Goal: Task Accomplishment & Management: Use online tool/utility

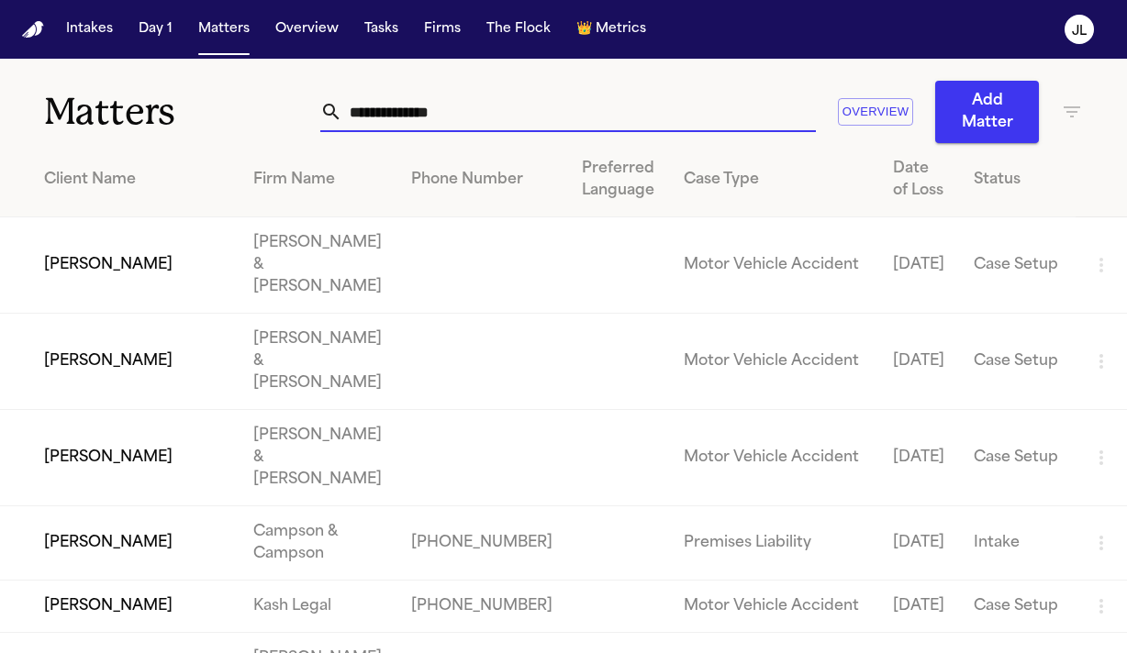
click at [456, 107] on input "text" at bounding box center [578, 112] width 473 height 40
paste input "**********"
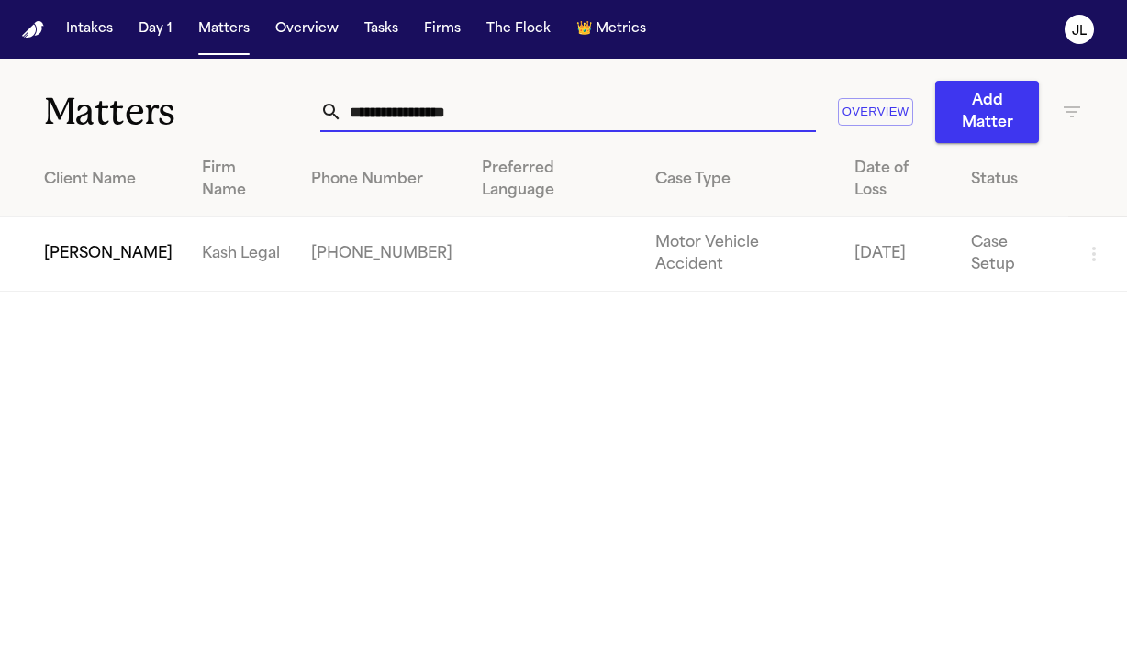
type input "**********"
click at [122, 217] on td "[PERSON_NAME]" at bounding box center [93, 254] width 187 height 74
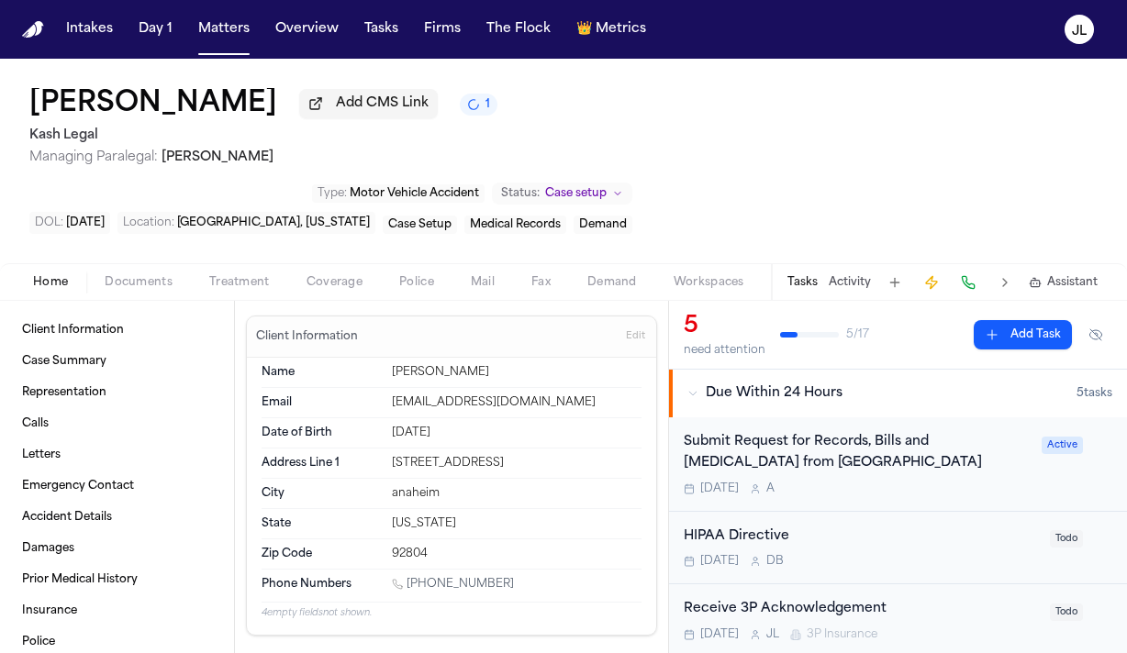
click at [350, 275] on span "Coverage" at bounding box center [334, 282] width 56 height 15
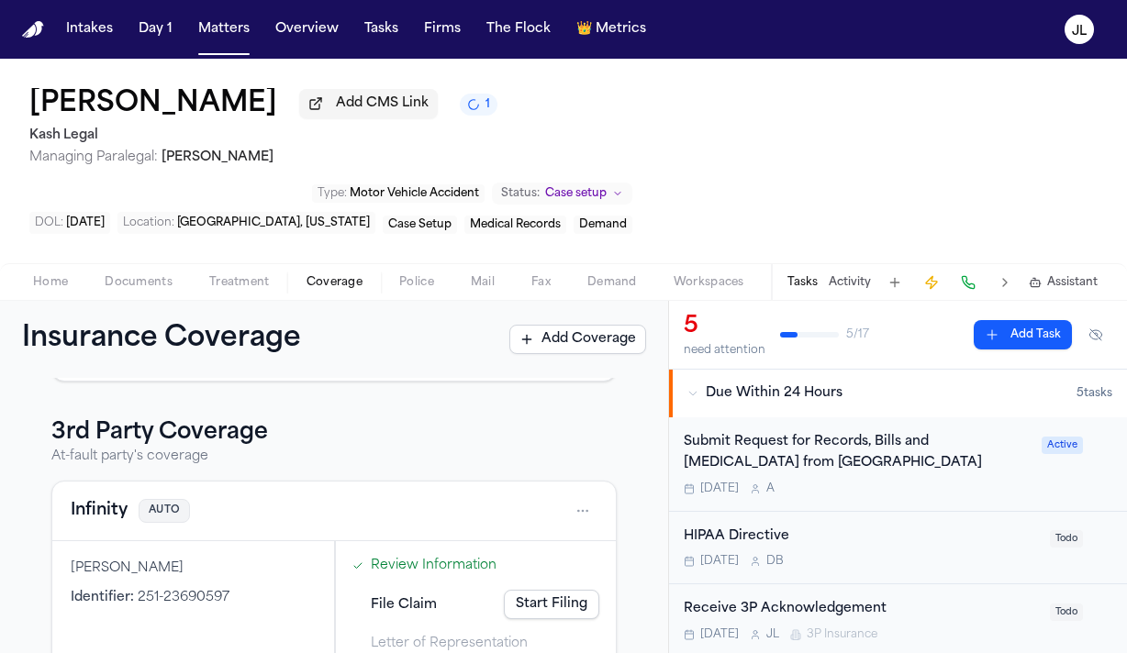
scroll to position [481, 0]
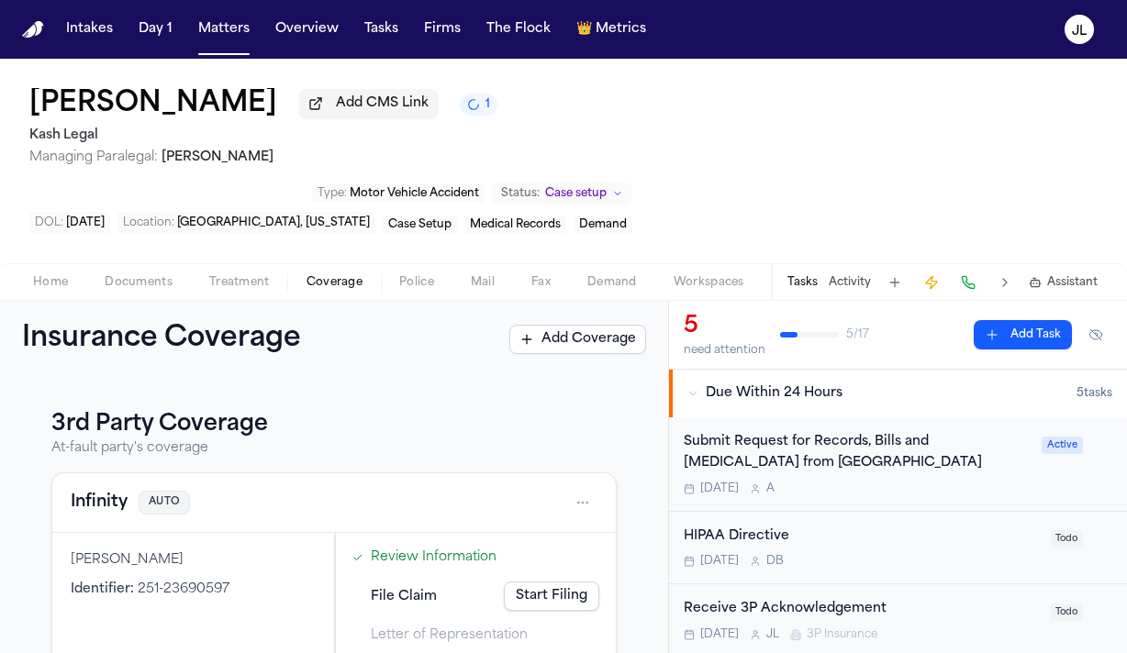
click at [105, 490] on button "Infinity" at bounding box center [99, 503] width 57 height 26
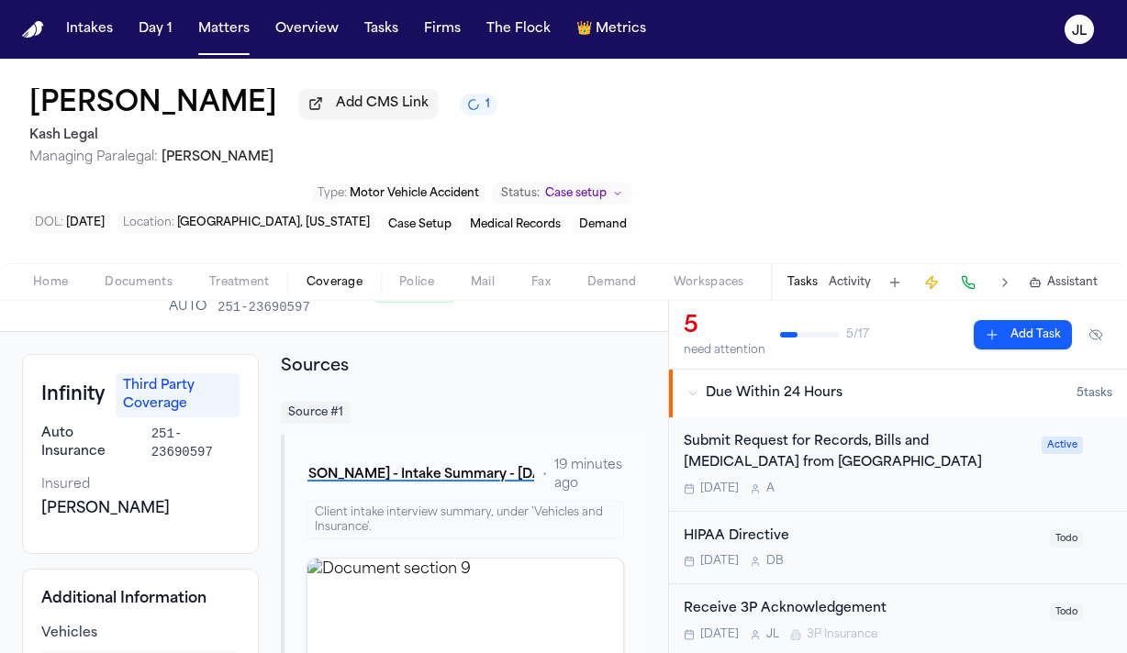
scroll to position [8, 0]
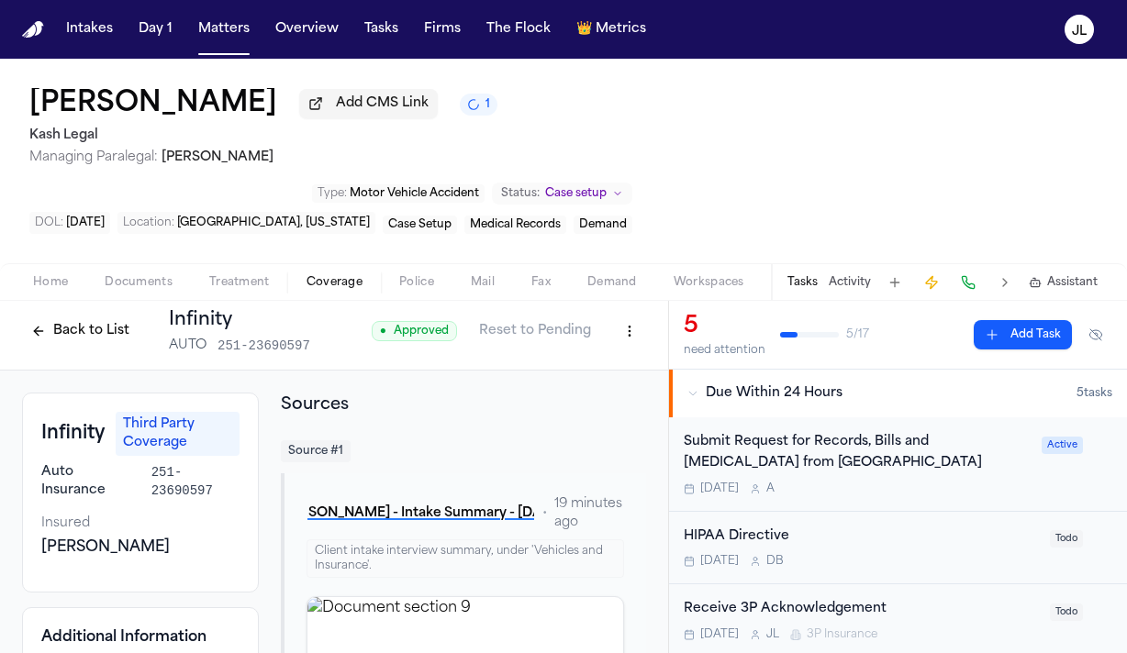
click at [970, 270] on button at bounding box center [968, 283] width 26 height 26
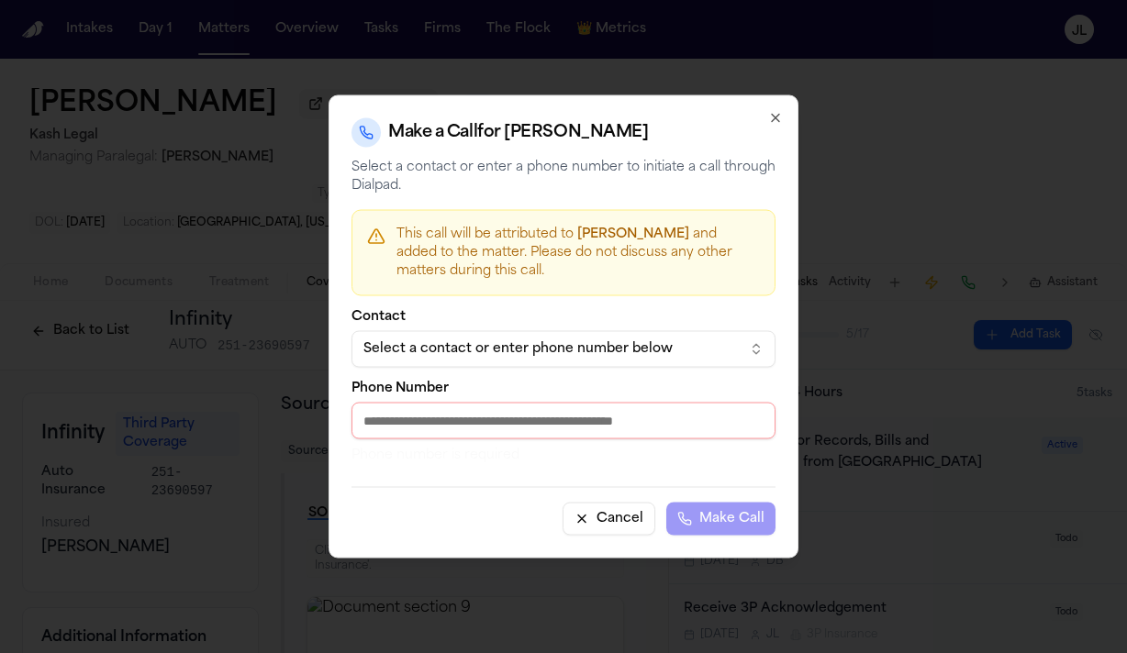
click at [553, 424] on input "Phone Number" at bounding box center [563, 421] width 424 height 37
paste input "**********"
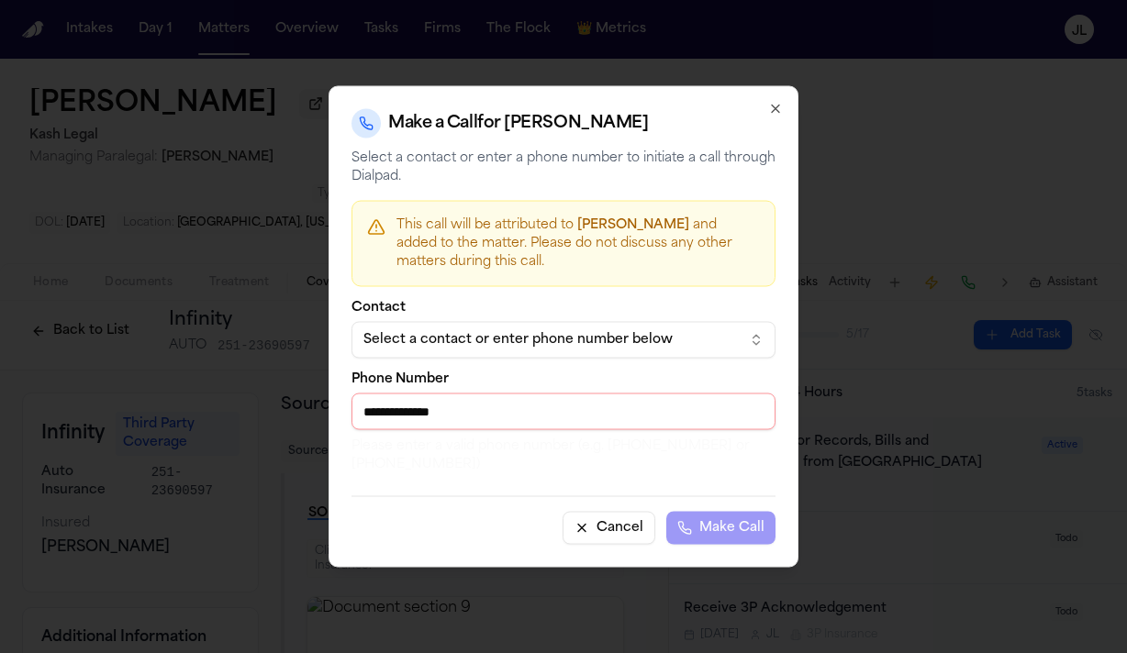
drag, startPoint x: 374, startPoint y: 417, endPoint x: 344, endPoint y: 417, distance: 30.3
click at [344, 417] on div "**********" at bounding box center [563, 327] width 470 height 482
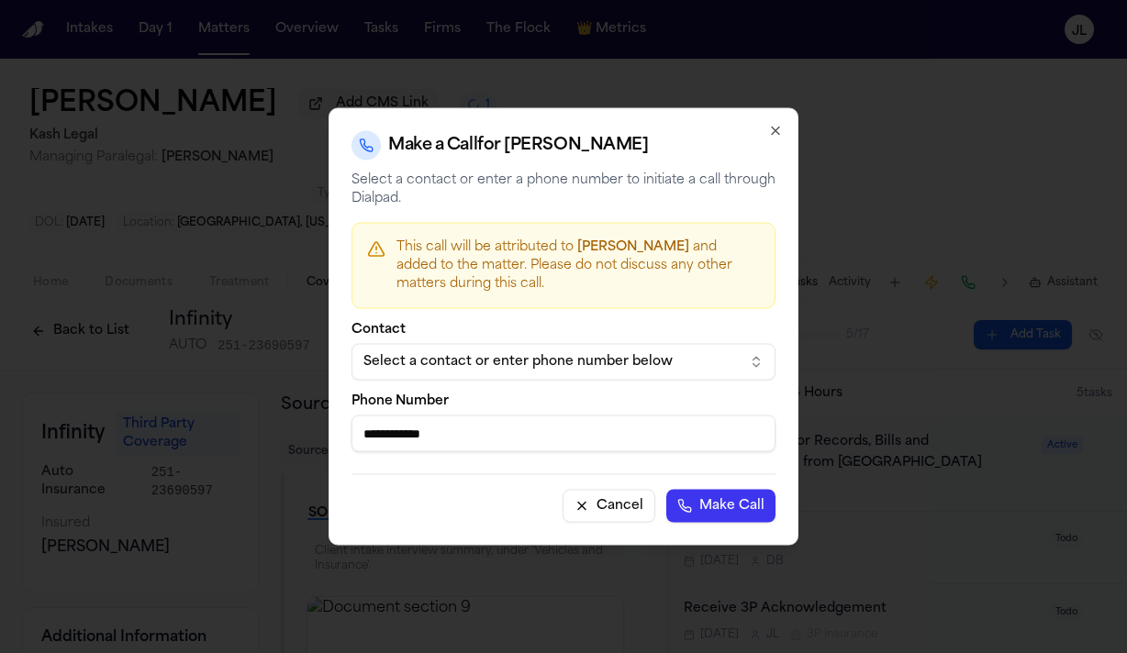
type input "**********"
click at [666, 490] on button "Make Call" at bounding box center [720, 506] width 109 height 33
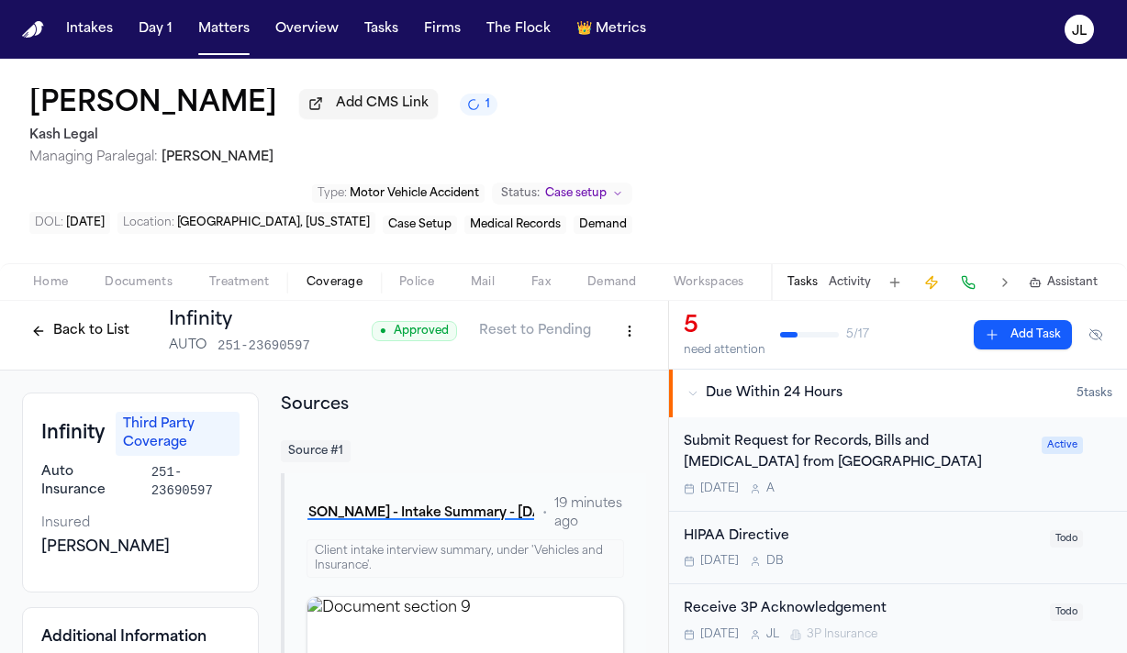
click at [631, 277] on html "Intakes Day 1 Matters Overview Tasks Firms The Flock 👑 Metrics JL Victoriano Pr…" at bounding box center [563, 326] width 1127 height 653
click at [612, 306] on div "Edit Coverage" at bounding box center [566, 308] width 154 height 29
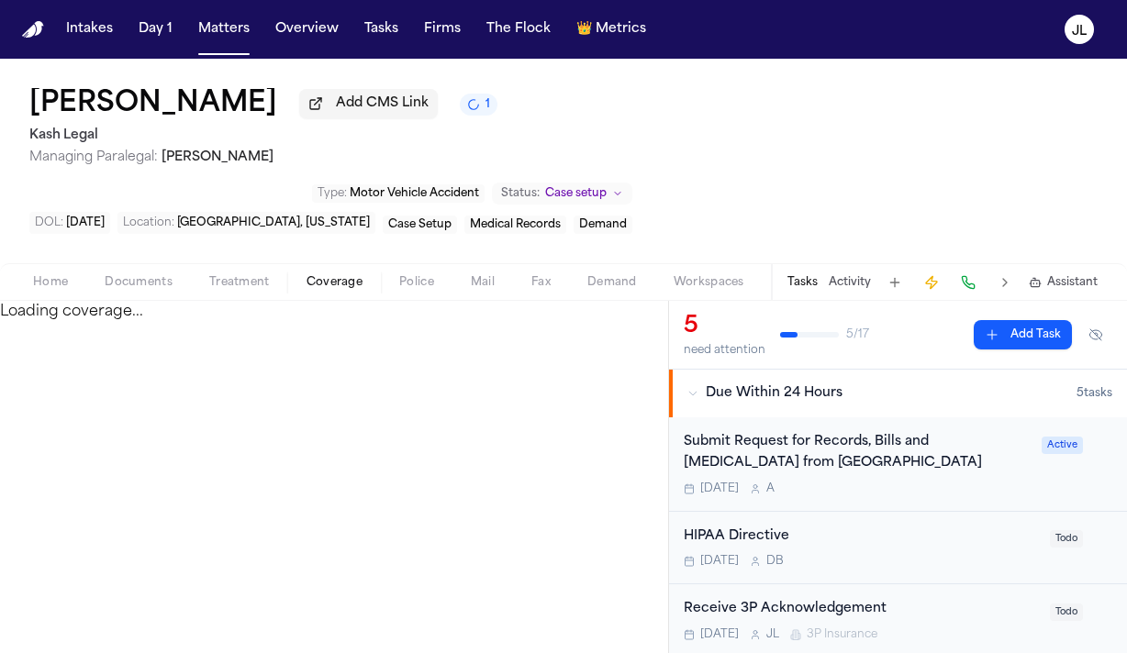
select select "**********"
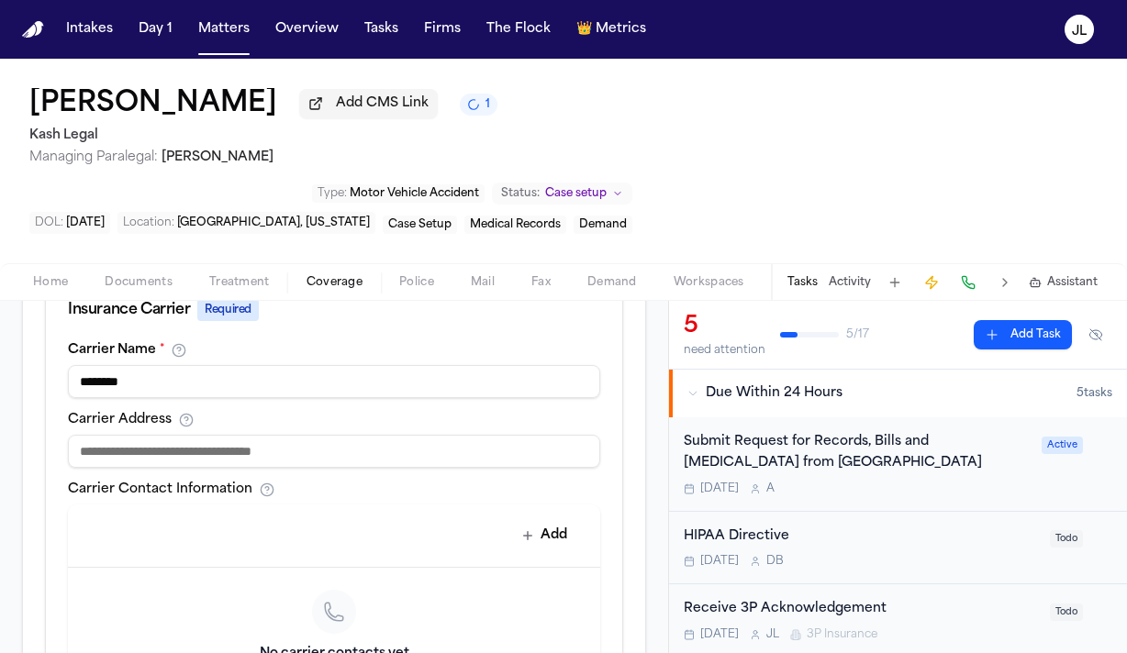
scroll to position [731, 0]
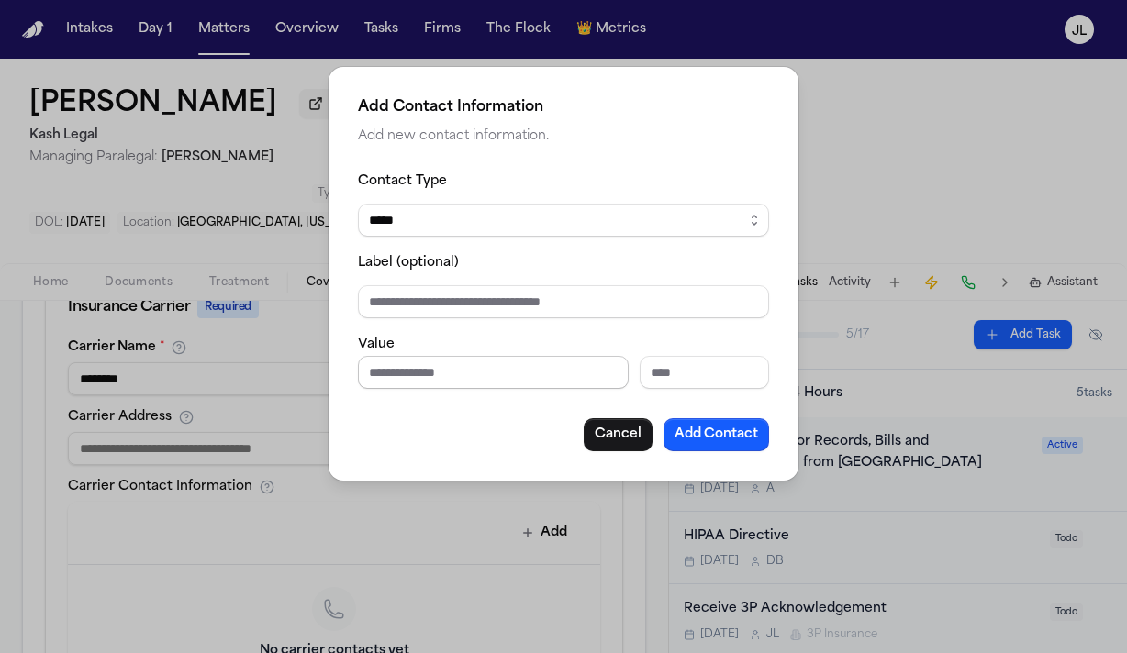
click at [397, 367] on input "Phone number" at bounding box center [493, 372] width 271 height 33
paste input "**********"
type input "**********"
click at [715, 428] on button "Add Contact" at bounding box center [716, 434] width 106 height 33
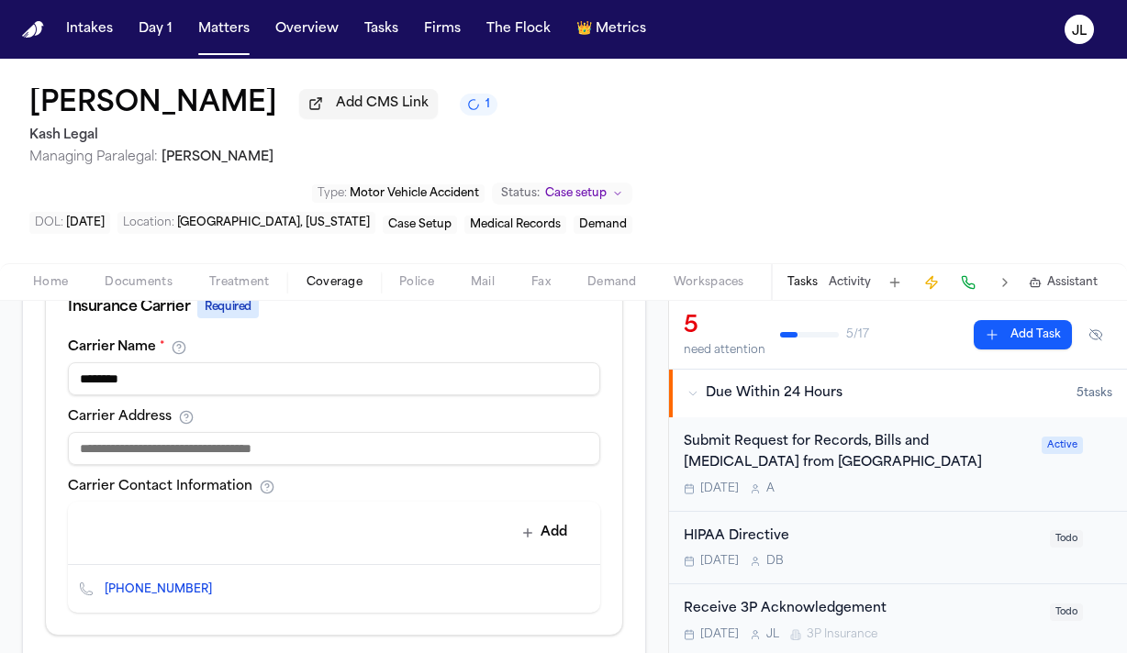
scroll to position [963, 0]
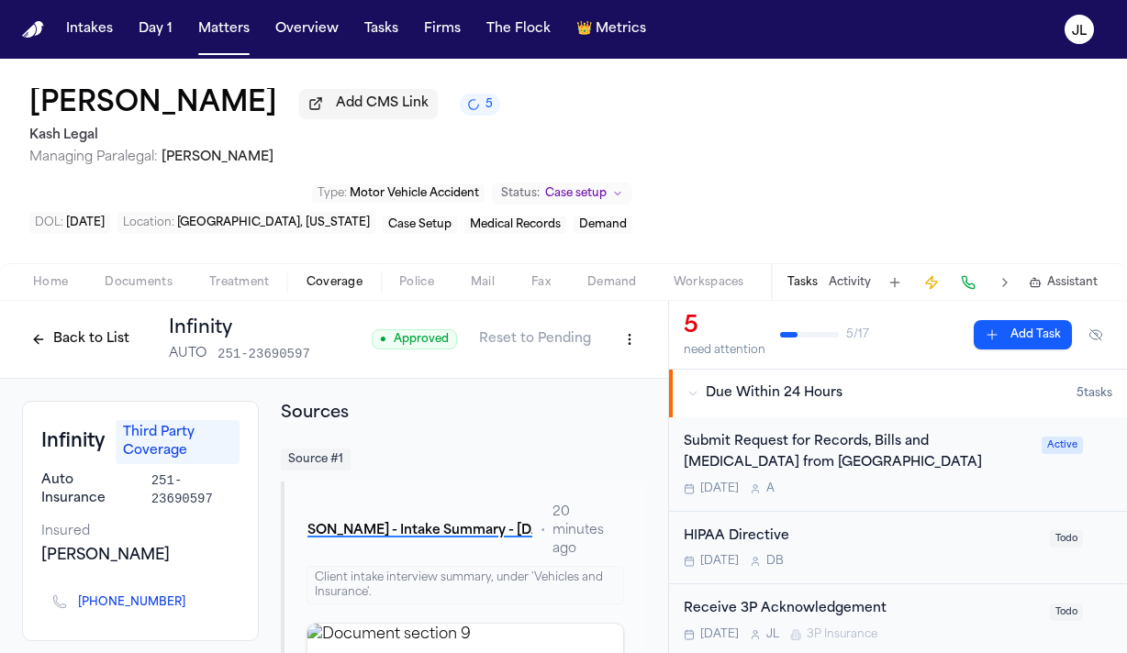
click at [629, 271] on html "Intakes Day 1 Matters Overview Tasks Firms The Flock 👑 Metrics JL Victoriano Pr…" at bounding box center [563, 326] width 1127 height 653
click at [608, 308] on div "Edit Coverage" at bounding box center [566, 316] width 154 height 29
select select "**********"
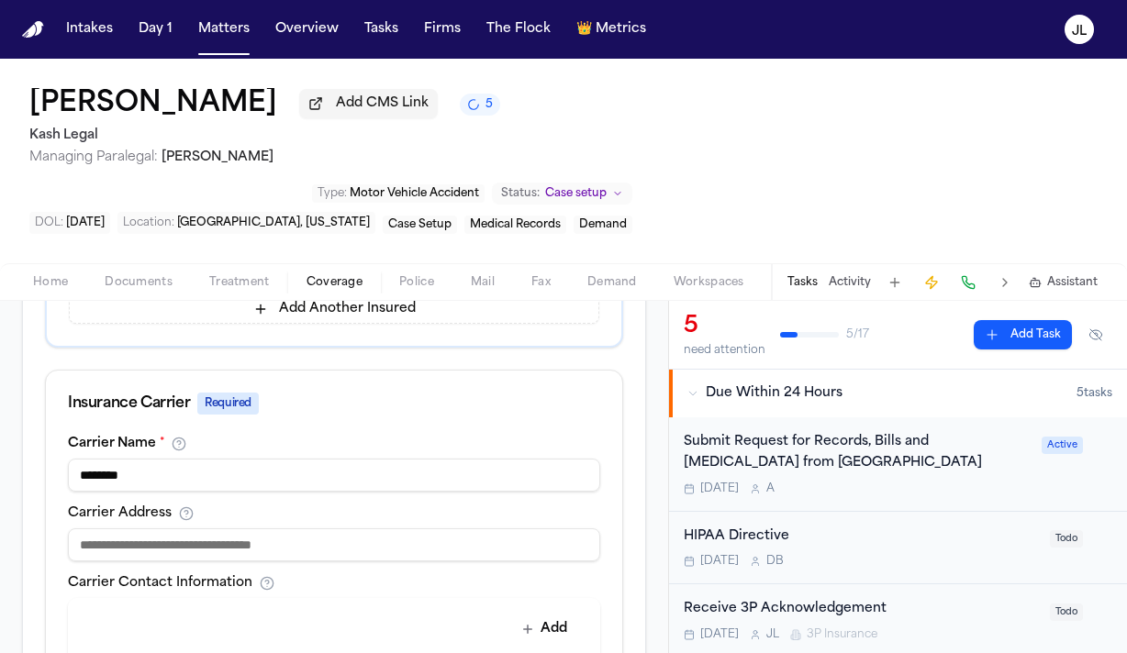
scroll to position [660, 0]
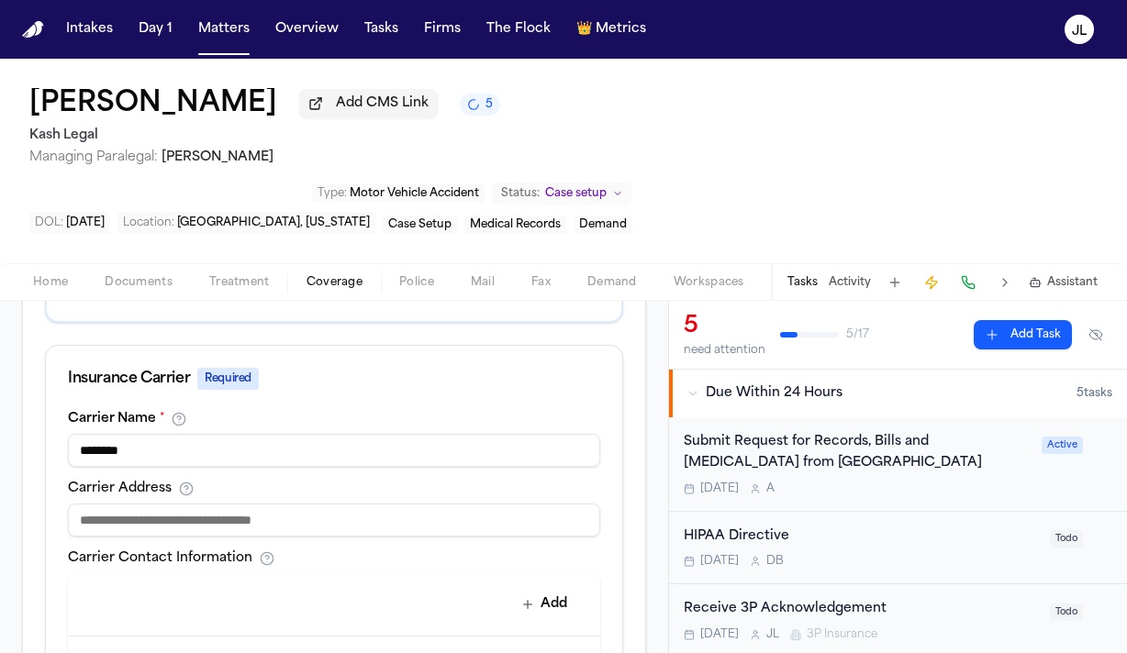
click at [291, 504] on input at bounding box center [334, 520] width 532 height 33
paste input "**********"
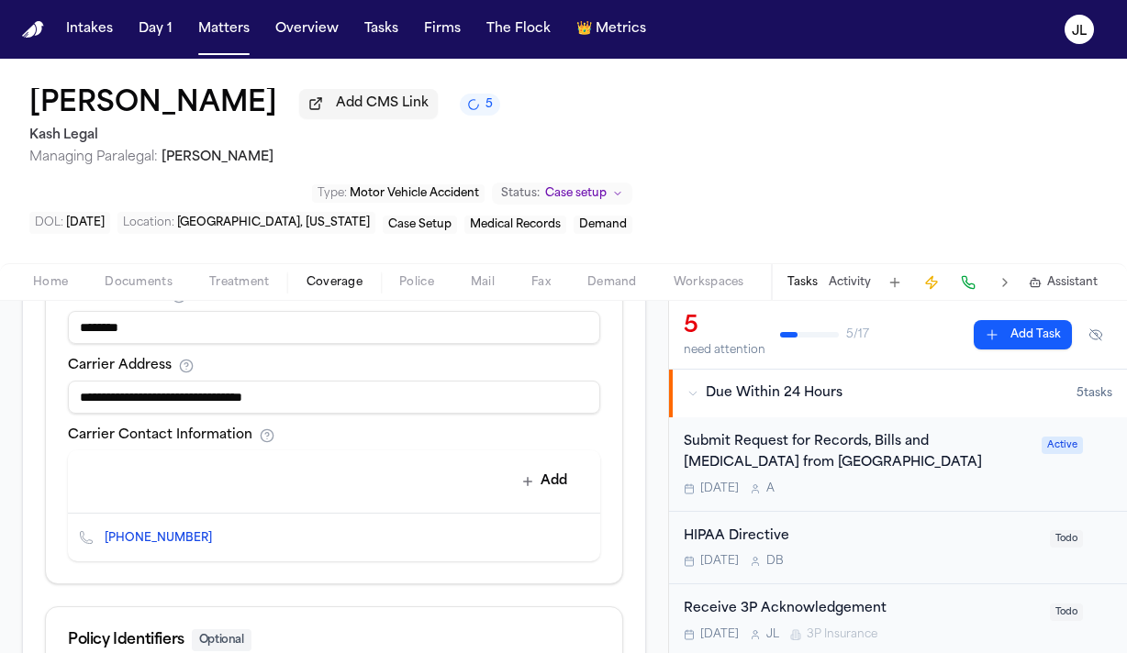
scroll to position [798, 0]
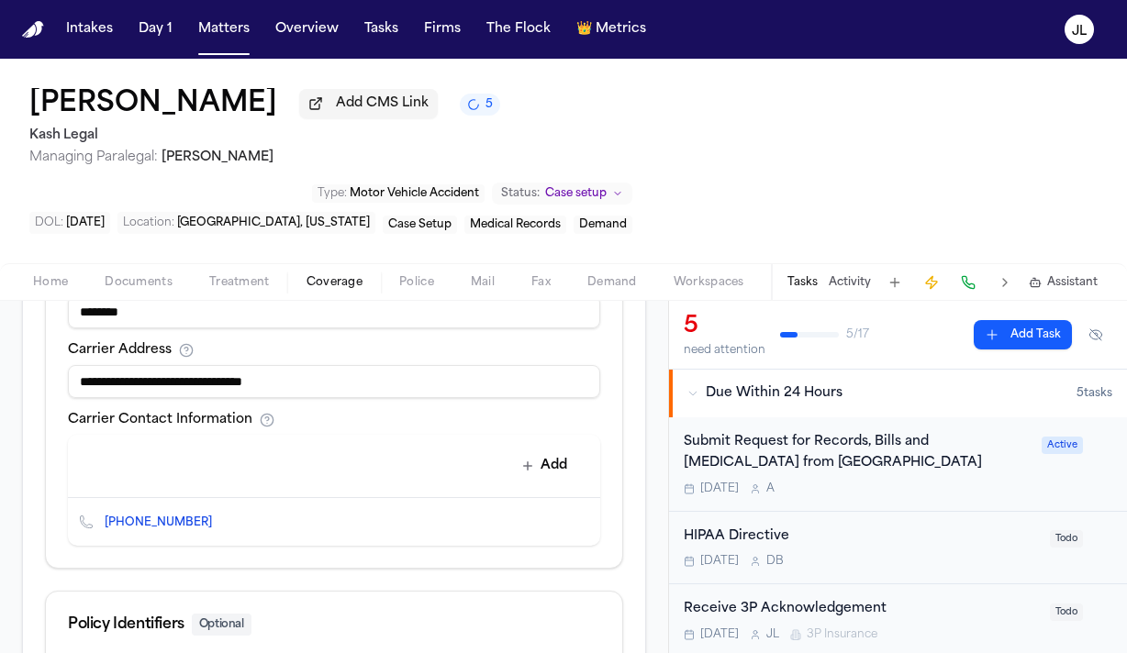
type input "**********"
click at [466, 498] on div "+1 (800) 463-4648" at bounding box center [334, 522] width 532 height 48
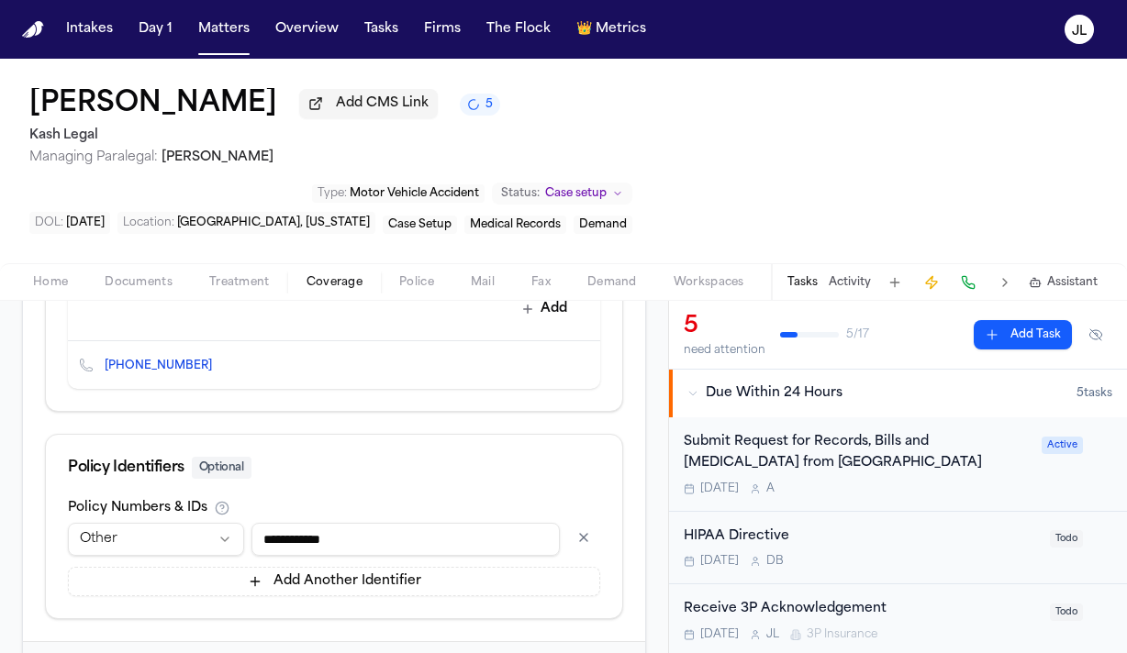
scroll to position [963, 0]
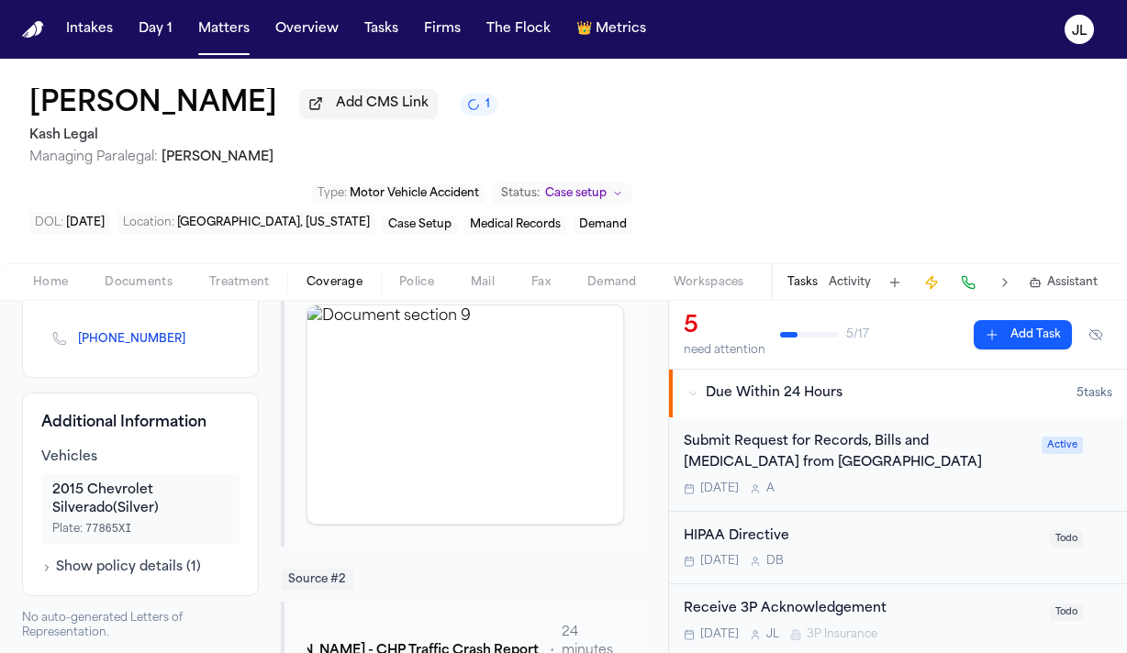
scroll to position [328, 0]
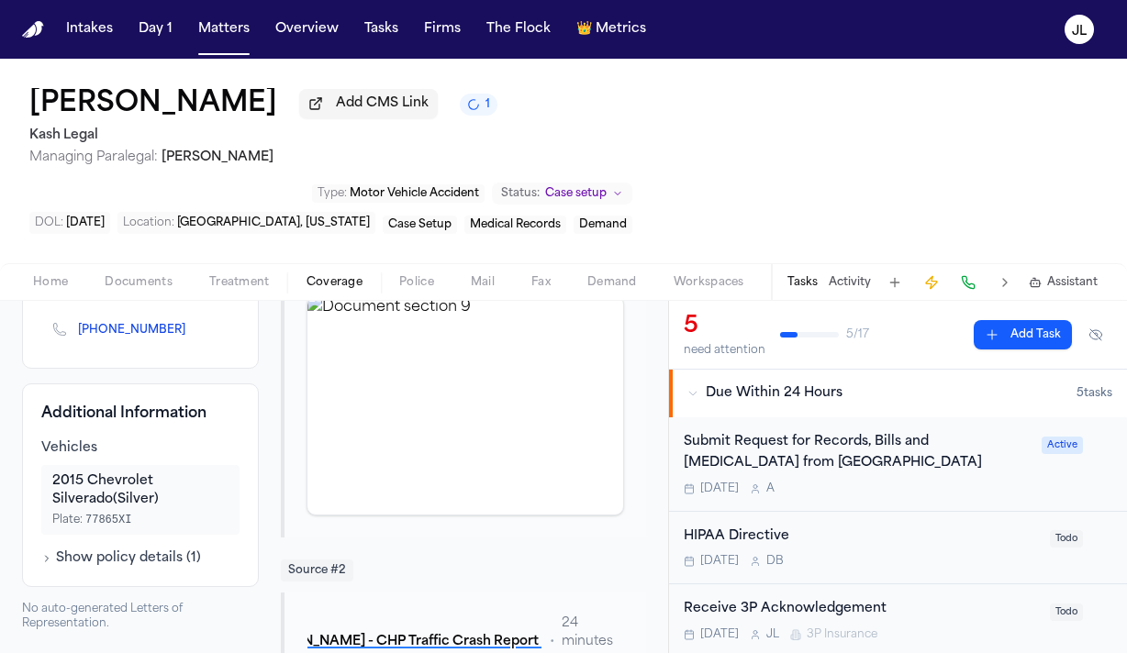
click at [100, 550] on button "Show policy details ( 1 )" at bounding box center [121, 559] width 160 height 18
click at [100, 550] on button "Hide policy details" at bounding box center [108, 559] width 135 height 18
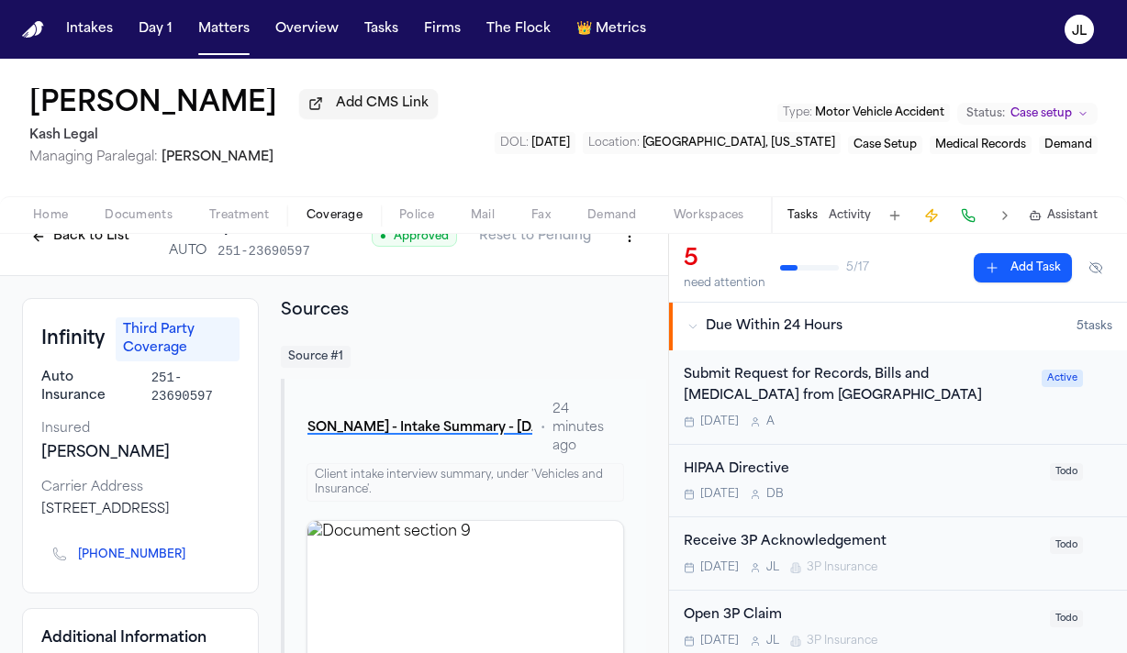
scroll to position [6, 0]
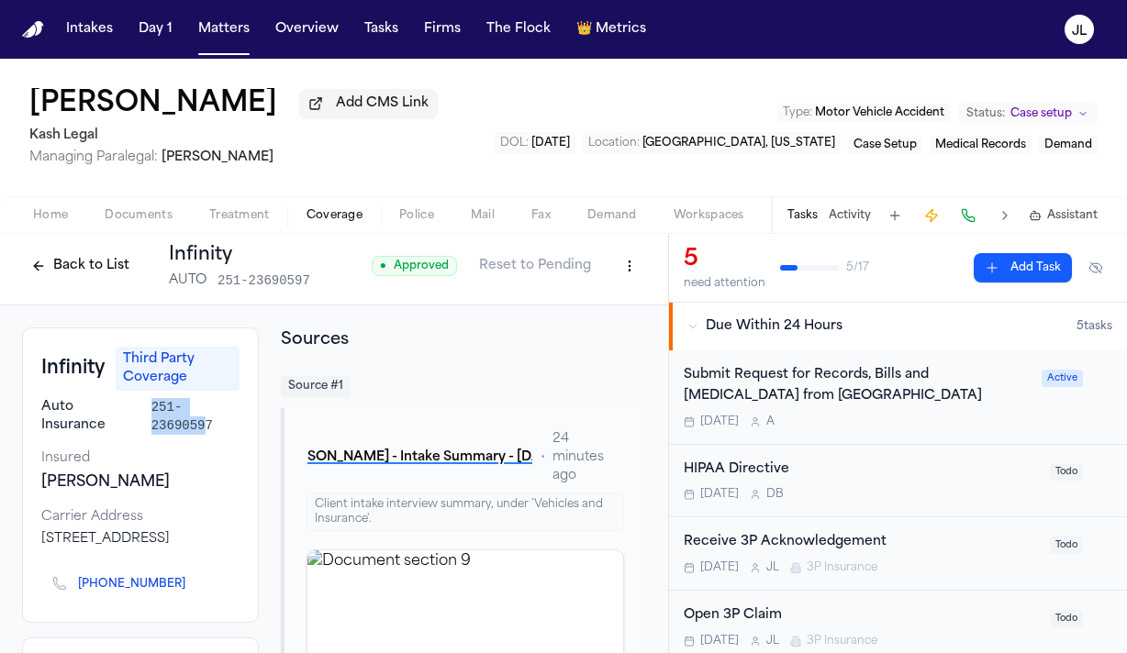
drag, startPoint x: 206, startPoint y: 430, endPoint x: 150, endPoint y: 410, distance: 59.5
click at [148, 410] on div "Auto Insurance 251-23690597" at bounding box center [140, 416] width 198 height 37
click at [171, 411] on span "251-23690597" at bounding box center [195, 416] width 88 height 37
click at [632, 274] on html "Intakes Day 1 Matters Overview Tasks Firms The Flock 👑 Metrics JL Victoriano Pr…" at bounding box center [563, 326] width 1127 height 653
click at [607, 311] on div "Edit Coverage" at bounding box center [566, 309] width 154 height 29
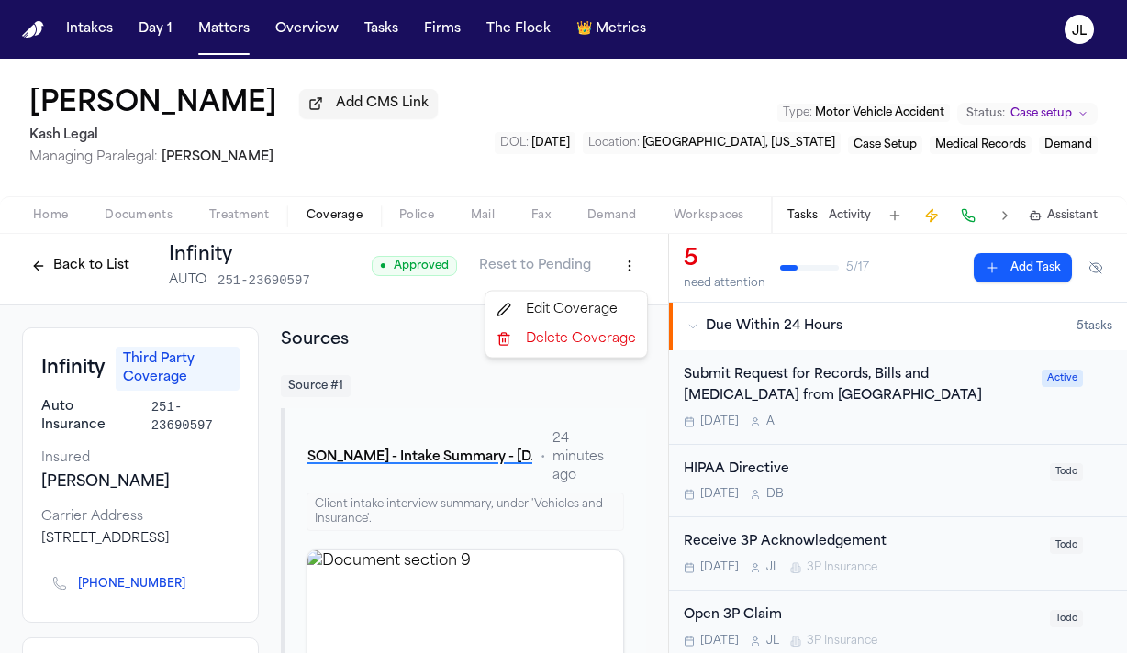
select select "**********"
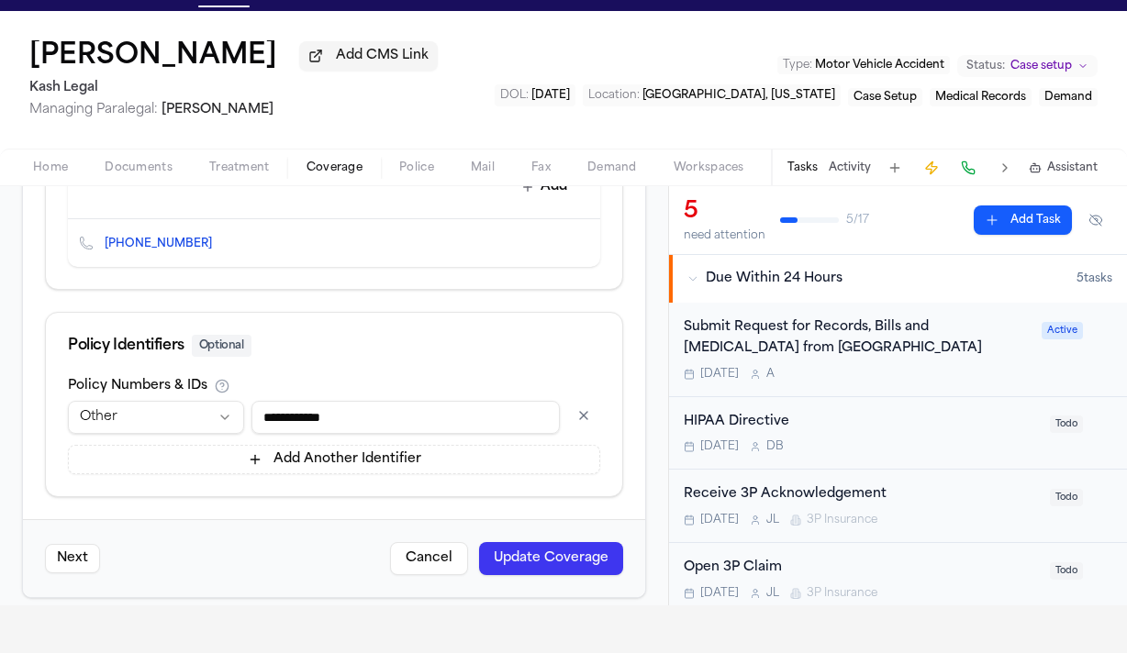
scroll to position [953, 0]
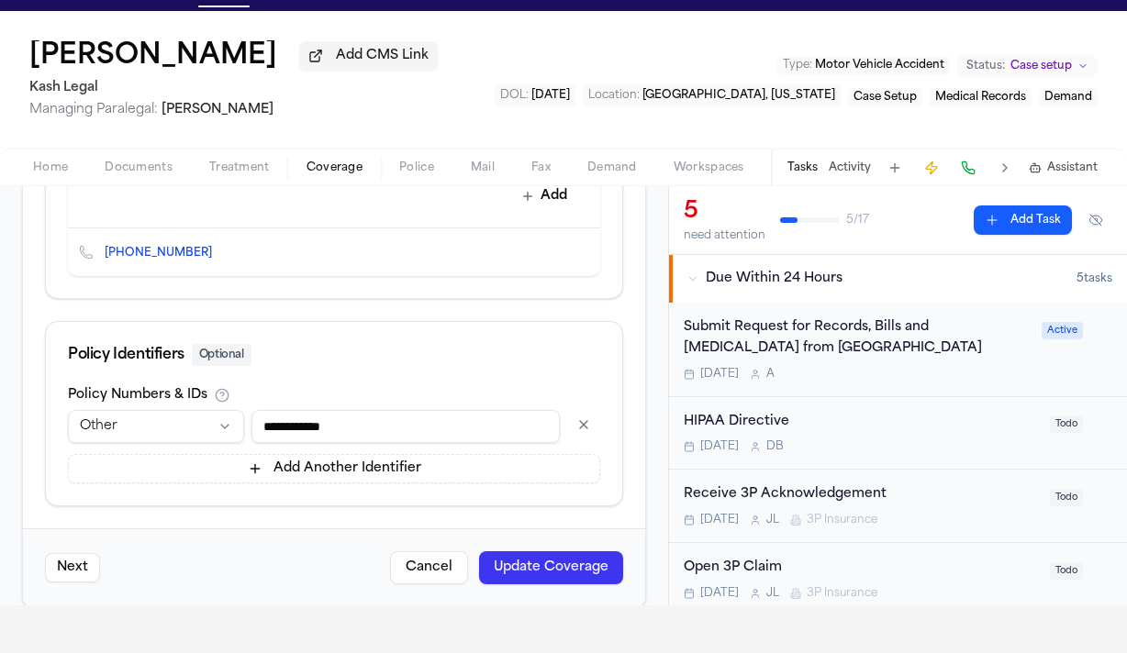
drag, startPoint x: 384, startPoint y: 424, endPoint x: 268, endPoint y: 414, distance: 117.0
click at [268, 414] on input "**********" at bounding box center [405, 426] width 308 height 33
click at [375, 412] on input "**********" at bounding box center [405, 426] width 308 height 33
drag, startPoint x: 386, startPoint y: 412, endPoint x: 234, endPoint y: 412, distance: 152.3
click at [234, 412] on div "**********" at bounding box center [334, 426] width 532 height 33
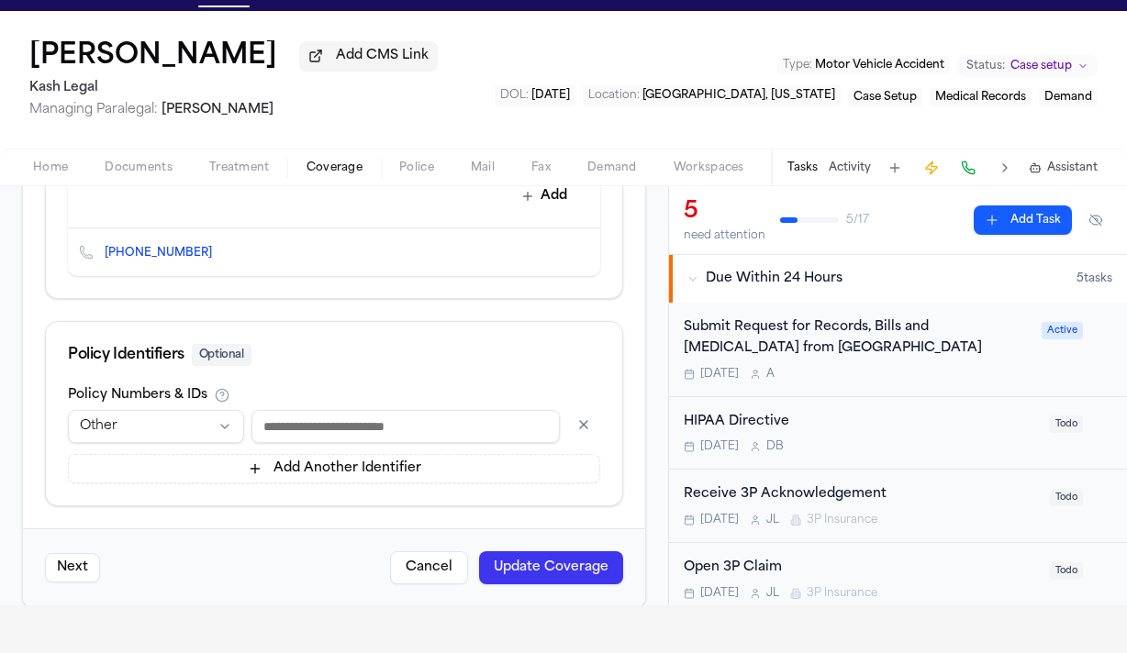
click at [166, 405] on html "Intakes Day 1 Matters Overview Tasks Firms The Flock 👑 Metrics JL Victoriano Pr…" at bounding box center [563, 278] width 1127 height 653
select select "**********"
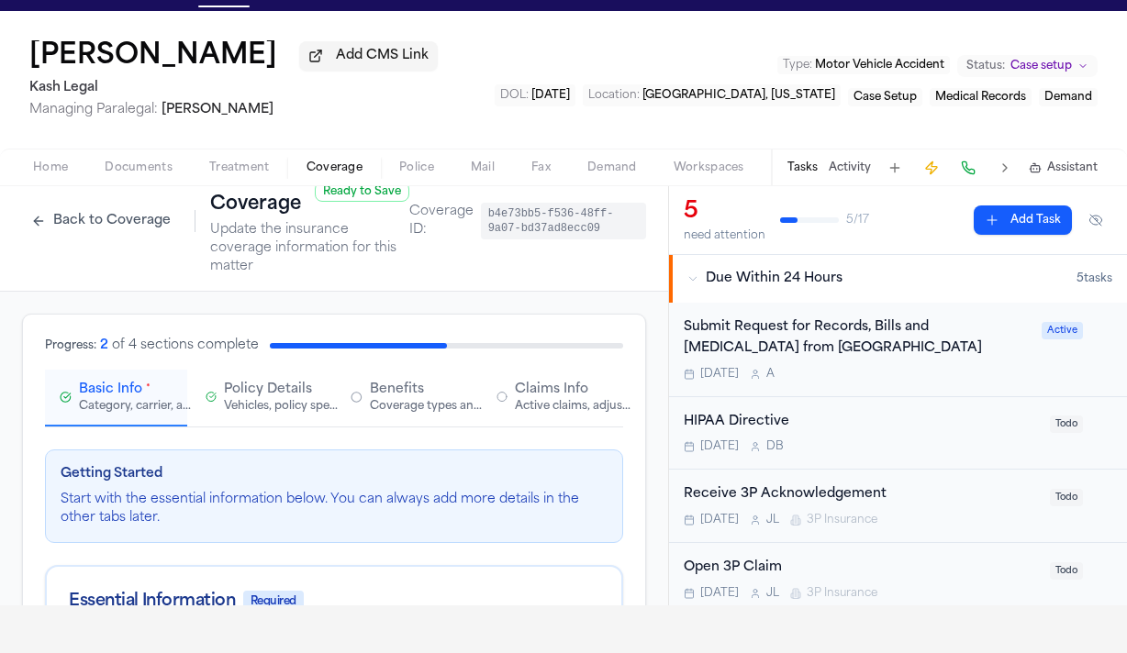
scroll to position [0, 0]
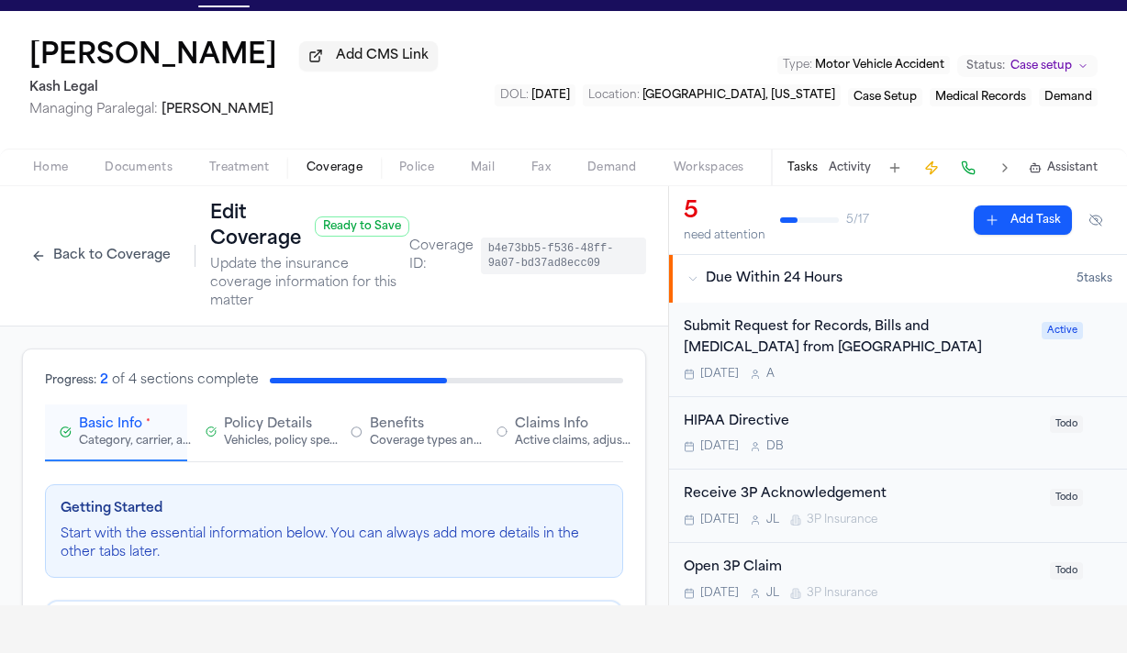
click at [535, 416] on span "Claims Info" at bounding box center [551, 425] width 73 height 18
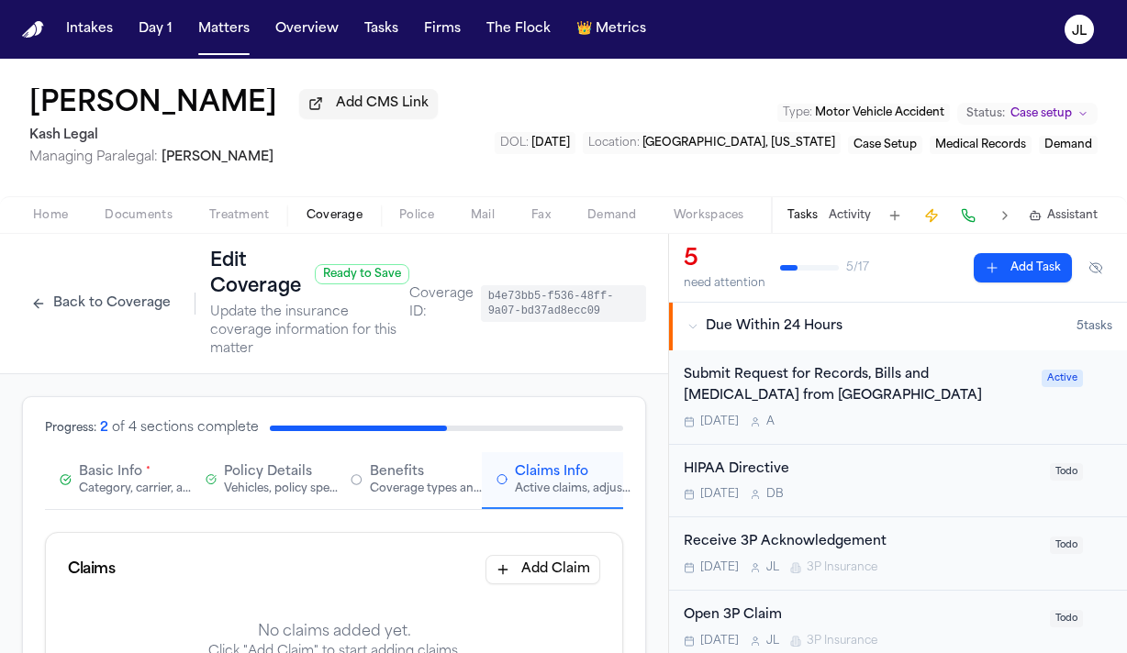
click at [555, 555] on button "Add Claim" at bounding box center [542, 569] width 115 height 29
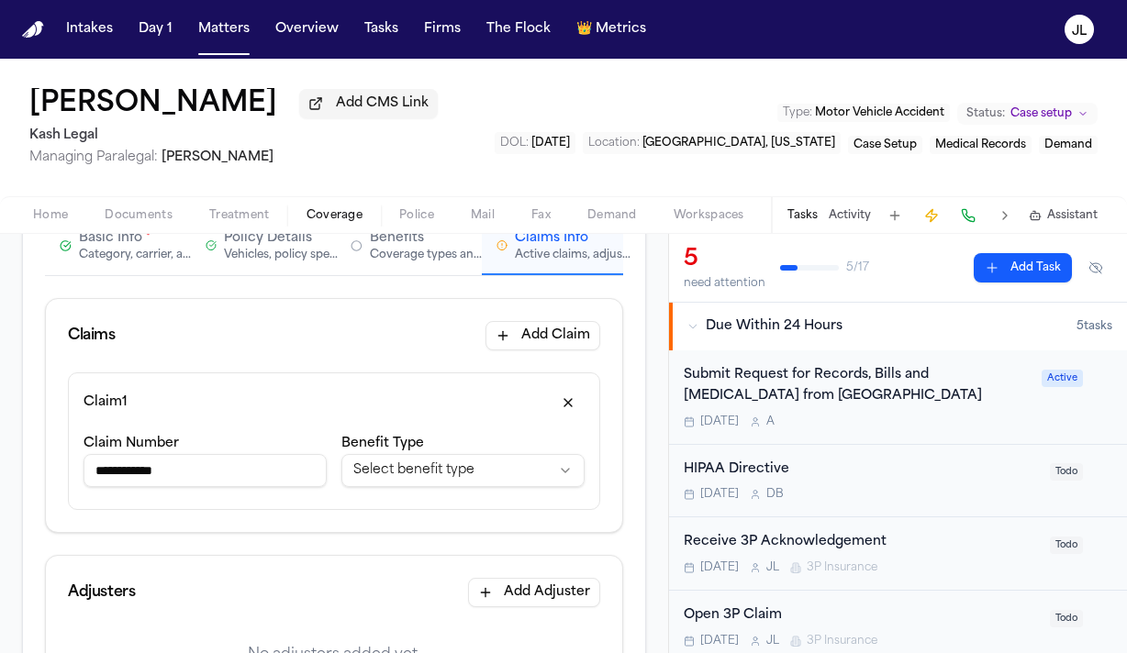
click at [127, 459] on input "**********" at bounding box center [204, 470] width 243 height 33
click at [122, 459] on input "**********" at bounding box center [204, 470] width 243 height 33
type input "**********"
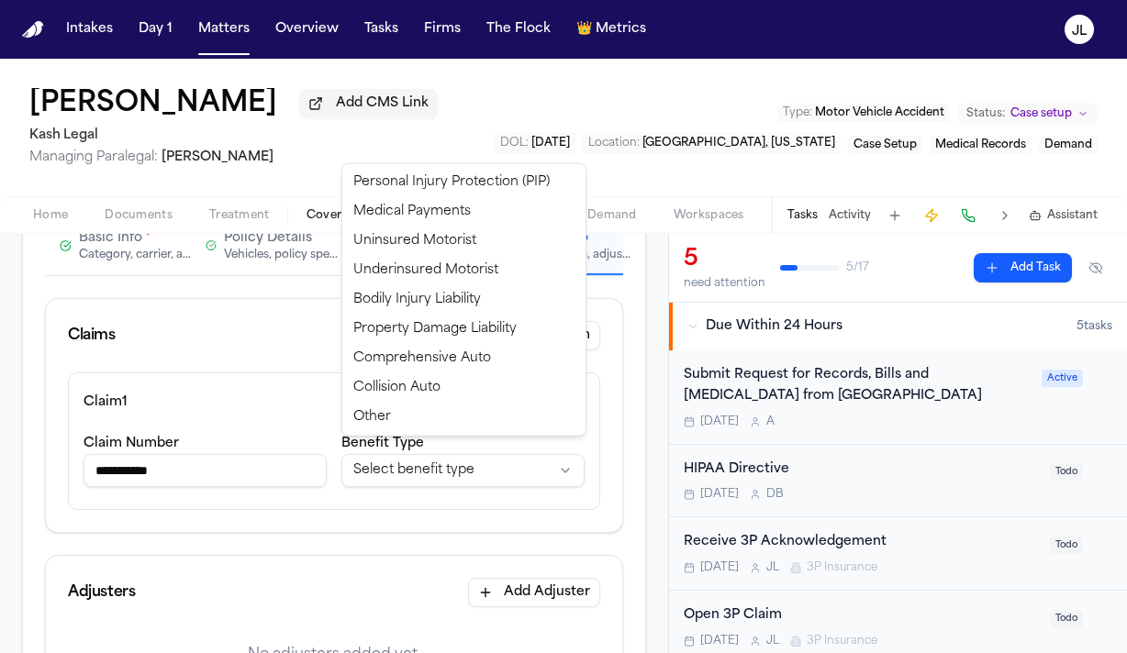
click at [409, 459] on html "**********" at bounding box center [563, 326] width 1127 height 653
select select "**********"
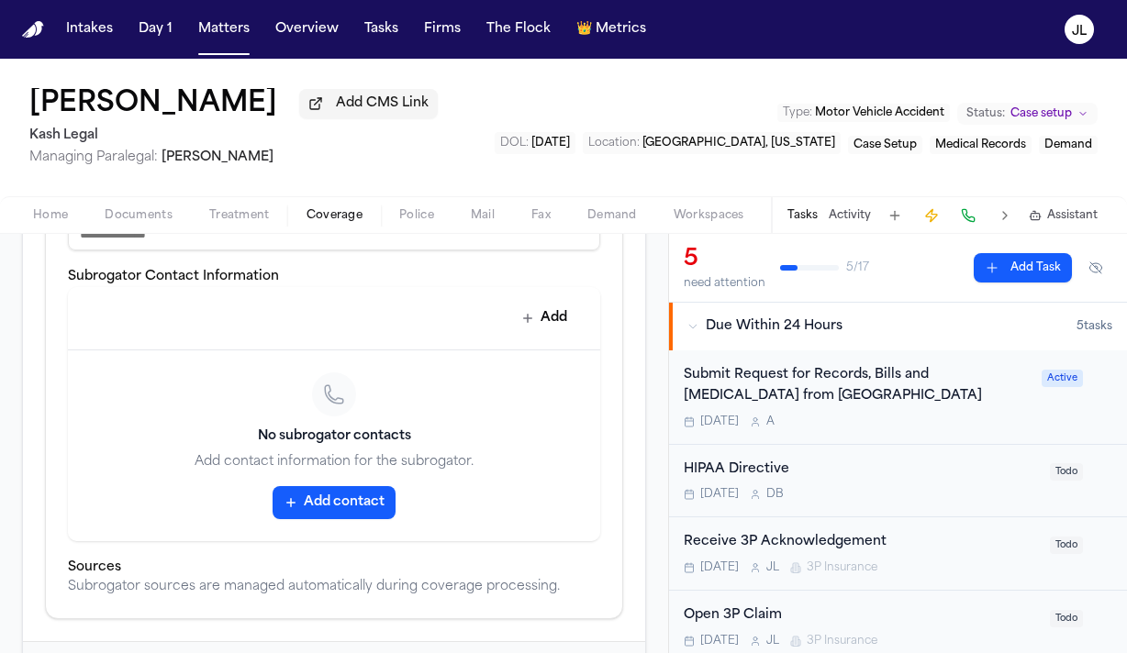
scroll to position [924, 0]
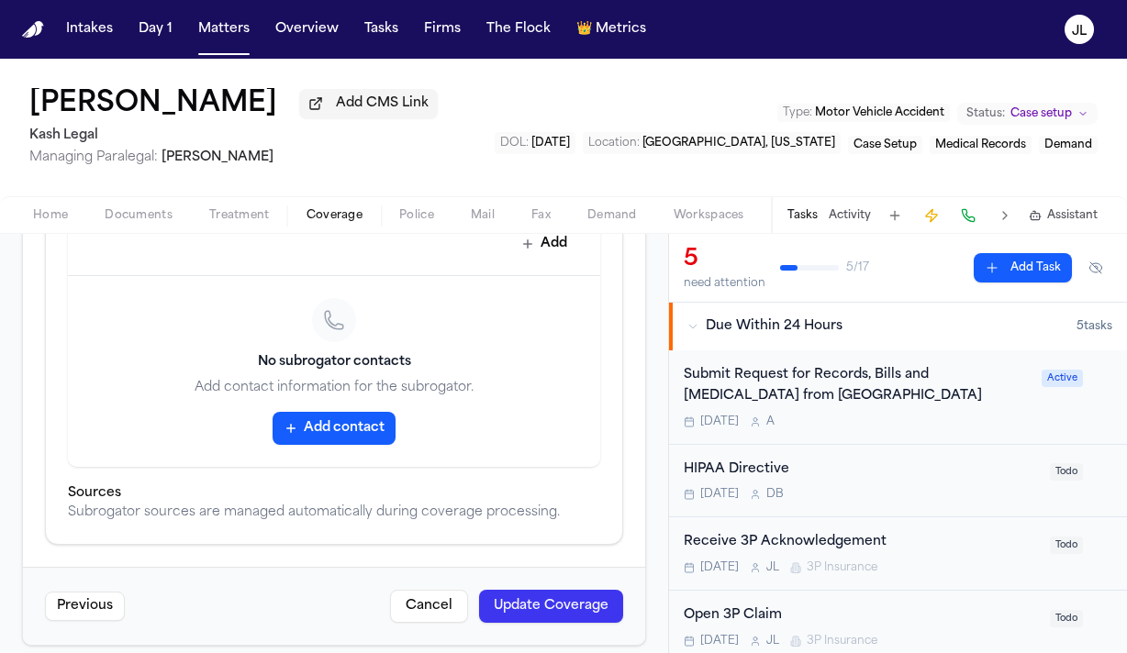
click at [565, 614] on div "Previous Cancel Update Coverage" at bounding box center [334, 606] width 622 height 78
click at [565, 606] on button "Update Coverage" at bounding box center [551, 606] width 144 height 33
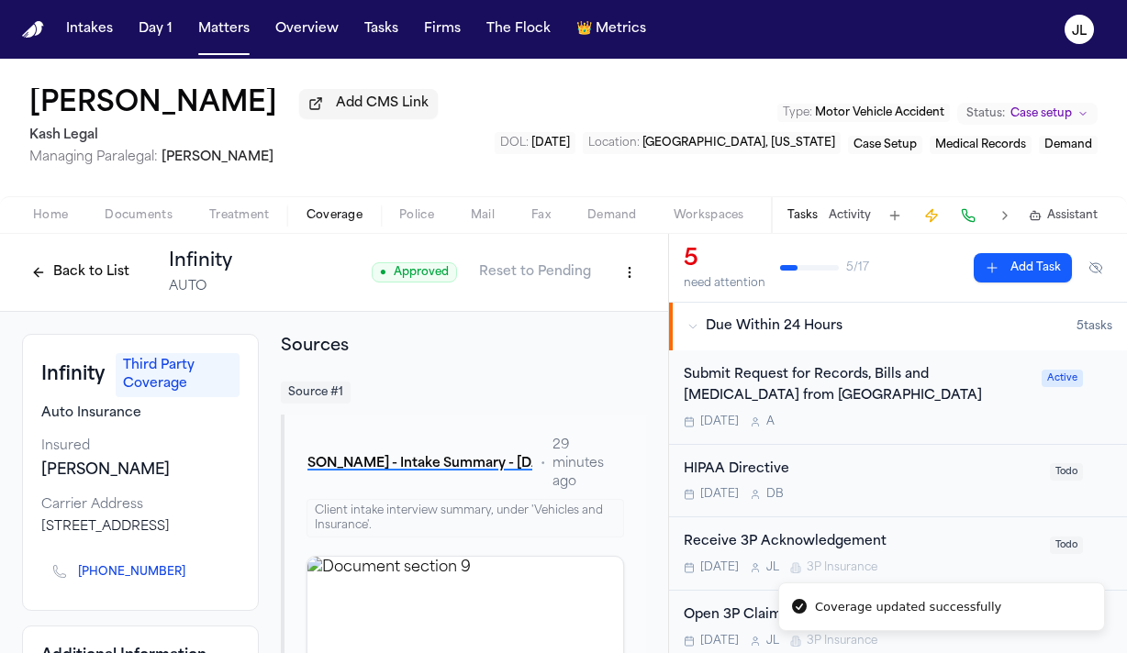
click at [89, 282] on button "Back to List" at bounding box center [80, 272] width 117 height 29
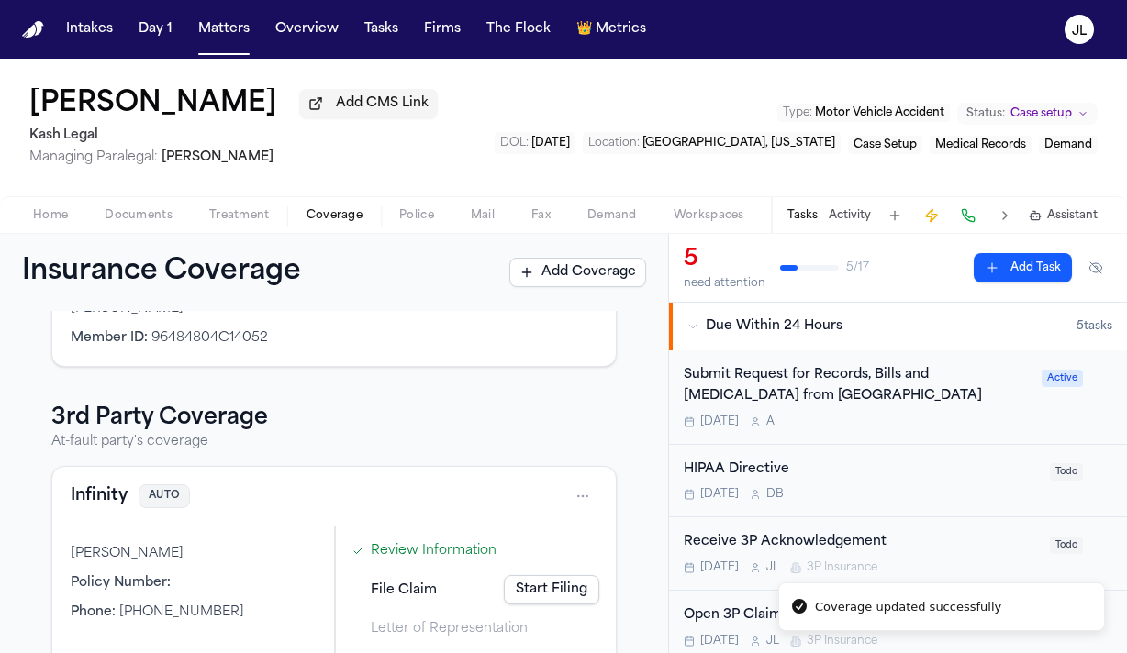
scroll to position [481, 0]
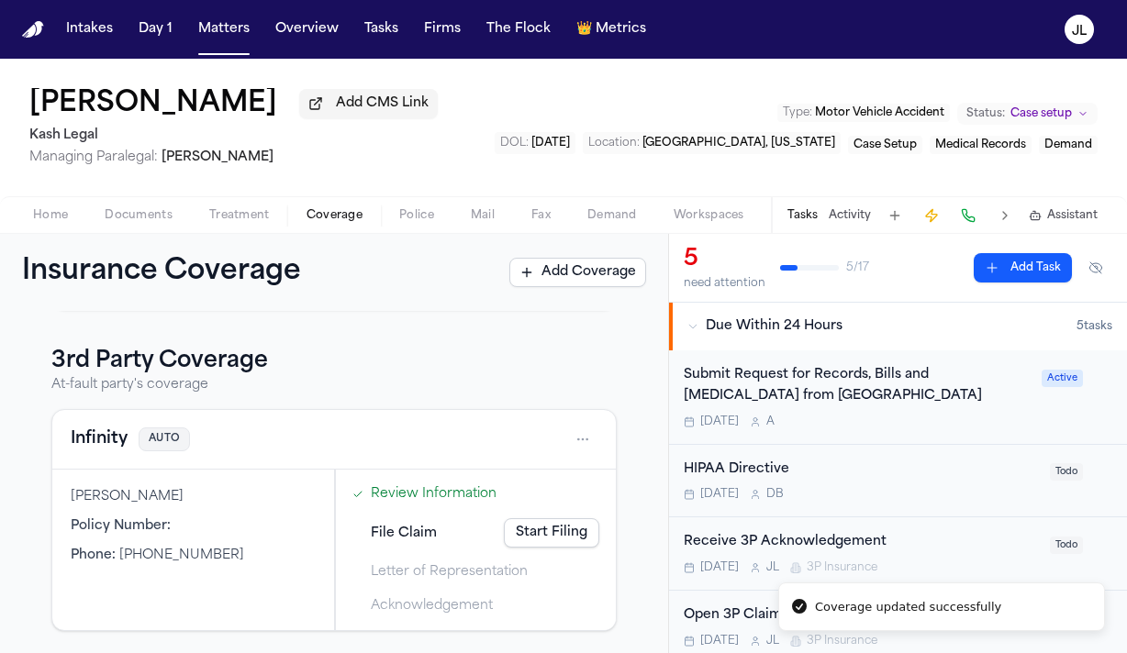
click at [115, 436] on button "Infinity" at bounding box center [99, 440] width 57 height 26
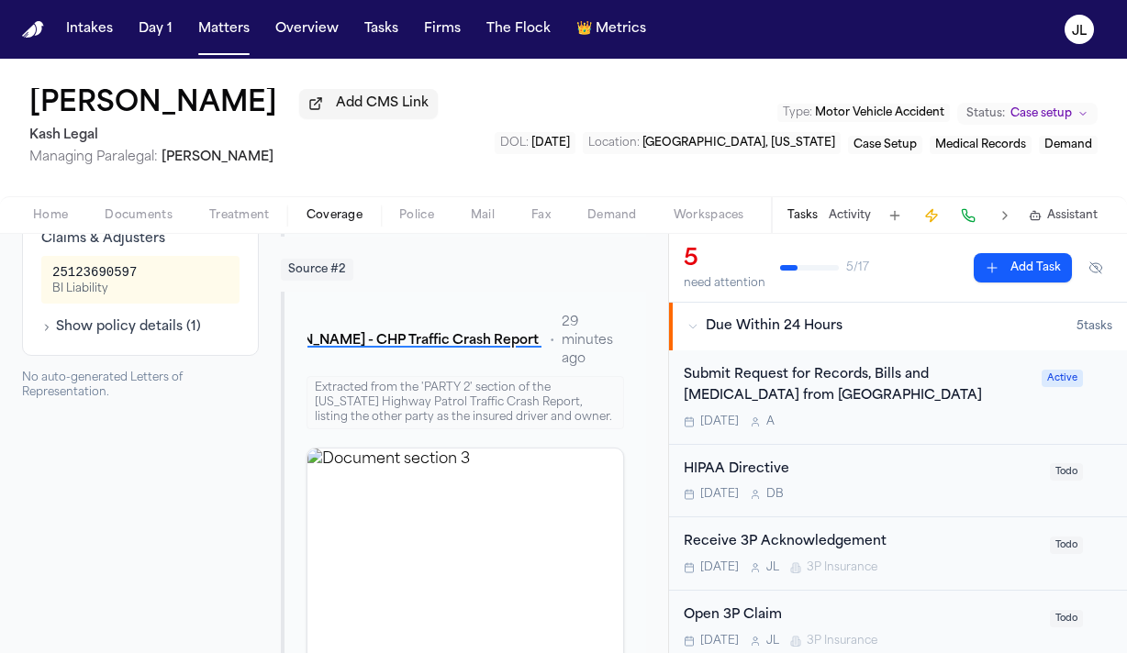
scroll to position [567, 0]
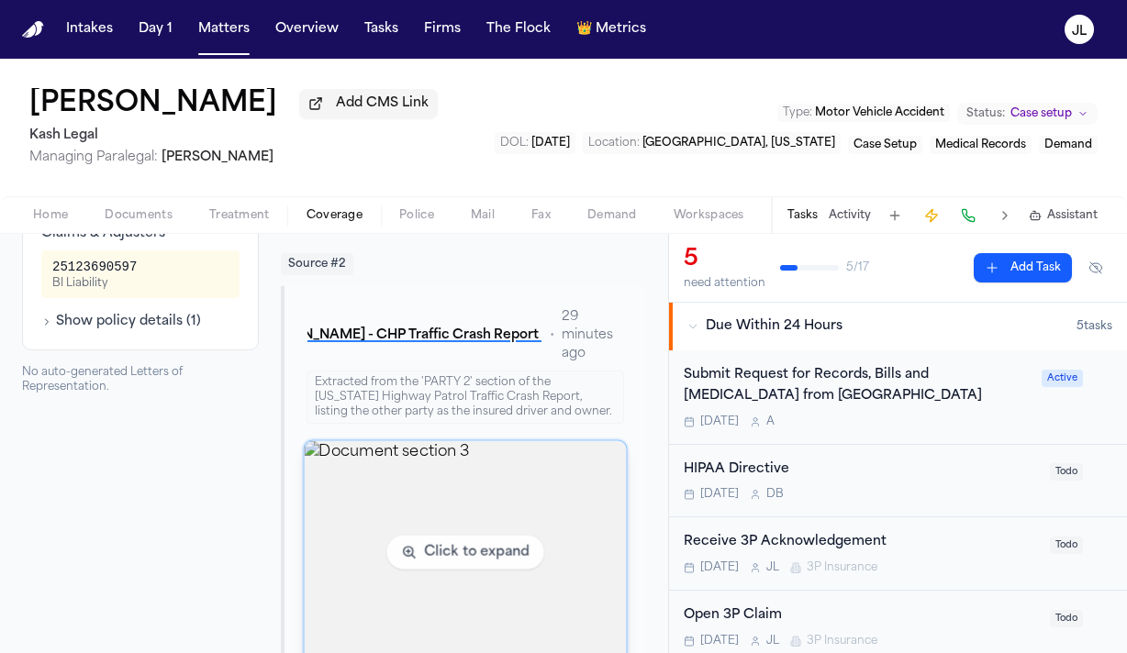
click at [440, 596] on img "View document section 3" at bounding box center [465, 552] width 322 height 223
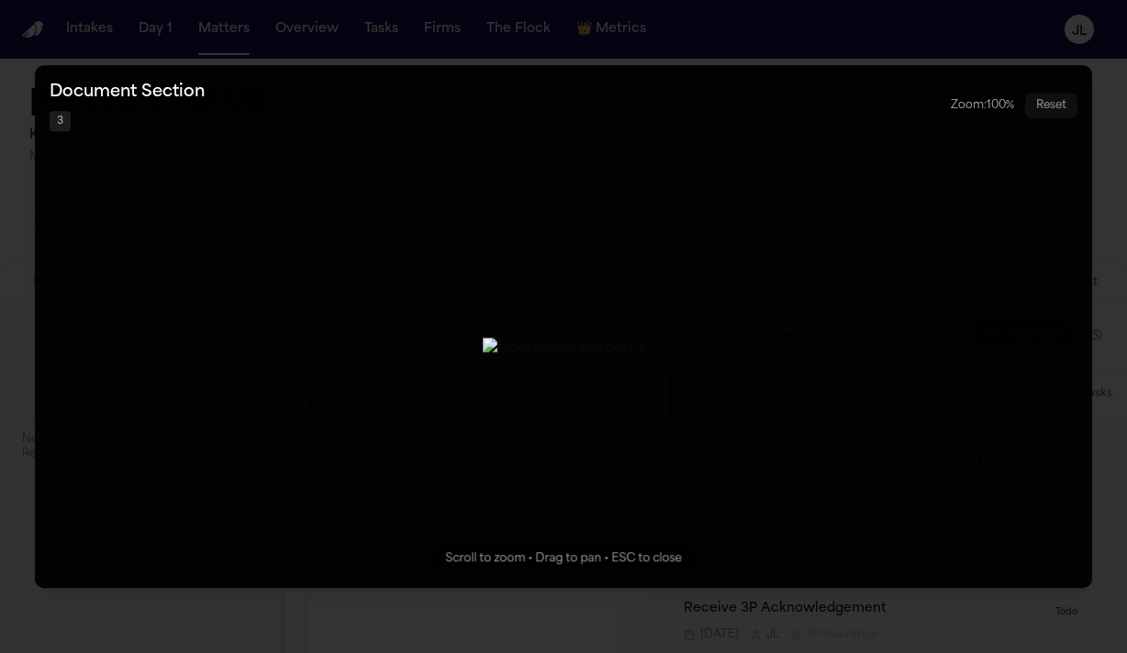
drag, startPoint x: 533, startPoint y: 434, endPoint x: 510, endPoint y: 434, distance: 22.9
click at [510, 360] on img "Zoomable image viewer. Use mouse wheel to zoom, drag to pan, or press R to rese…" at bounding box center [564, 349] width 162 height 22
click at [846, 247] on button "Zoomable image viewer. Use mouse wheel to zoom, drag to pan, or press R to rese…" at bounding box center [563, 326] width 1057 height 523
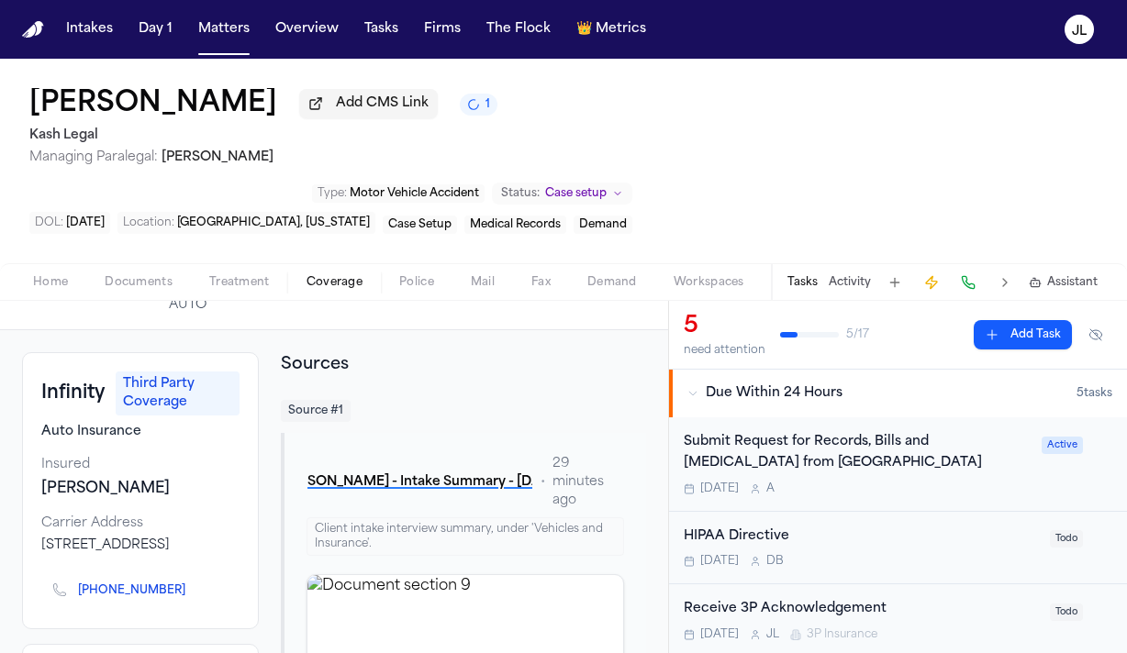
scroll to position [0, 0]
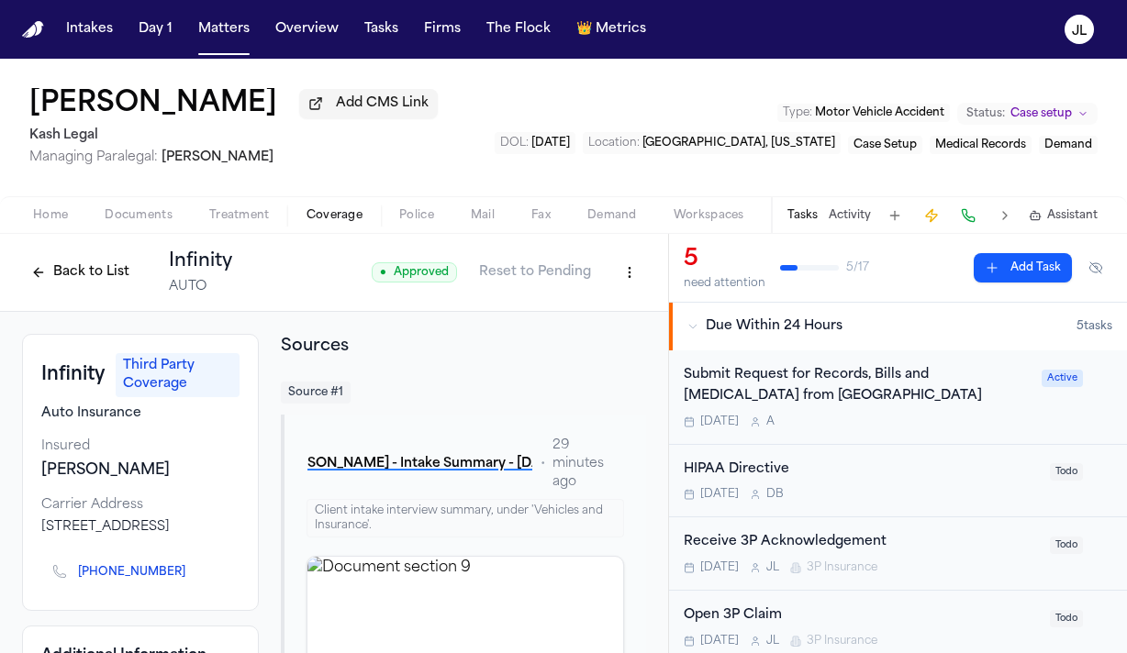
click at [79, 287] on button "Back to List" at bounding box center [80, 272] width 117 height 29
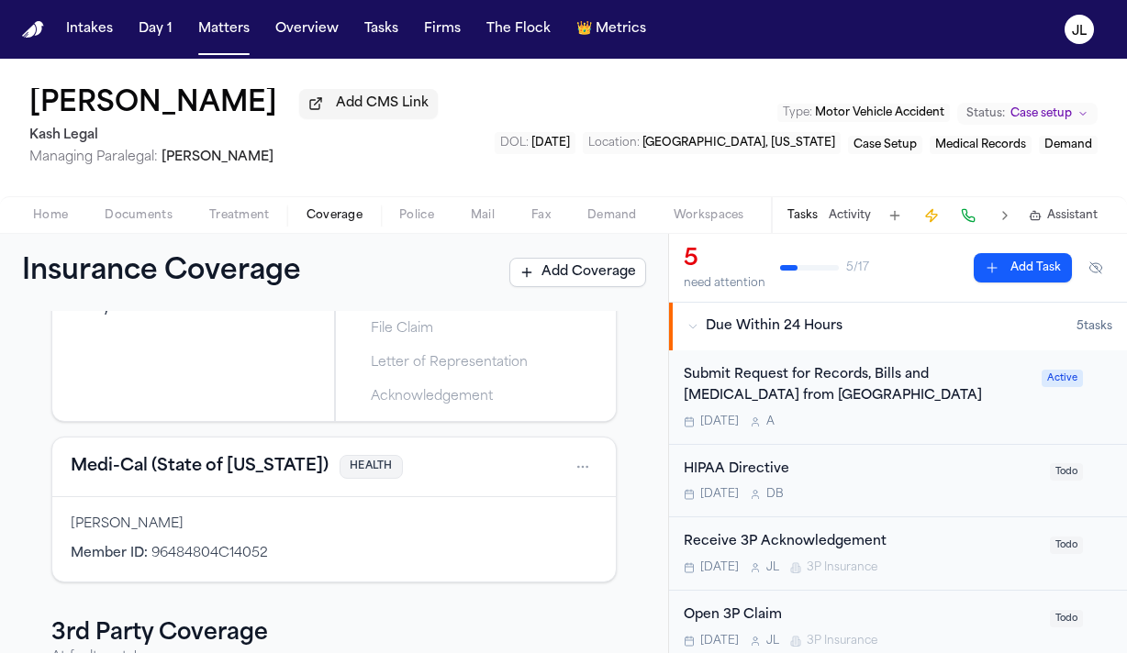
scroll to position [62, 0]
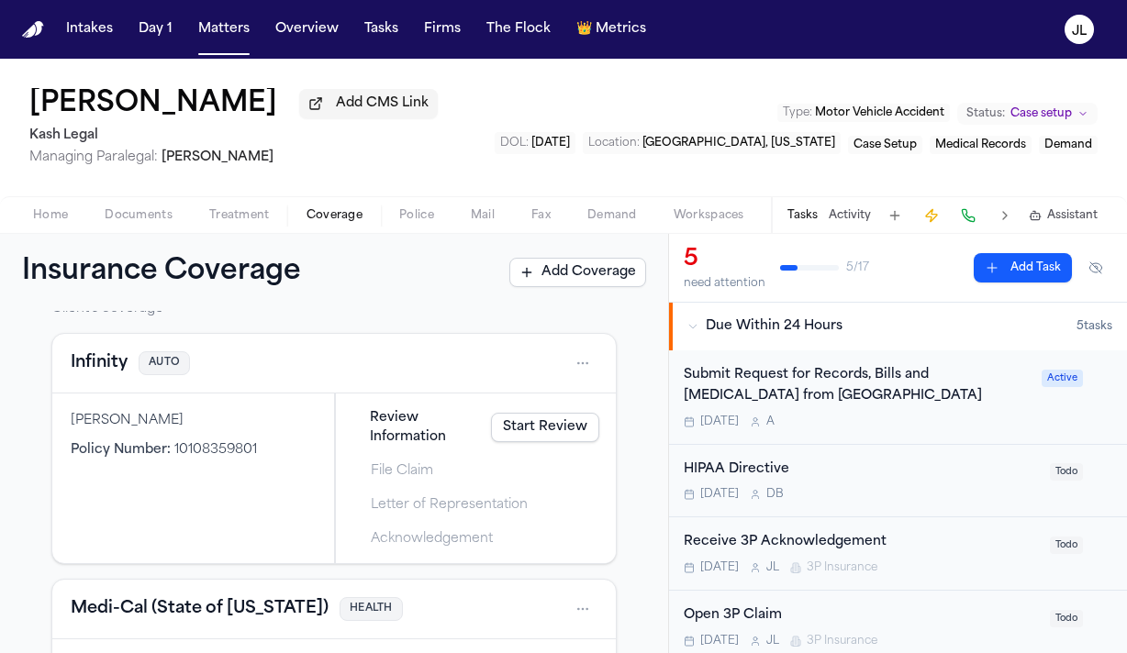
click at [523, 434] on link "Start Review" at bounding box center [545, 427] width 108 height 29
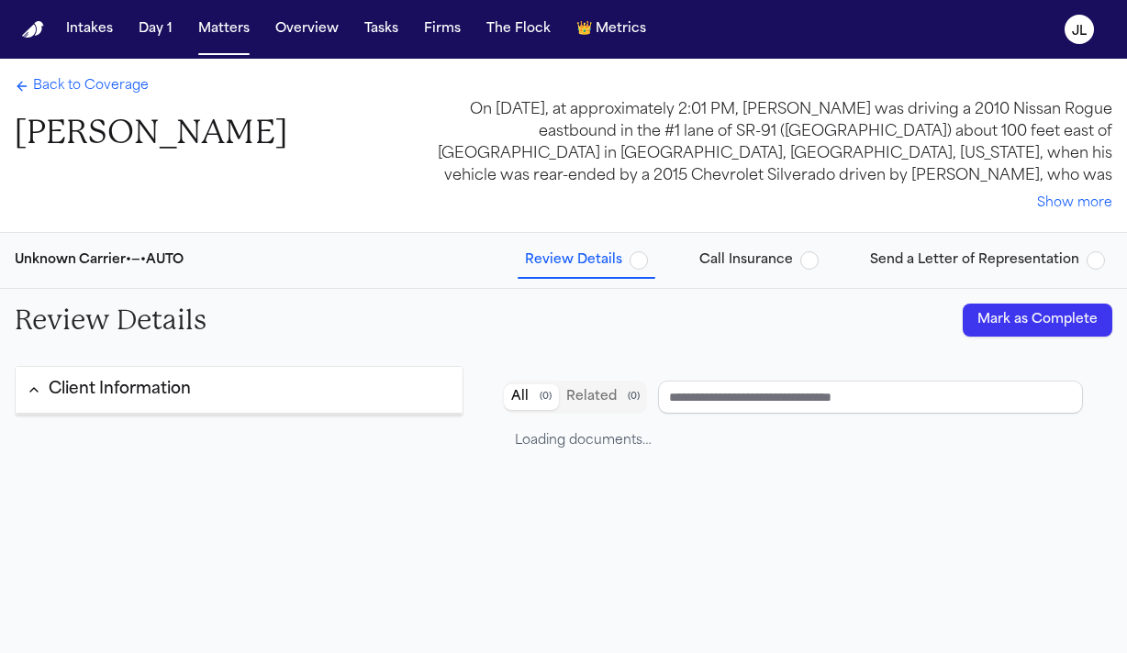
type input "**********"
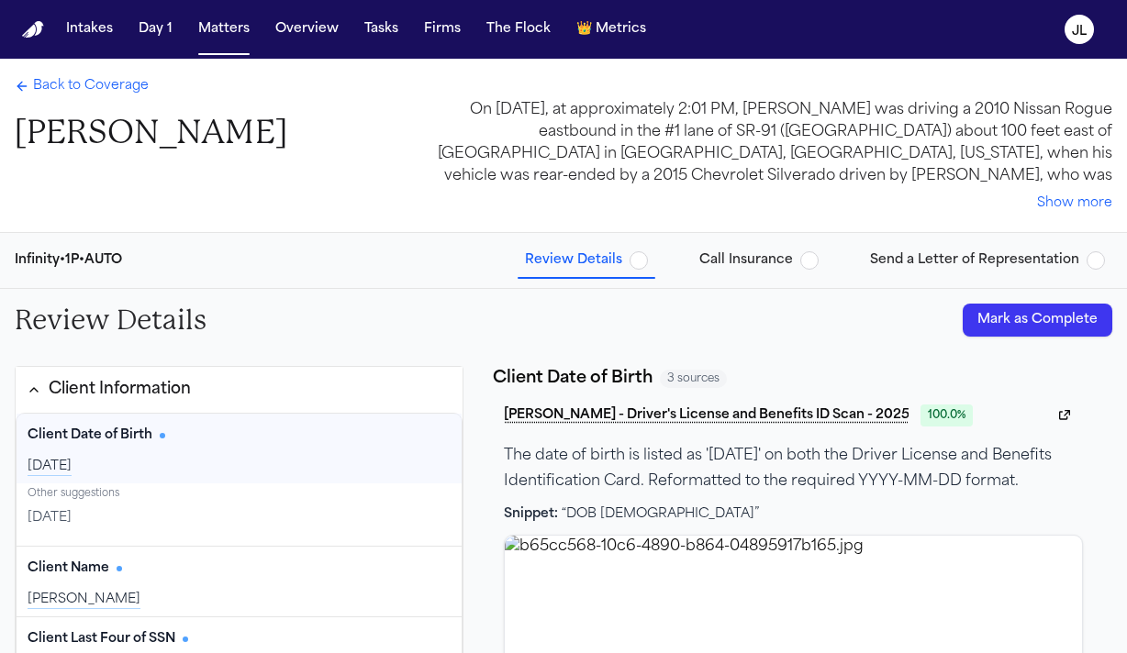
click at [58, 95] on span "Back to Coverage" at bounding box center [91, 86] width 116 height 18
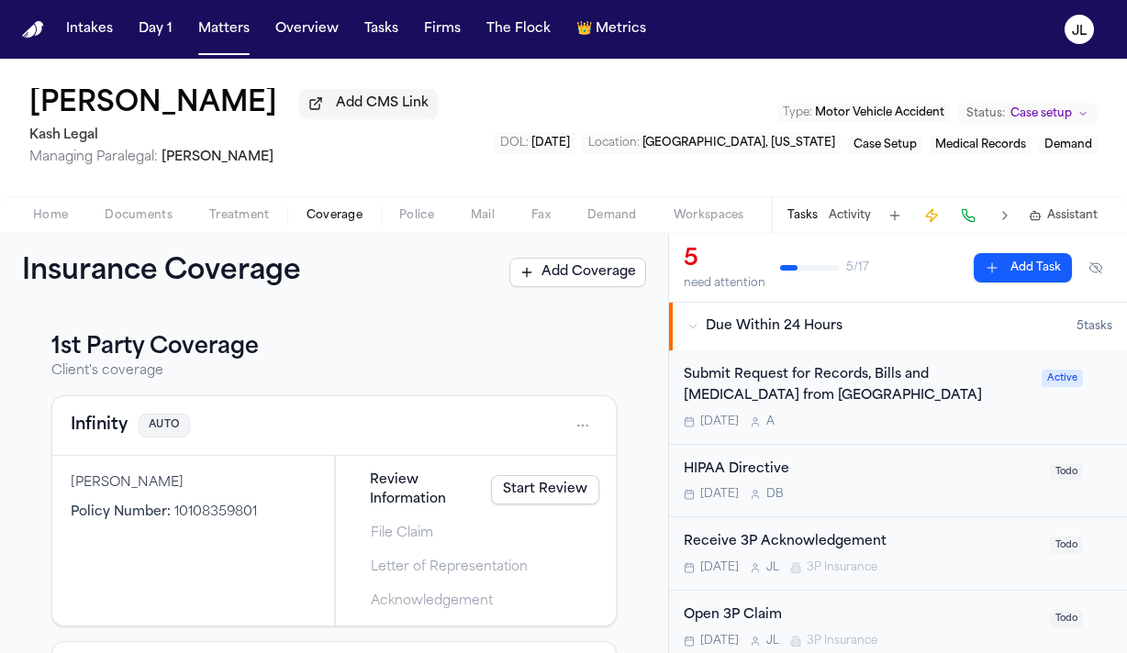
click at [83, 426] on button "Infinity" at bounding box center [99, 426] width 57 height 26
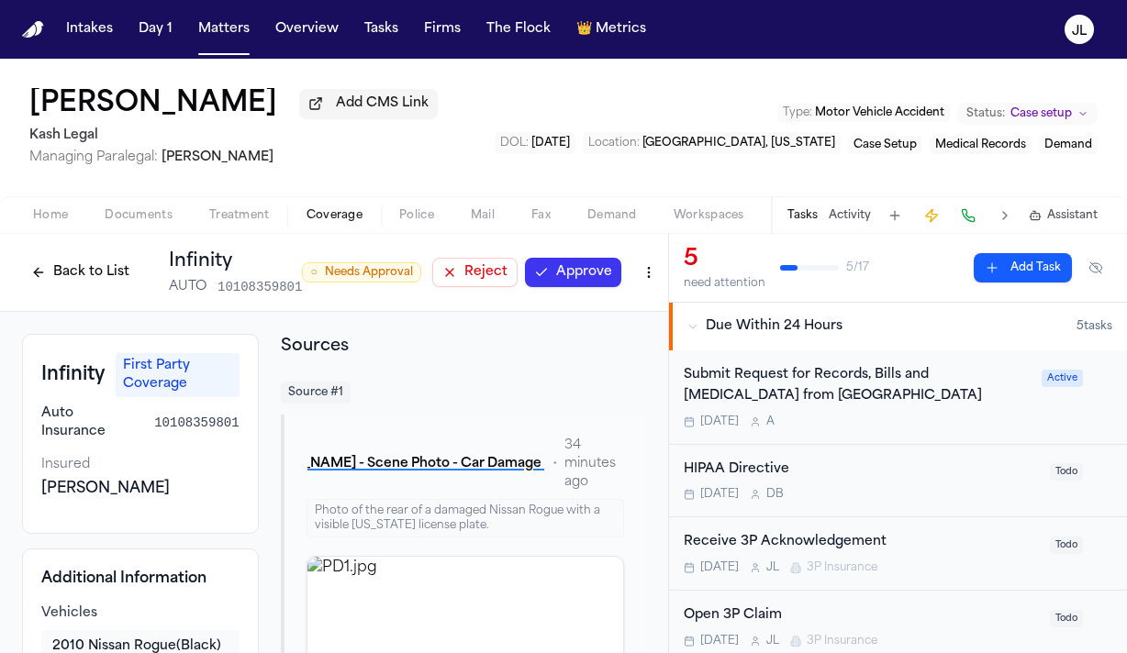
click at [587, 274] on button "Approve" at bounding box center [573, 272] width 96 height 29
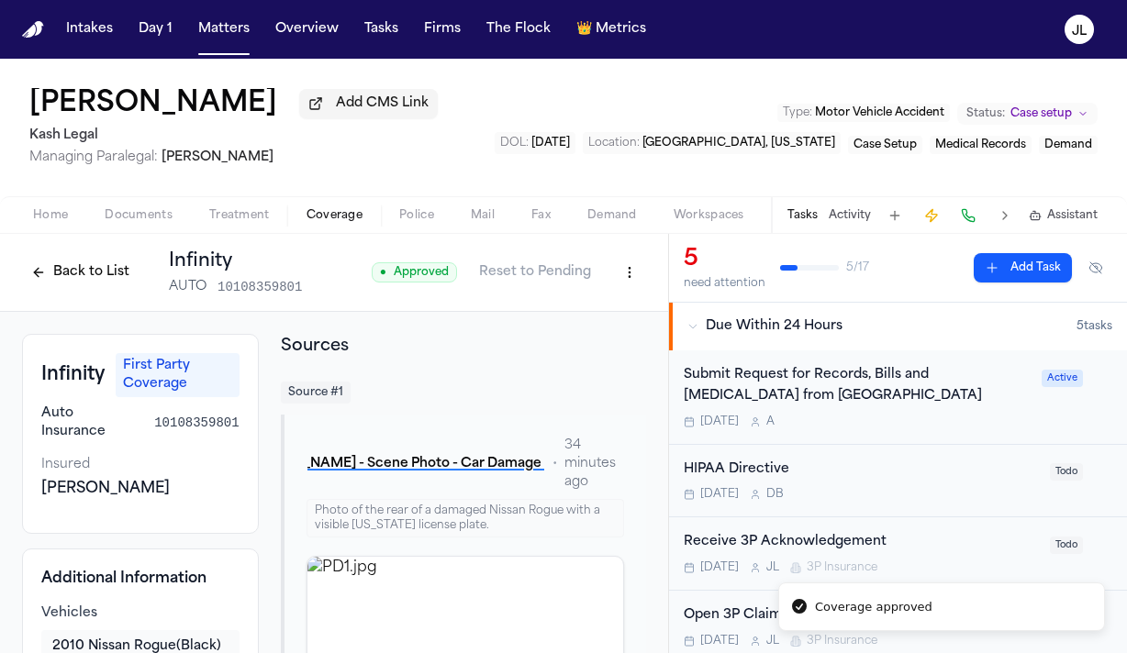
click at [61, 275] on button "Back to List" at bounding box center [80, 272] width 117 height 29
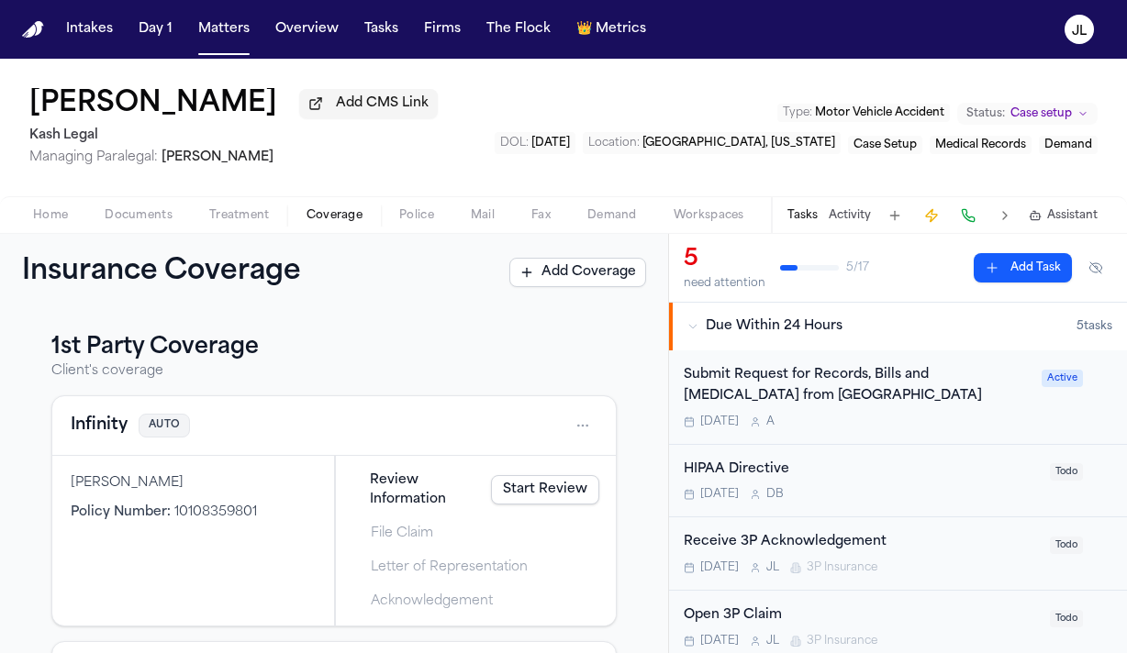
click at [104, 430] on button "Infinity" at bounding box center [99, 426] width 57 height 26
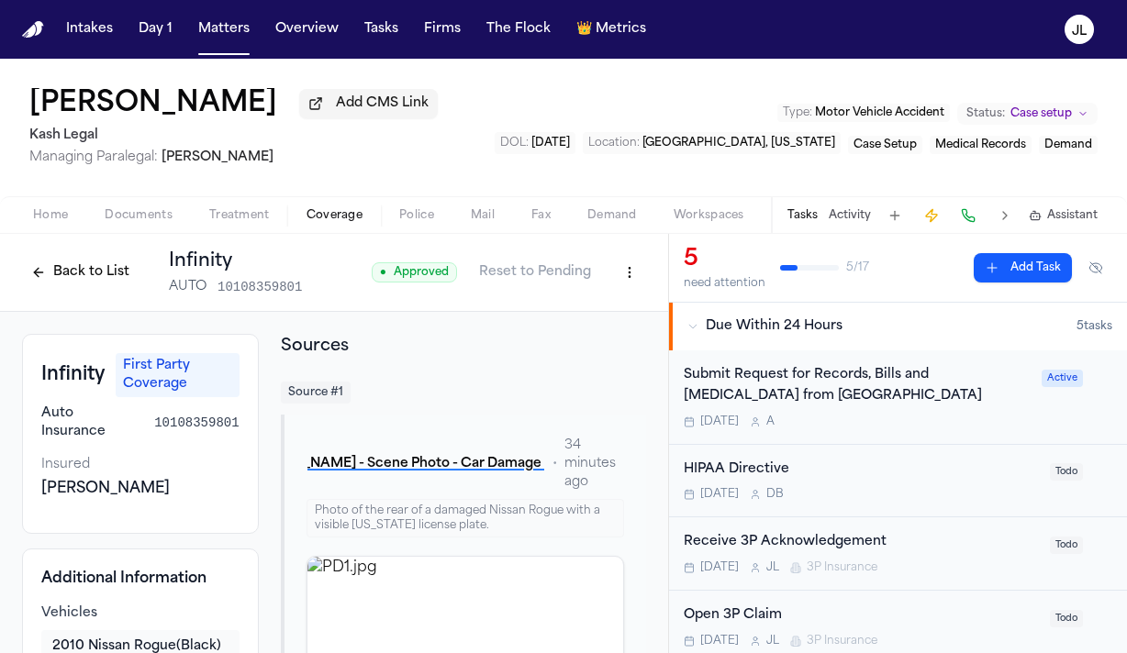
click at [95, 272] on button "Back to List" at bounding box center [80, 272] width 117 height 29
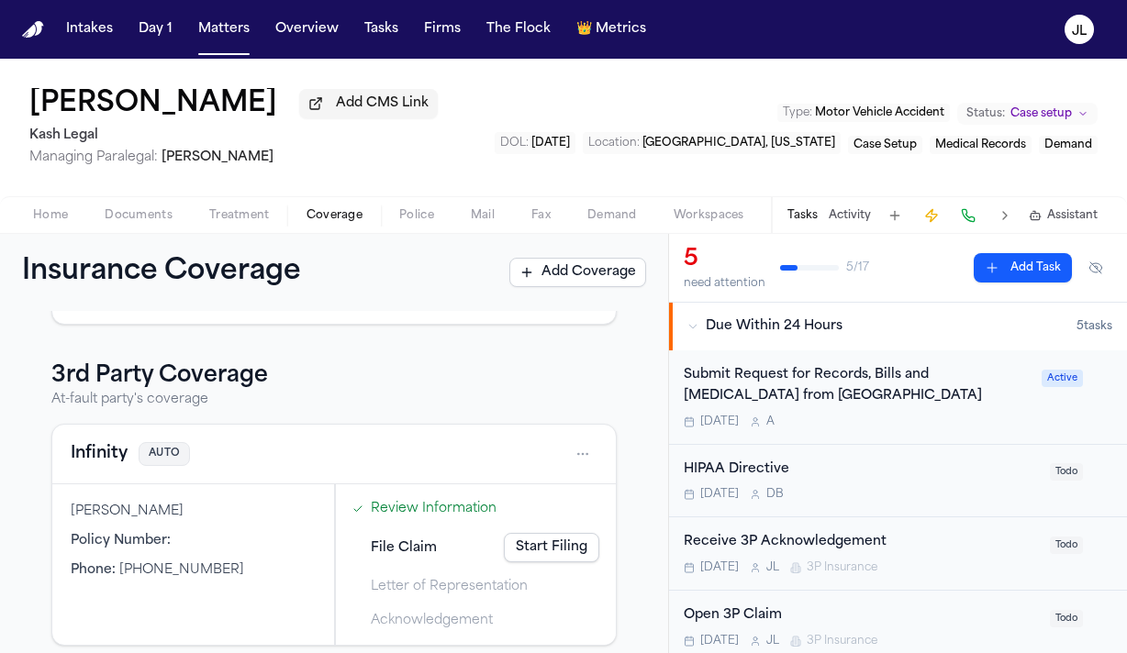
scroll to position [481, 0]
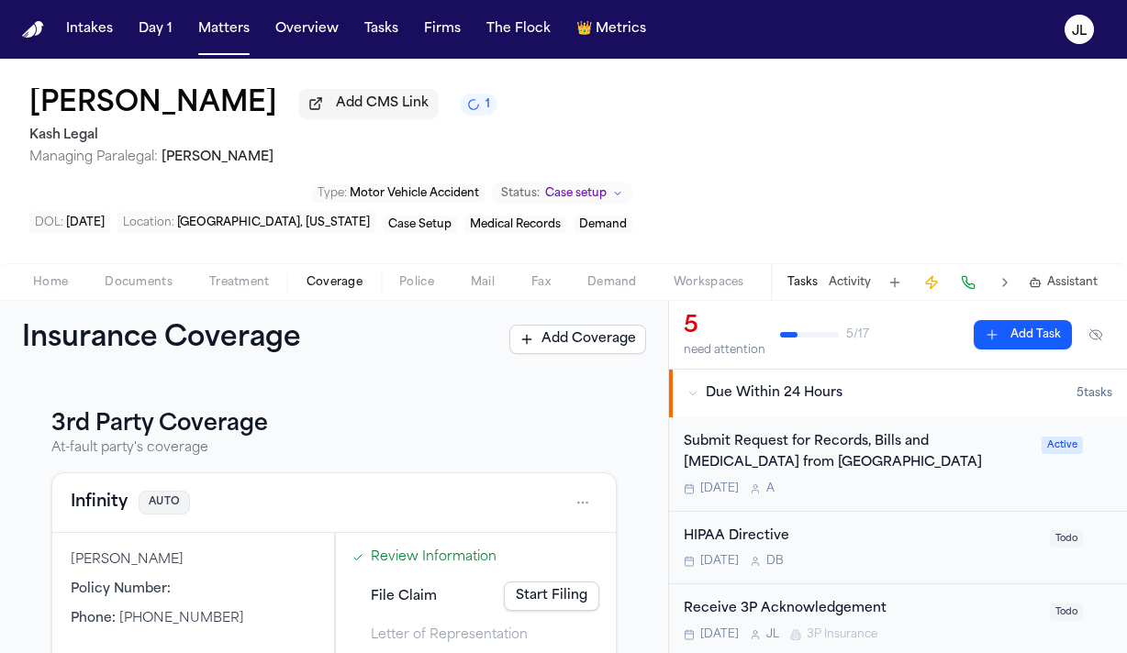
click at [113, 490] on button "Infinity" at bounding box center [99, 503] width 57 height 26
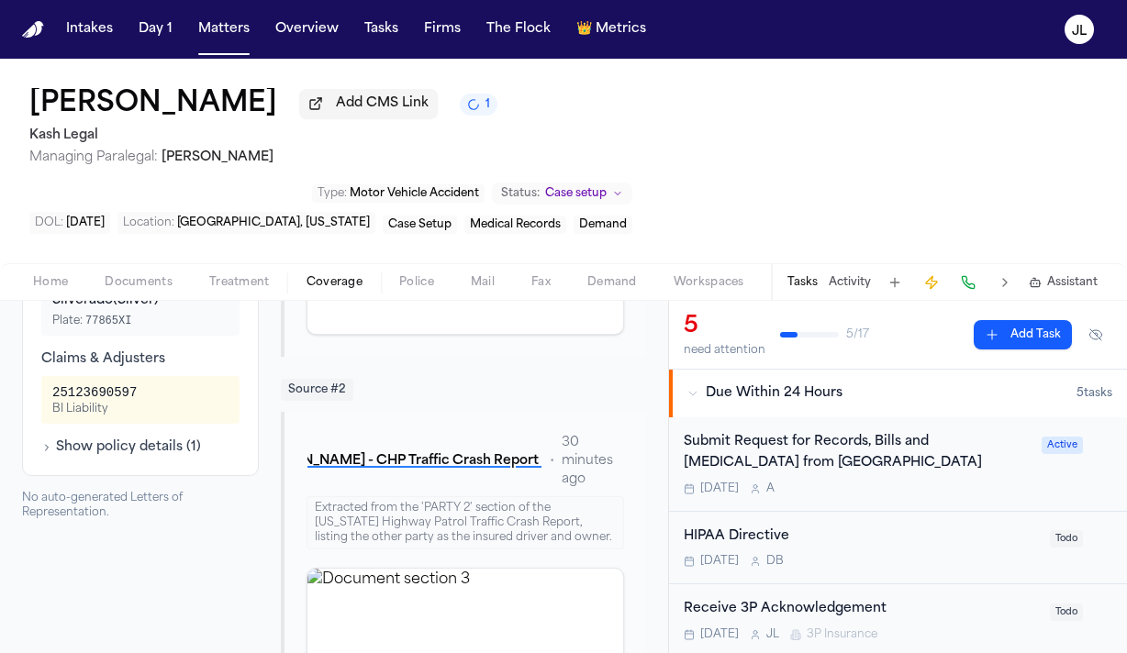
scroll to position [528, 0]
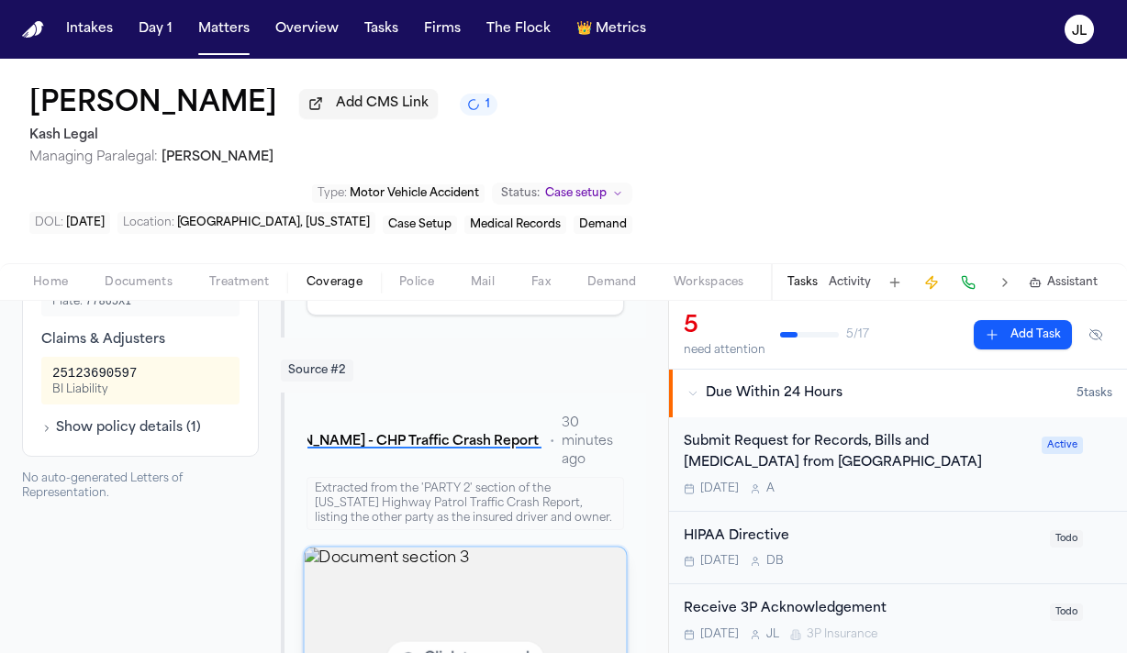
click at [438, 565] on img "View document section 3" at bounding box center [465, 659] width 322 height 223
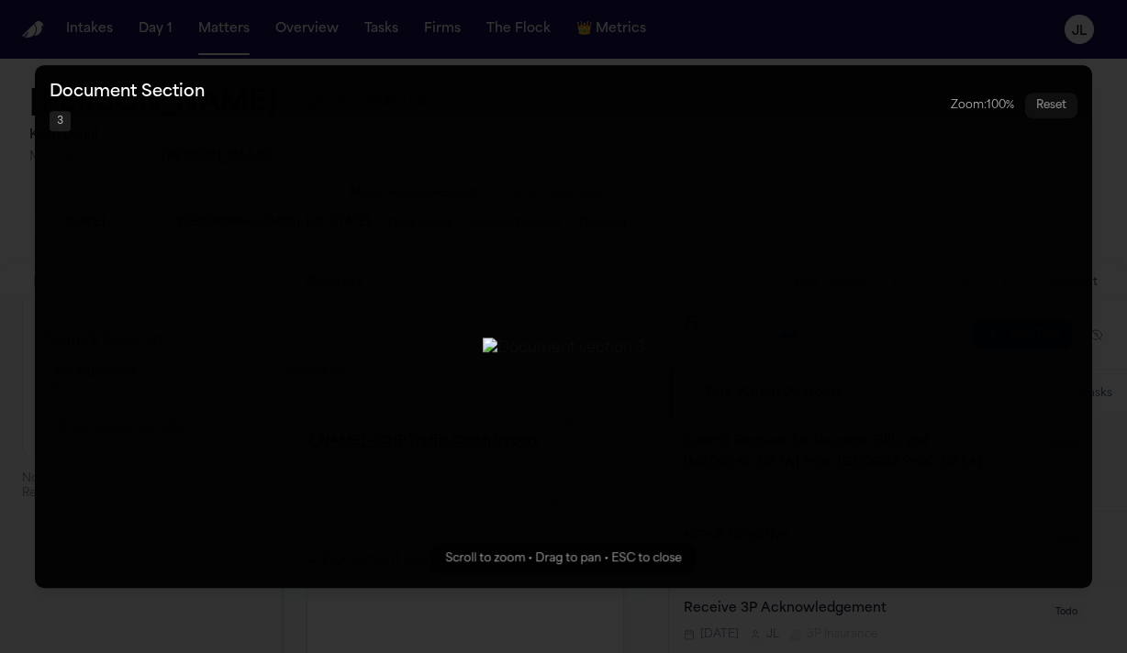
click at [524, 360] on img "Zoomable image viewer. Use mouse wheel to zoom, drag to pan, or press R to rese…" at bounding box center [564, 349] width 162 height 22
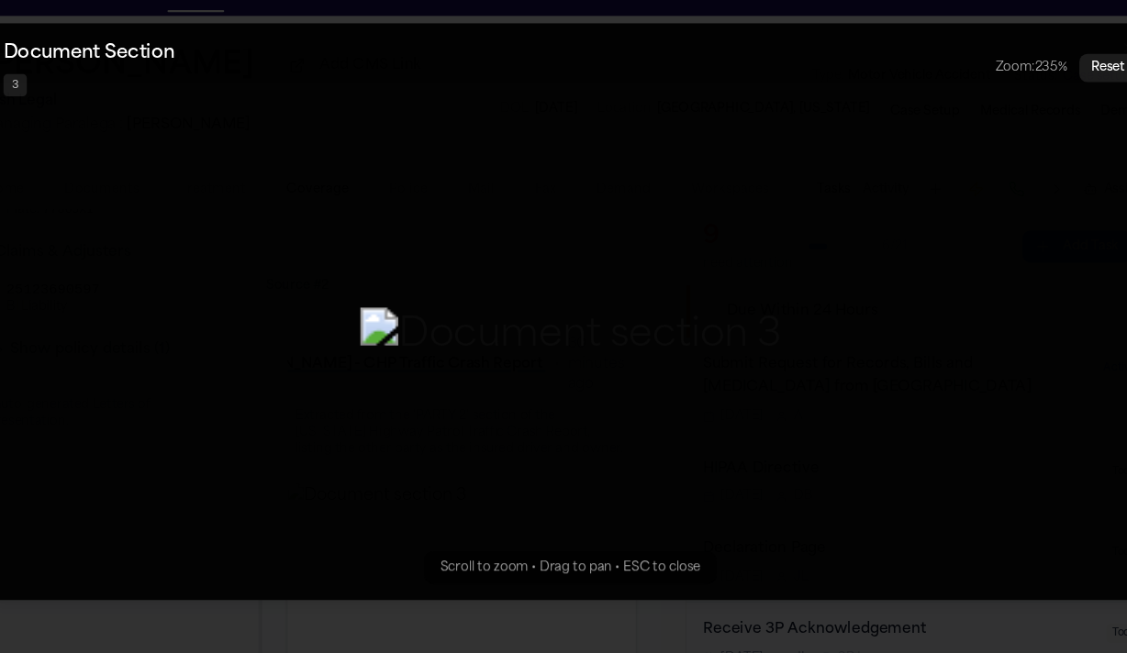
click at [712, 323] on img "Zoomable image viewer. Use mouse wheel to zoom, drag to pan, or press R to rese…" at bounding box center [564, 348] width 382 height 51
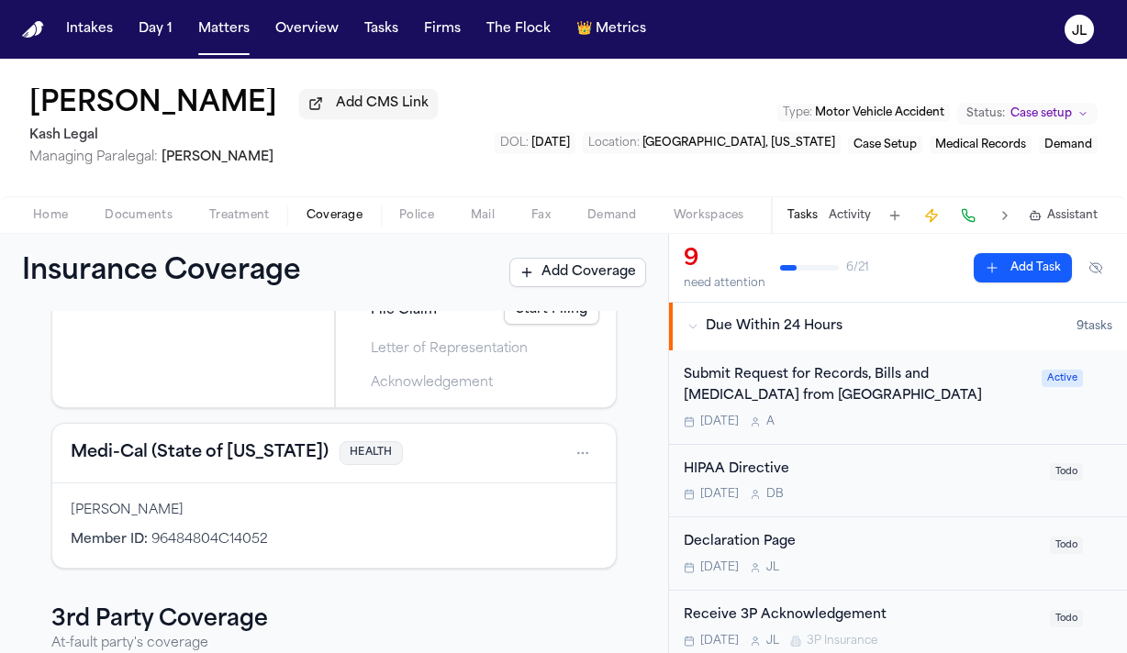
scroll to position [472, 0]
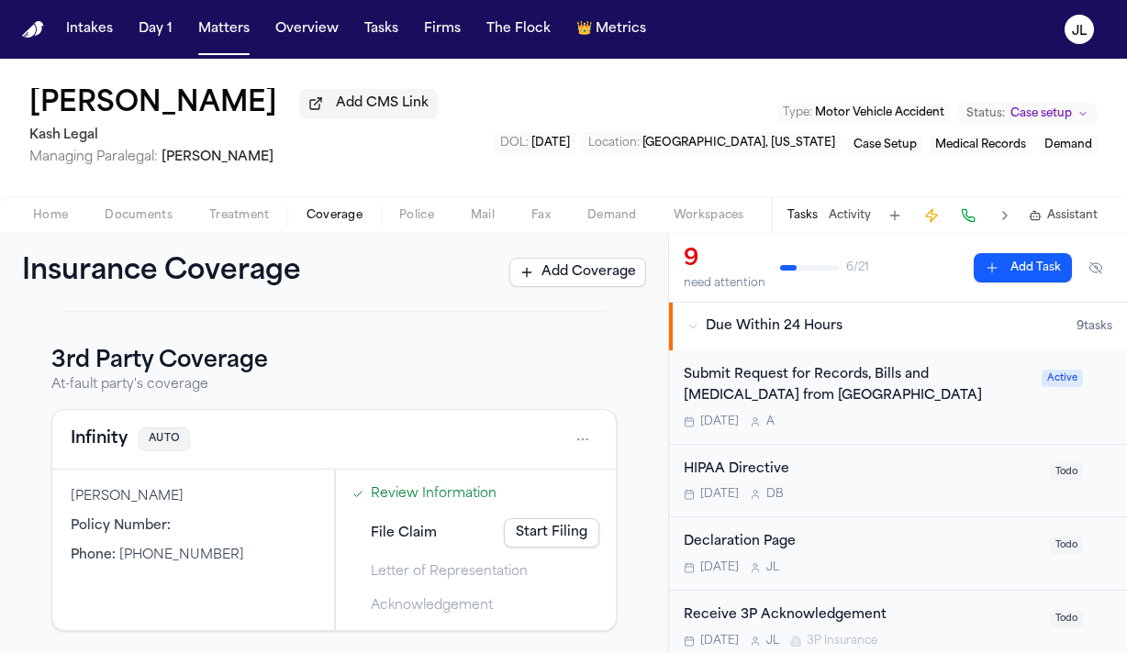
click at [116, 437] on button "Infinity" at bounding box center [99, 440] width 57 height 26
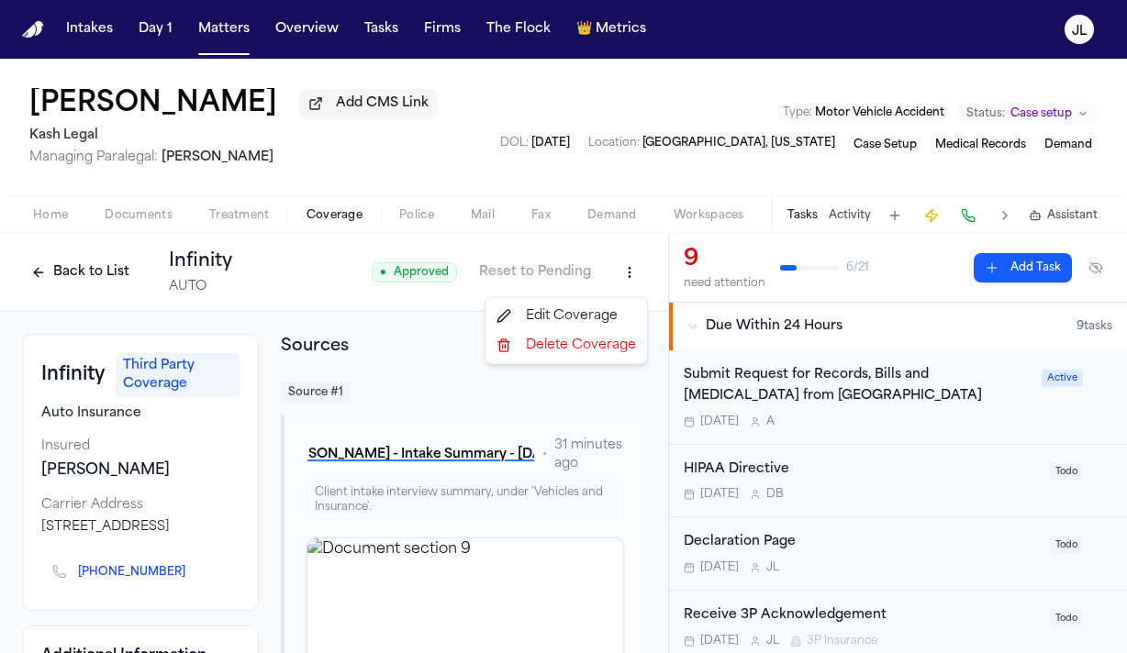
click at [624, 278] on html "Intakes Day 1 Matters Overview Tasks Firms The Flock 👑 Metrics JL Victoriano Pr…" at bounding box center [563, 326] width 1127 height 653
click at [581, 326] on div "Edit Coverage" at bounding box center [566, 316] width 154 height 29
select select "**********"
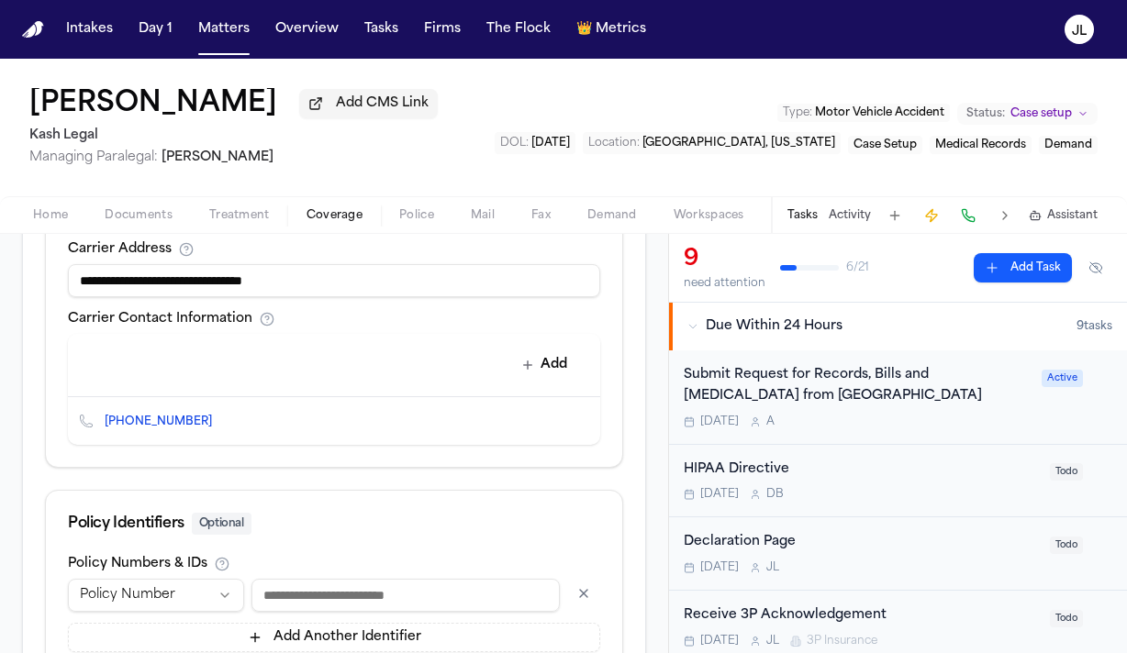
scroll to position [840, 0]
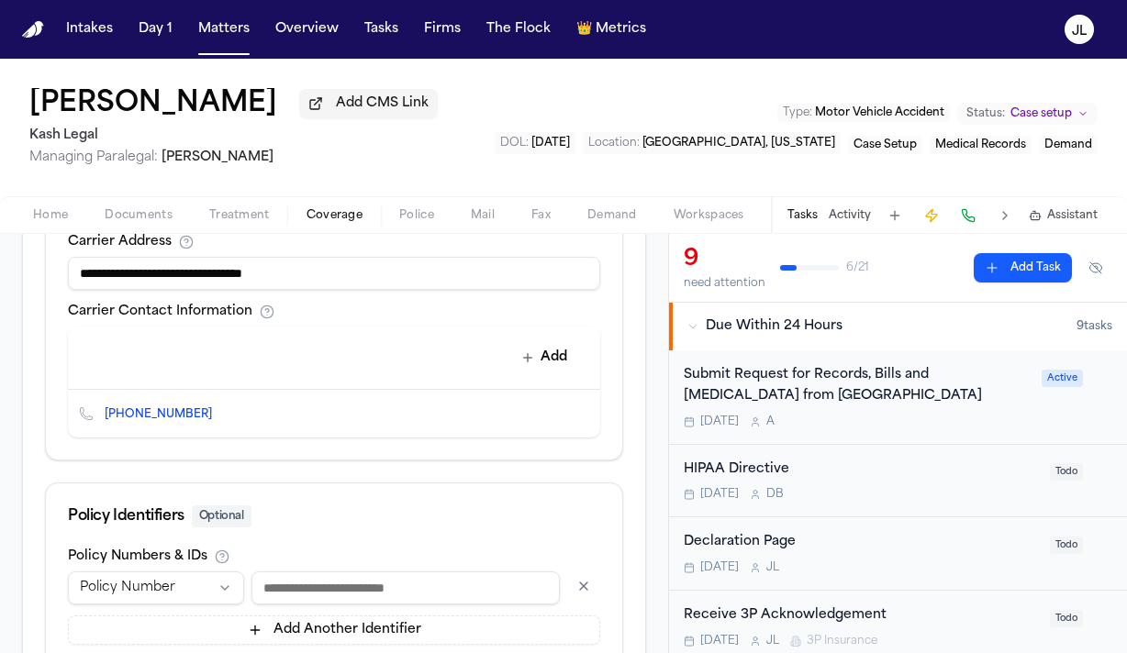
click at [292, 572] on input at bounding box center [405, 588] width 308 height 33
paste input "**********"
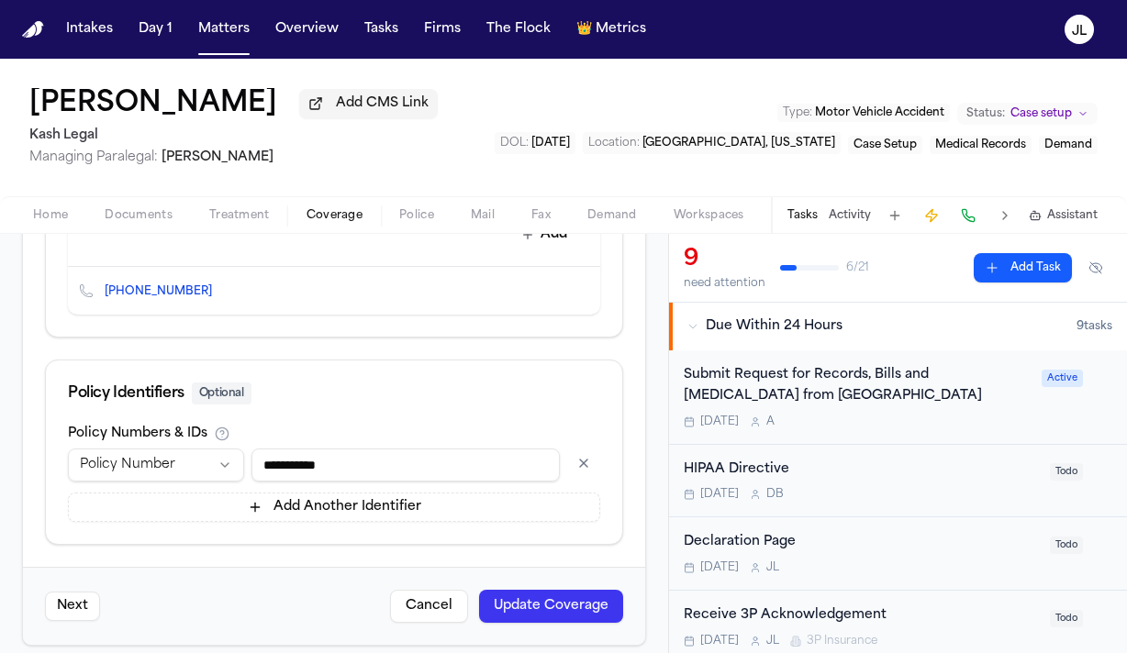
scroll to position [963, 0]
type input "**********"
click at [514, 594] on button "Update Coverage" at bounding box center [551, 606] width 144 height 33
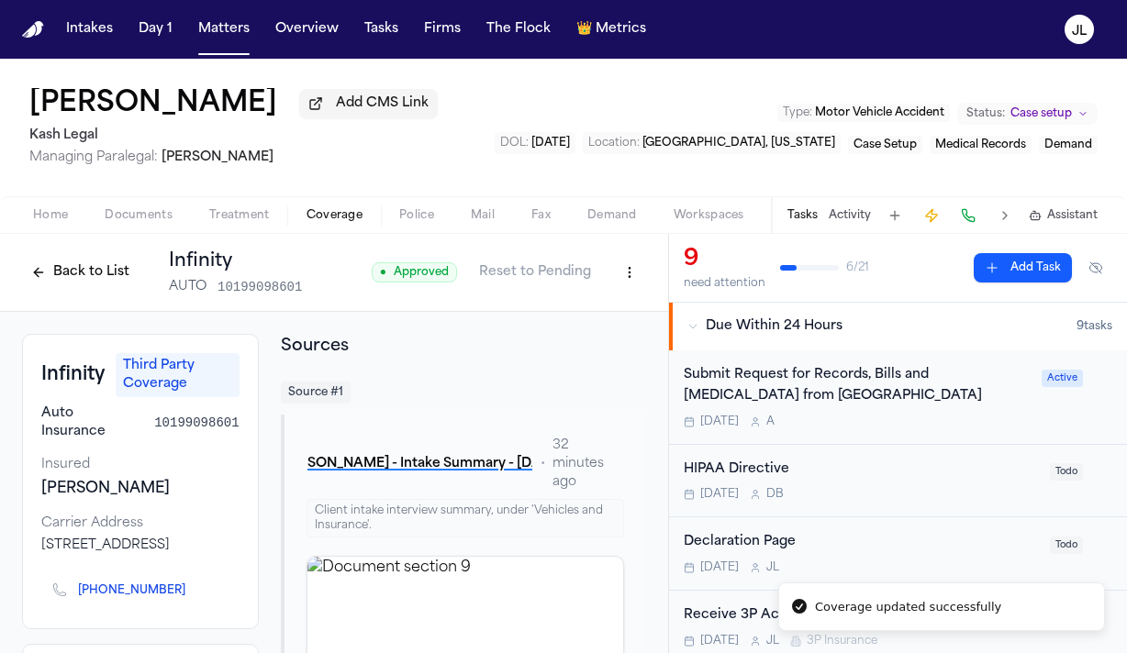
click at [108, 287] on button "Back to List" at bounding box center [80, 272] width 117 height 29
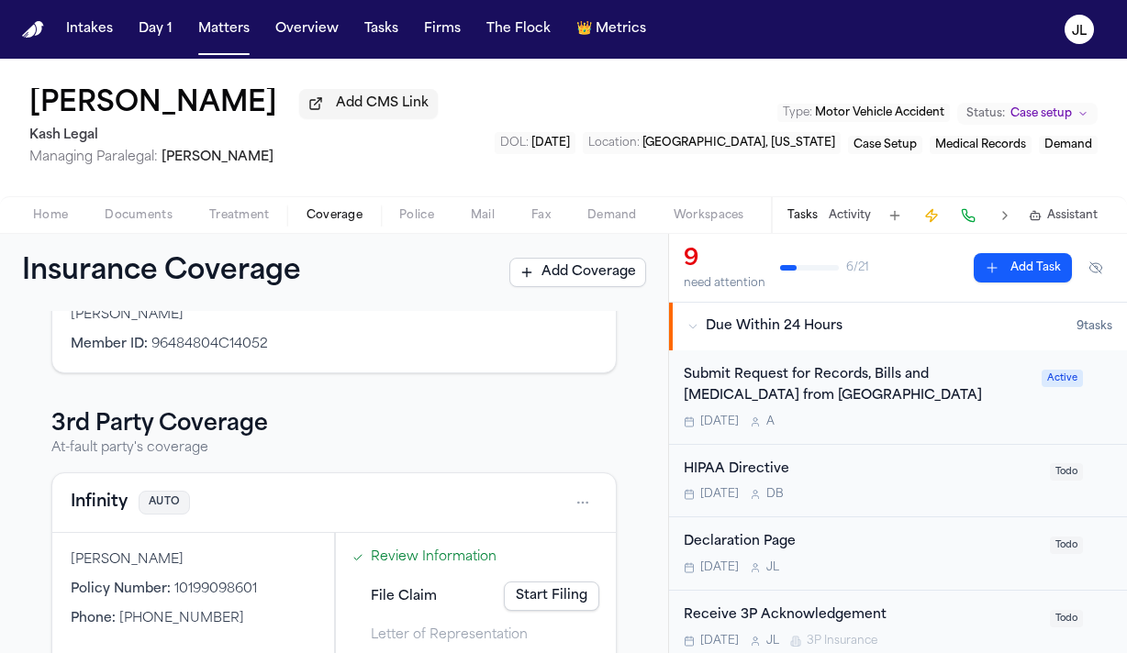
scroll to position [472, 0]
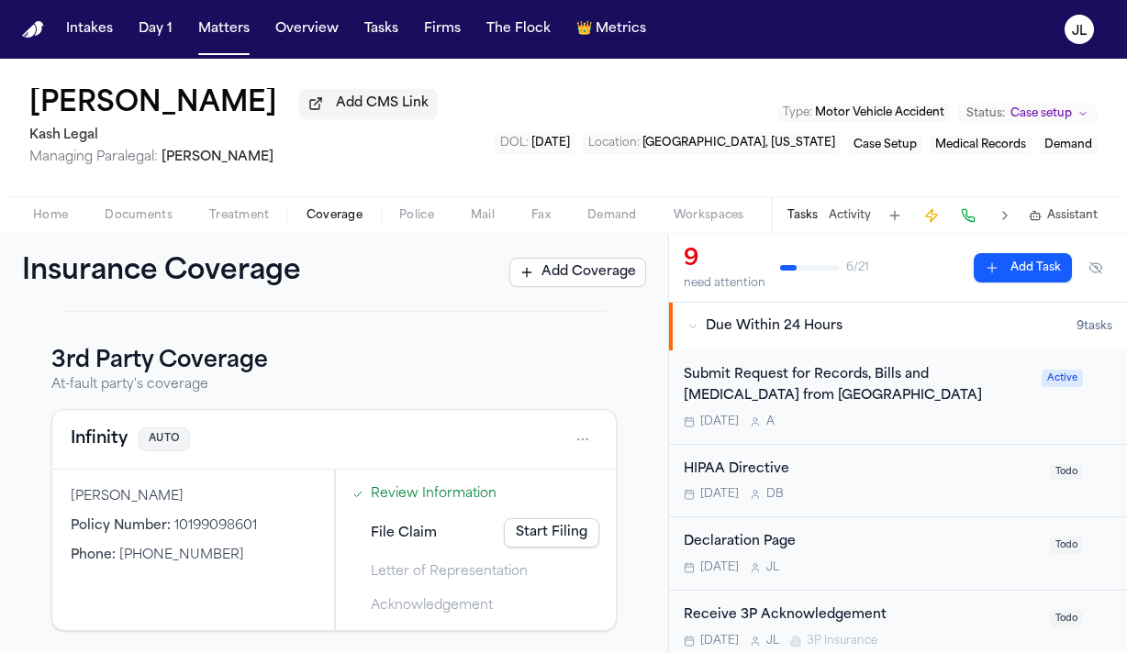
click at [99, 439] on button "Infinity" at bounding box center [99, 440] width 57 height 26
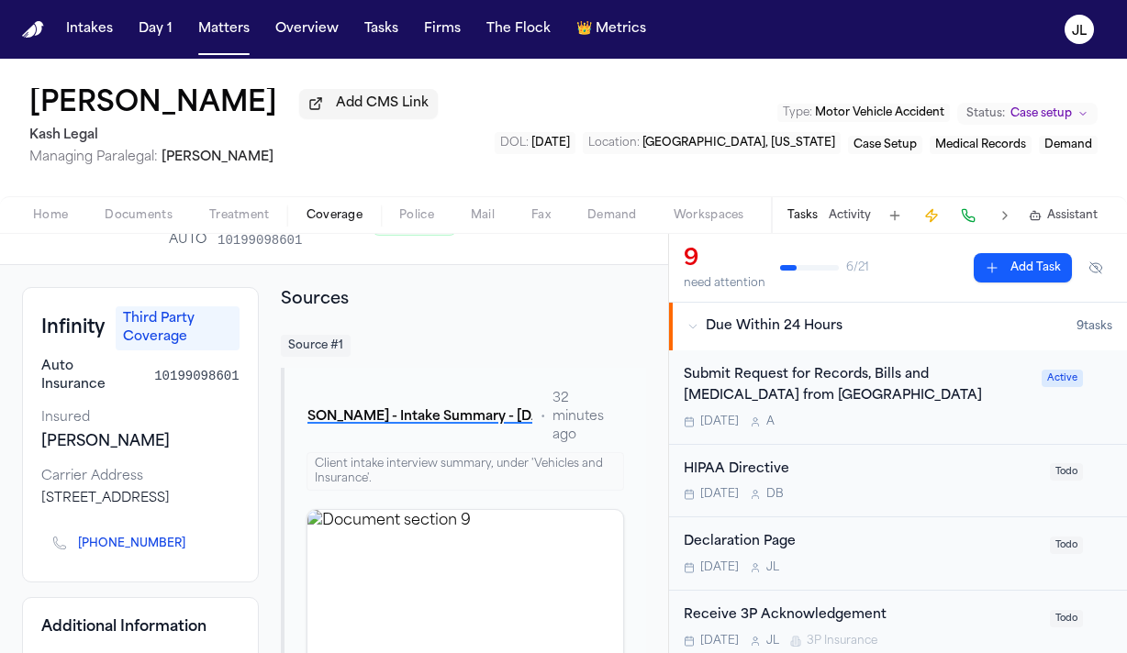
scroll to position [45, 0]
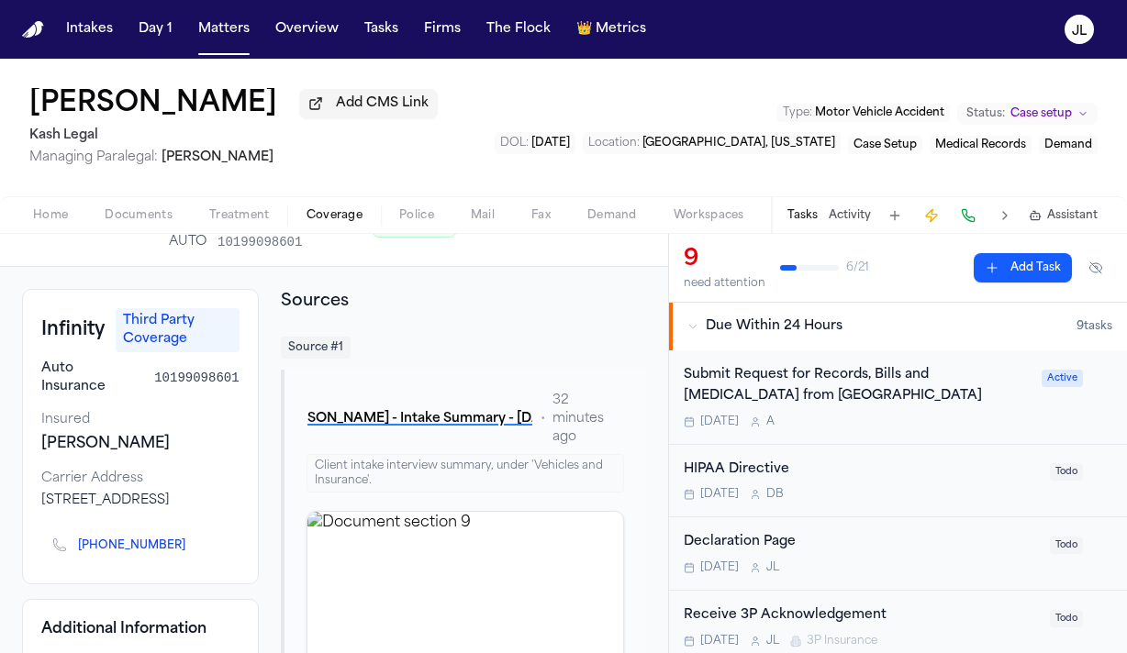
click at [190, 551] on icon "Copy to clipboard" at bounding box center [194, 545] width 11 height 11
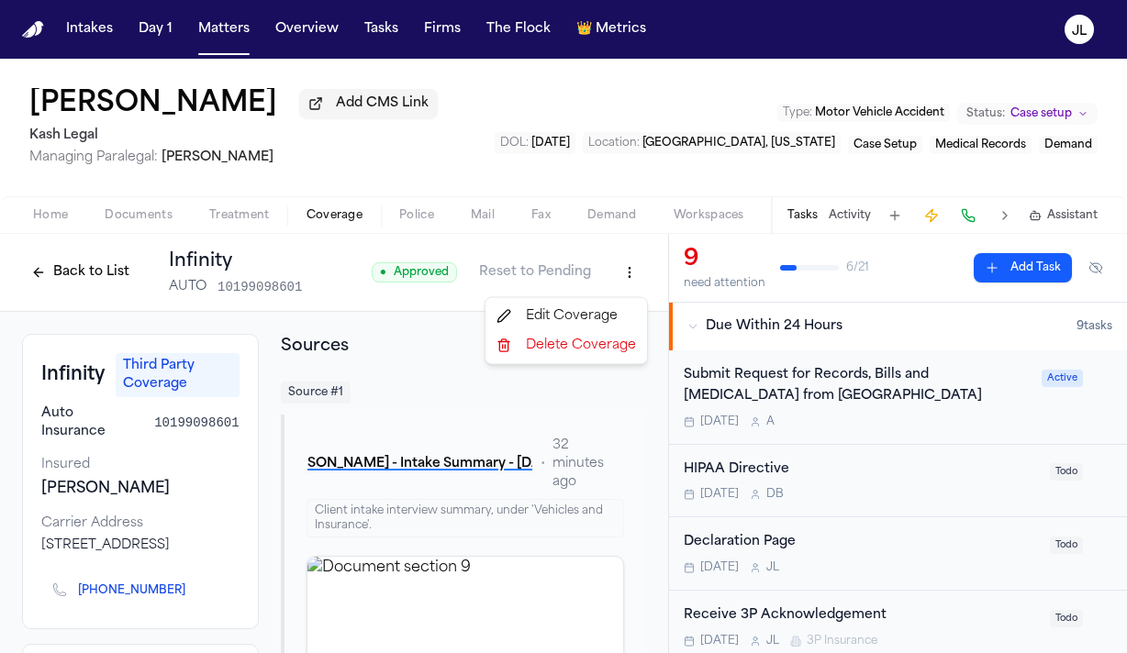
click at [627, 260] on html "Intakes Day 1 Matters Overview Tasks Firms The Flock 👑 Metrics JL Victoriano Pr…" at bounding box center [563, 326] width 1127 height 653
click at [588, 314] on div "Edit Coverage" at bounding box center [566, 316] width 154 height 29
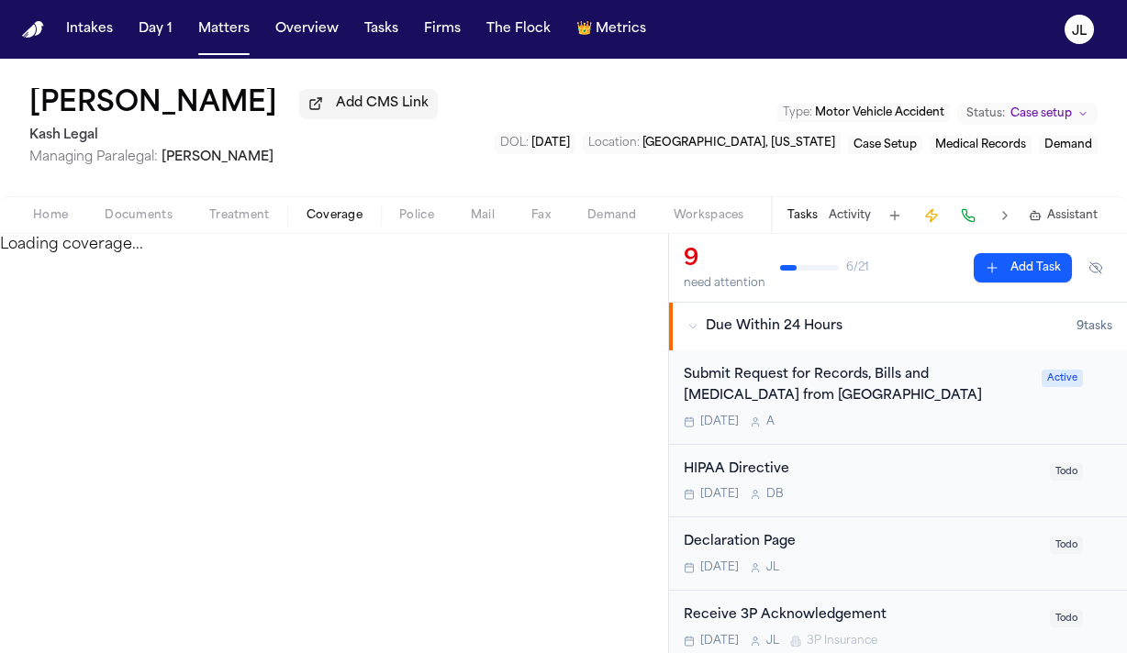
select select "**********"
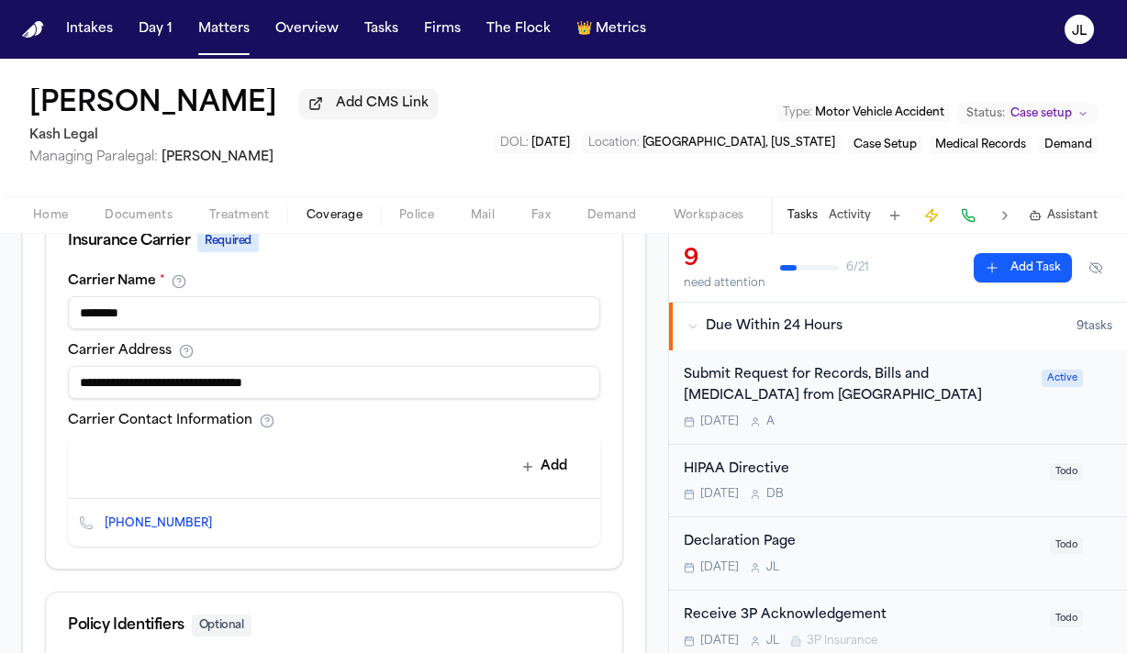
scroll to position [749, 0]
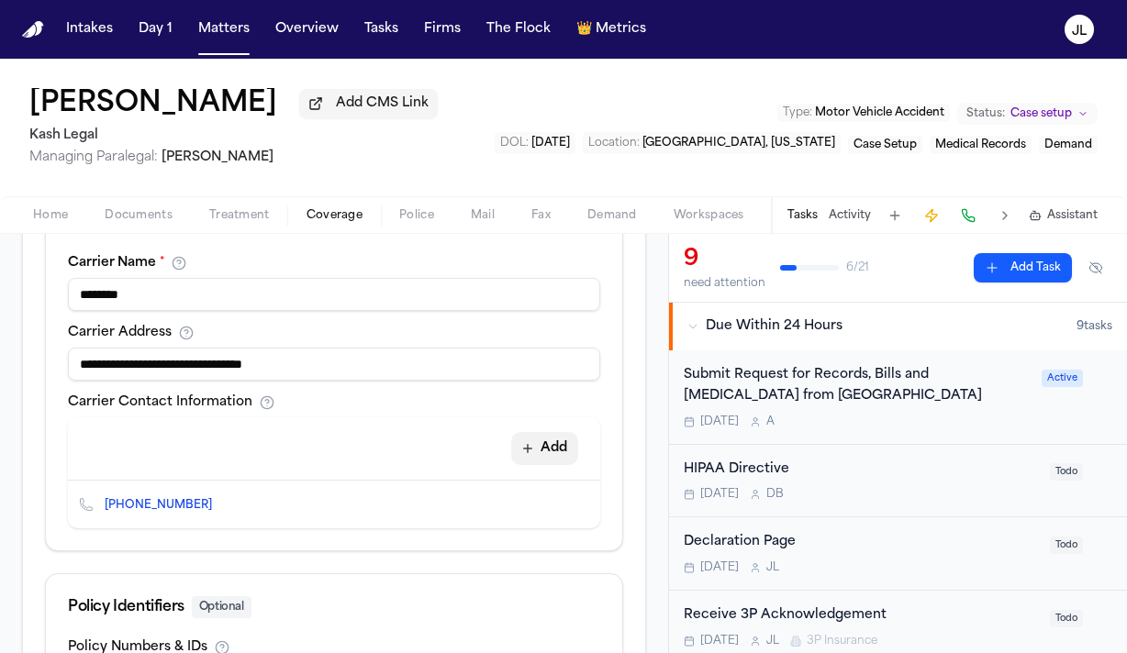
click at [561, 445] on button "Add" at bounding box center [544, 448] width 67 height 33
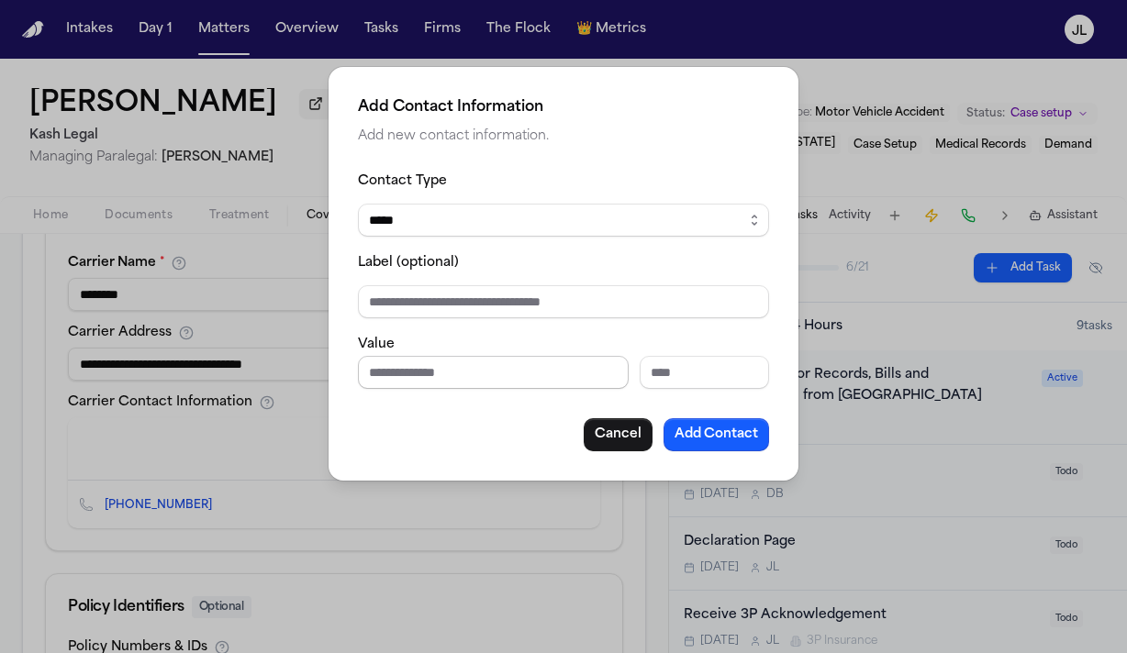
click at [375, 372] on input "Phone number" at bounding box center [493, 372] width 271 height 33
paste input "**********"
type input "**********"
click at [452, 228] on select "***** ***** ******* *** *****" at bounding box center [563, 220] width 411 height 33
select select "***"
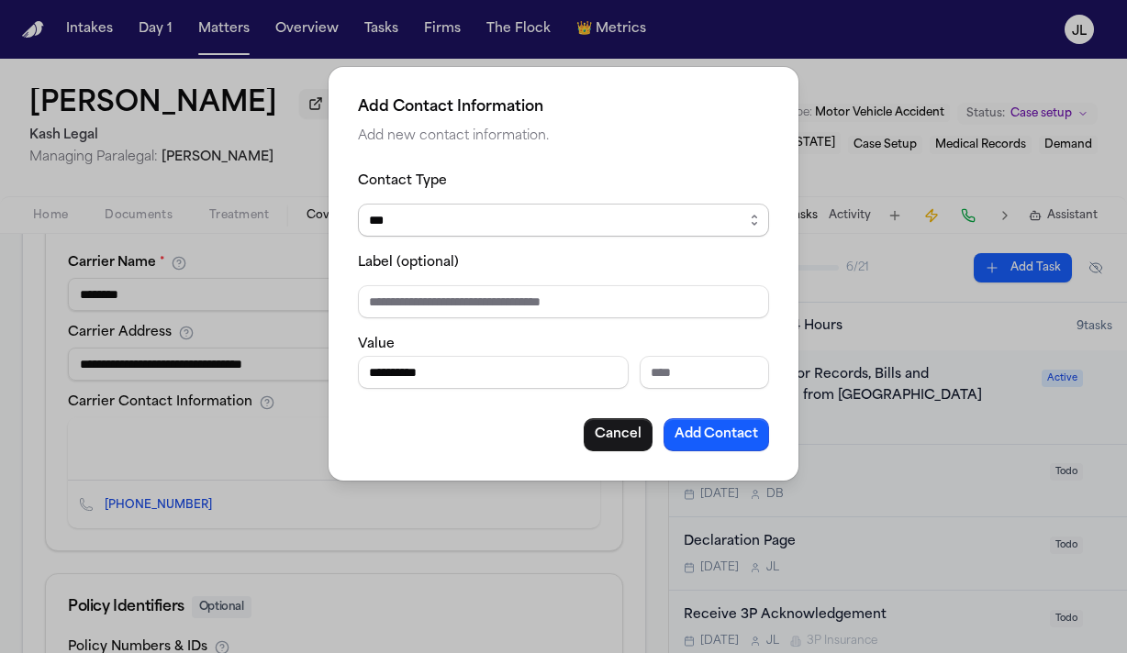
click at [358, 204] on select "***** ***** ******* *** *****" at bounding box center [563, 220] width 411 height 33
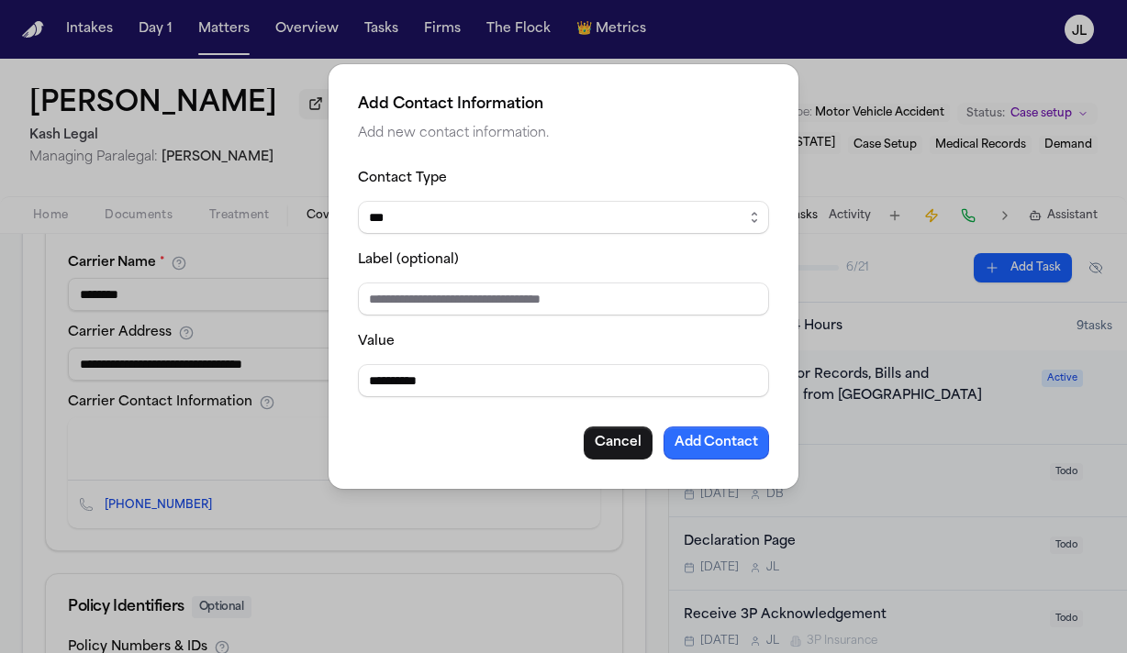
click at [715, 451] on button "Add Contact" at bounding box center [716, 443] width 106 height 33
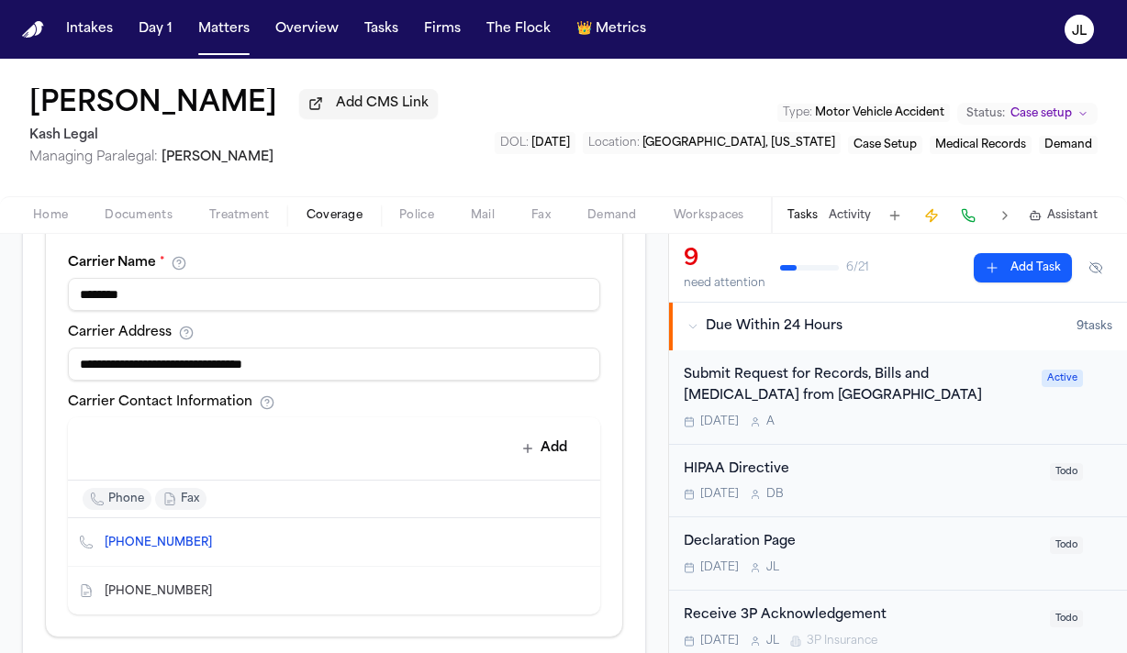
scroll to position [1049, 0]
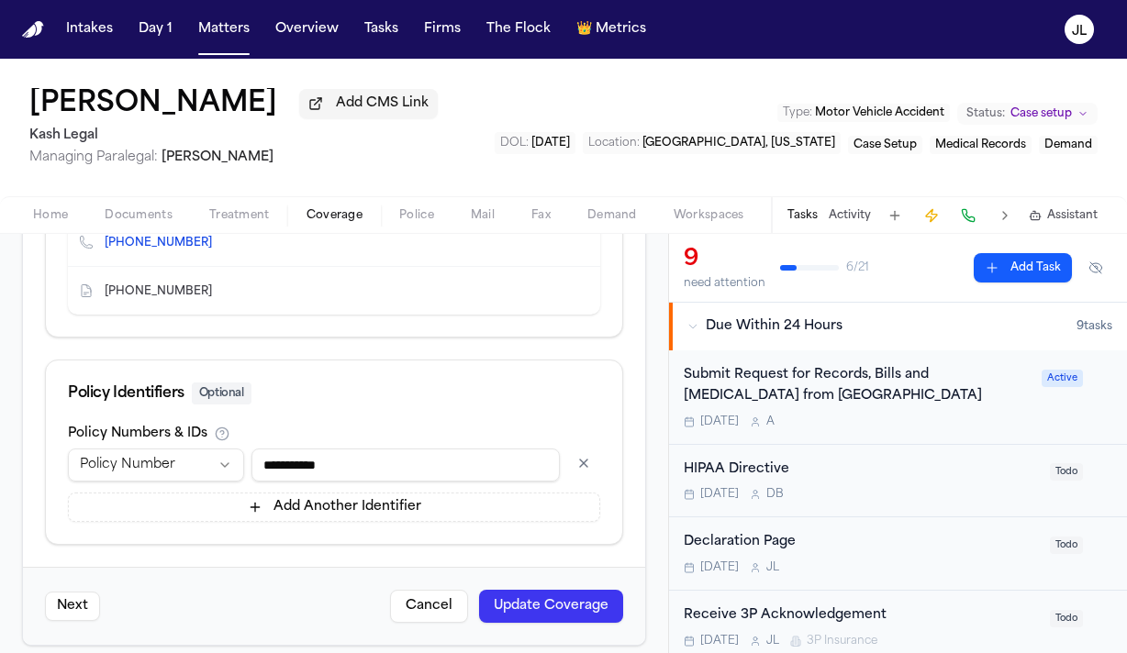
click at [562, 590] on button "Update Coverage" at bounding box center [551, 606] width 144 height 33
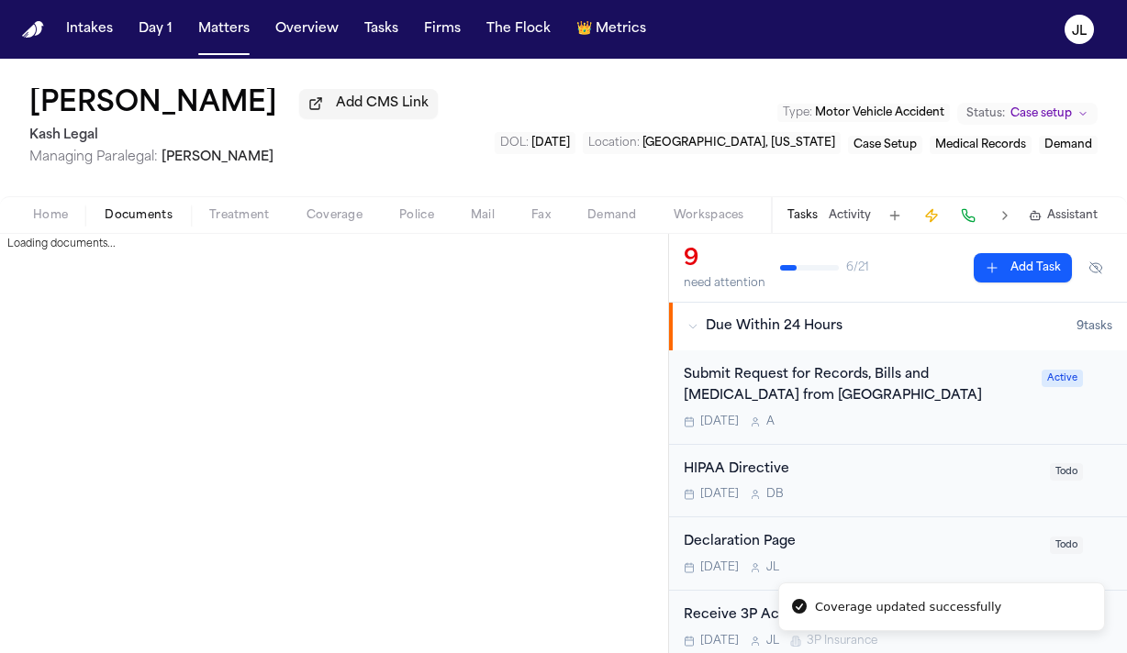
click at [128, 219] on span "Documents" at bounding box center [139, 215] width 68 height 15
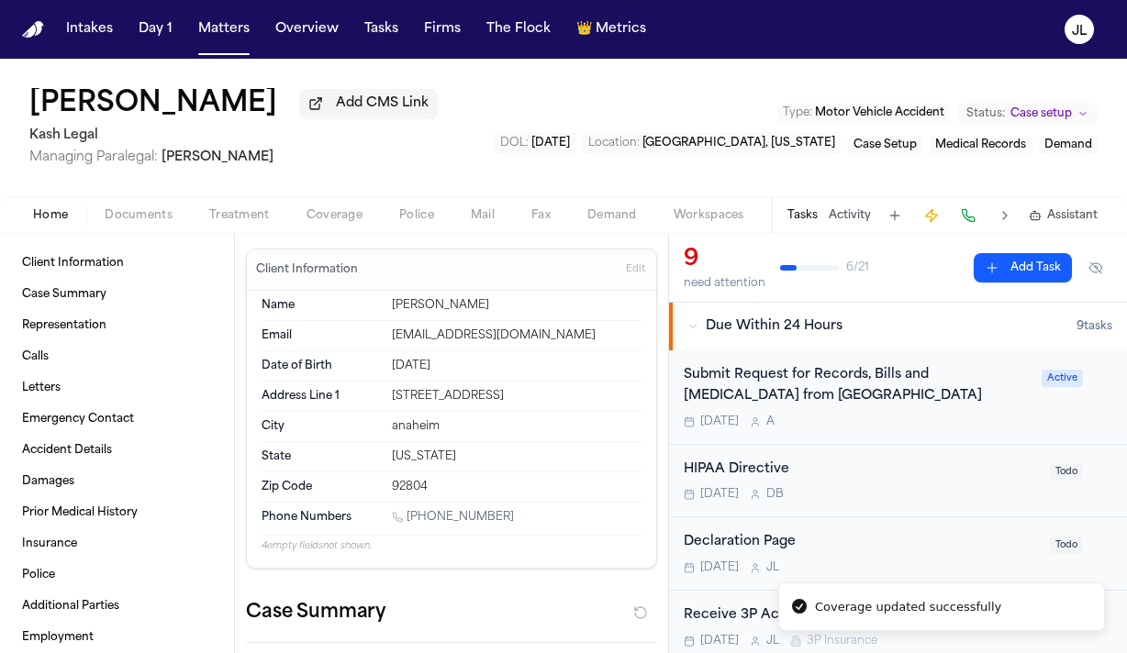
click at [61, 227] on span "button" at bounding box center [50, 226] width 57 height 2
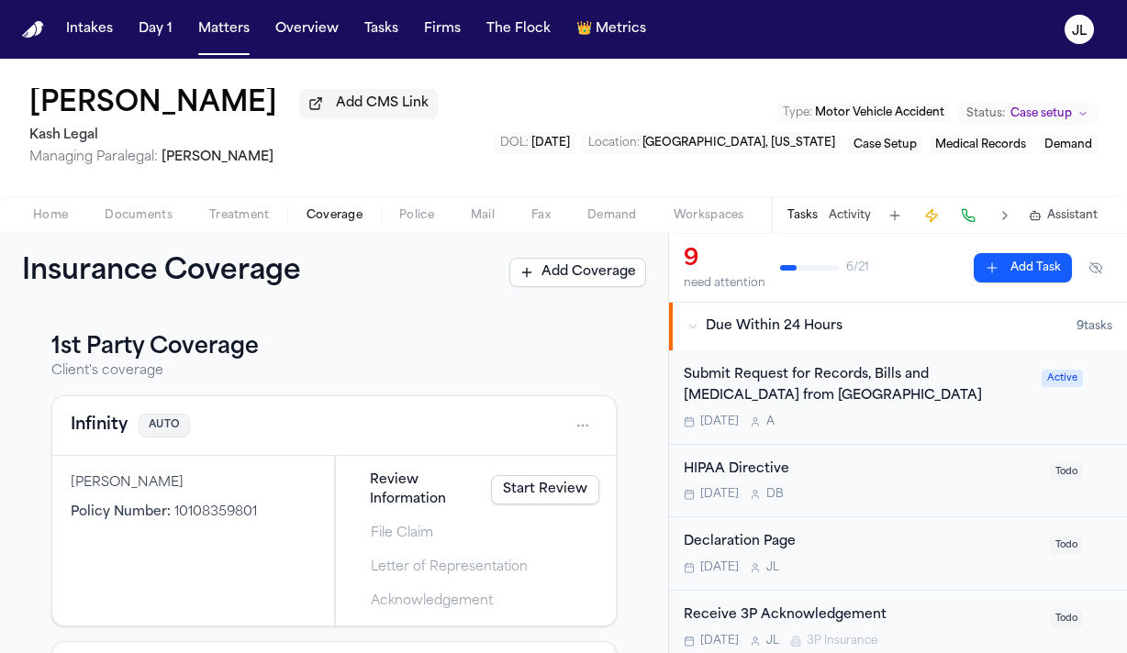
click at [318, 221] on span "Coverage" at bounding box center [334, 215] width 56 height 15
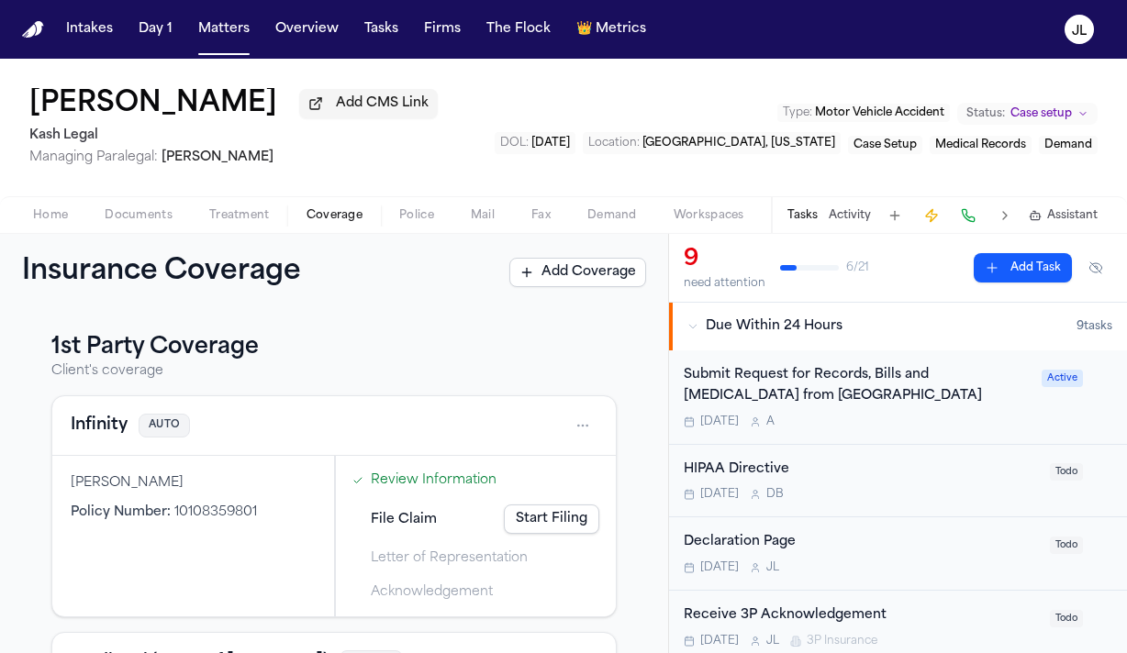
click at [108, 211] on span "Documents" at bounding box center [139, 215] width 68 height 15
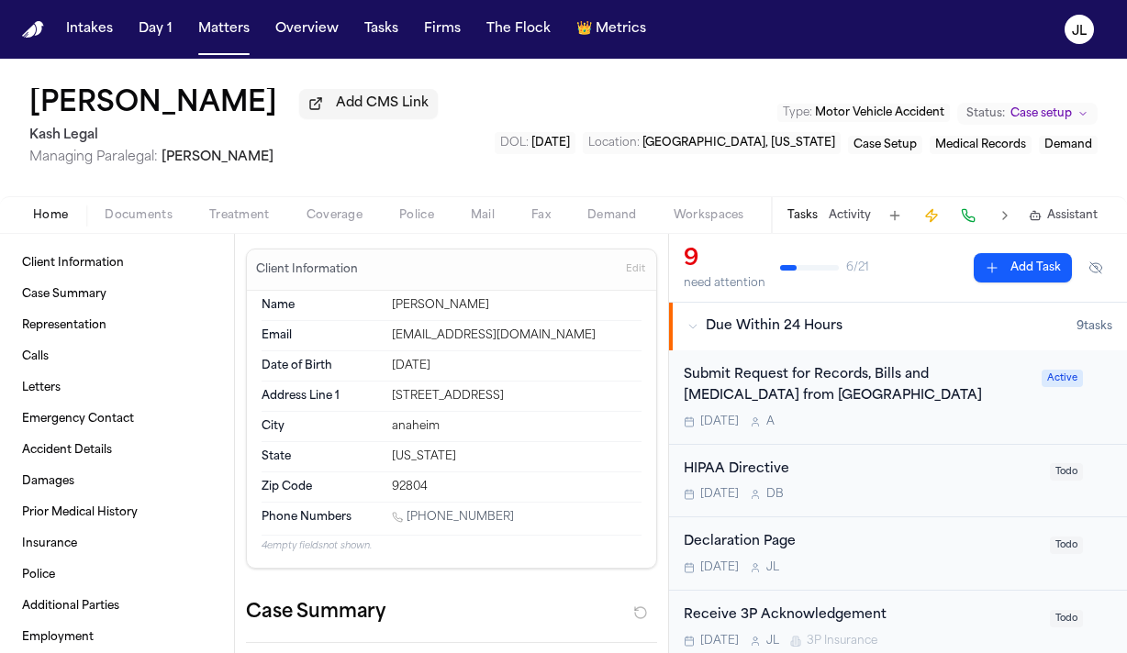
click at [56, 211] on span "Home" at bounding box center [50, 215] width 35 height 15
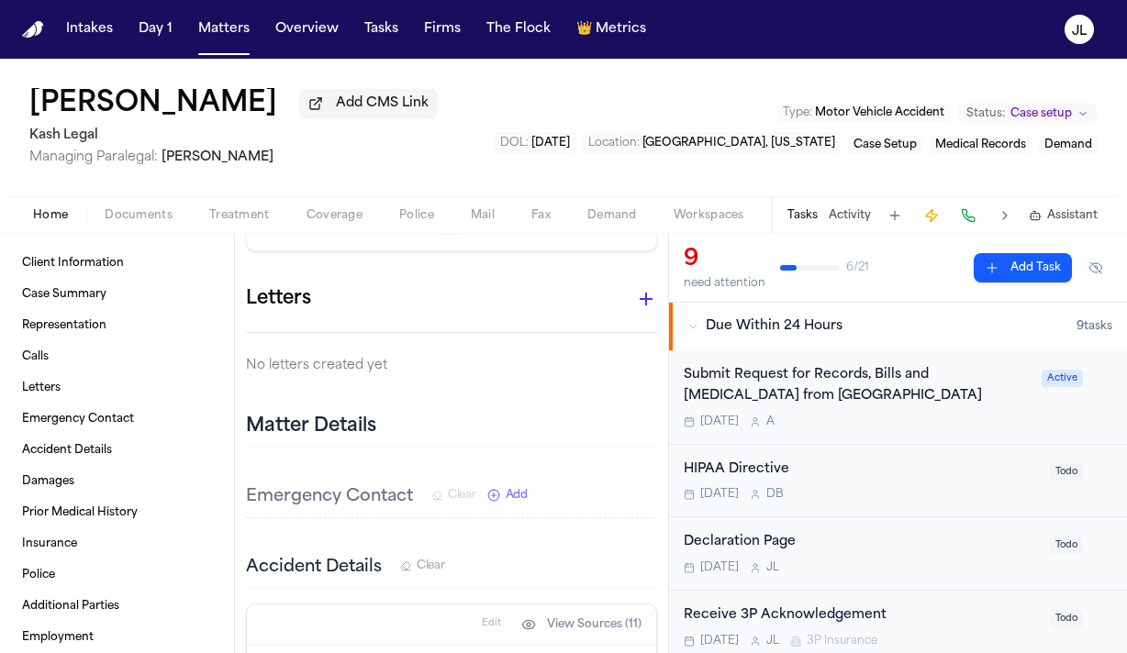
scroll to position [1139, 0]
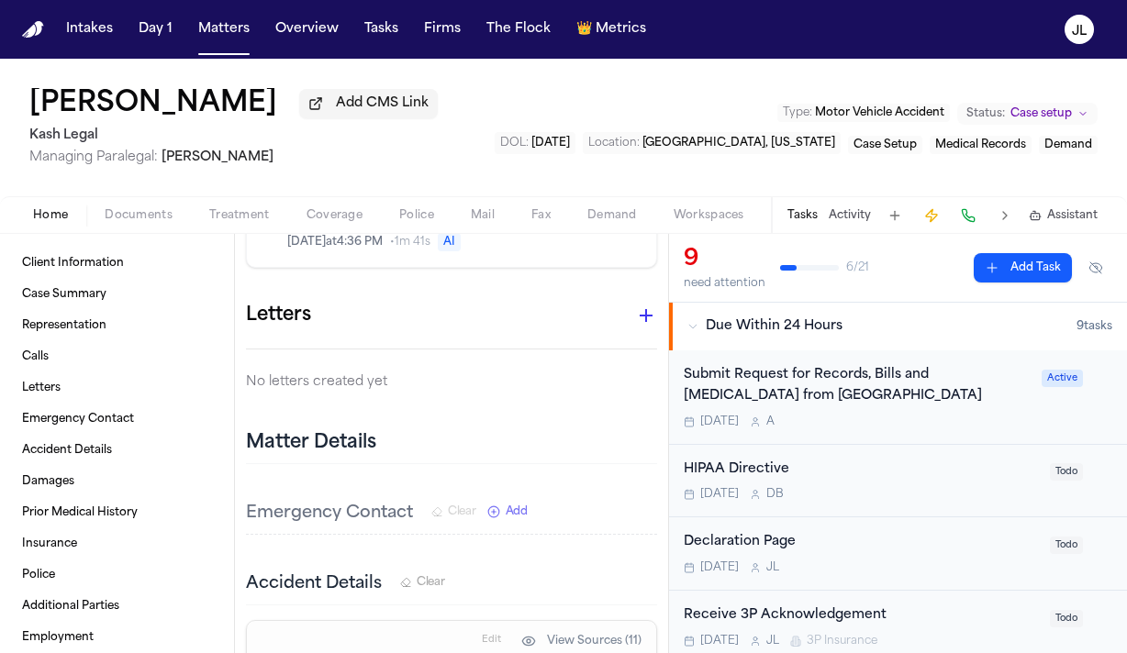
click at [648, 305] on icon "button" at bounding box center [646, 316] width 22 height 22
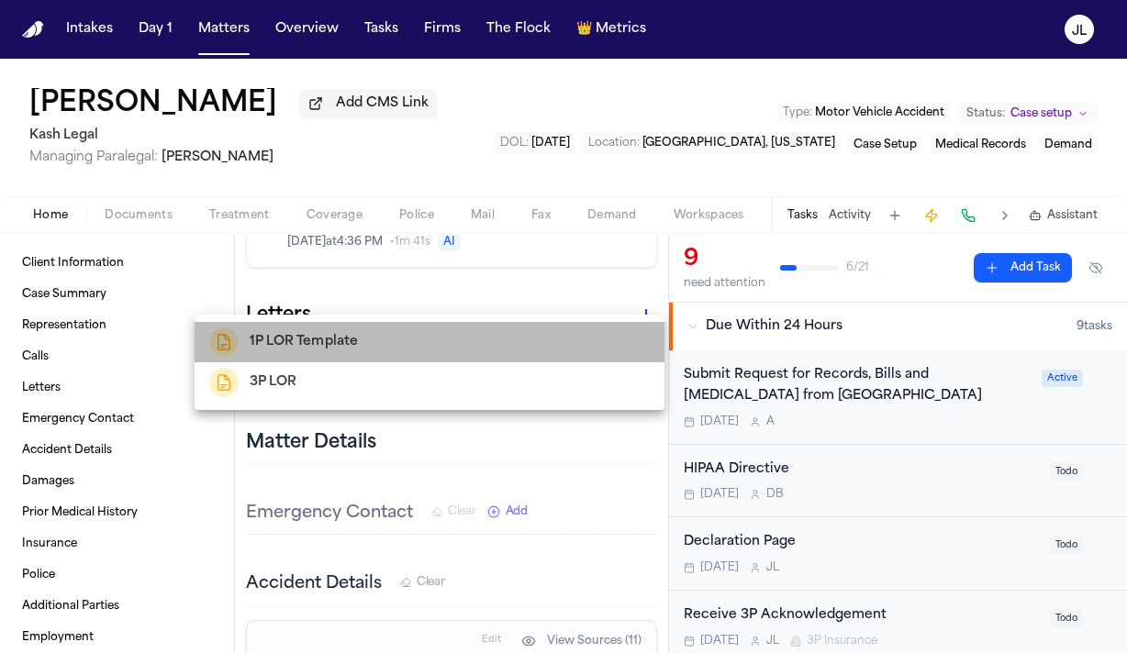
click at [390, 337] on div "1P LOR Template" at bounding box center [429, 342] width 440 height 29
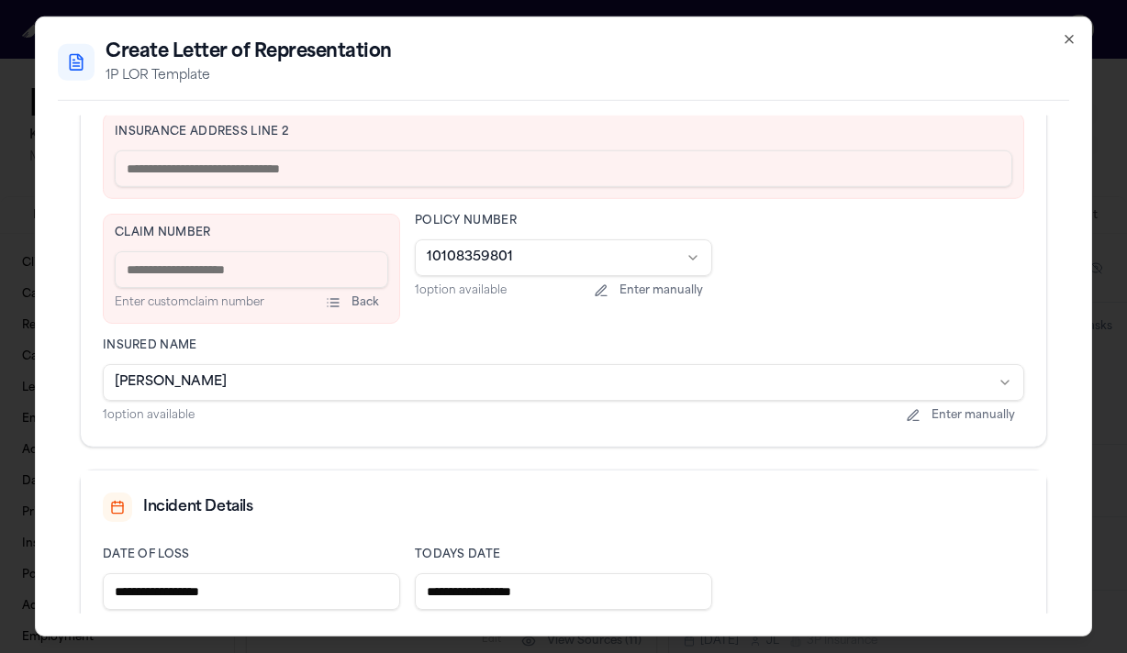
scroll to position [474, 0]
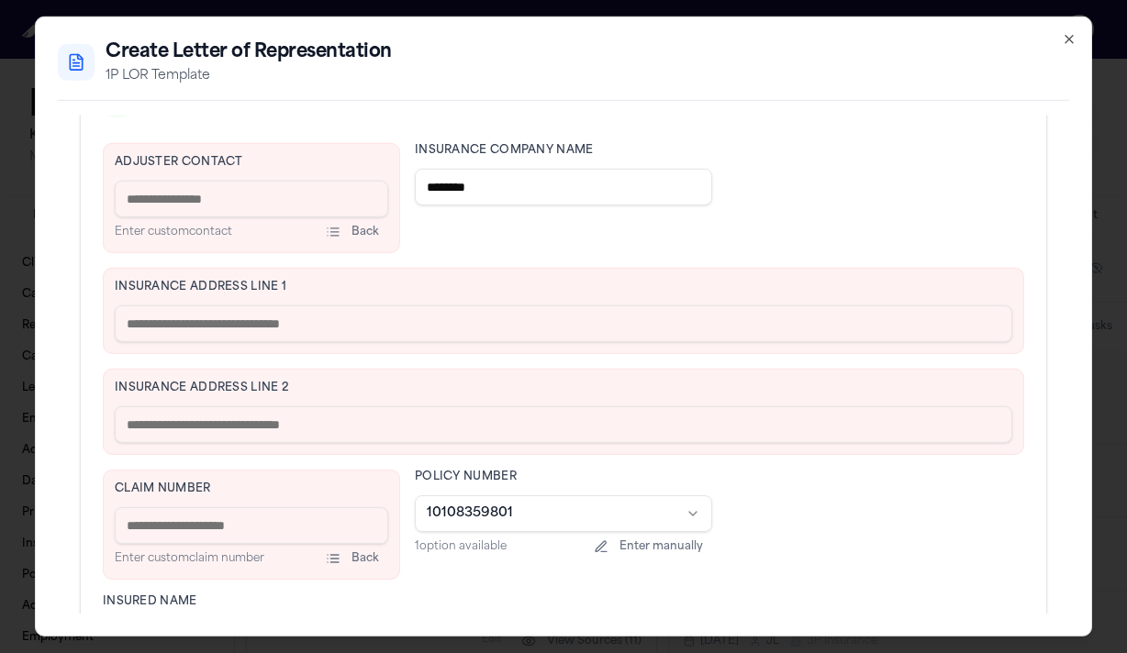
click at [247, 327] on input "text" at bounding box center [563, 324] width 897 height 37
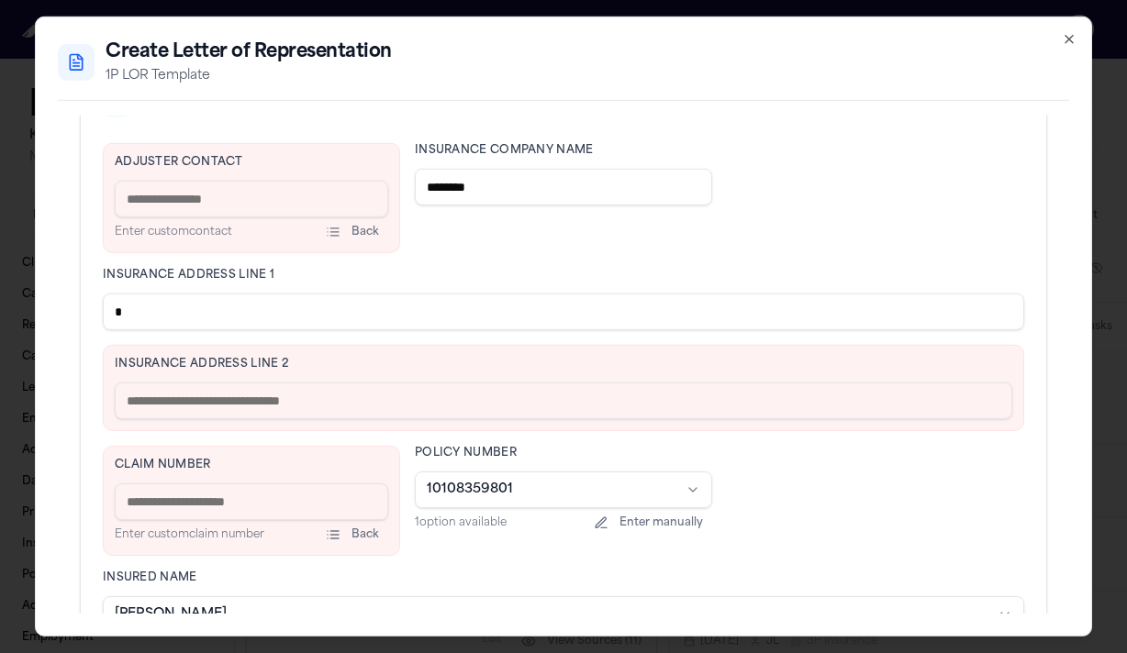
type input "*"
click at [225, 398] on input "text" at bounding box center [563, 401] width 897 height 37
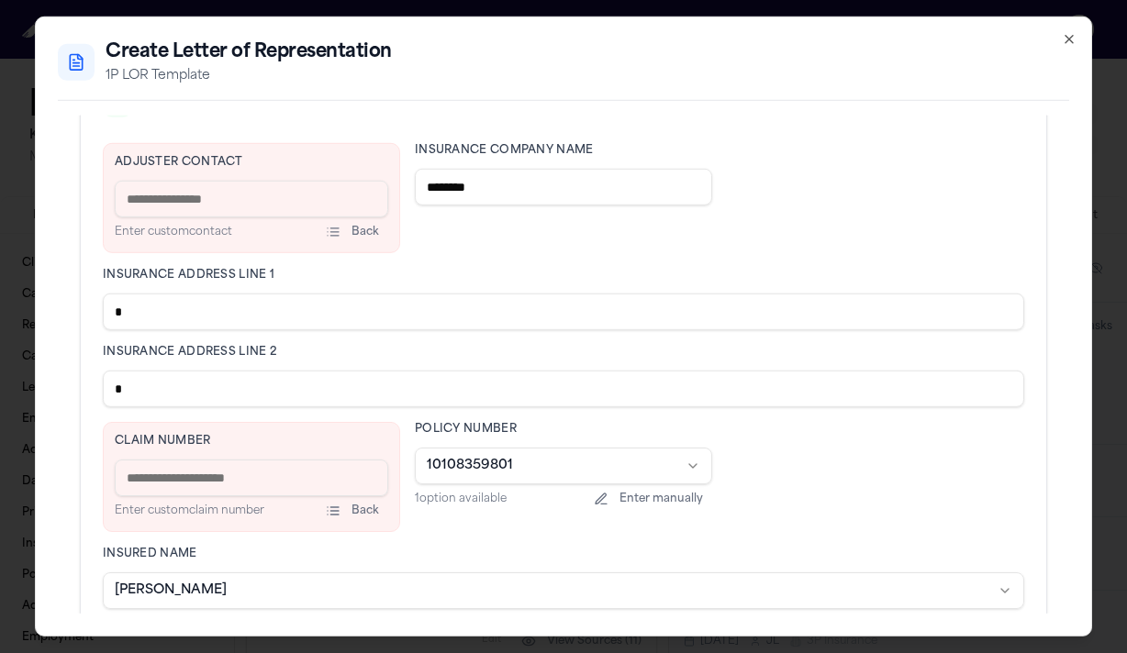
type input "*"
click at [200, 481] on input at bounding box center [251, 478] width 273 height 37
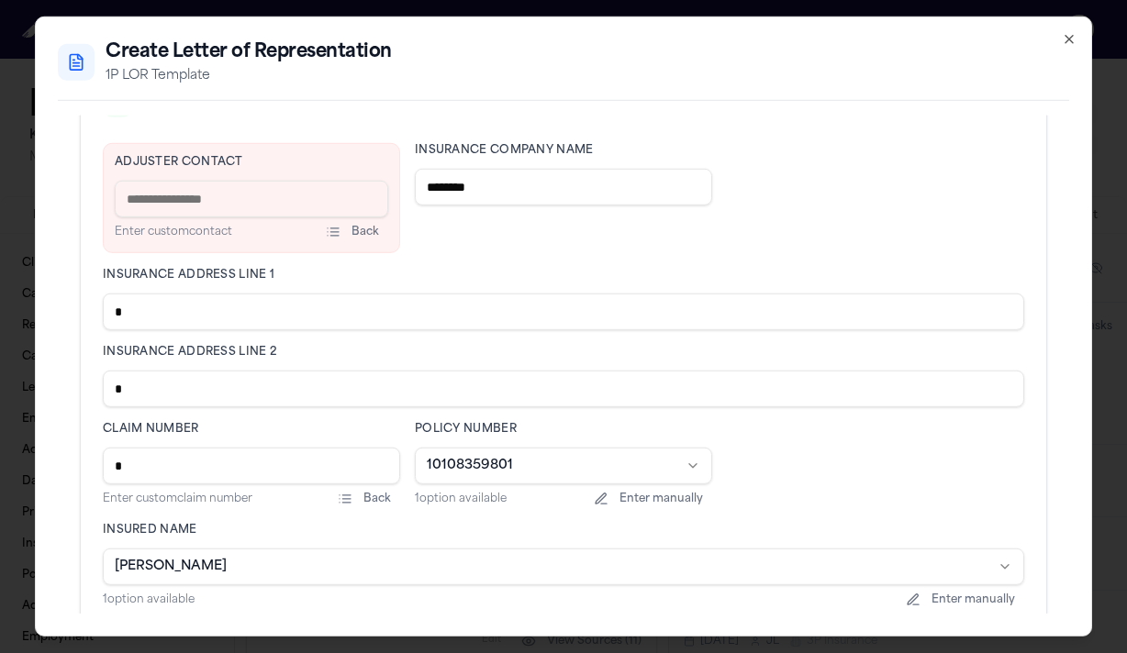
type input "*"
click at [212, 181] on input at bounding box center [251, 199] width 273 height 37
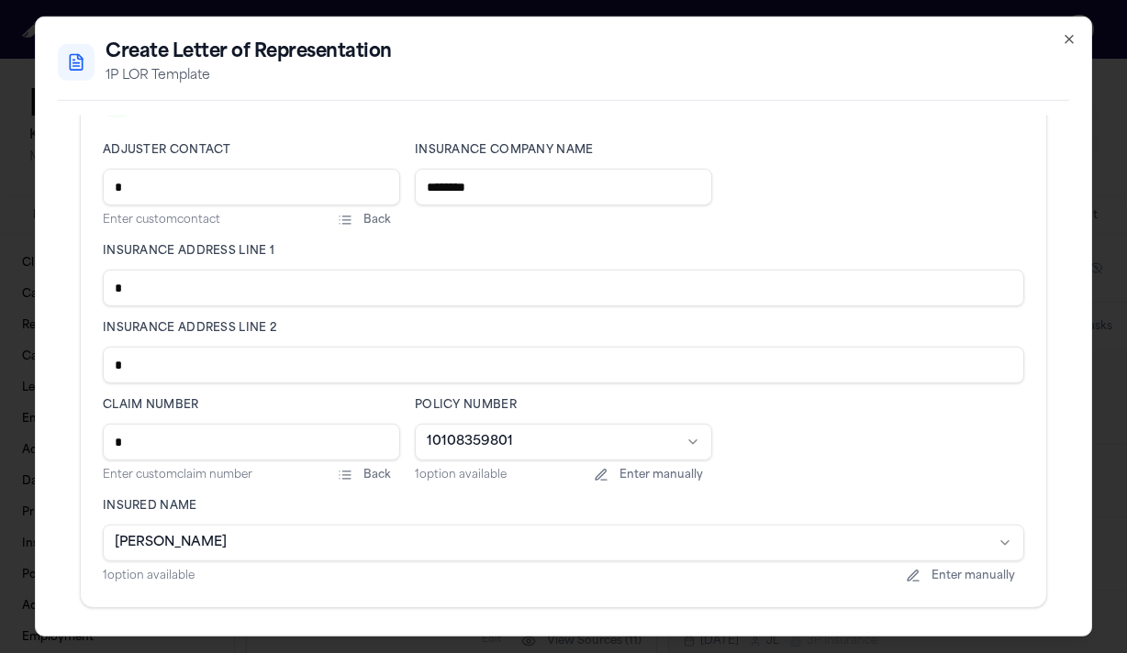
scroll to position [753, 0]
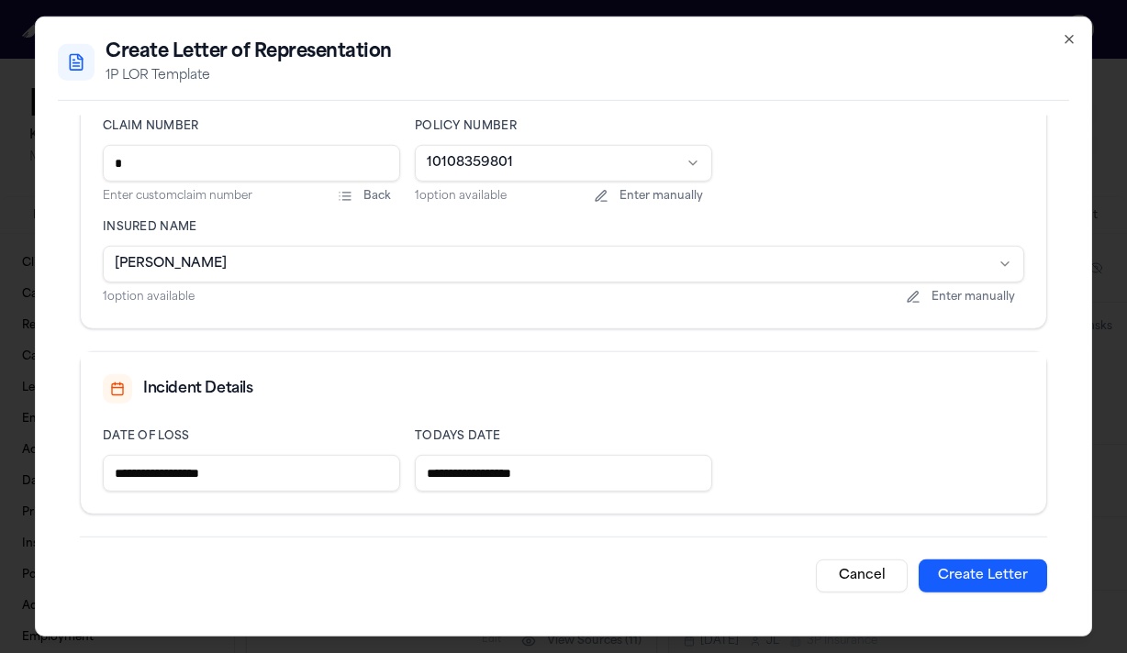
type input "*"
click at [985, 579] on button "Create Letter" at bounding box center [982, 576] width 128 height 33
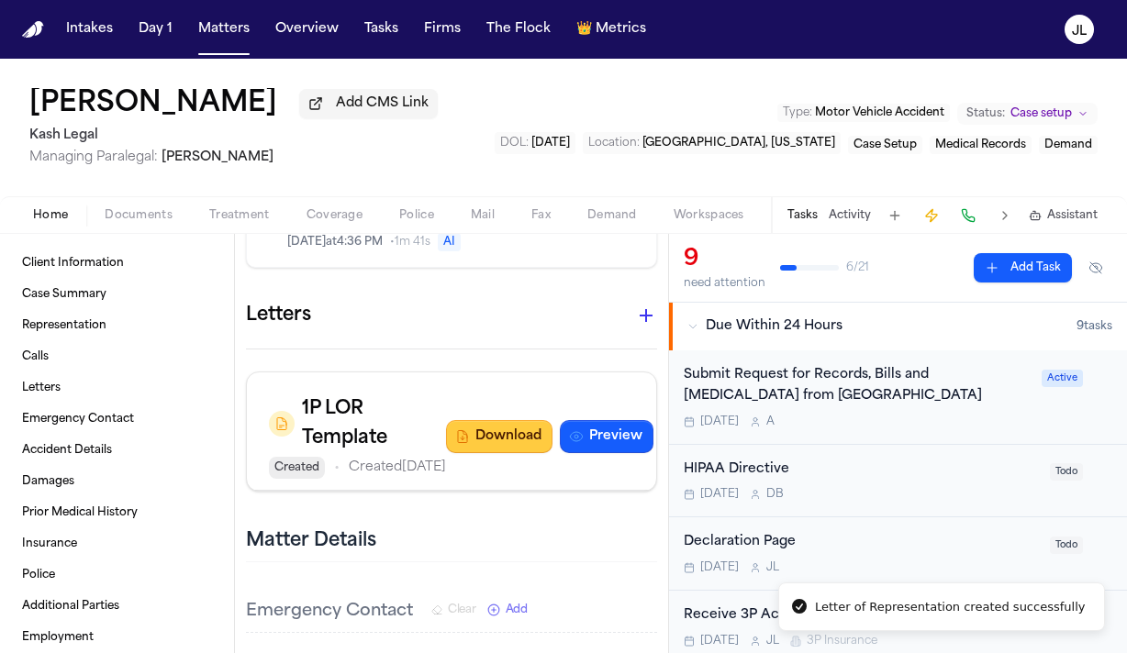
click at [475, 439] on button "Download" at bounding box center [499, 436] width 106 height 33
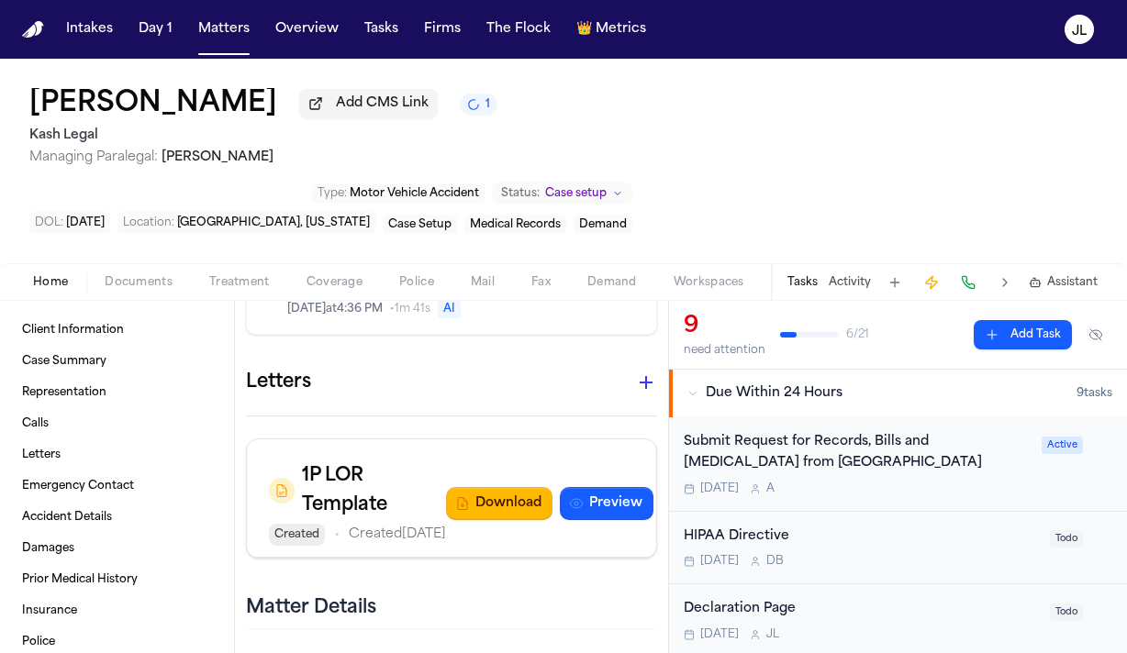
click at [661, 487] on button "Delete" at bounding box center [703, 503] width 84 height 33
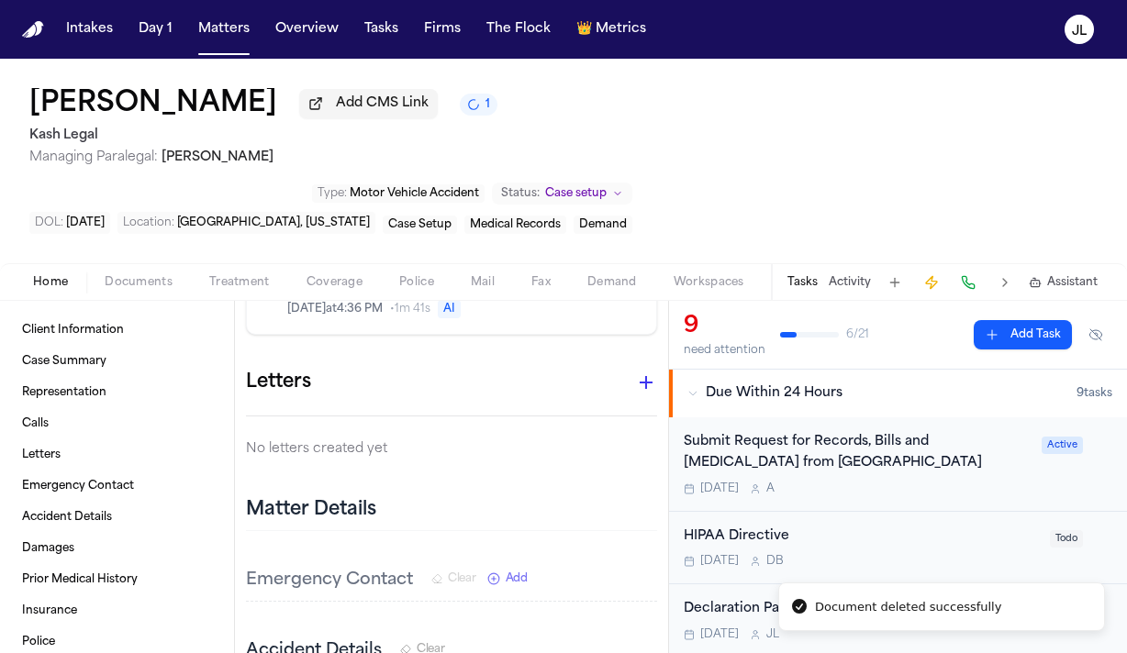
click at [332, 263] on div "Home Documents Treatment Coverage Police Mail Fax Demand Workspaces Artifacts T…" at bounding box center [563, 281] width 1127 height 37
click at [333, 275] on span "Coverage" at bounding box center [334, 282] width 56 height 15
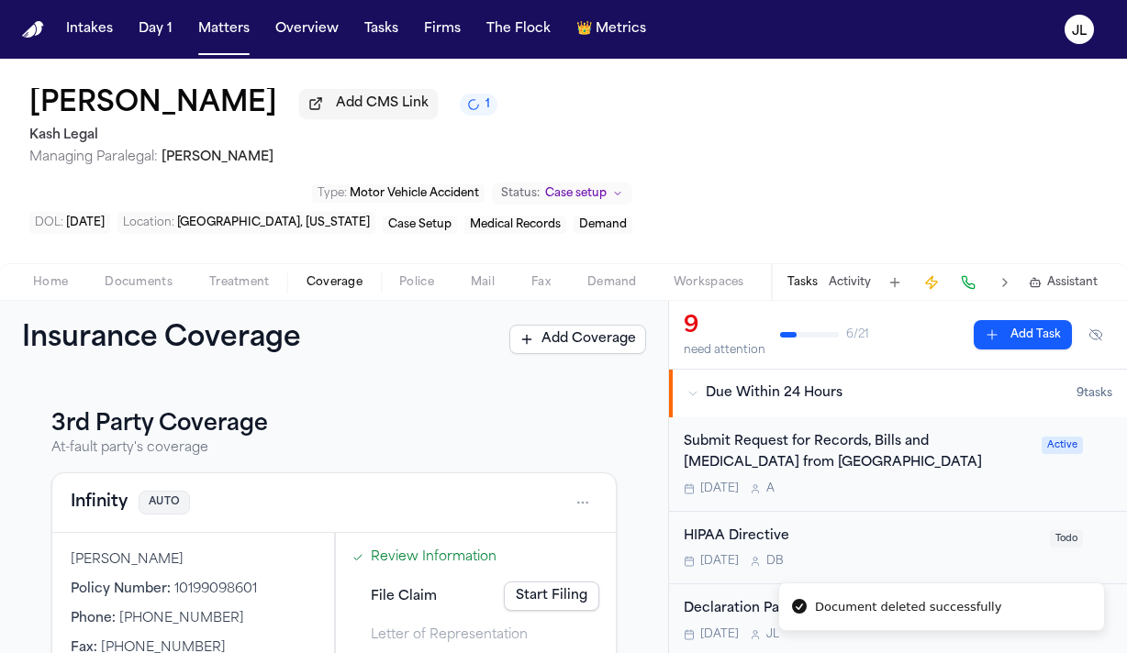
scroll to position [95, 0]
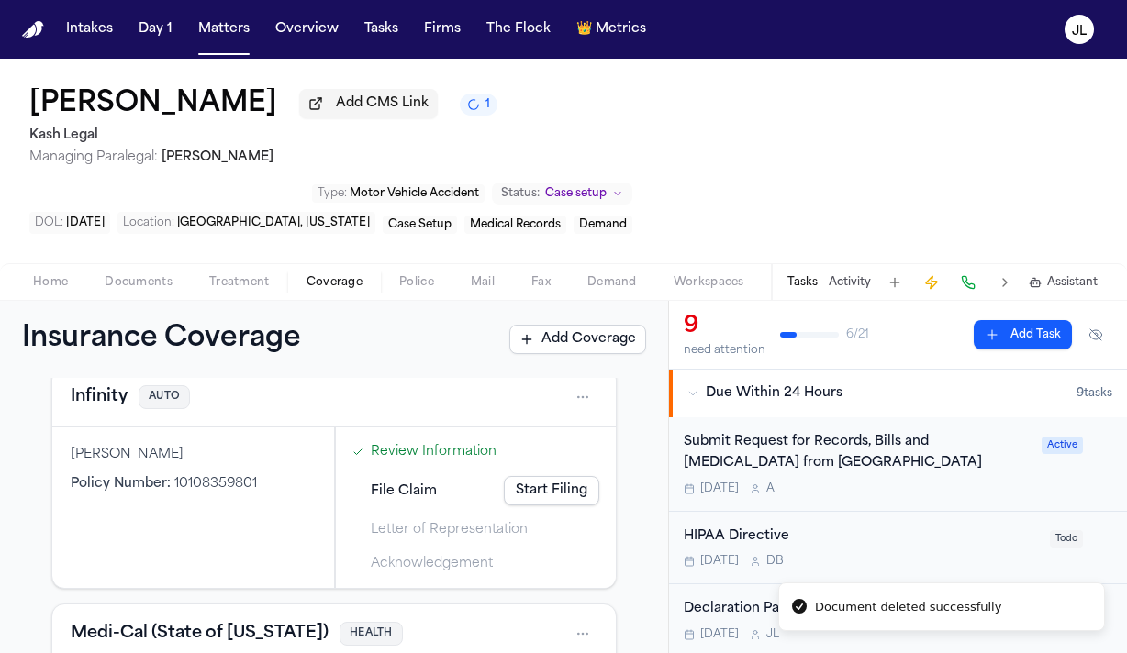
click at [111, 384] on button "Infinity" at bounding box center [99, 397] width 57 height 26
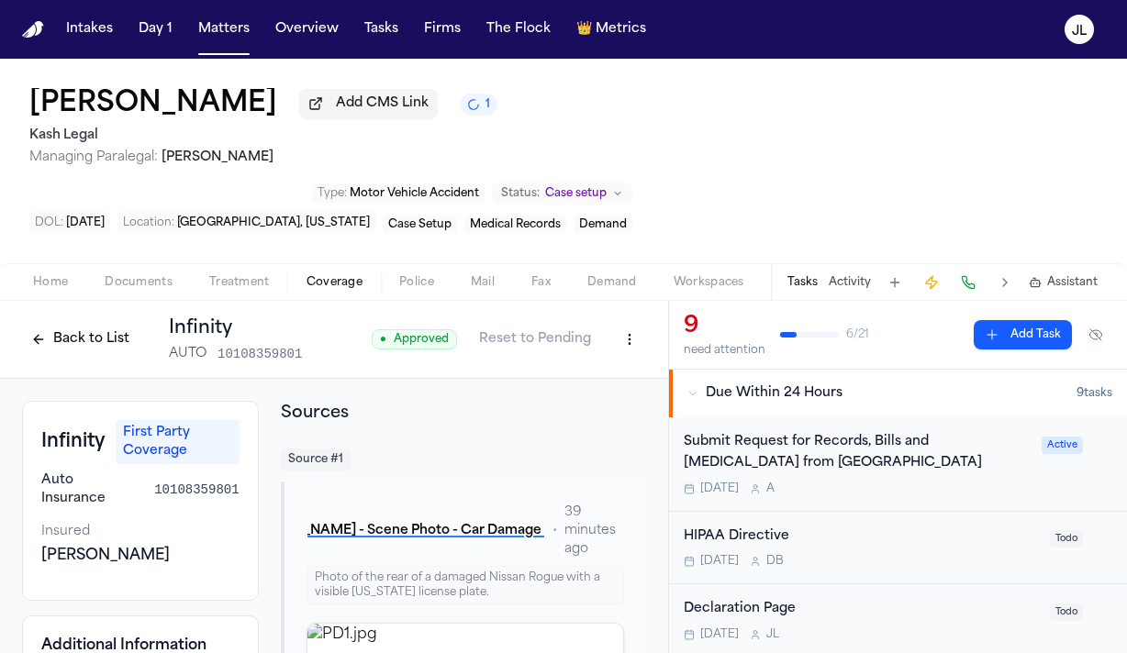
click at [66, 325] on button "Back to List" at bounding box center [80, 339] width 117 height 29
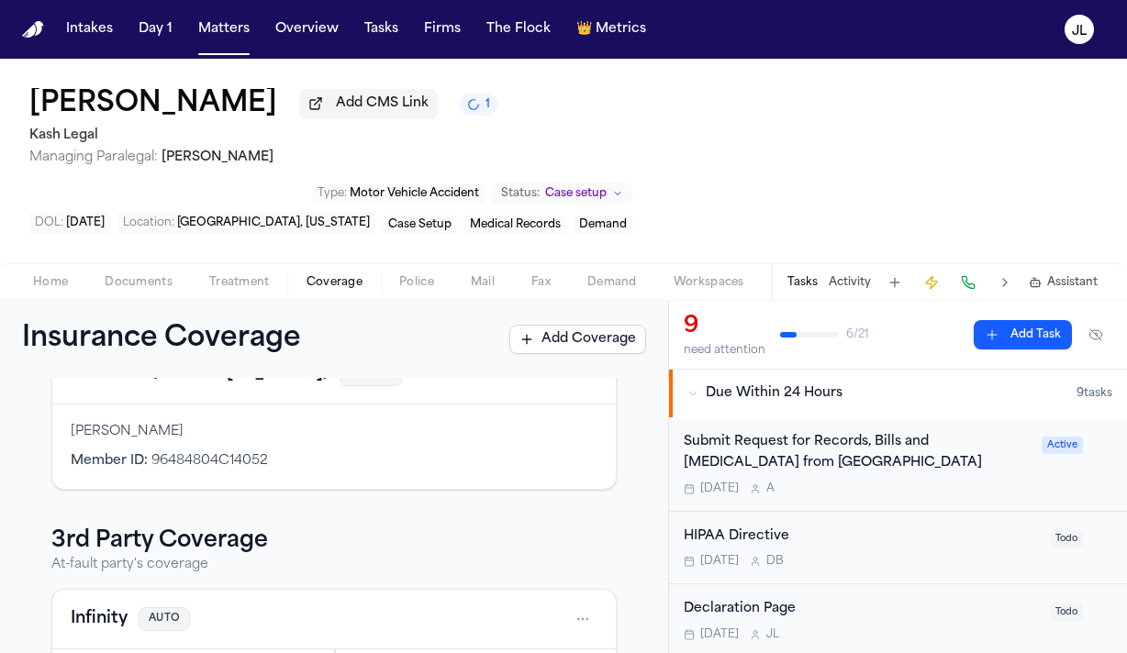
scroll to position [394, 0]
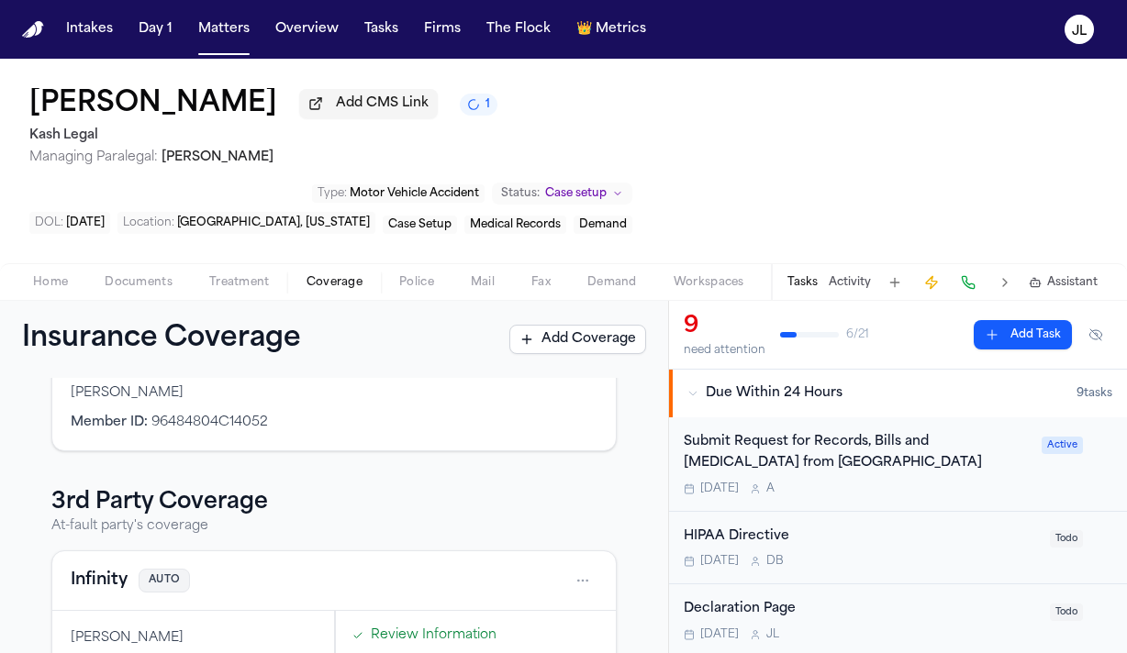
click at [114, 568] on button "Infinity" at bounding box center [99, 581] width 57 height 26
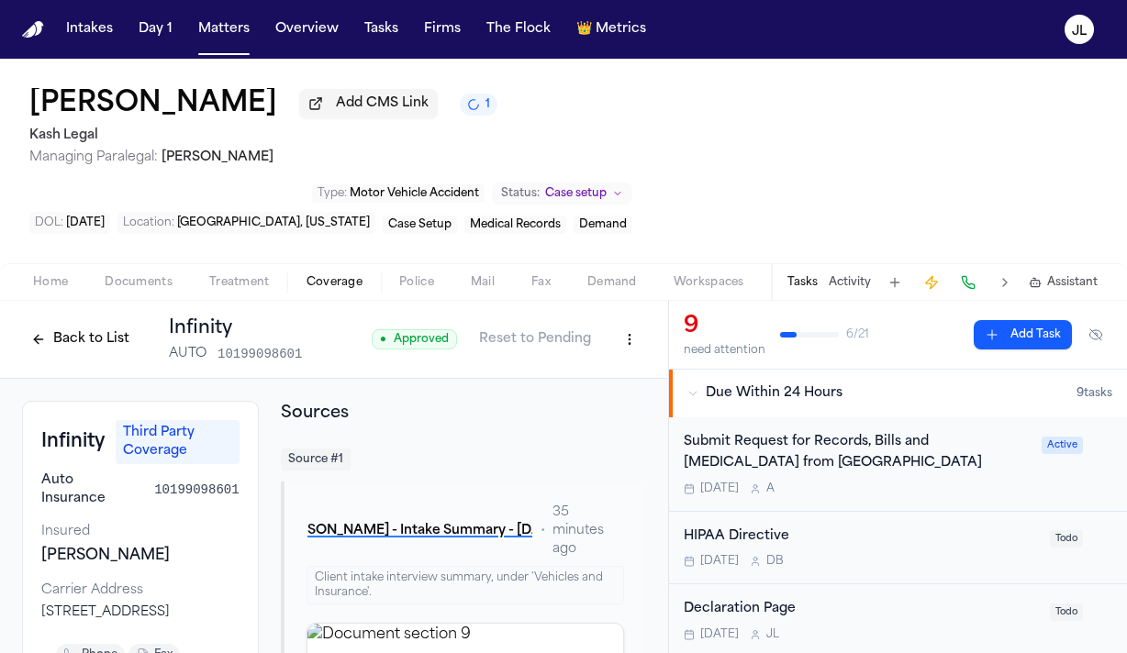
click at [55, 275] on span "Home" at bounding box center [50, 282] width 35 height 15
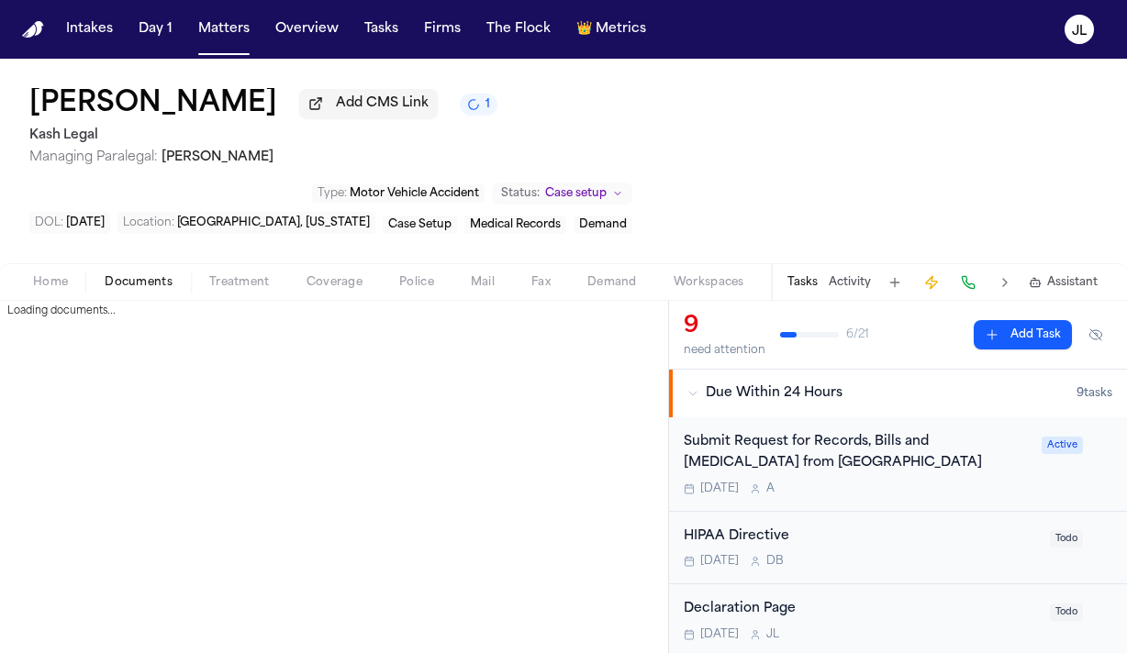
click at [140, 275] on span "Documents" at bounding box center [139, 282] width 68 height 15
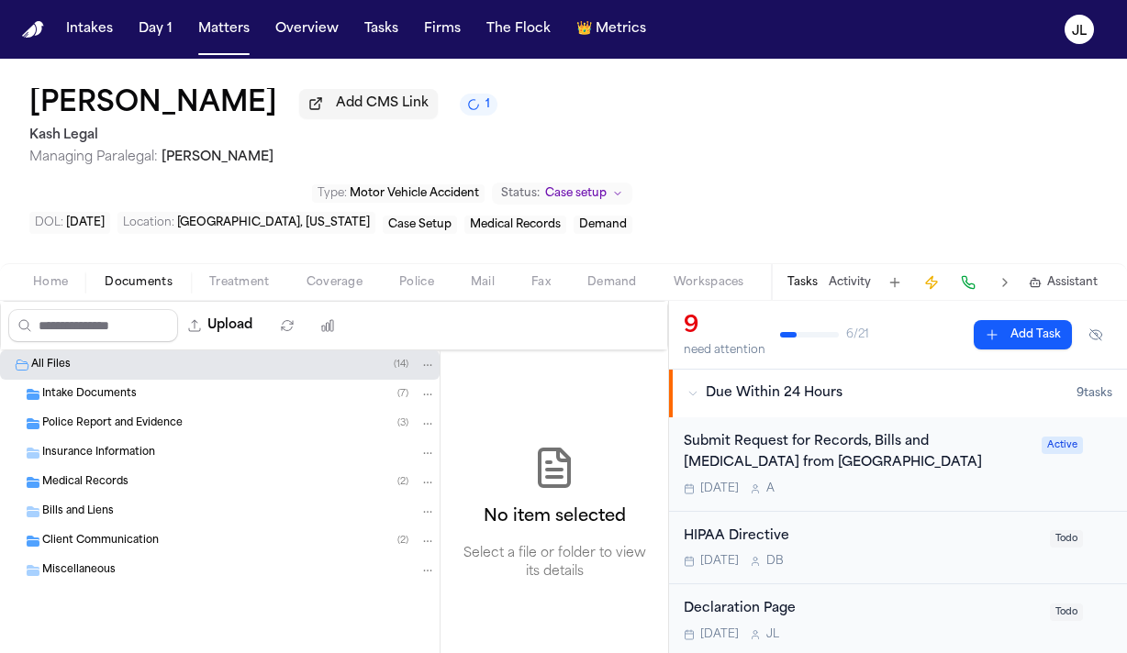
click at [60, 275] on span "Home" at bounding box center [50, 282] width 35 height 15
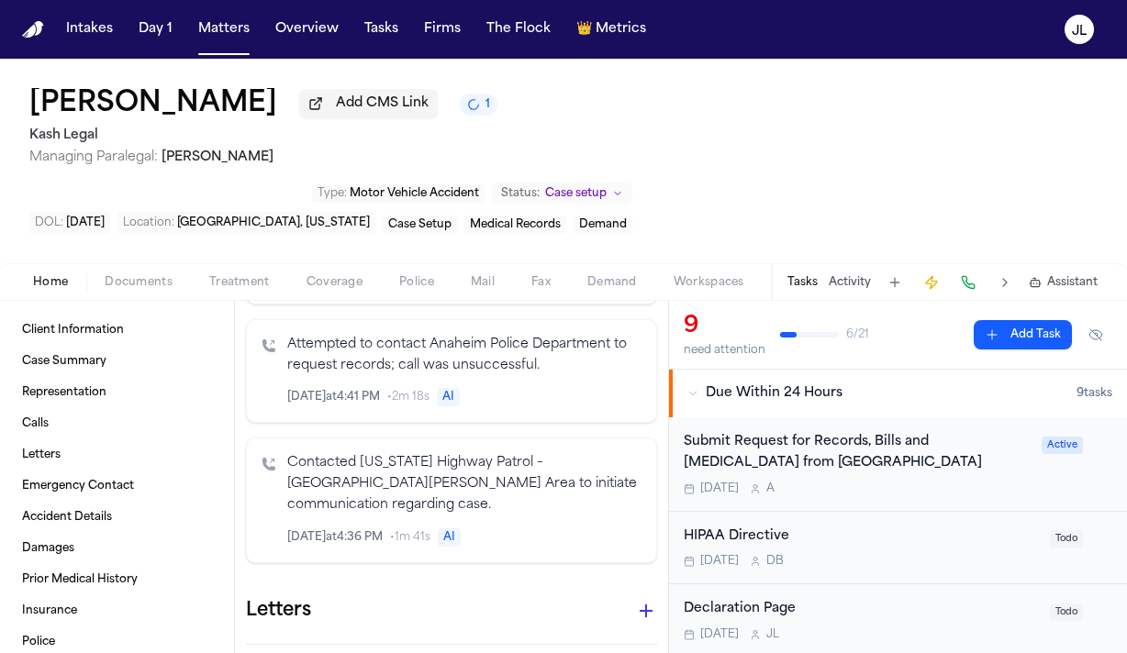
scroll to position [911, 0]
click at [638, 599] on icon "button" at bounding box center [646, 610] width 22 height 22
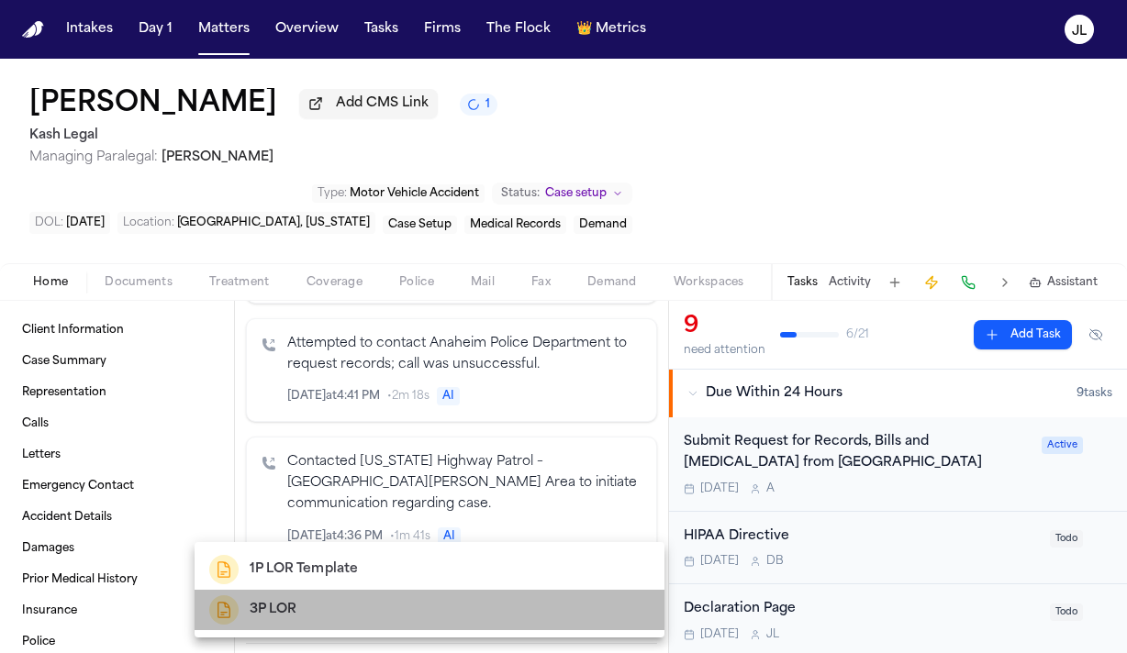
click at [359, 595] on div "3P LOR" at bounding box center [429, 609] width 440 height 29
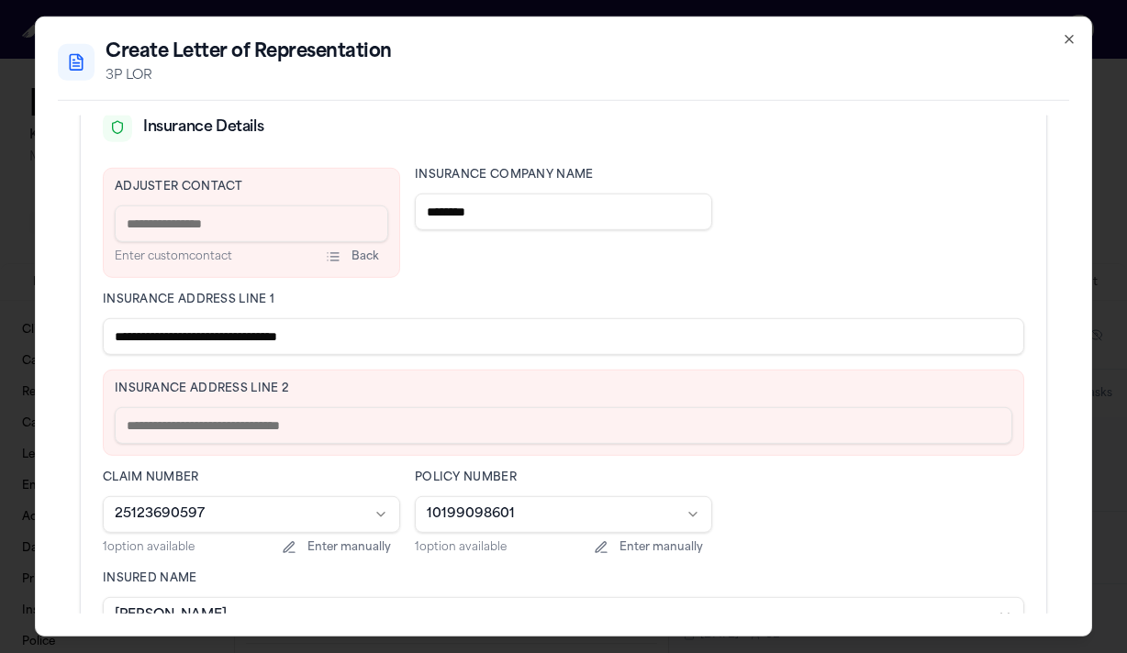
scroll to position [451, 0]
drag, startPoint x: 400, startPoint y: 340, endPoint x: 217, endPoint y: 338, distance: 182.6
click at [217, 338] on input "**********" at bounding box center [563, 335] width 921 height 37
type input "**********"
click at [215, 433] on input "text" at bounding box center [563, 424] width 897 height 37
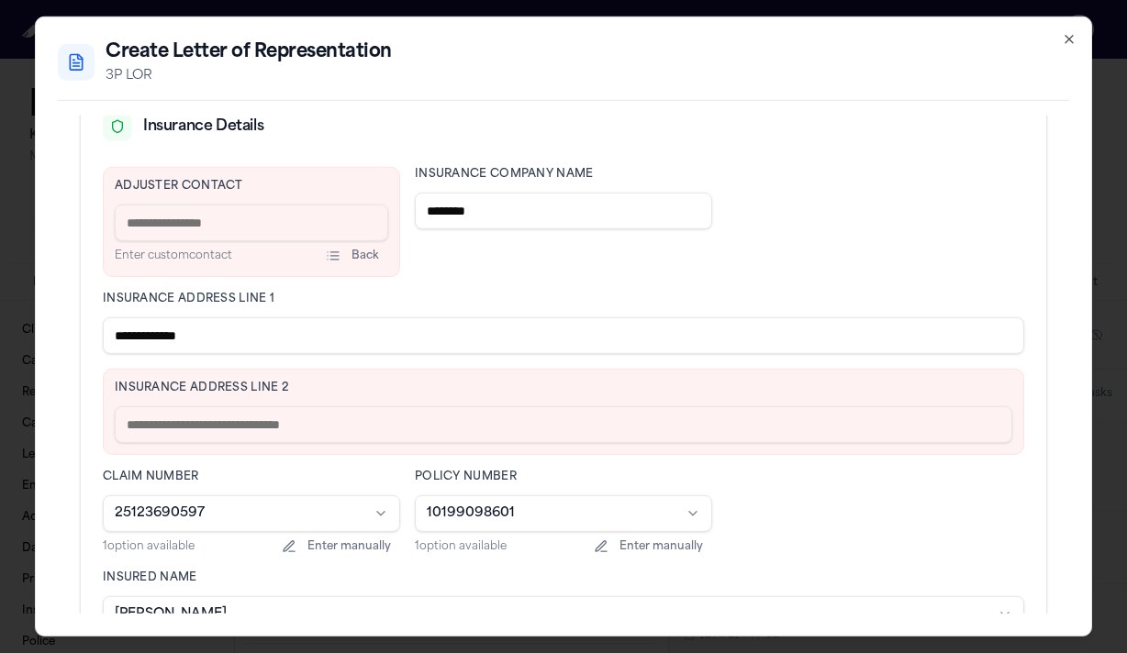
paste input "**********"
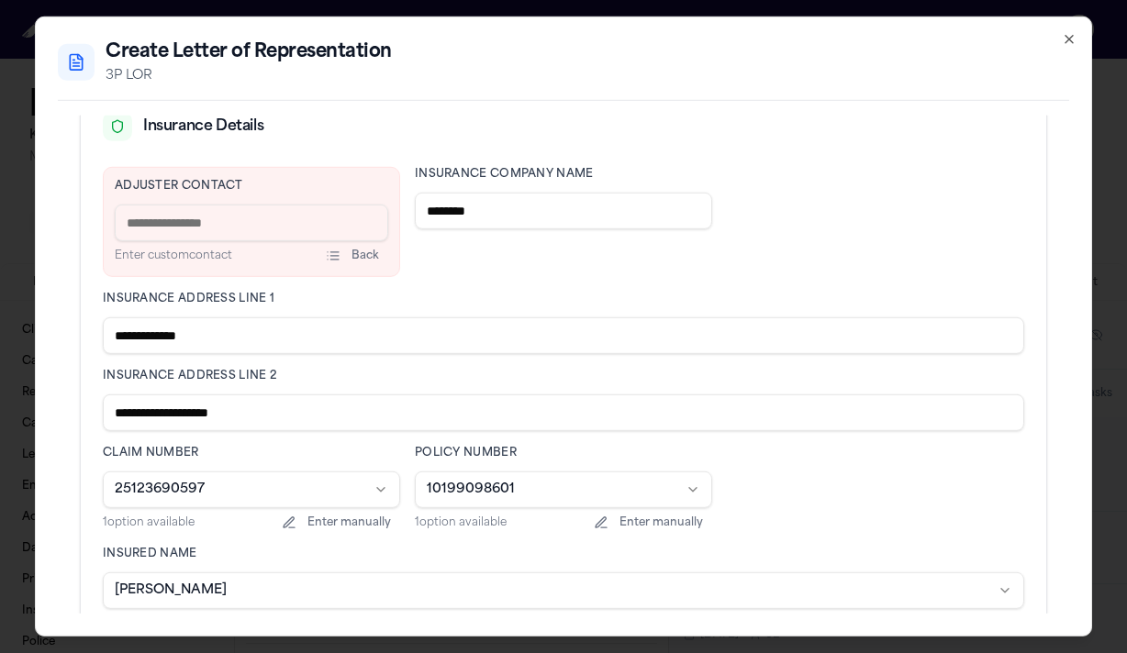
type input "**********"
click at [245, 219] on input at bounding box center [251, 223] width 273 height 37
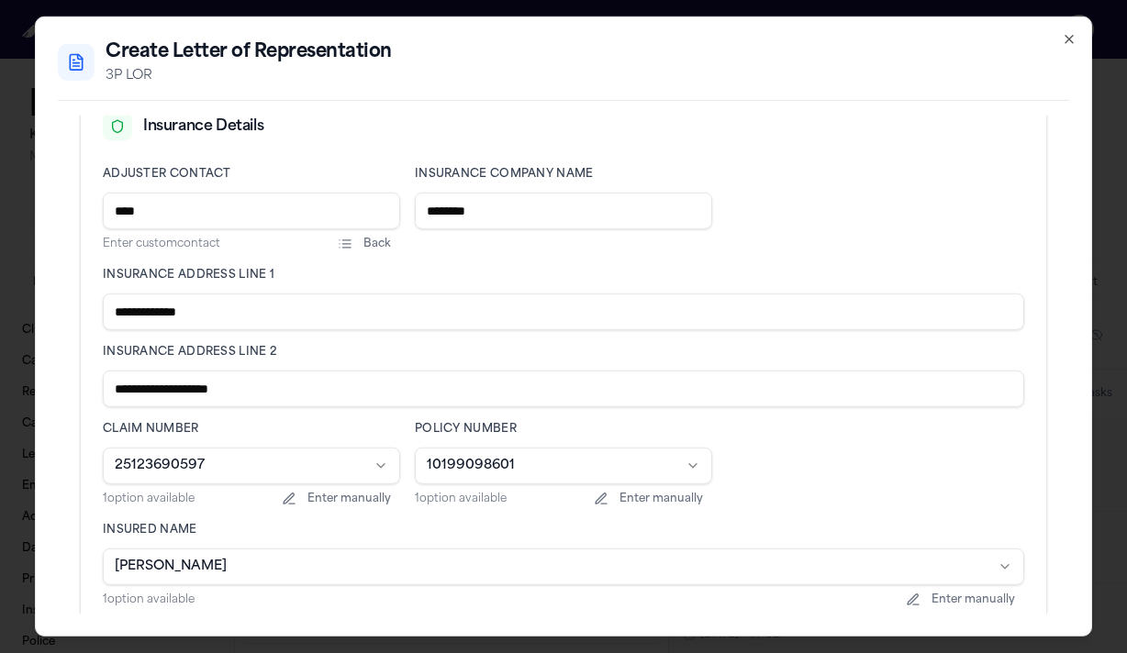
type input "**********"
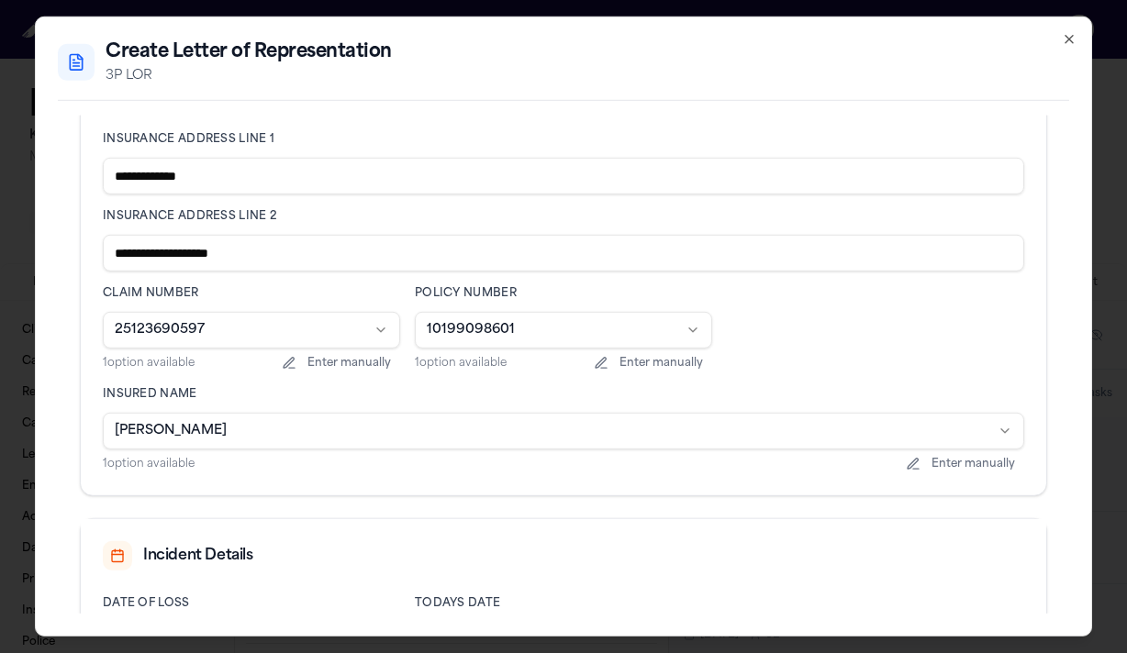
scroll to position [753, 0]
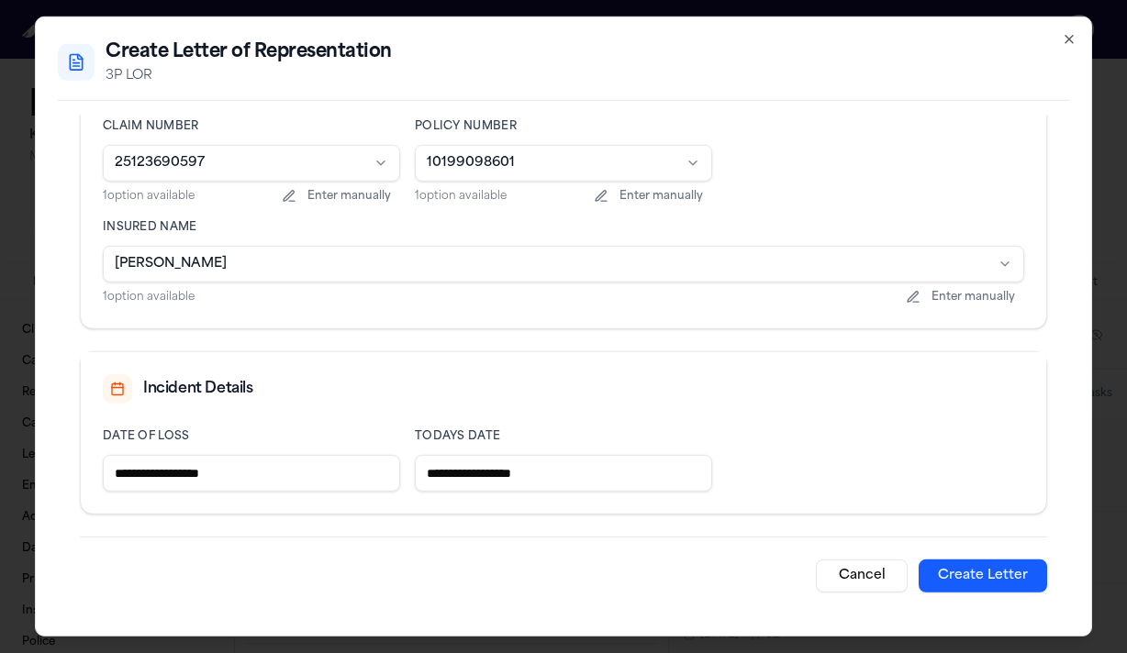
click at [984, 586] on button "Create Letter" at bounding box center [982, 576] width 128 height 33
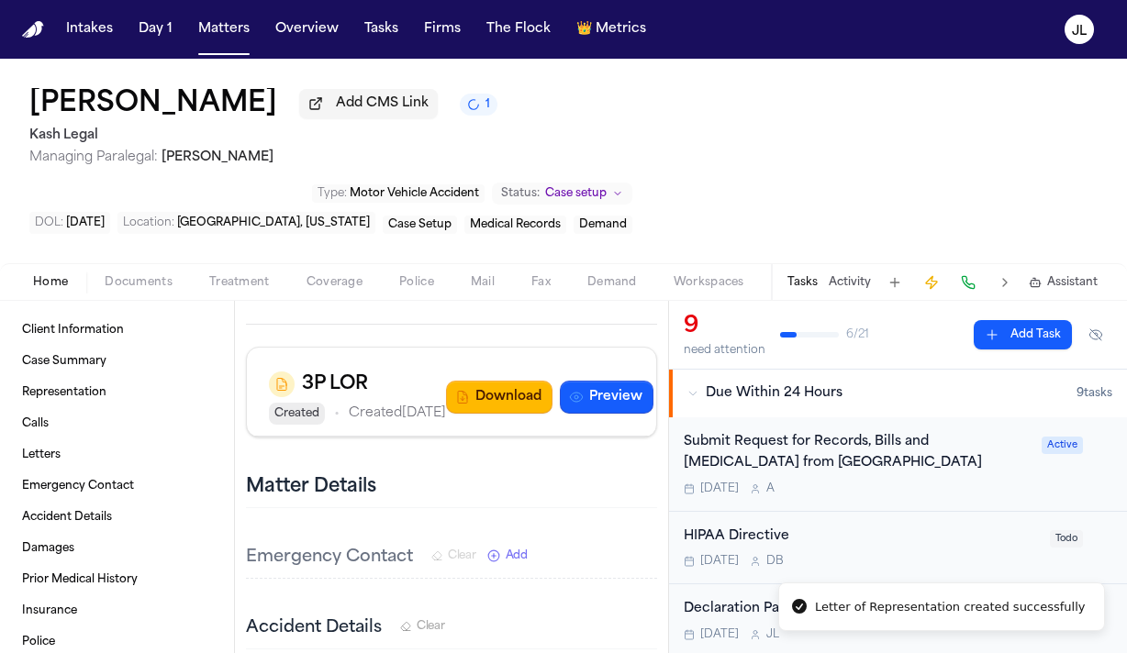
scroll to position [1204, 0]
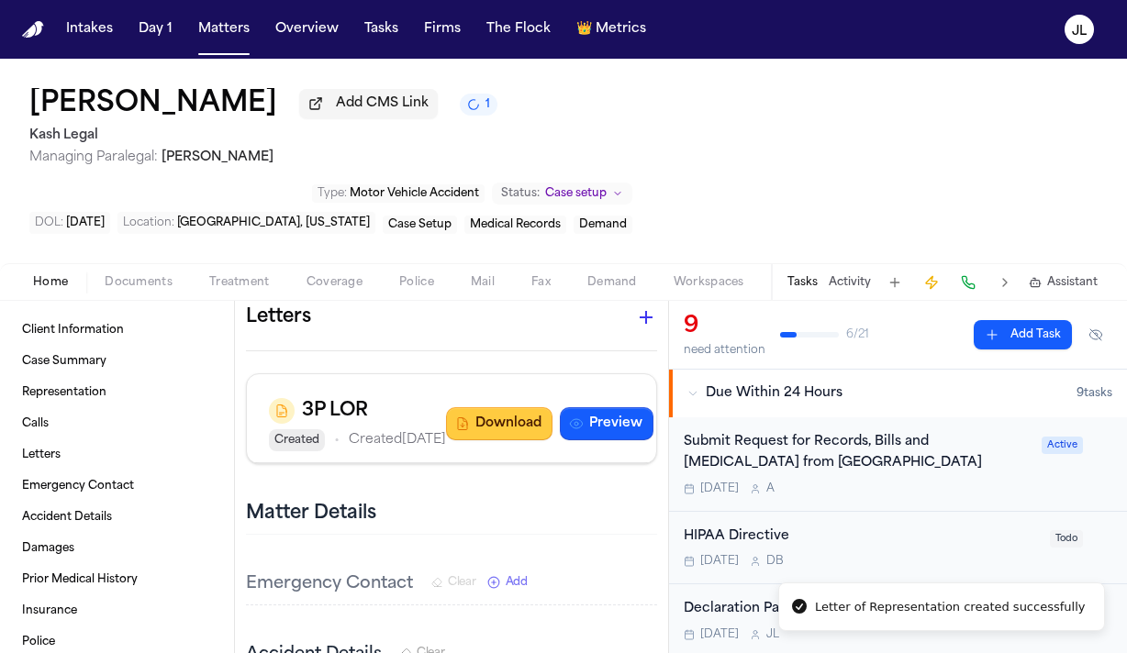
click at [446, 407] on button "Download" at bounding box center [499, 423] width 106 height 33
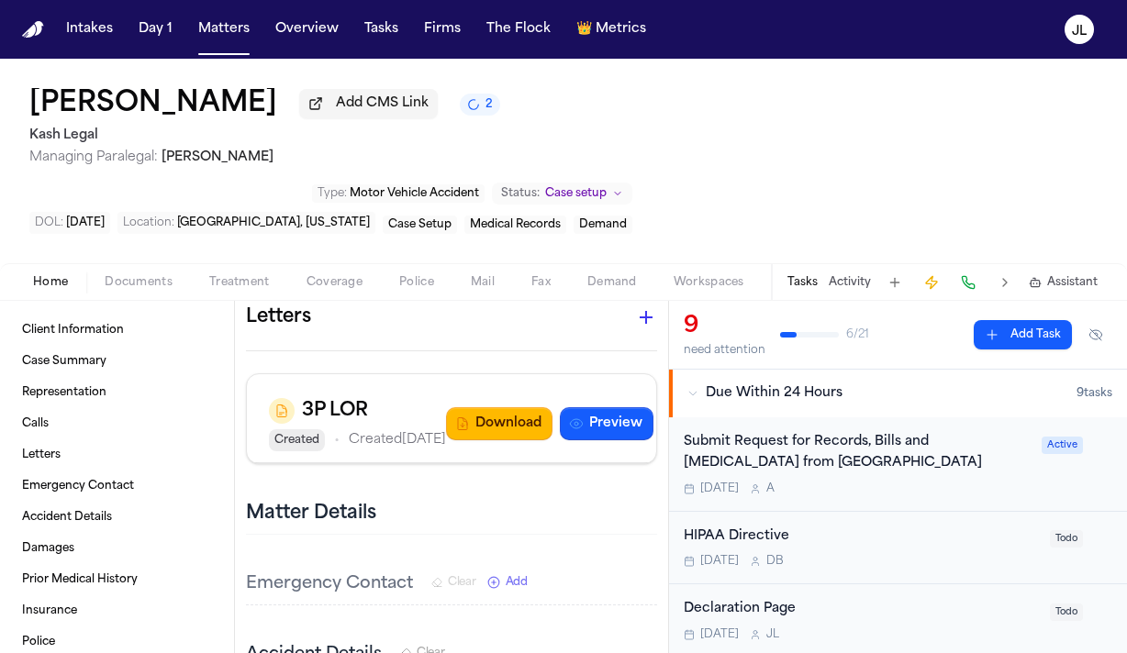
click at [317, 275] on span "Coverage" at bounding box center [334, 282] width 56 height 15
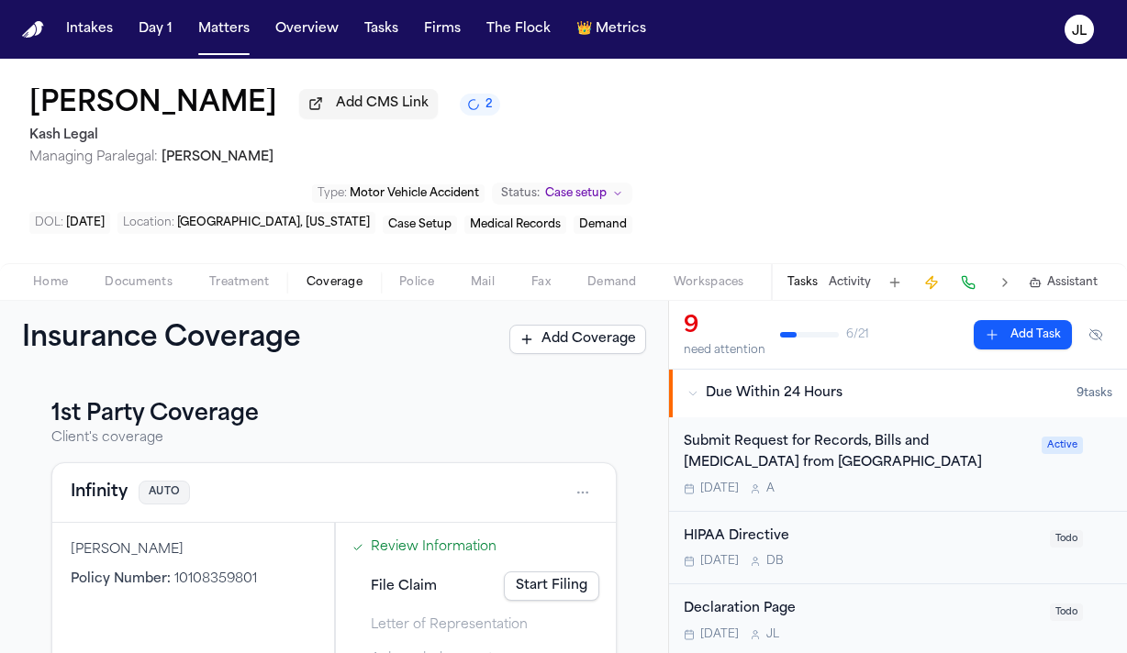
click at [105, 478] on div "Infinity AUTO" at bounding box center [334, 492] width 527 height 29
click at [105, 480] on button "Infinity" at bounding box center [99, 493] width 57 height 26
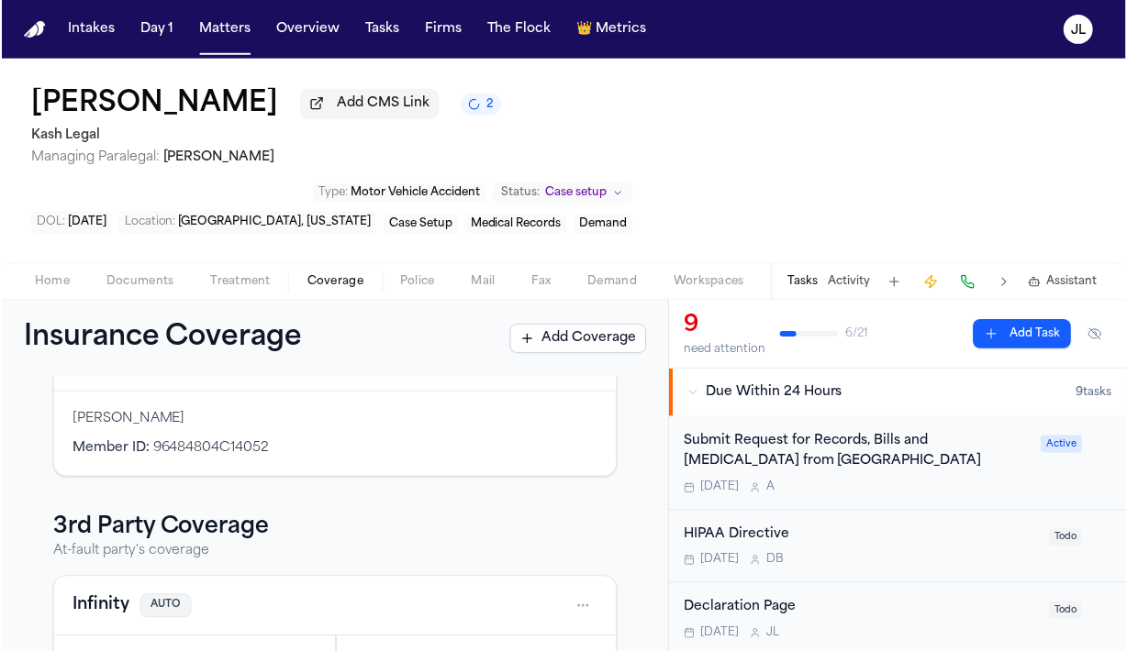
scroll to position [472, 0]
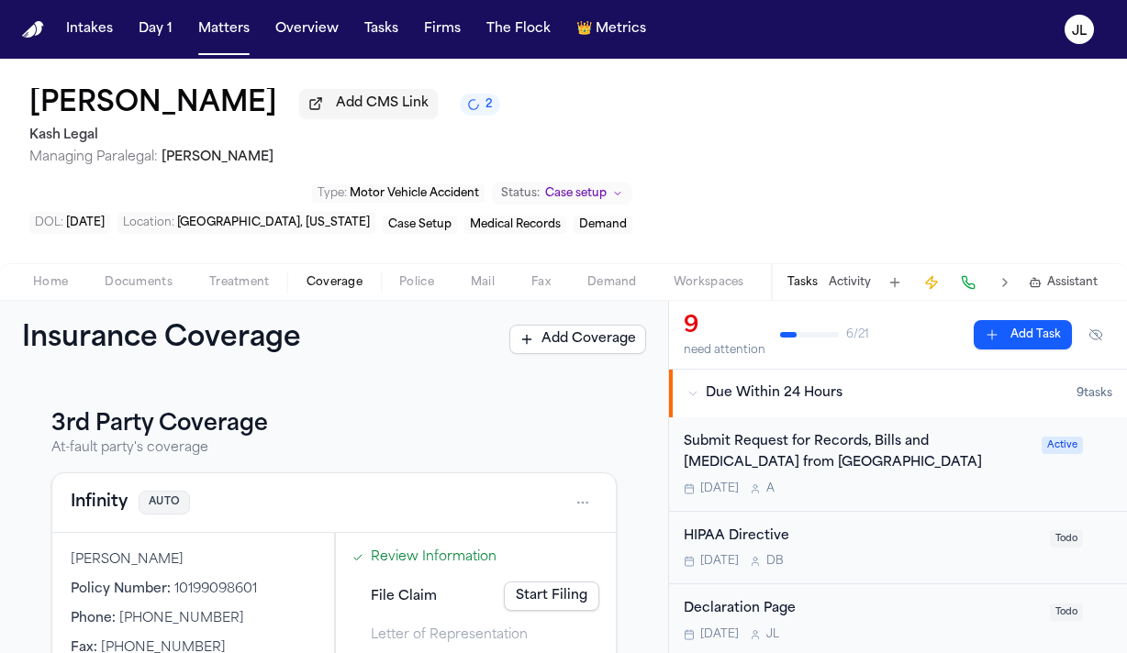
click at [92, 488] on div "Infinity AUTO" at bounding box center [334, 502] width 527 height 29
drag, startPoint x: 194, startPoint y: 589, endPoint x: 101, endPoint y: 587, distance: 92.7
click at [101, 640] on div "Fax : (888) 976-2123" at bounding box center [193, 649] width 245 height 18
copy span "(888) 976-2123"
click at [131, 275] on span "Documents" at bounding box center [139, 282] width 68 height 15
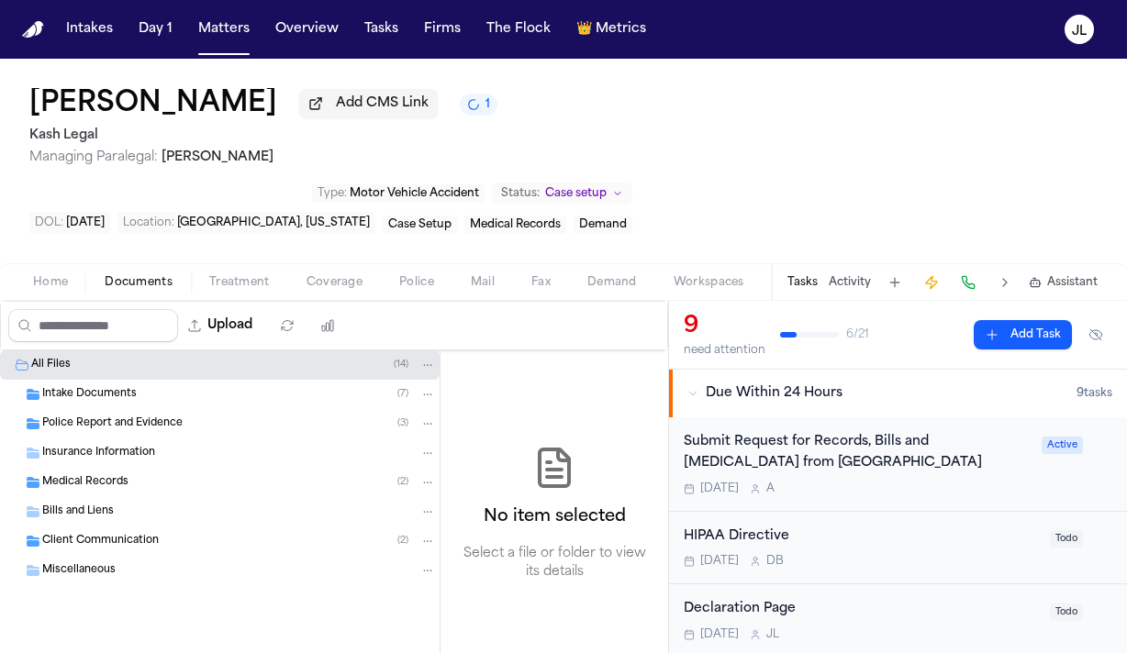
click at [95, 417] on span "Police Report and Evidence" at bounding box center [112, 425] width 140 height 16
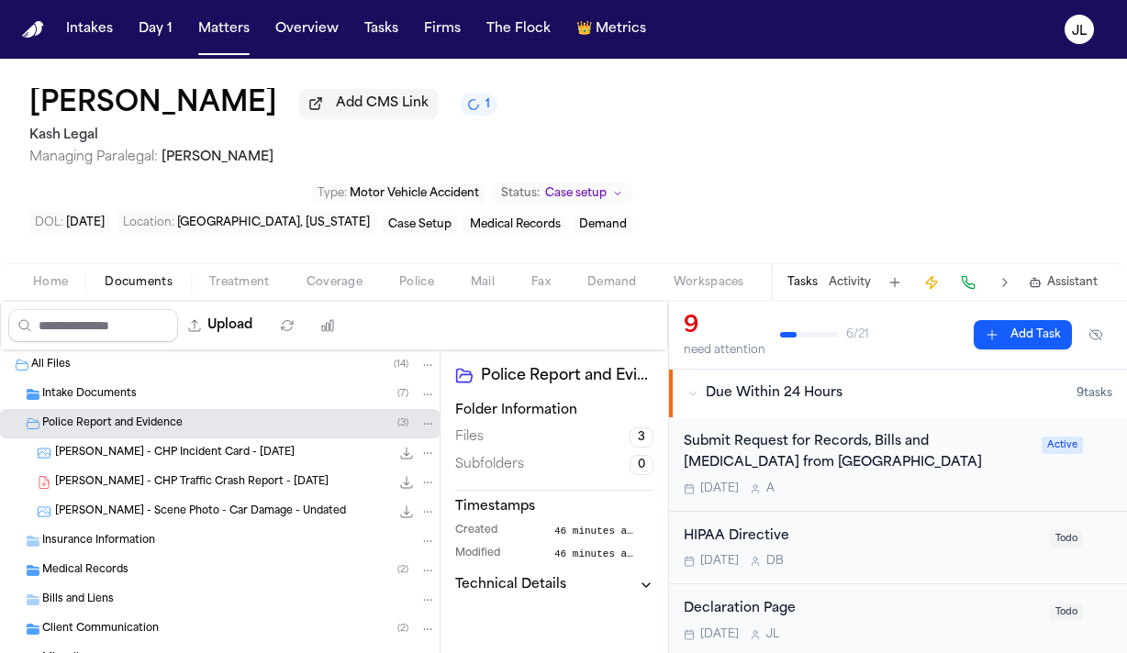
click at [117, 475] on span "V. Priego - CHP Traffic Crash Report - 9.22.25" at bounding box center [191, 483] width 273 height 16
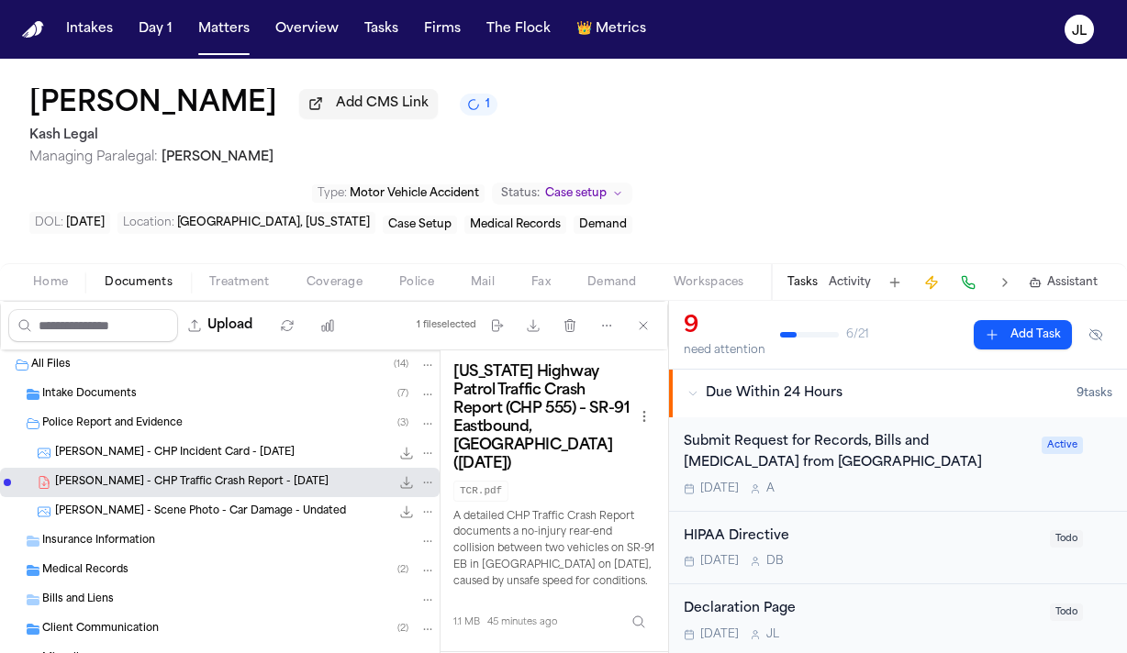
click at [409, 475] on icon "File: V. Priego - CHP Traffic Crash Report - 9.22.25" at bounding box center [406, 482] width 15 height 15
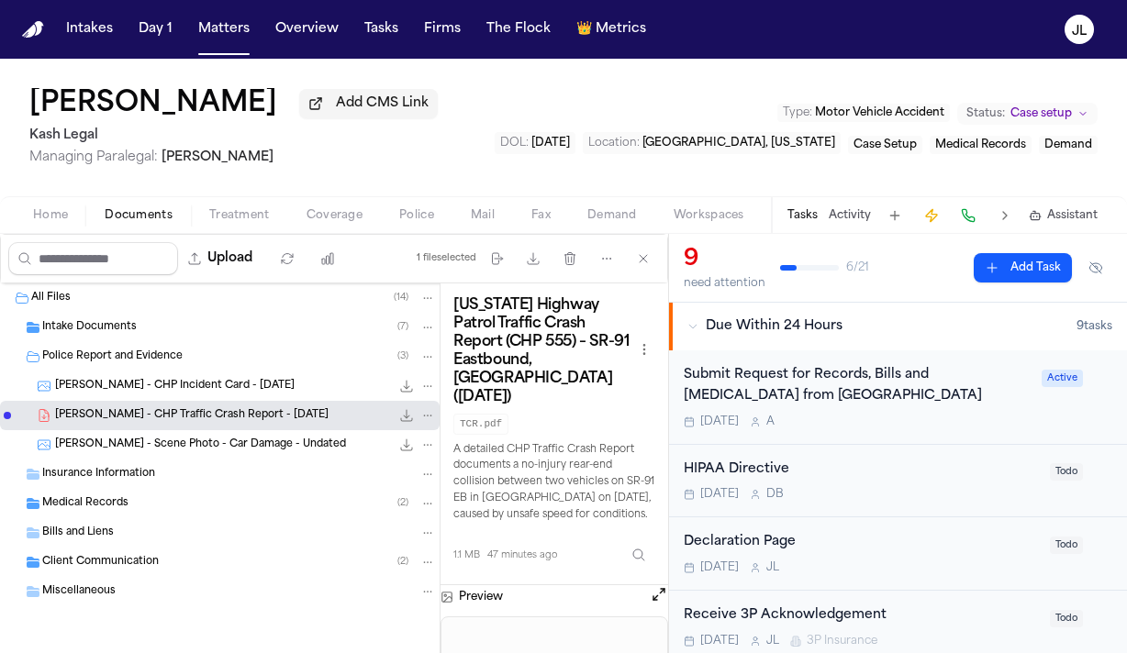
click at [189, 481] on div "Insurance Information" at bounding box center [239, 474] width 394 height 17
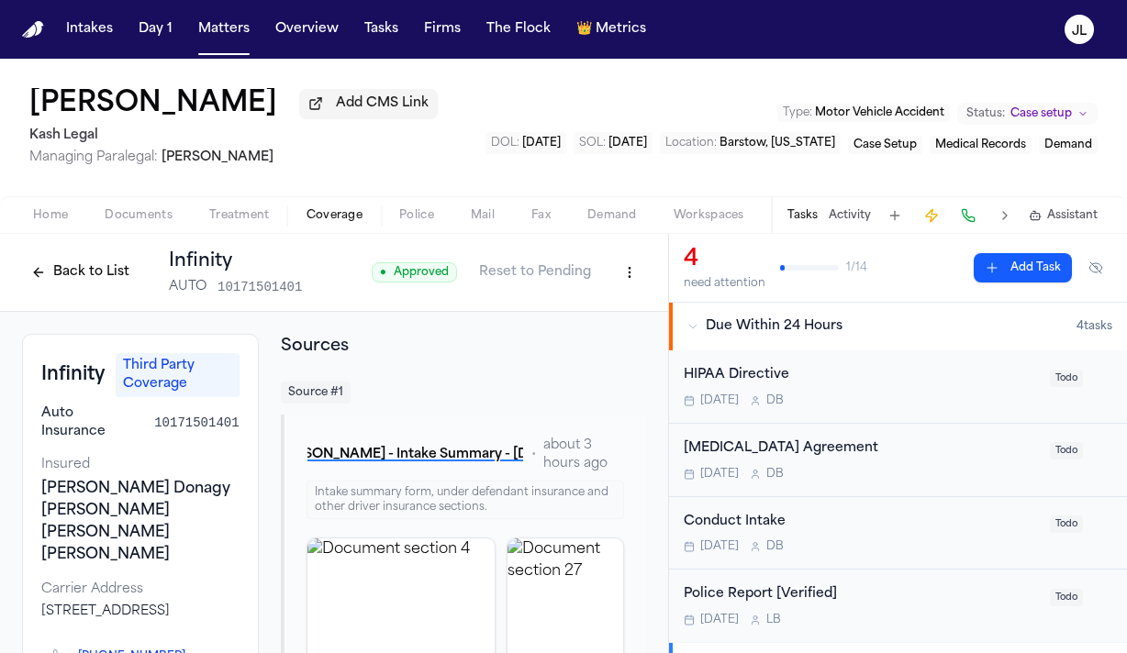
drag, startPoint x: 101, startPoint y: 601, endPoint x: 42, endPoint y: 583, distance: 61.5
click at [42, 603] on div "[STREET_ADDRESS]" at bounding box center [140, 612] width 198 height 18
copy div "[STREET_ADDRESS]"
click at [634, 284] on html "Intakes Day 1 Matters Overview Tasks Firms The Flock 👑 Metrics JL Tekiya McGowe…" at bounding box center [563, 326] width 1127 height 653
click at [595, 311] on div "Edit Coverage" at bounding box center [566, 316] width 154 height 29
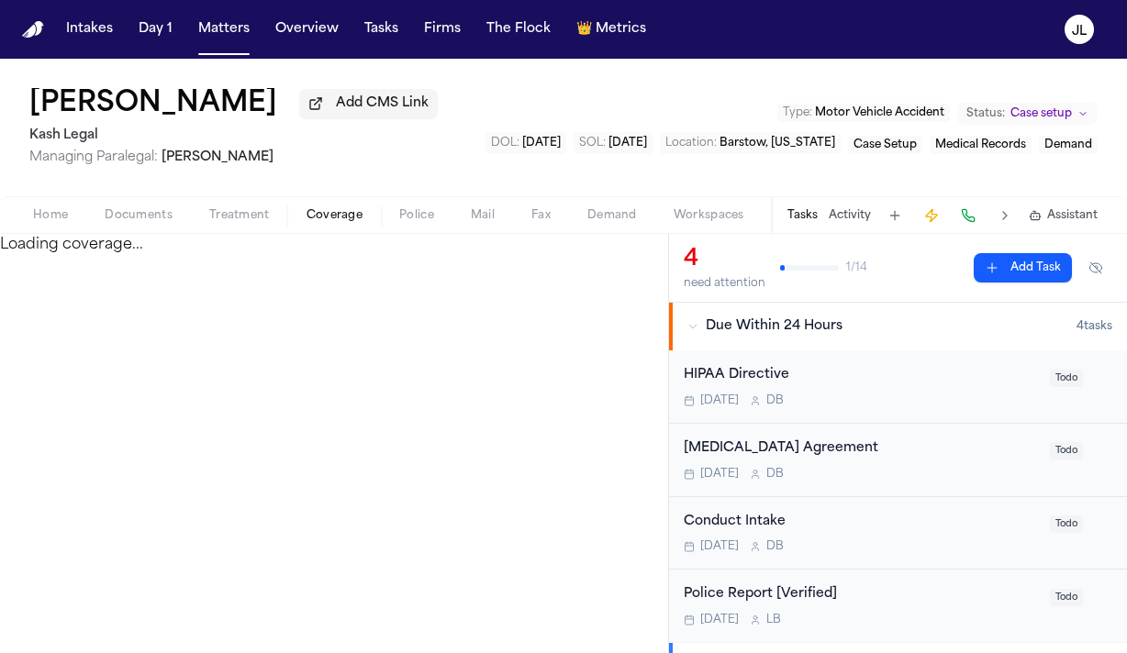
select select "**********"
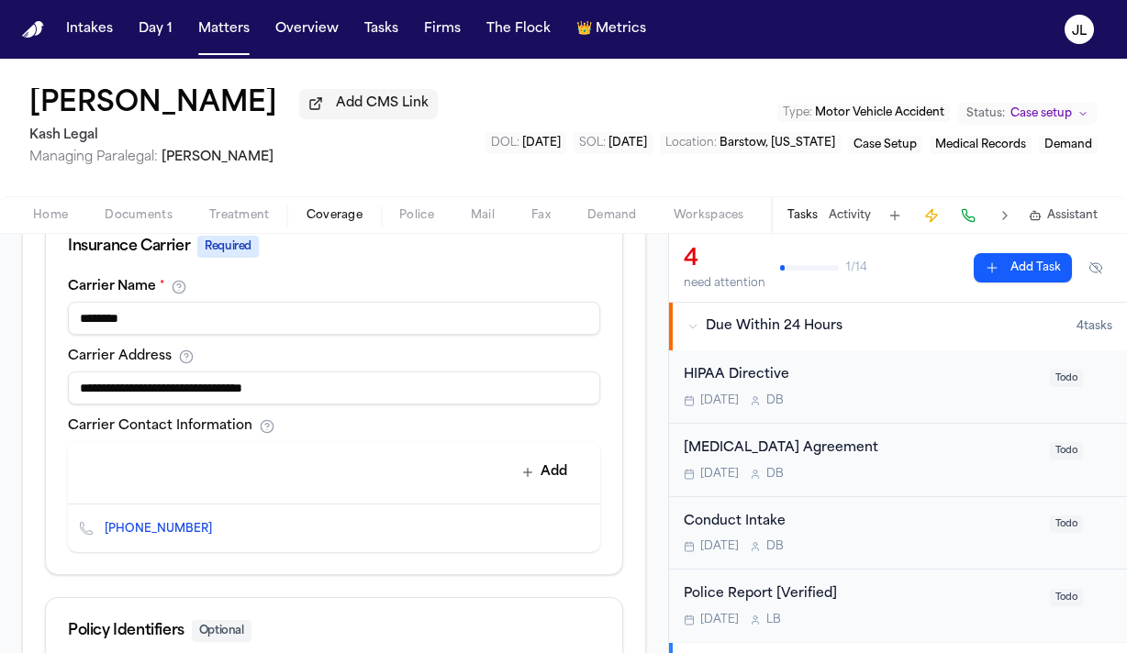
scroll to position [831, 0]
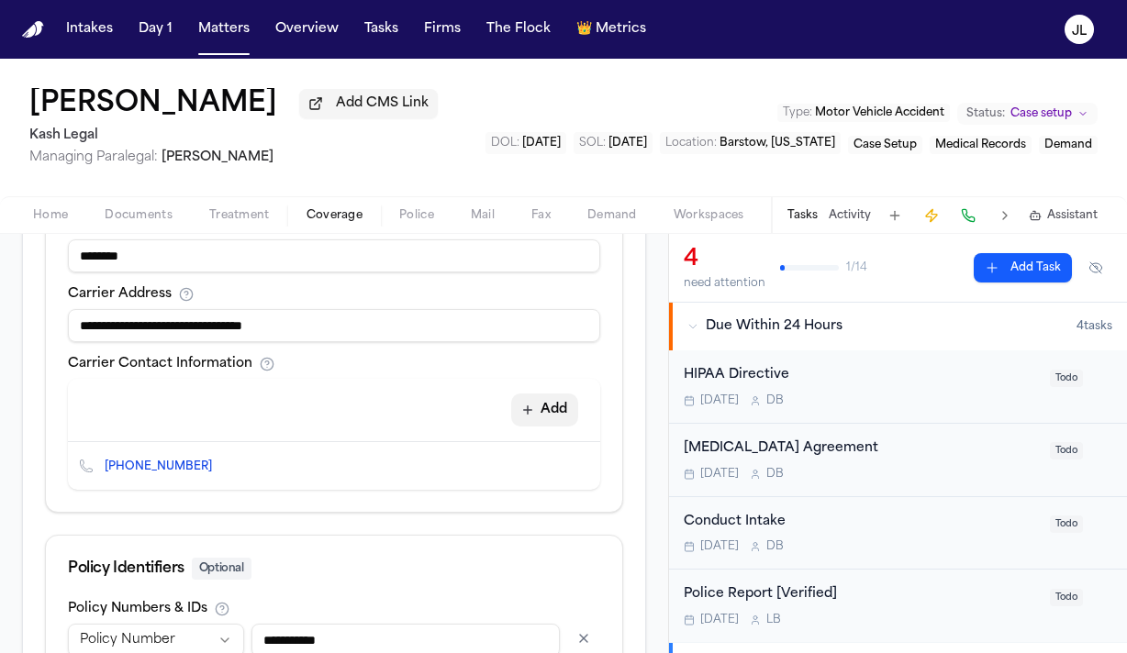
click at [540, 396] on button "Add" at bounding box center [544, 410] width 67 height 33
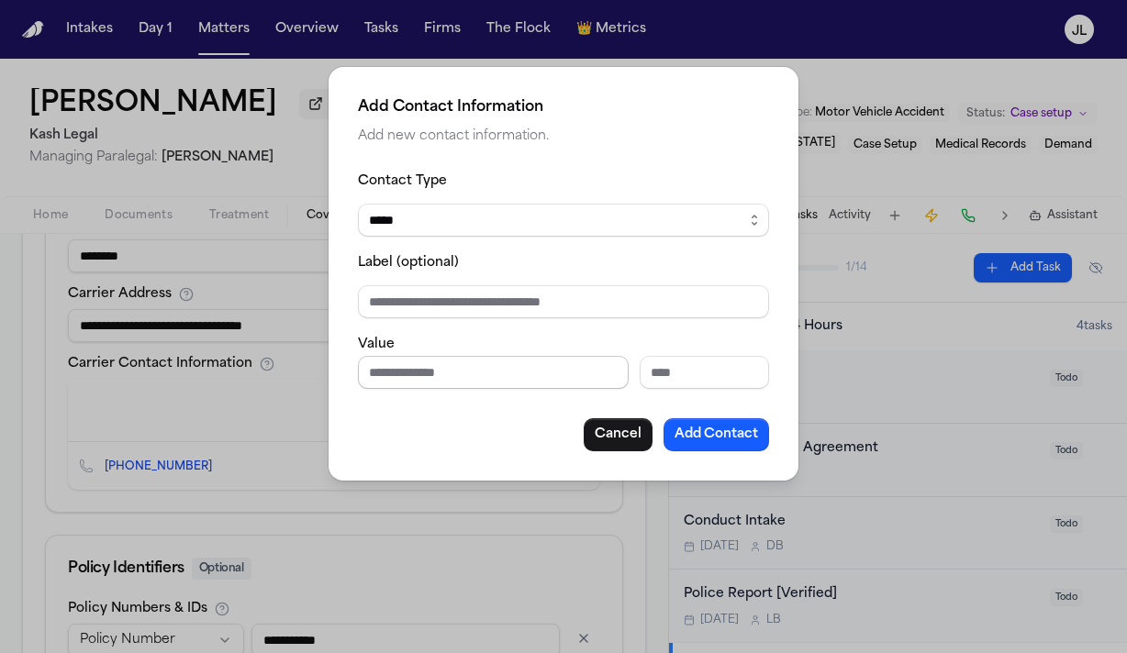
click at [406, 379] on input "Phone number" at bounding box center [493, 372] width 271 height 33
paste input "**********"
type input "**********"
click at [690, 440] on button "Add Contact" at bounding box center [716, 434] width 106 height 33
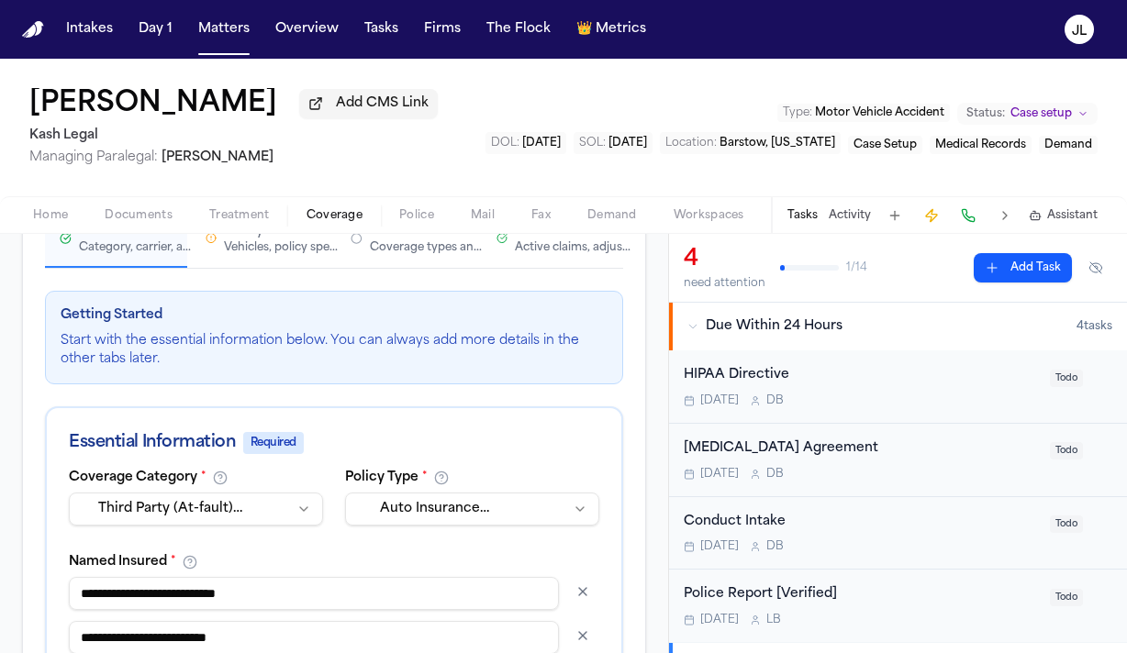
scroll to position [145, 0]
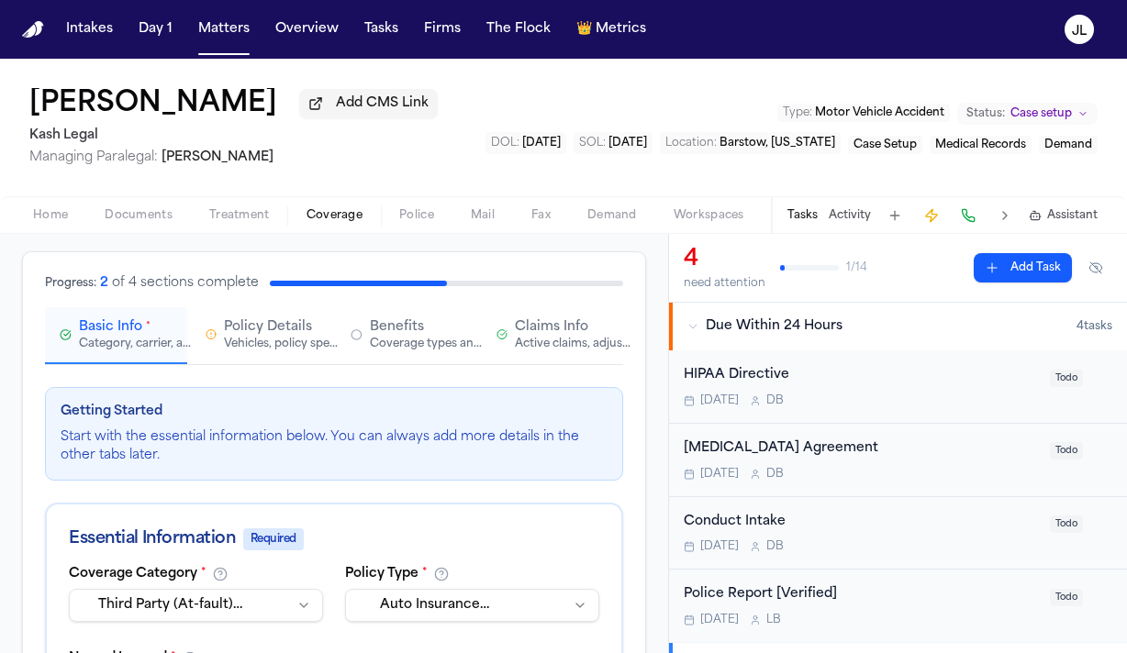
click at [547, 337] on div "Active claims, adjusters, and subrogation details" at bounding box center [573, 344] width 117 height 15
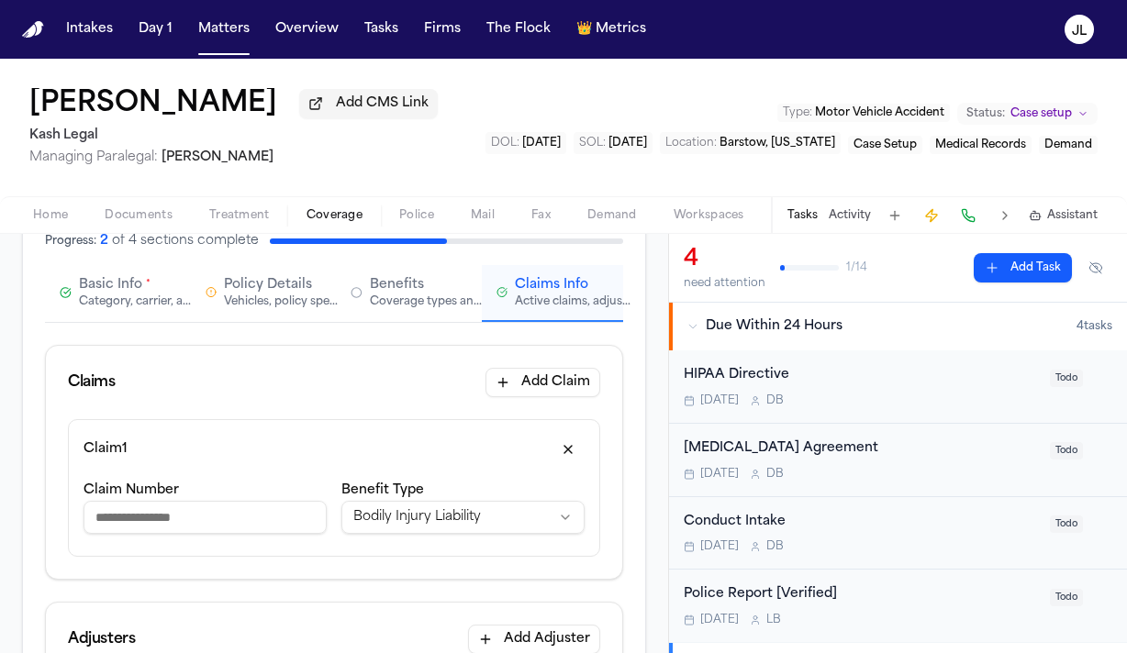
scroll to position [23, 0]
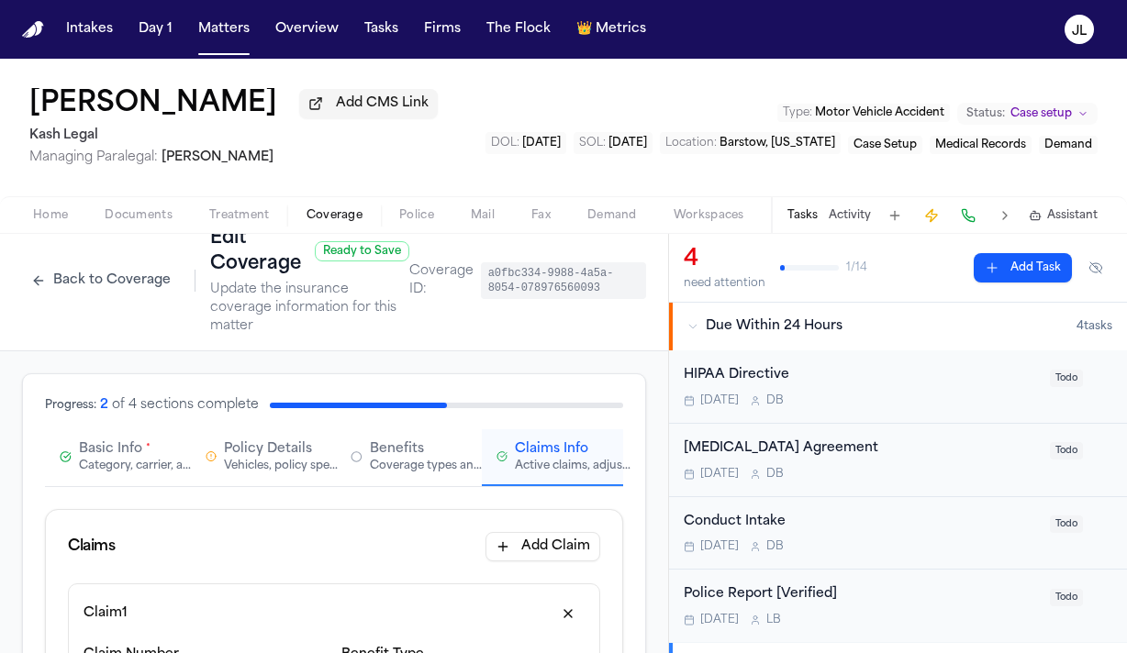
click at [120, 440] on span "Basic Info" at bounding box center [110, 449] width 63 height 18
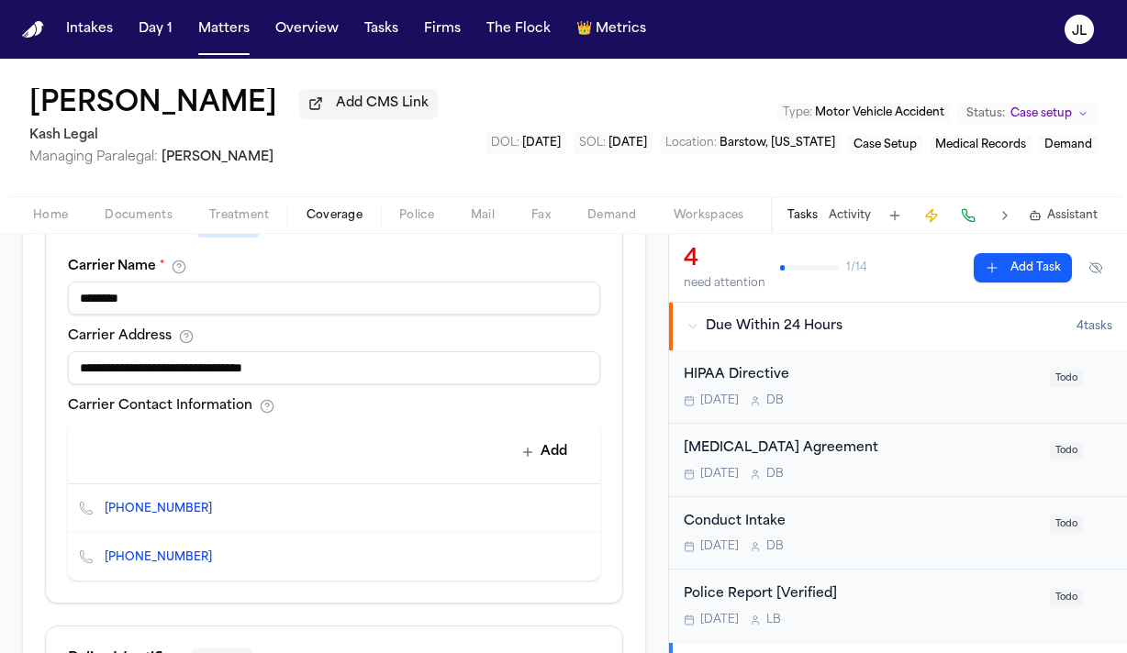
scroll to position [793, 0]
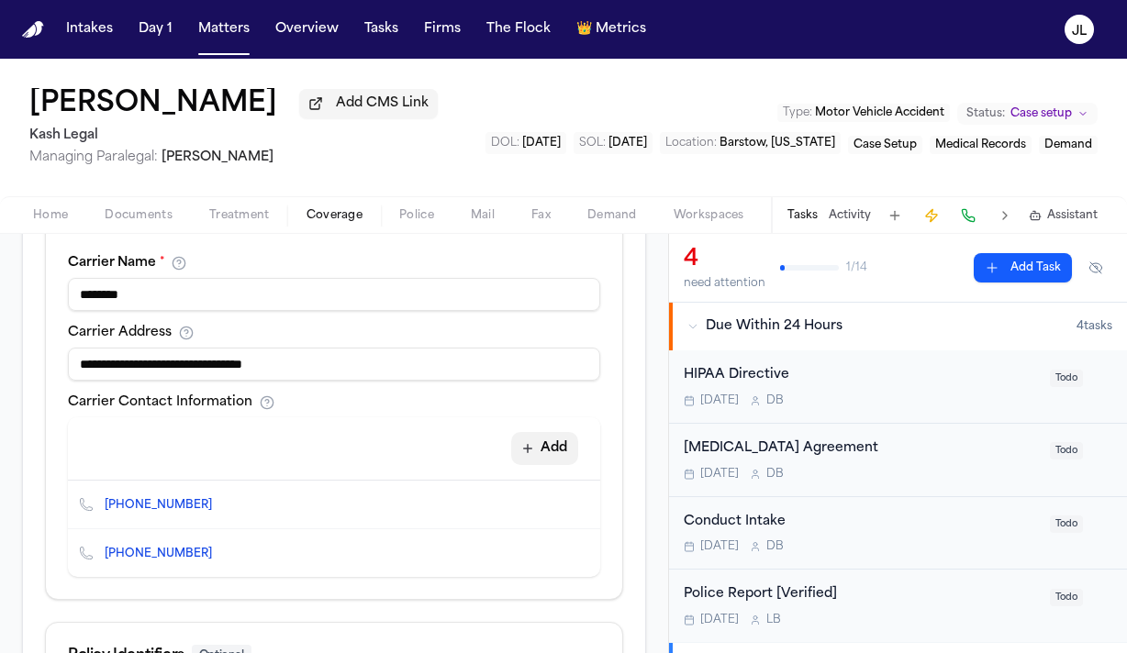
click at [559, 442] on button "Add" at bounding box center [544, 448] width 67 height 33
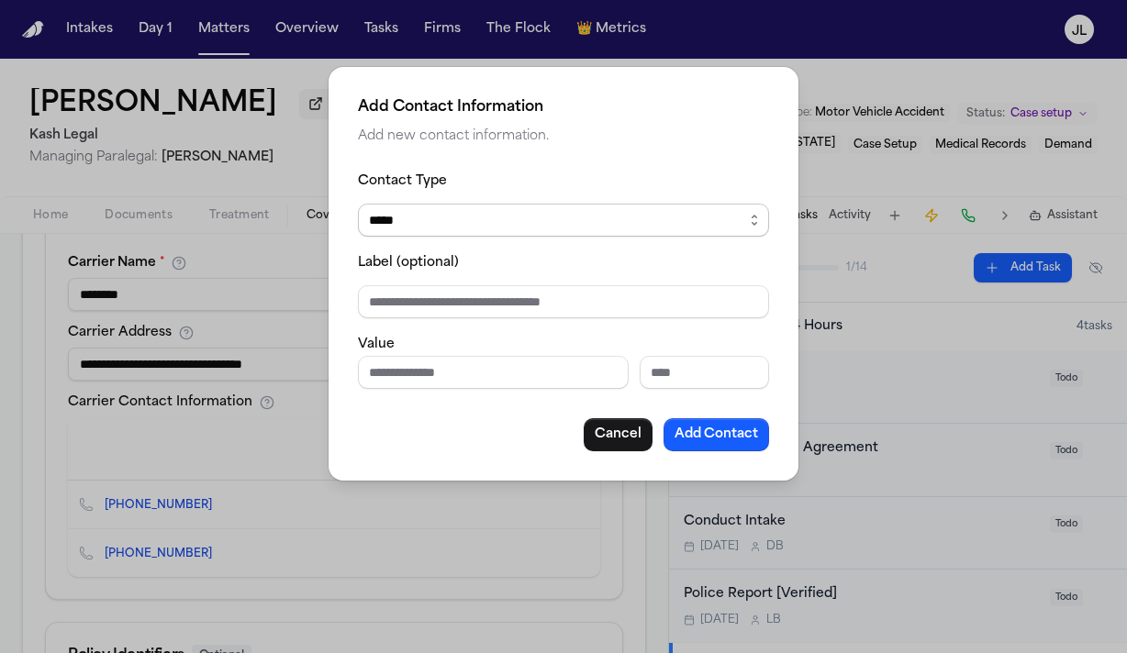
click at [419, 232] on select "***** ***** ******* *** *****" at bounding box center [563, 220] width 411 height 33
select select "***"
click at [358, 204] on select "***** ***** ******* *** *****" at bounding box center [563, 220] width 411 height 33
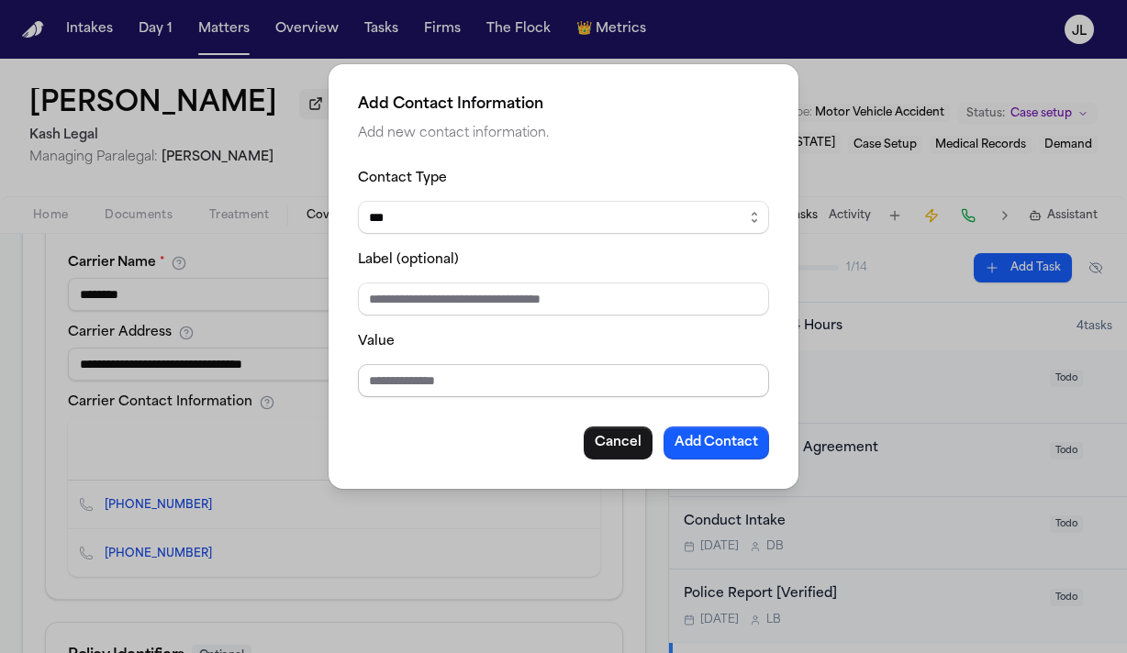
click at [372, 381] on input "Value" at bounding box center [563, 380] width 411 height 33
type input "**********"
click at [749, 433] on button "Add Contact" at bounding box center [716, 443] width 106 height 33
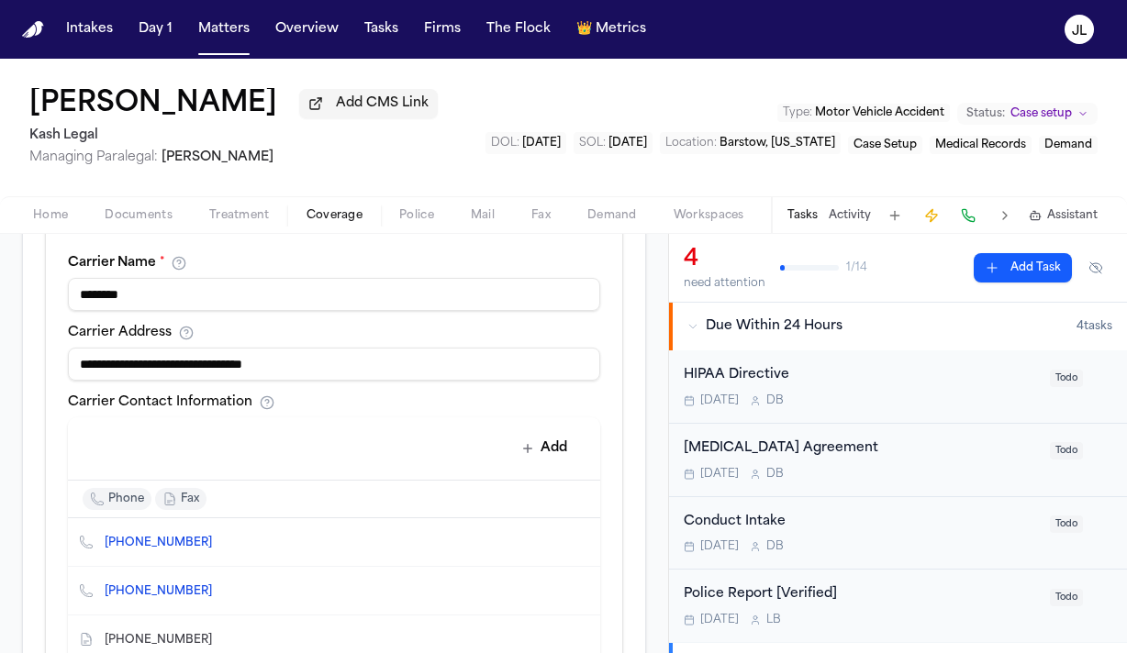
click at [192, 633] on span "(888) 976-2123" at bounding box center [166, 640] width 122 height 15
click at [216, 635] on icon "Copy to clipboard" at bounding box center [221, 640] width 11 height 11
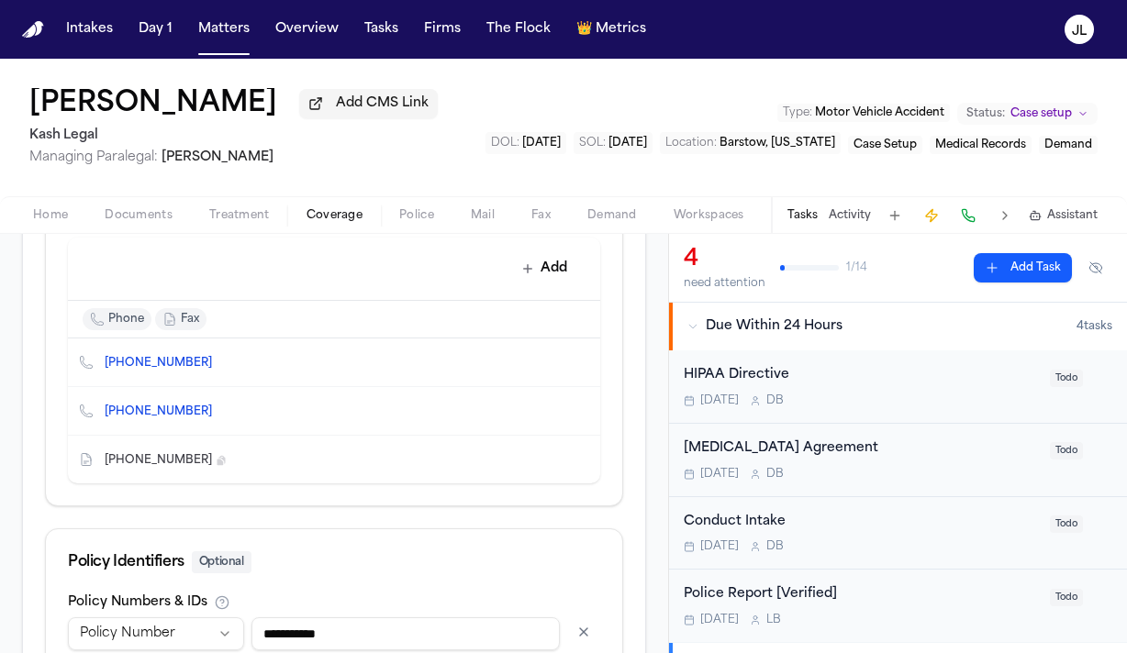
scroll to position [1123, 0]
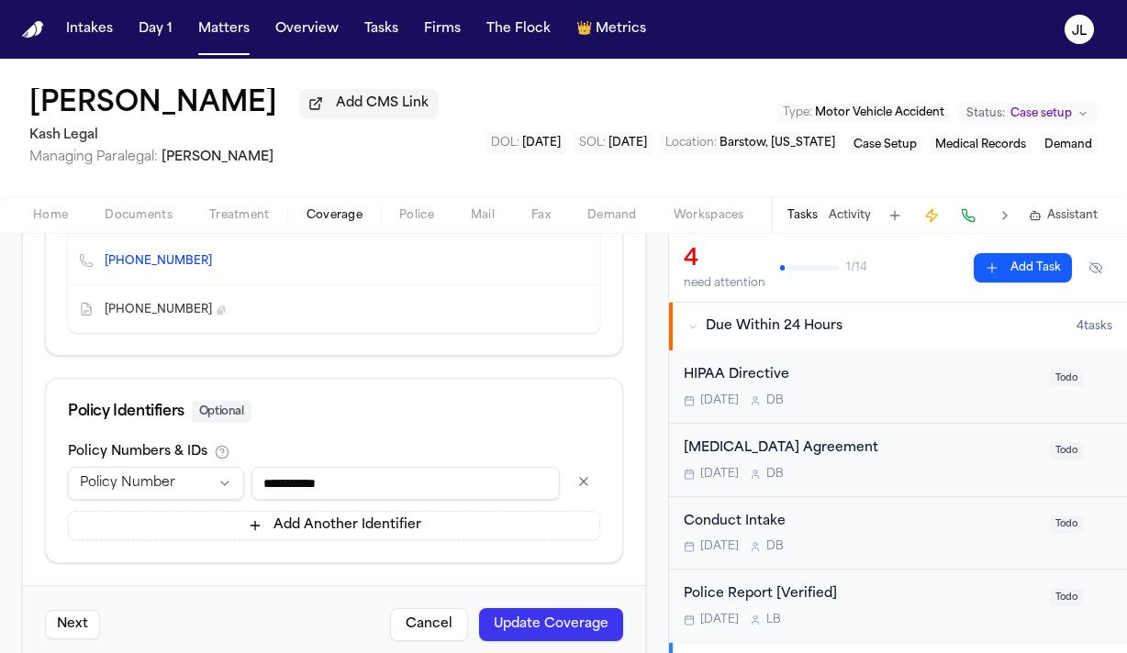
click at [584, 611] on button "Update Coverage" at bounding box center [551, 624] width 144 height 33
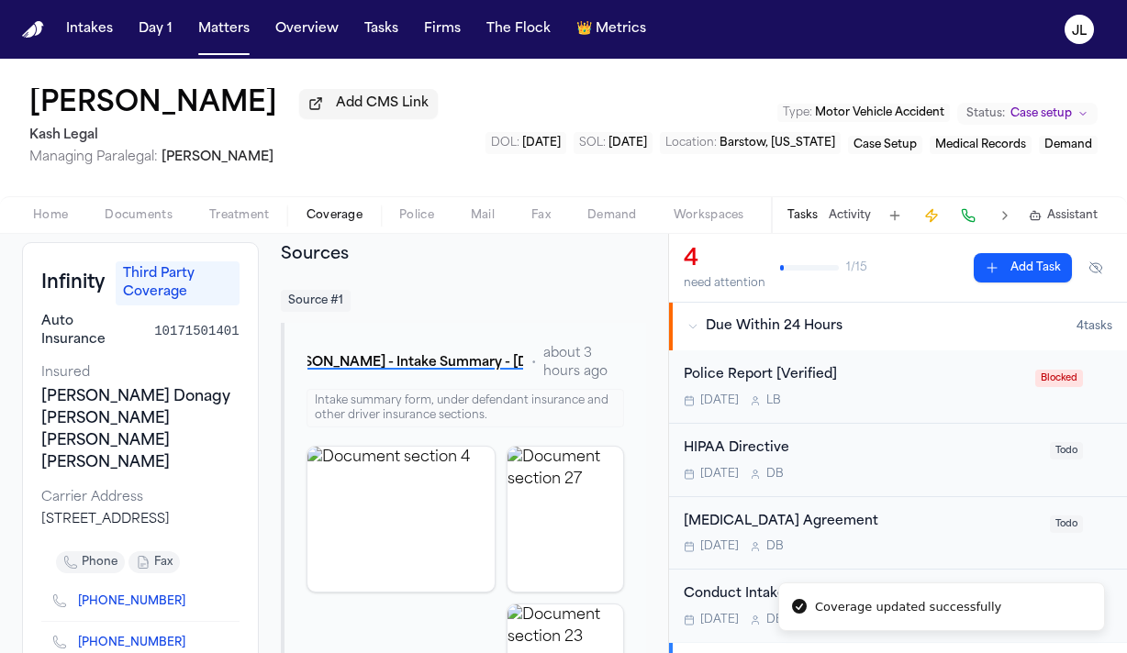
scroll to position [119, 0]
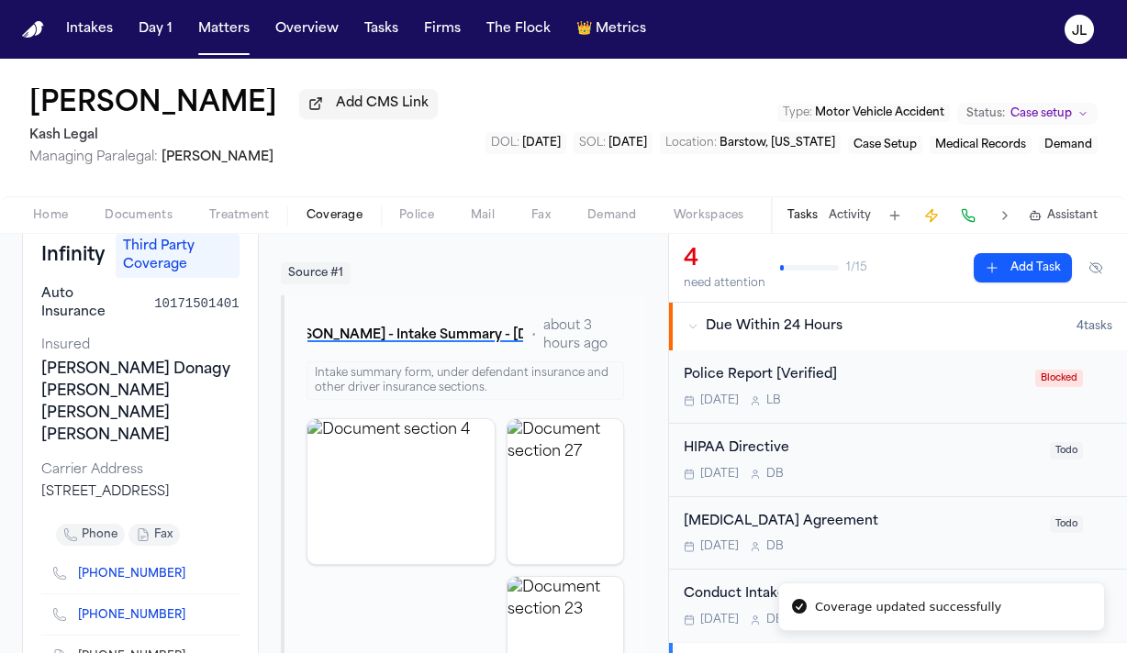
click at [189, 610] on icon "Copy to clipboard" at bounding box center [194, 615] width 11 height 11
click at [969, 217] on button at bounding box center [968, 216] width 26 height 26
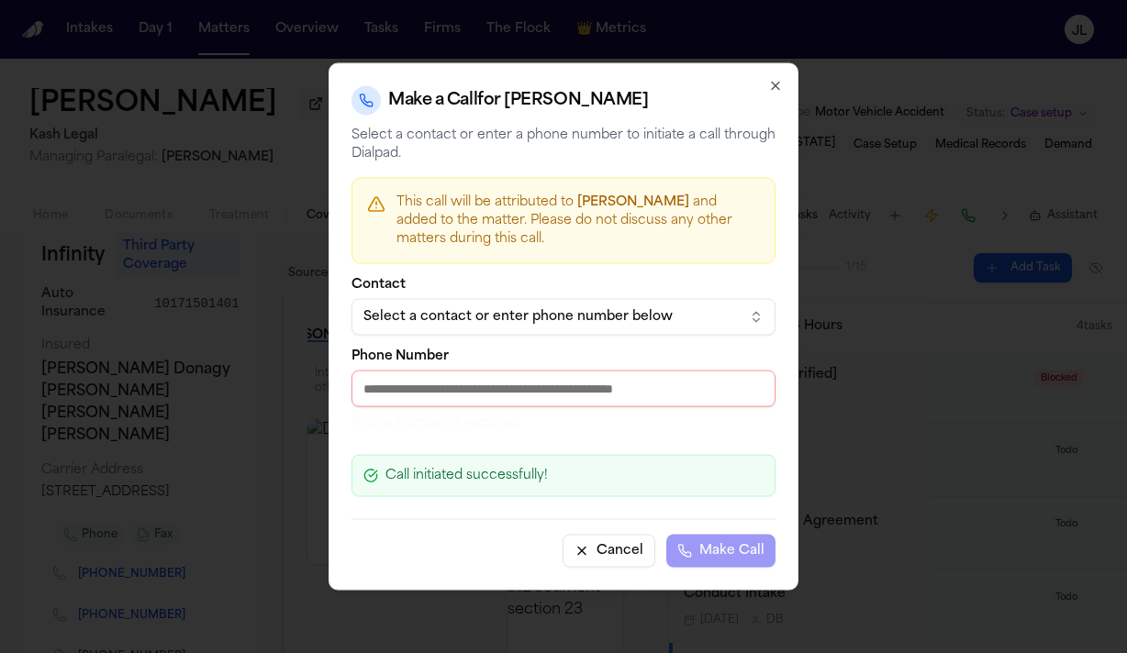
click at [490, 395] on input "Phone Number" at bounding box center [563, 389] width 424 height 37
paste input "**********"
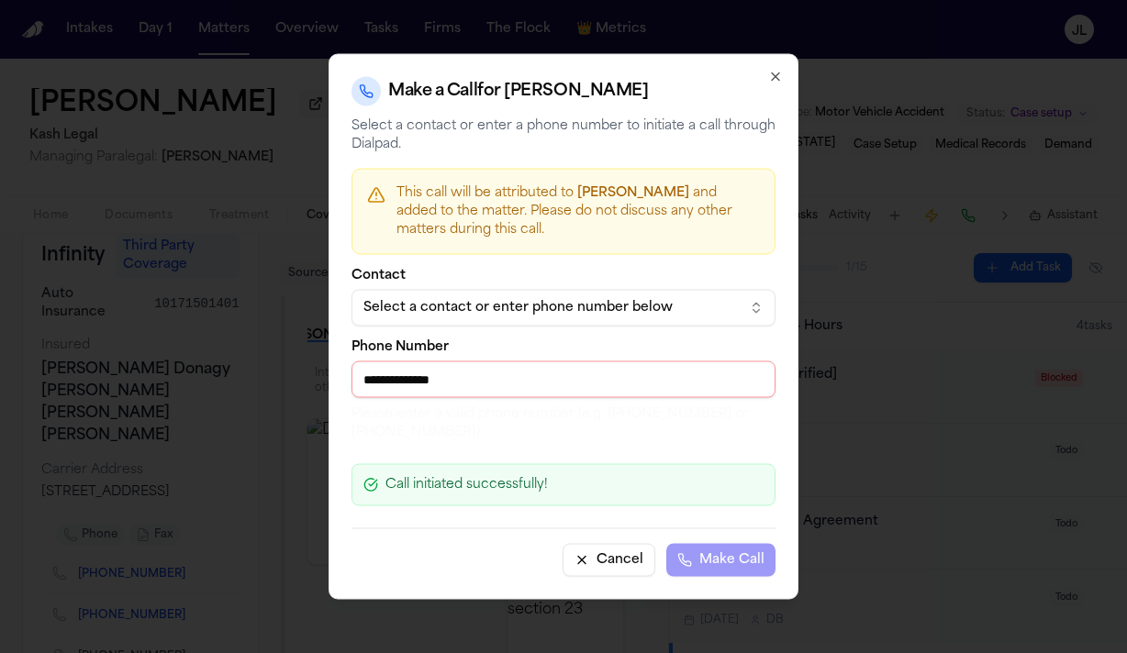
drag, startPoint x: 371, startPoint y: 384, endPoint x: 351, endPoint y: 384, distance: 19.3
click at [352, 384] on input "**********" at bounding box center [563, 380] width 424 height 37
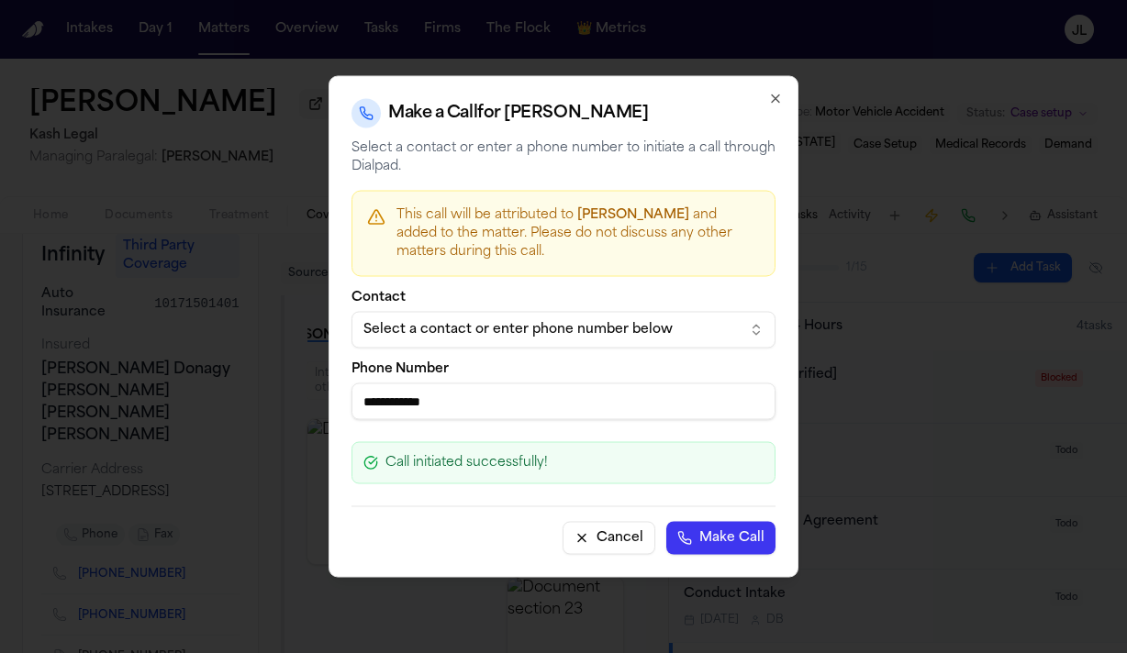
type input "**********"
click at [666, 522] on button "Make Call" at bounding box center [720, 538] width 109 height 33
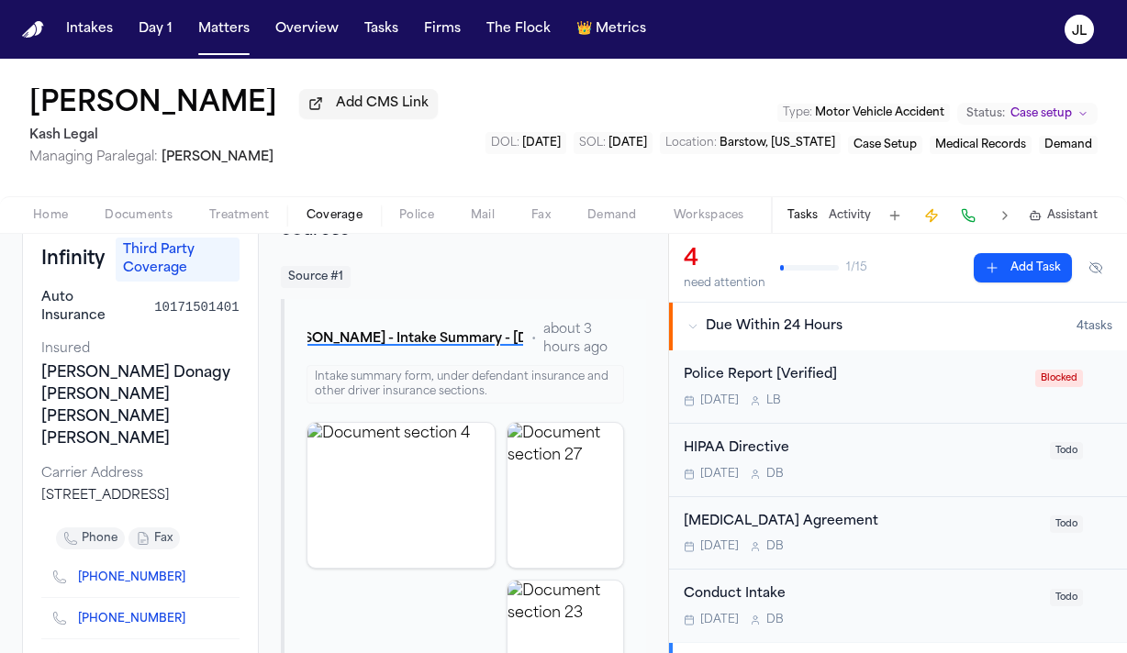
scroll to position [0, 0]
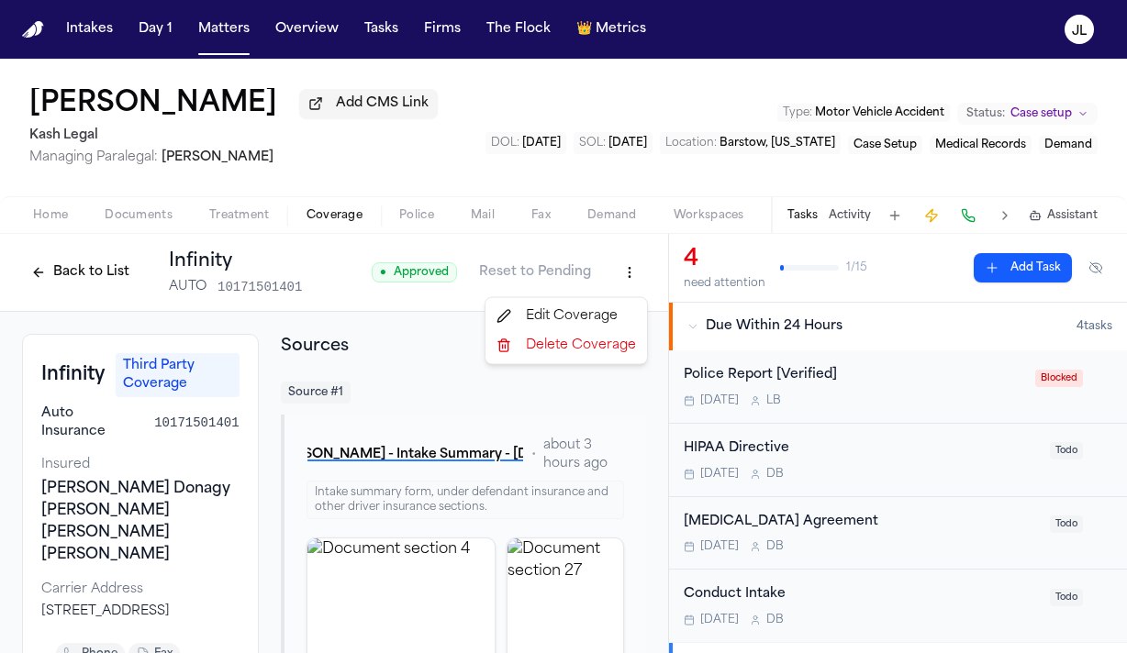
click at [638, 282] on html "Intakes Day 1 Matters Overview Tasks Firms The Flock 👑 Metrics JL Tekiya McGowe…" at bounding box center [563, 326] width 1127 height 653
click at [573, 314] on div "Edit Coverage" at bounding box center [566, 316] width 154 height 29
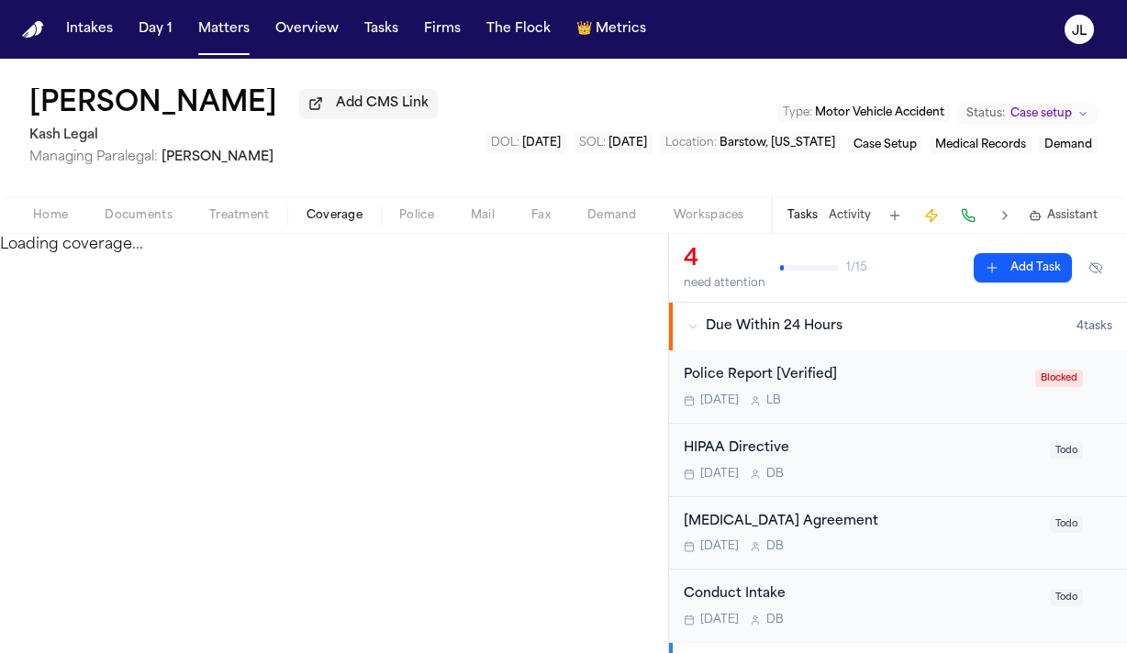
select select "**********"
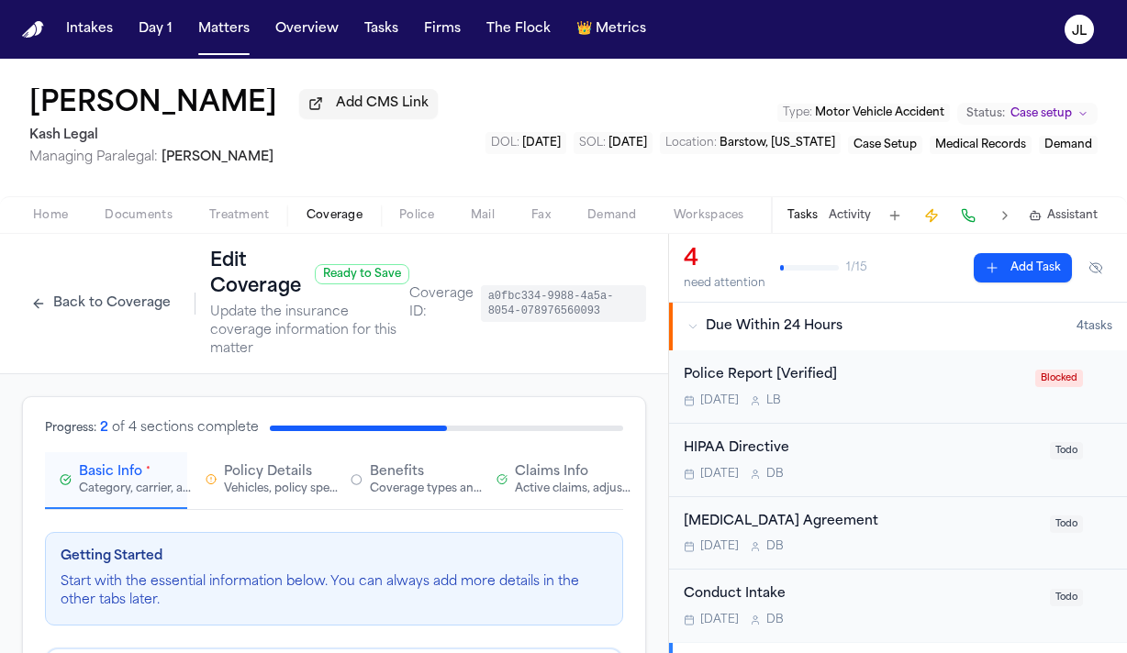
click at [538, 463] on span "Claims Info" at bounding box center [551, 472] width 73 height 18
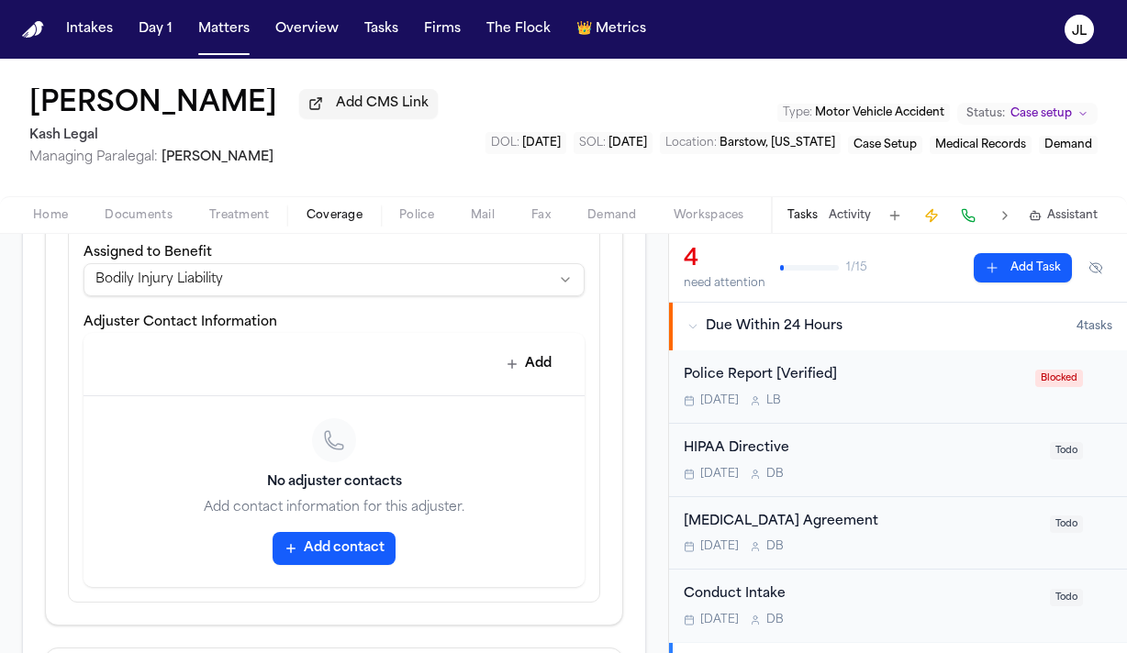
scroll to position [172, 0]
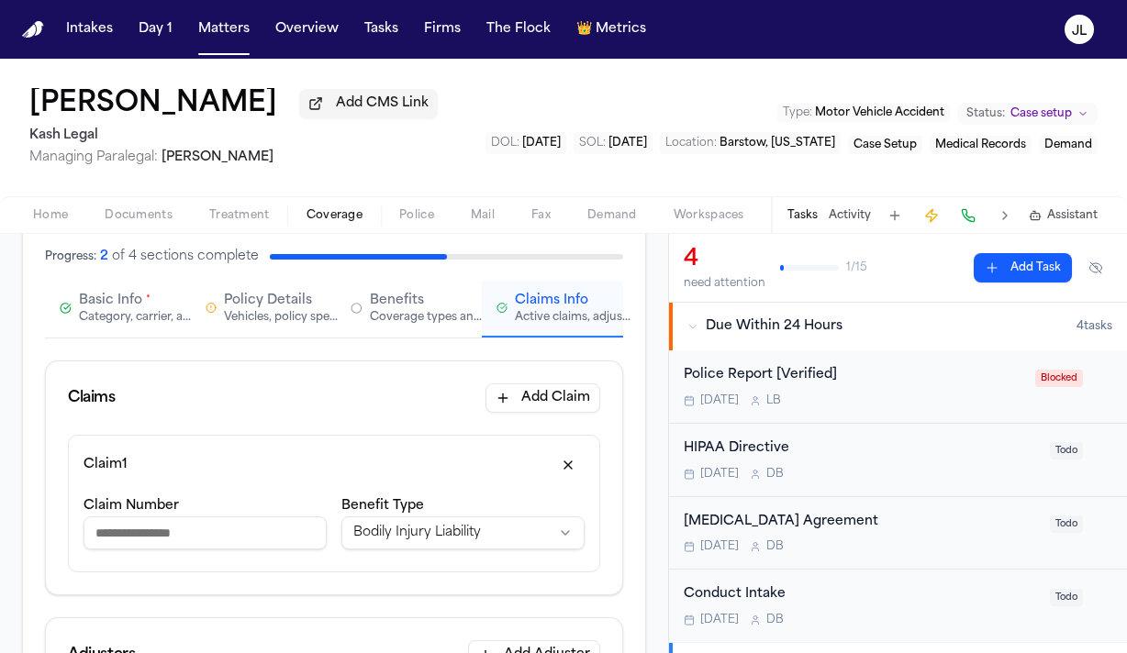
click at [117, 292] on span "Basic Info" at bounding box center [110, 301] width 63 height 18
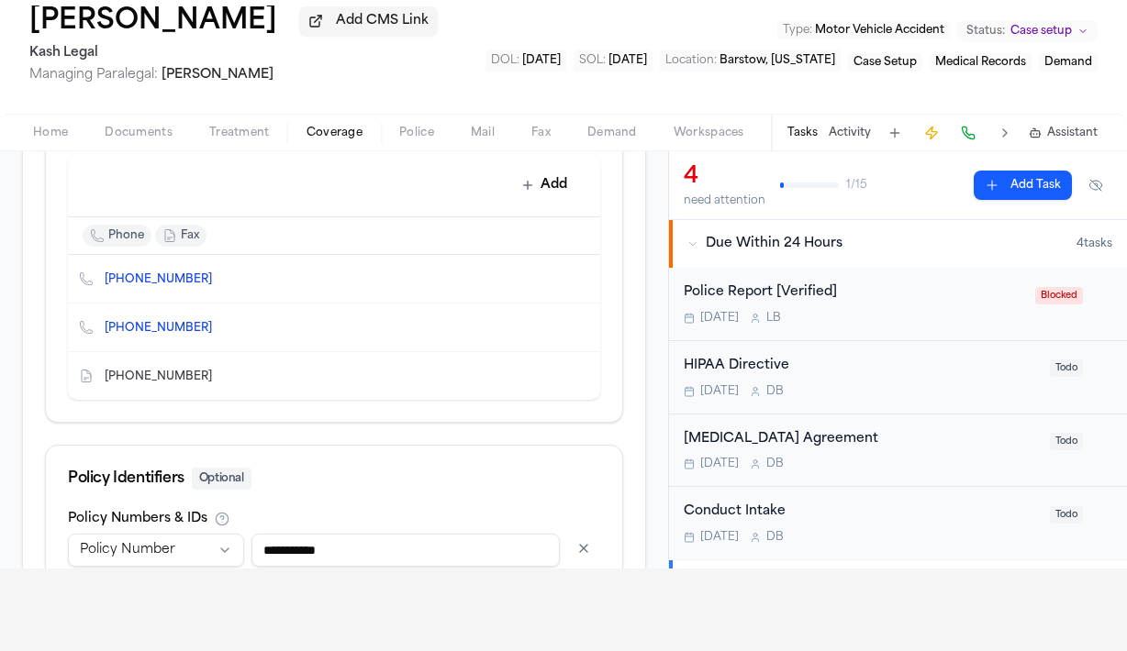
scroll to position [1143, 0]
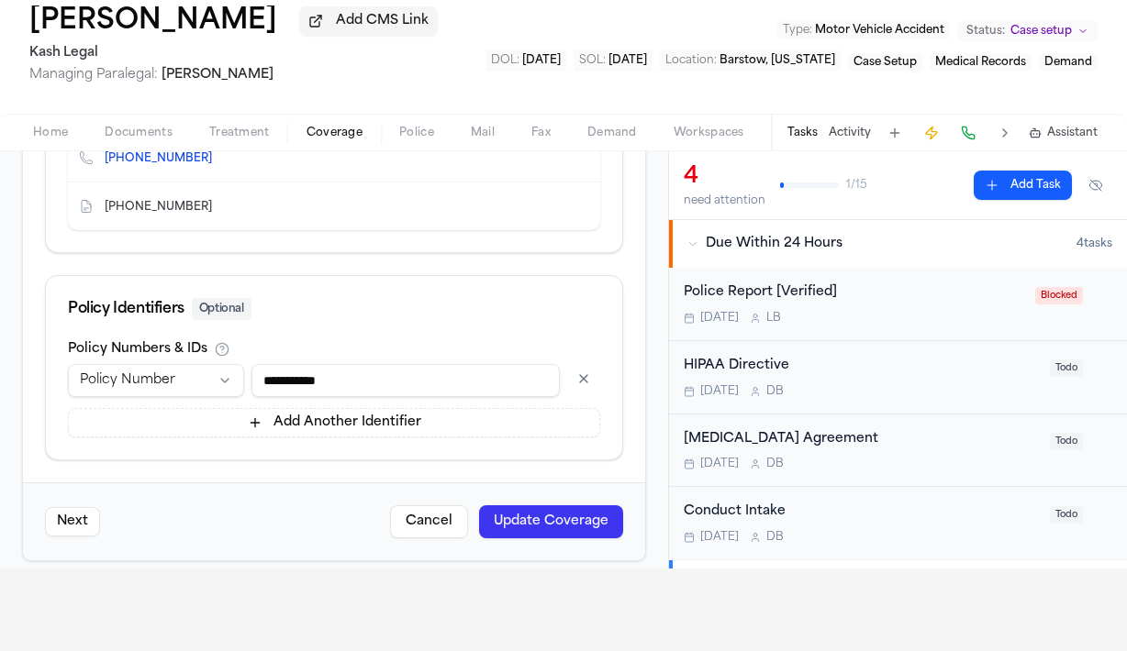
click at [560, 509] on button "Update Coverage" at bounding box center [551, 522] width 144 height 33
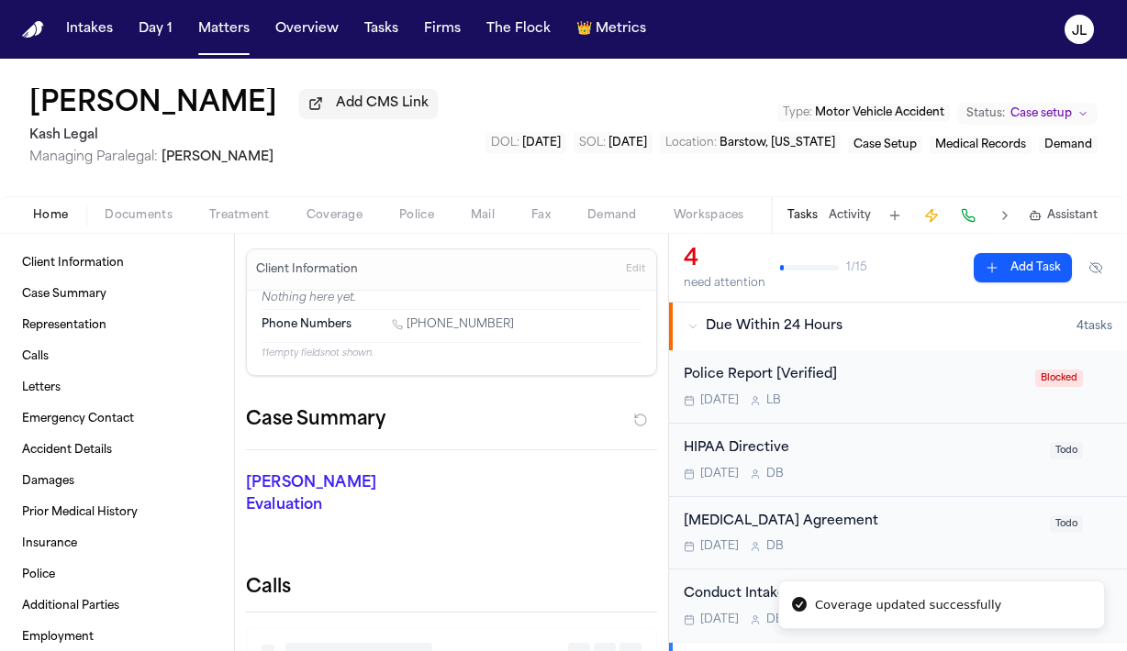
click at [61, 223] on span "Home" at bounding box center [50, 215] width 35 height 15
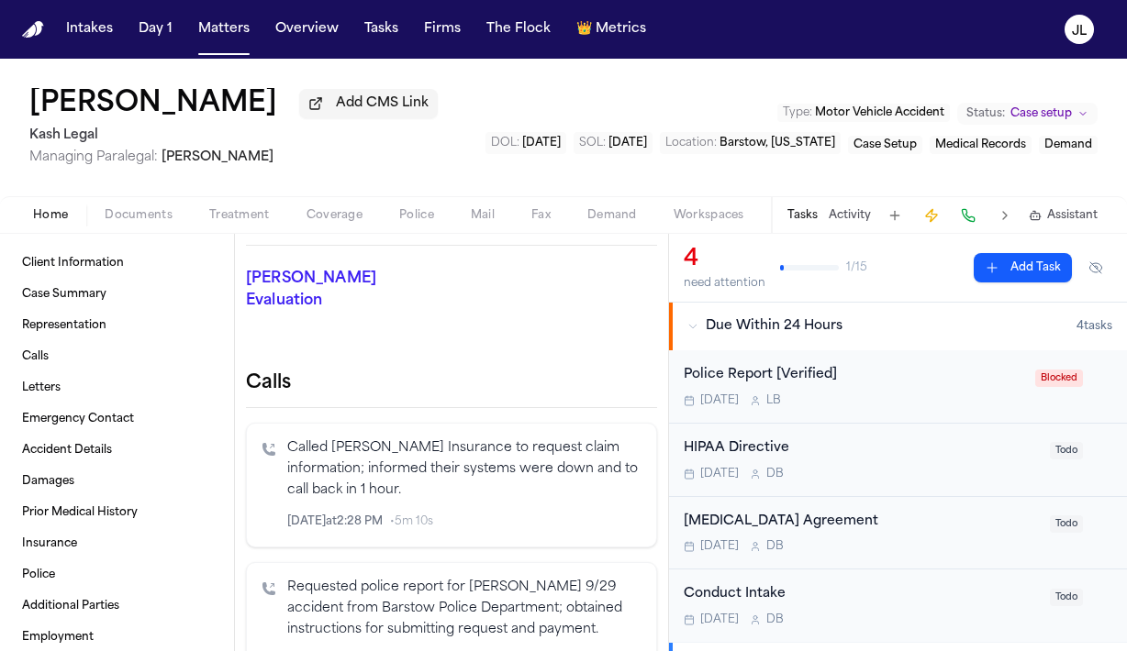
scroll to position [27, 0]
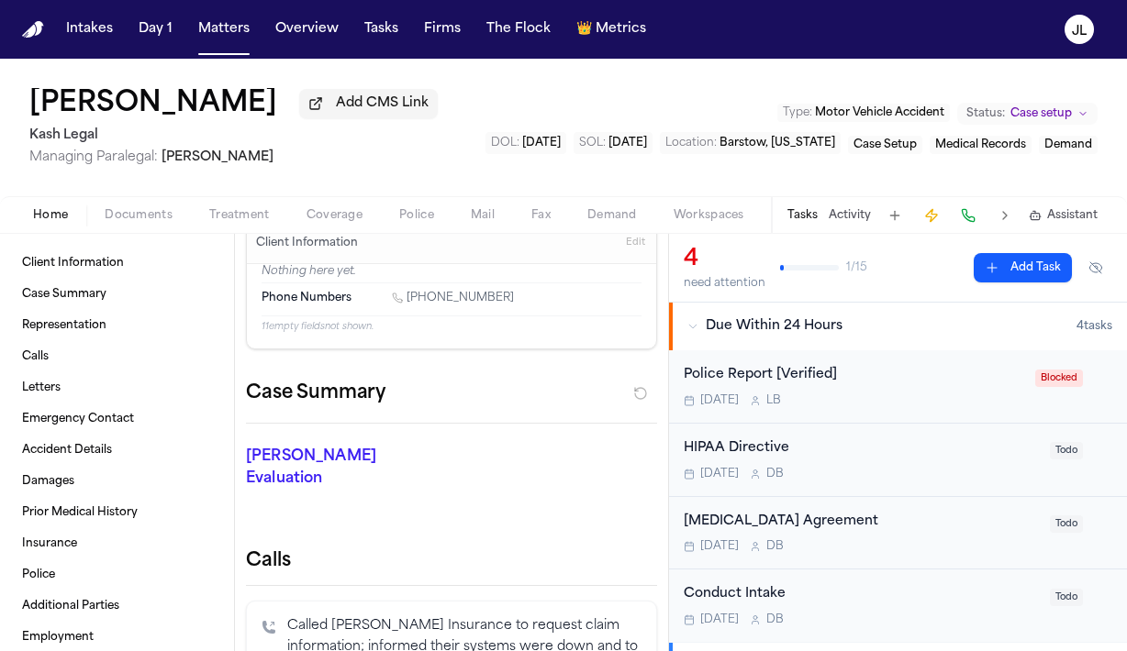
click at [307, 217] on span "Coverage" at bounding box center [334, 215] width 56 height 15
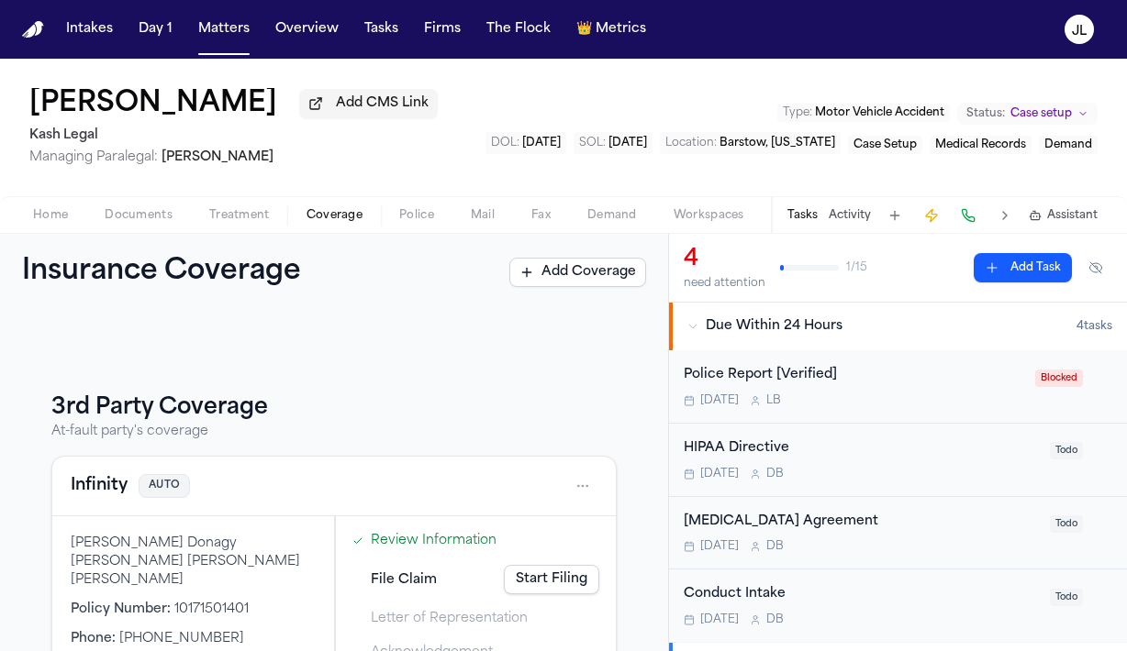
scroll to position [178, 0]
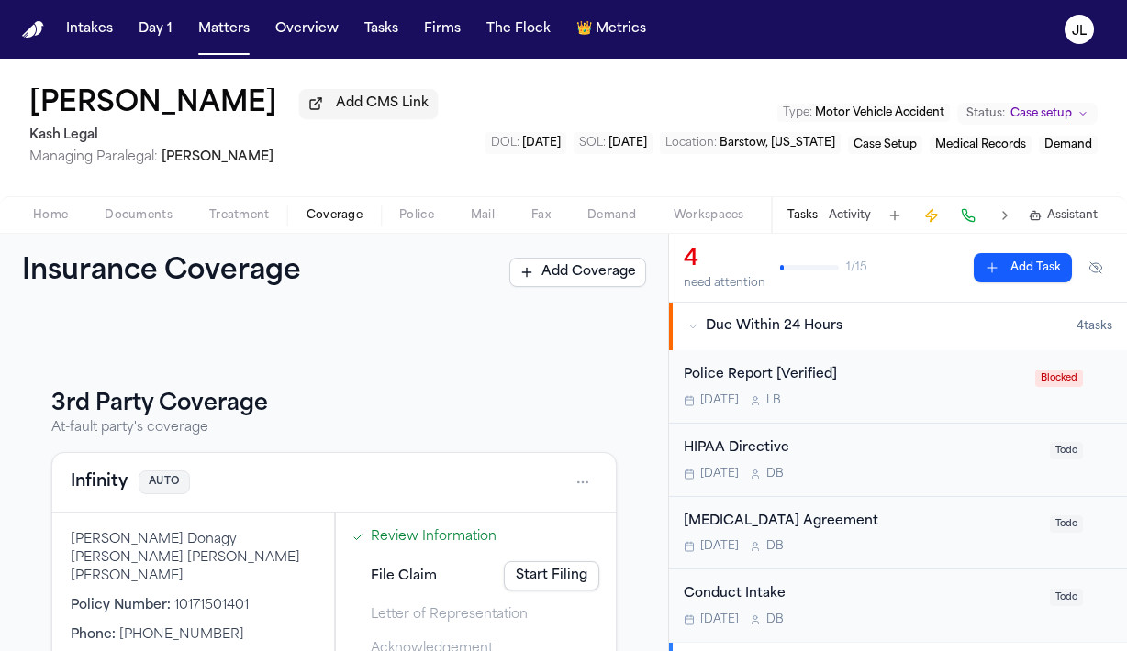
click at [122, 489] on button "Infinity" at bounding box center [99, 483] width 57 height 26
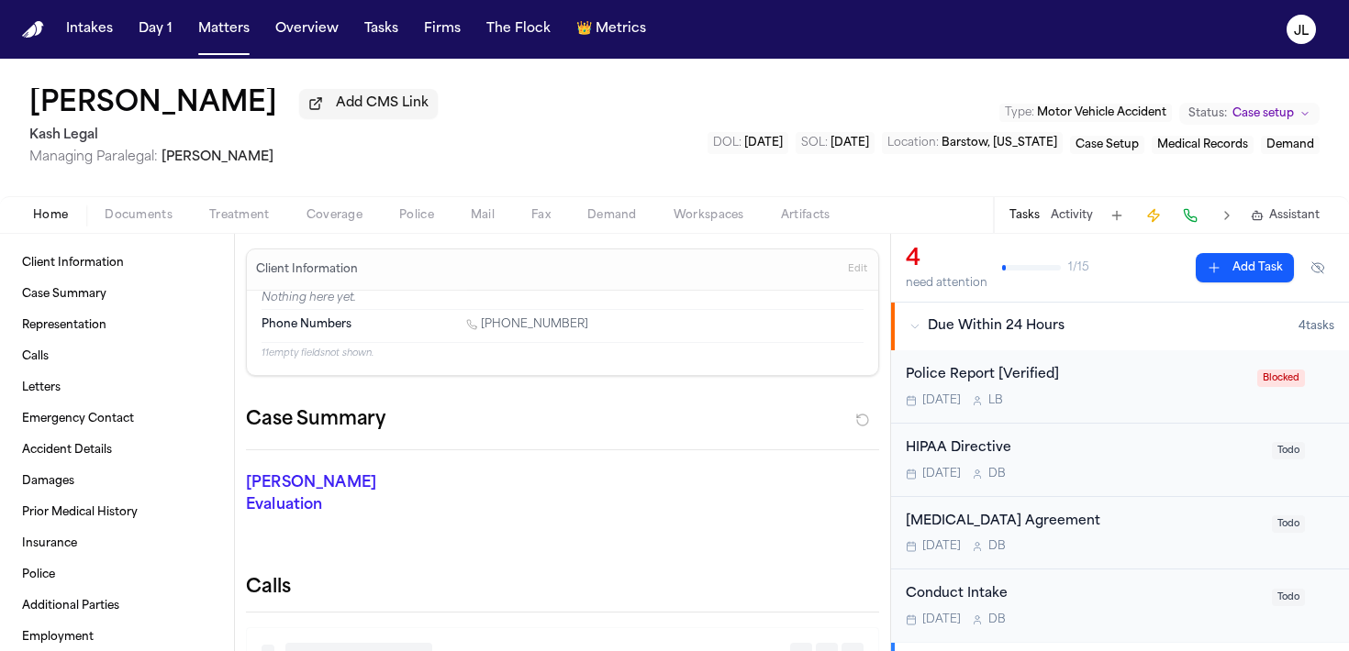
click at [50, 219] on span "Home" at bounding box center [50, 215] width 35 height 15
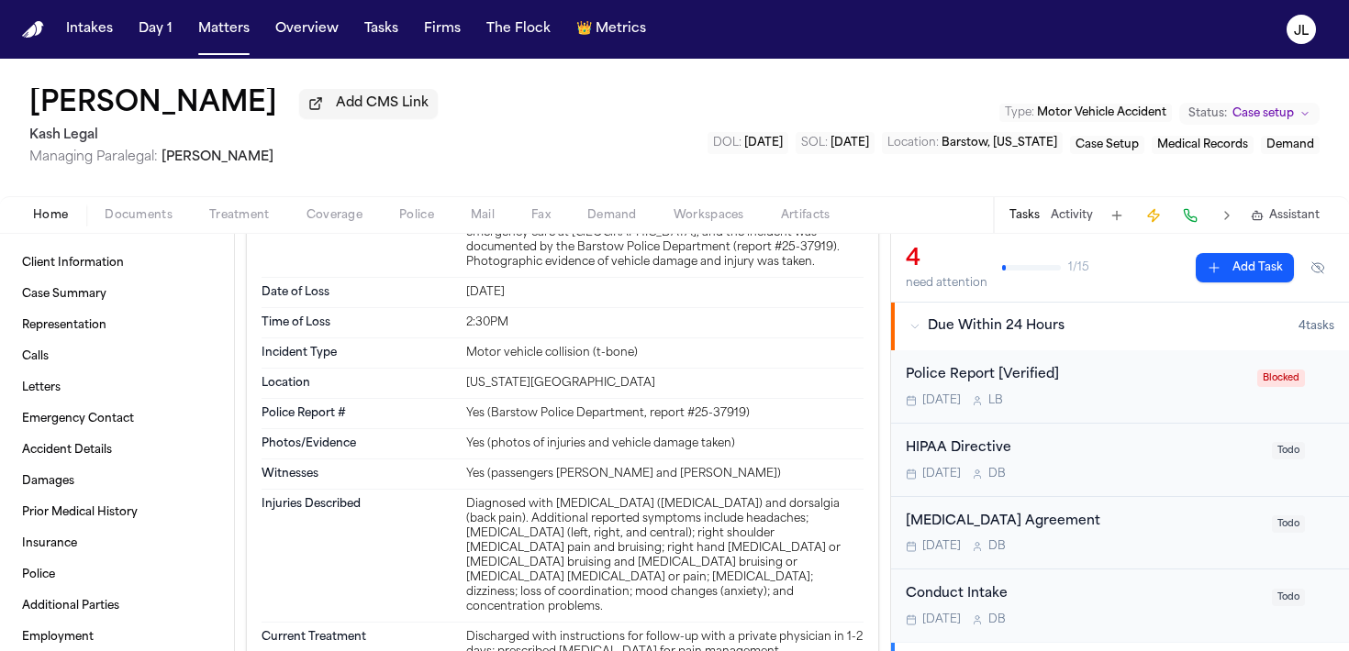
scroll to position [1200, 0]
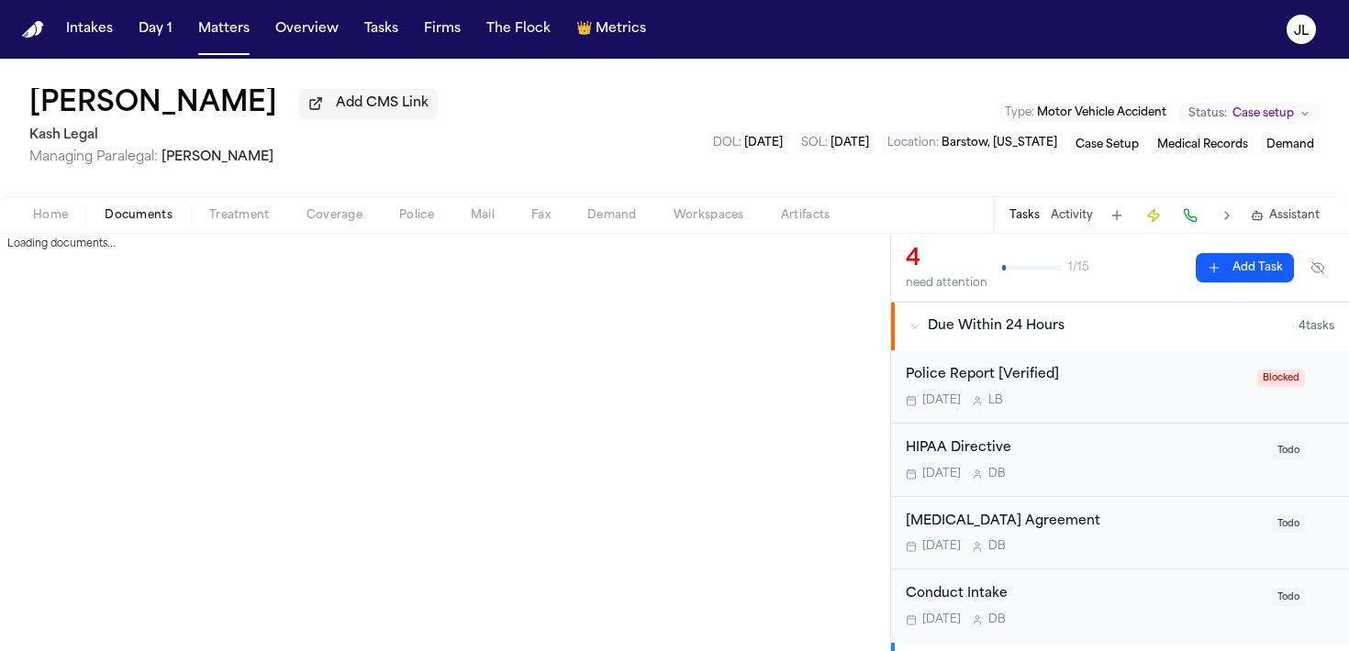
click at [164, 207] on button "Documents" at bounding box center [138, 216] width 105 height 22
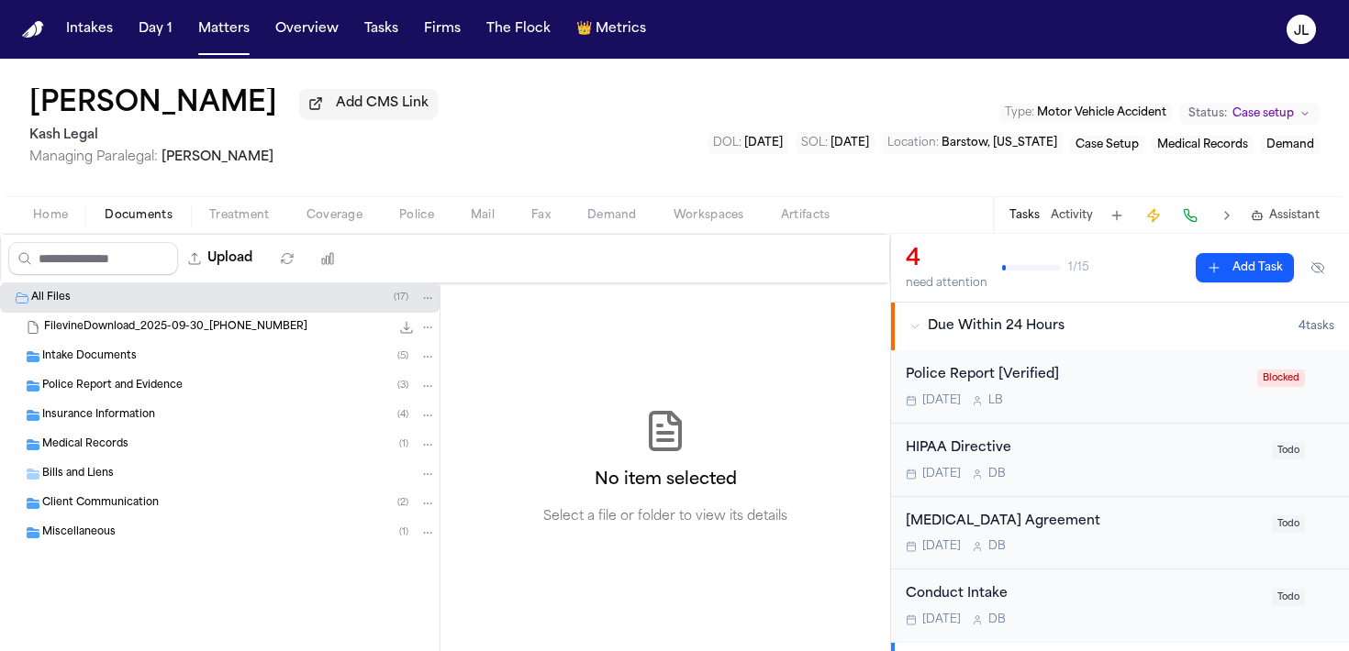
click at [117, 365] on span "Intake Documents" at bounding box center [89, 358] width 95 height 16
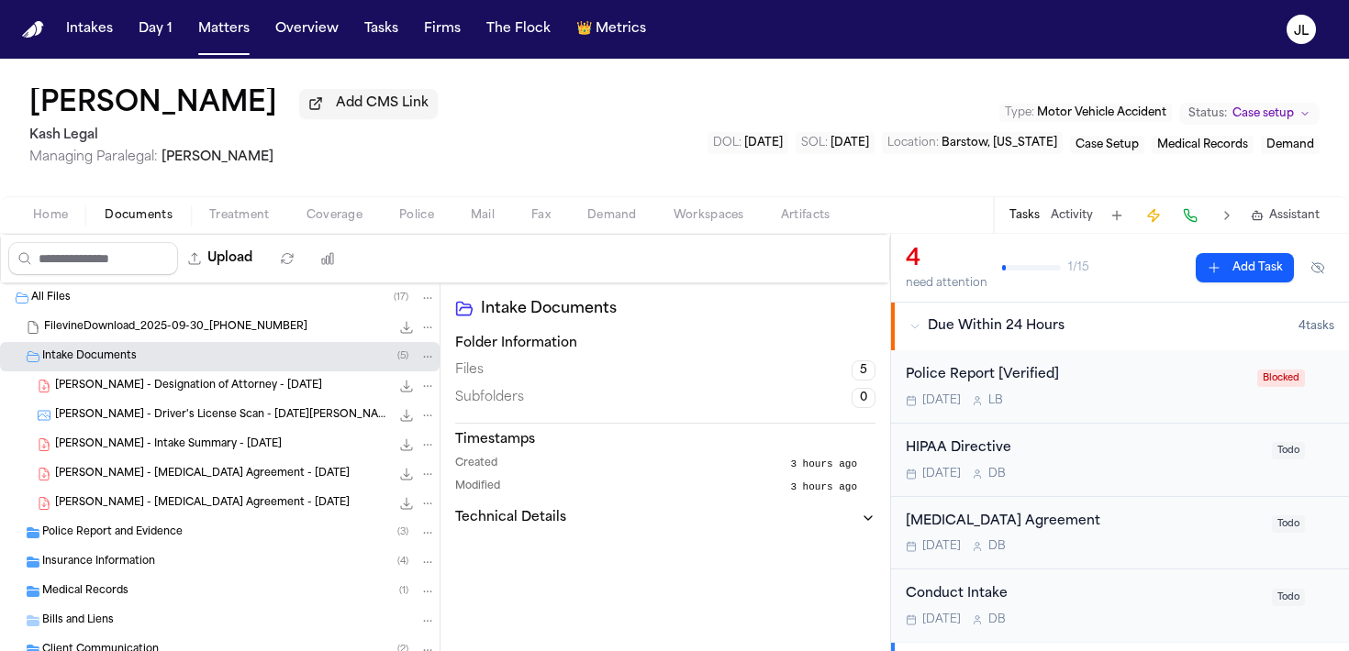
click at [118, 390] on span "T. McGowen - Designation of Attorney - 9.30.25" at bounding box center [188, 387] width 267 height 16
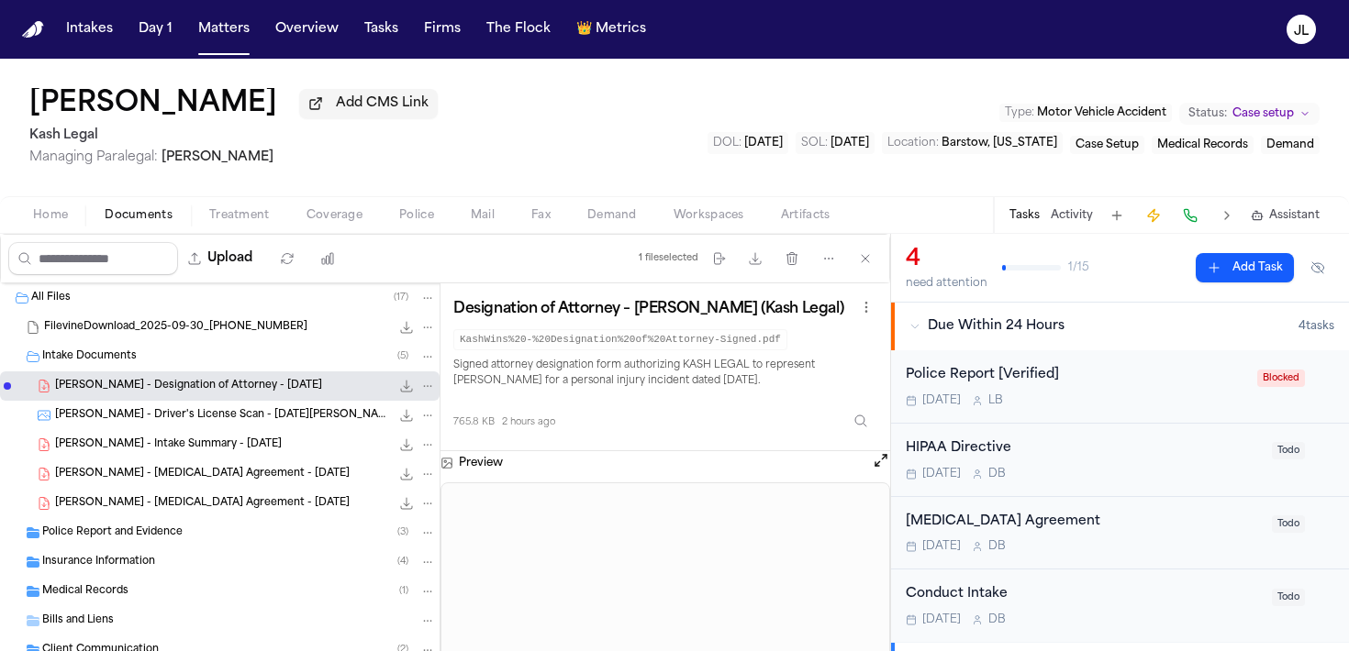
click at [117, 439] on div "T. McGowen - Intake Summary - 9.29.25 117.4 KB • PDF" at bounding box center [220, 444] width 440 height 29
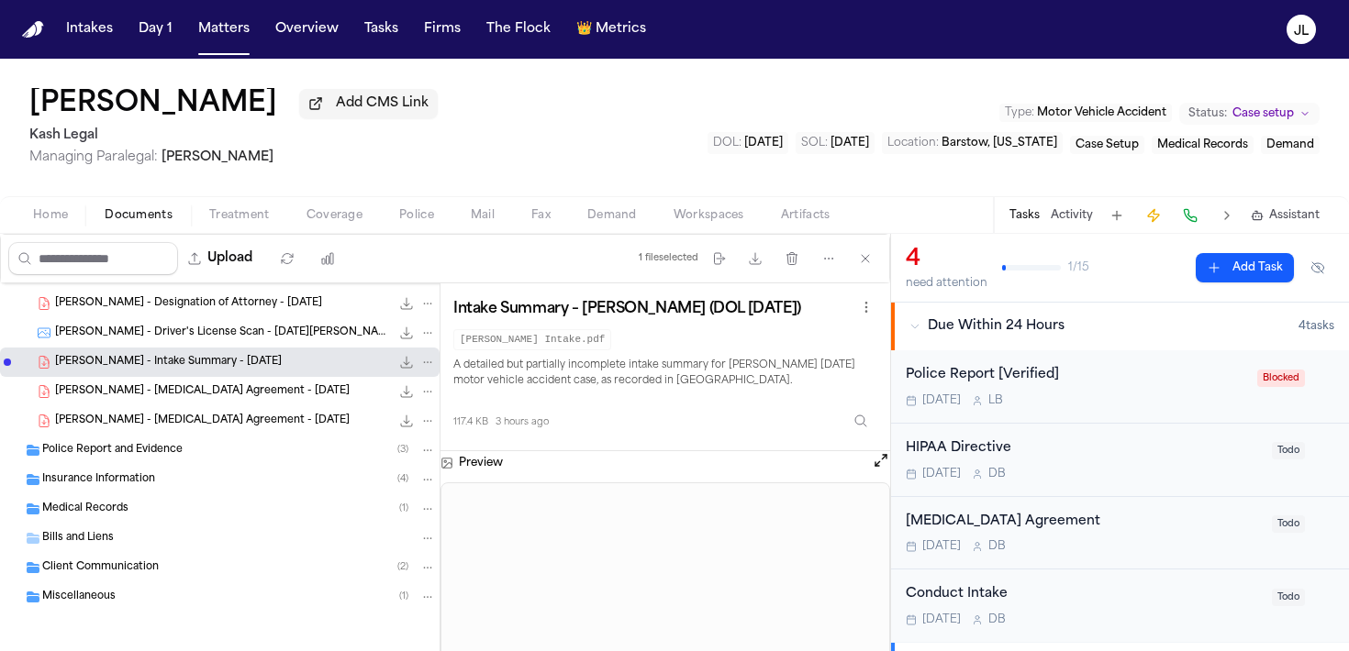
scroll to position [89, 0]
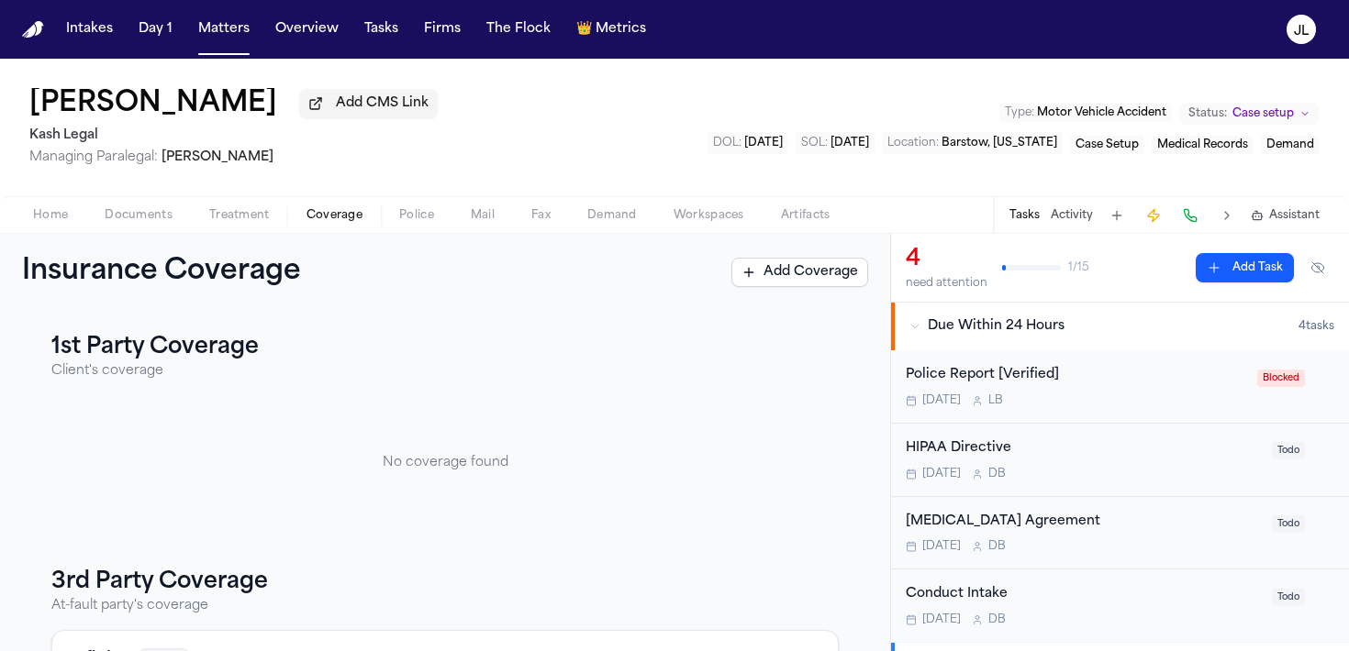
click at [329, 221] on span "Coverage" at bounding box center [334, 215] width 56 height 15
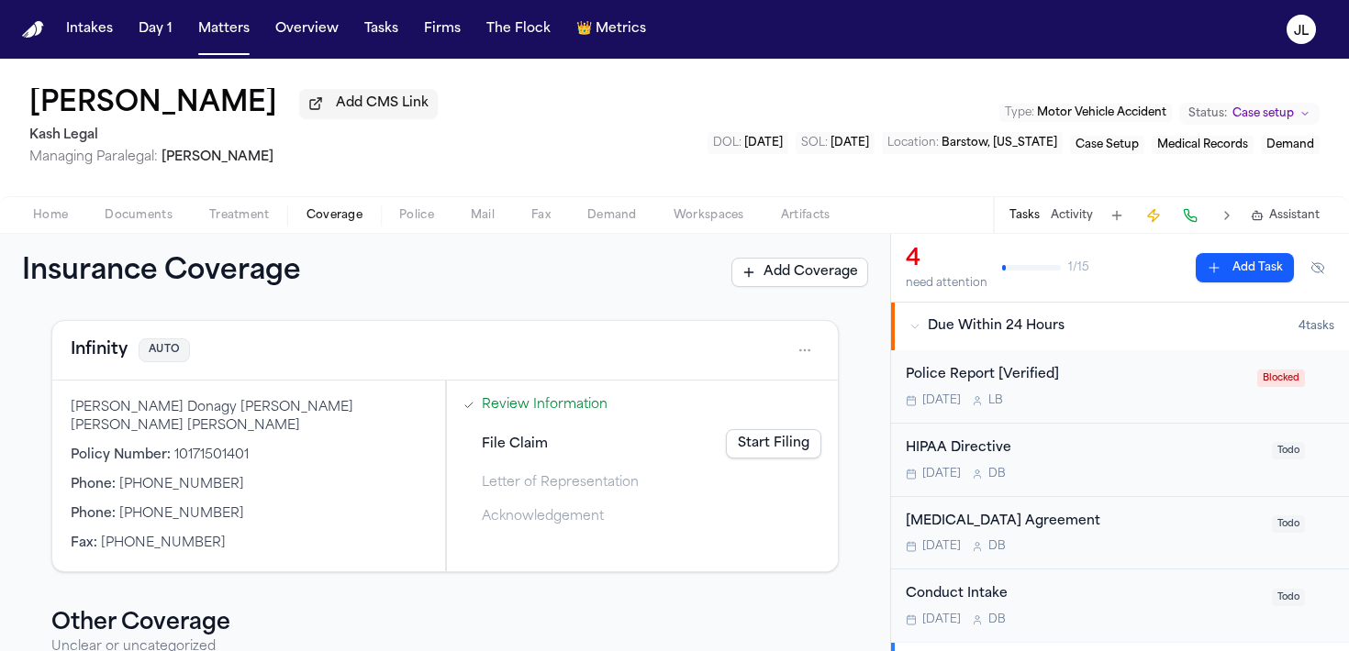
click at [106, 352] on button "Infinity" at bounding box center [99, 351] width 57 height 26
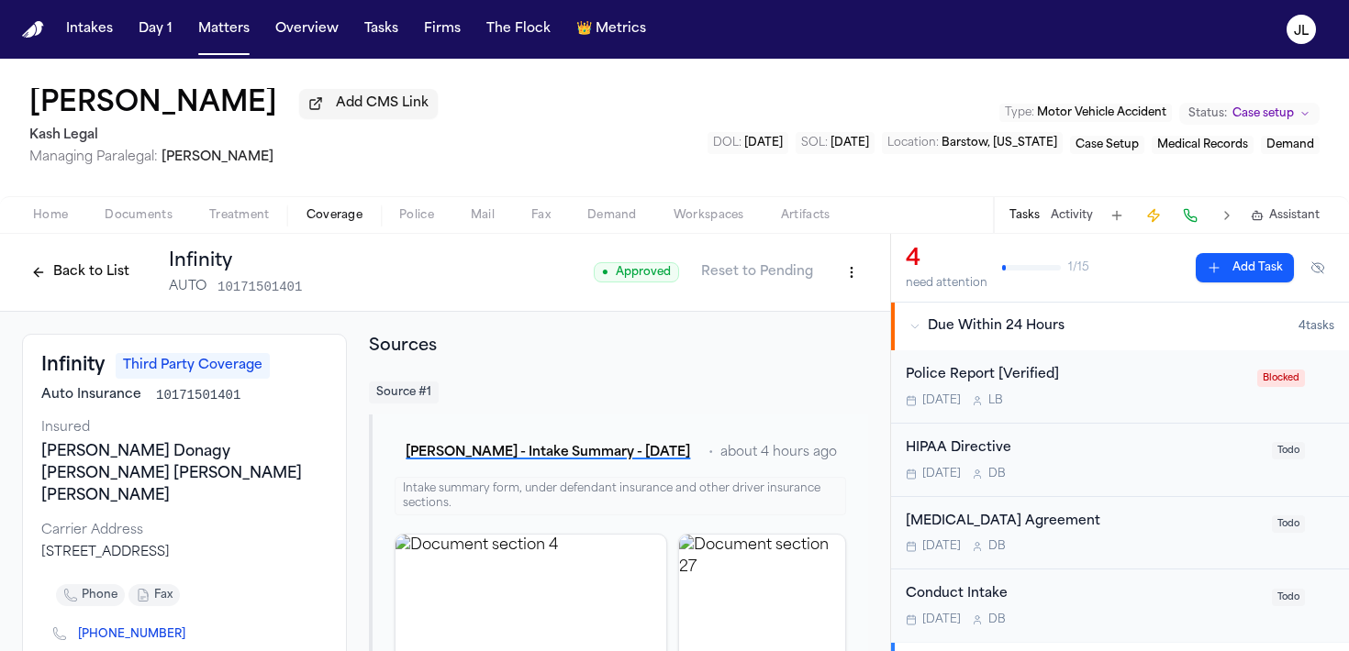
click at [48, 219] on span "Home" at bounding box center [50, 215] width 35 height 15
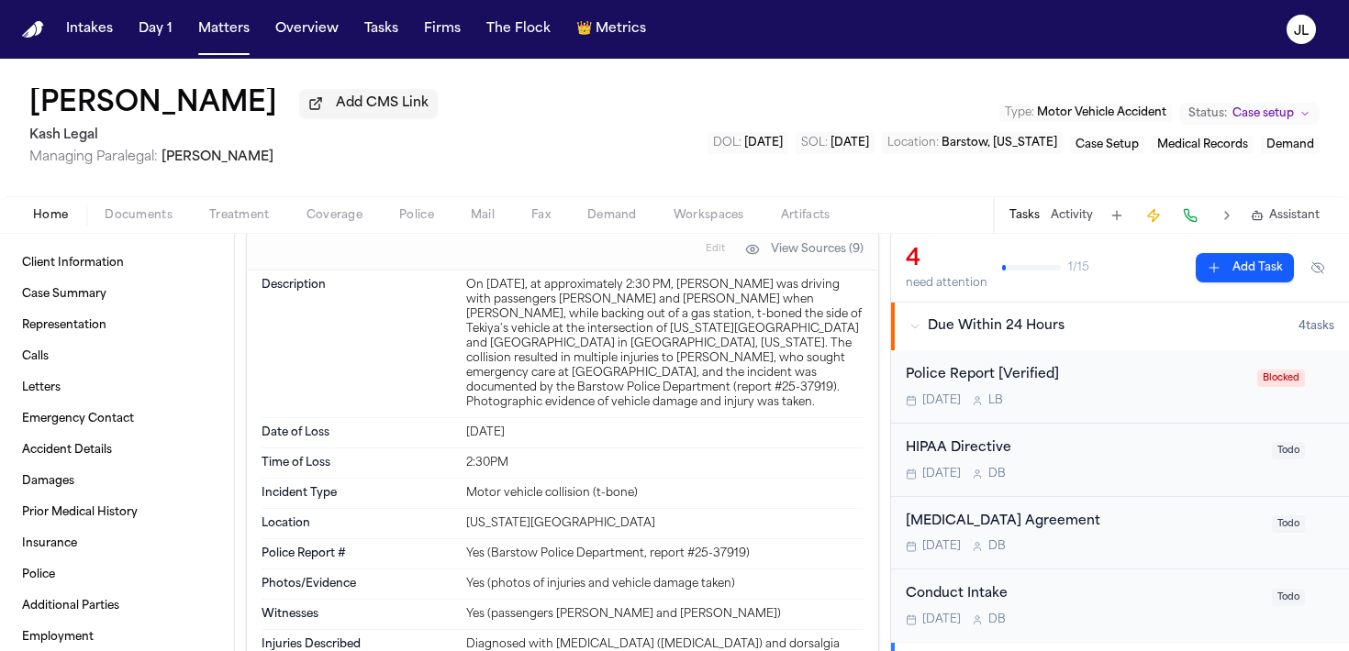
scroll to position [968, 0]
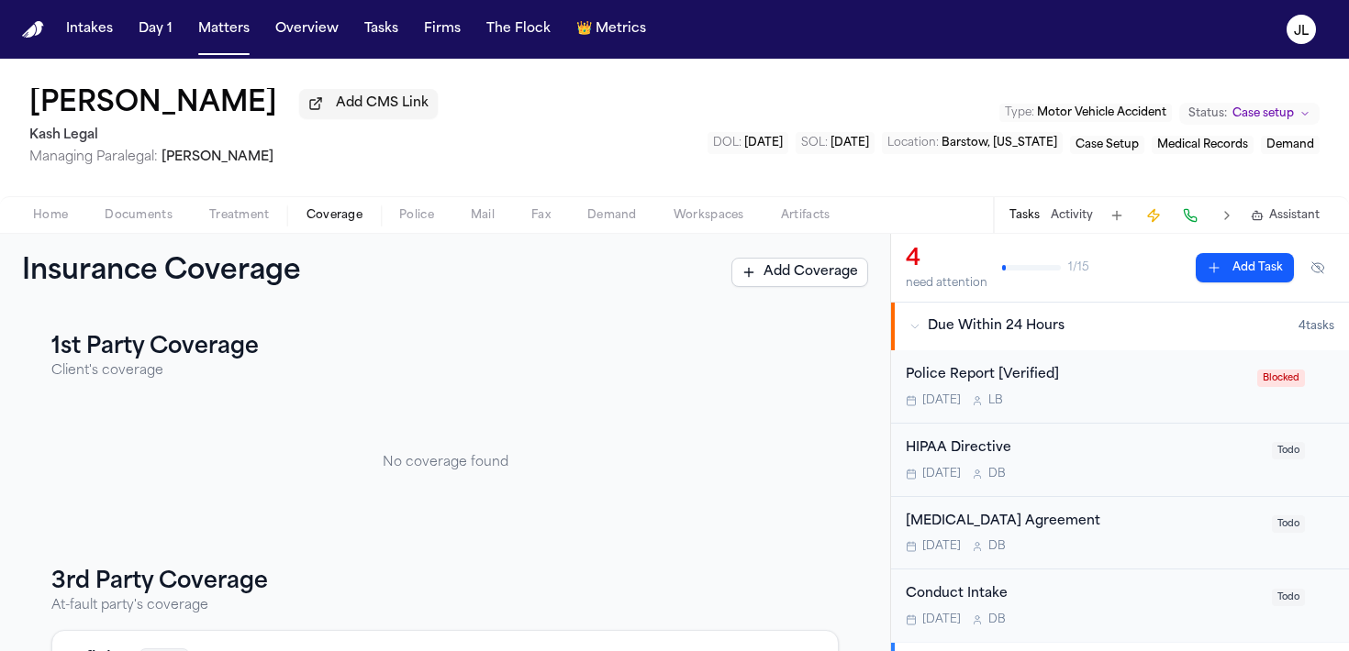
click at [323, 223] on span "Coverage" at bounding box center [334, 215] width 56 height 15
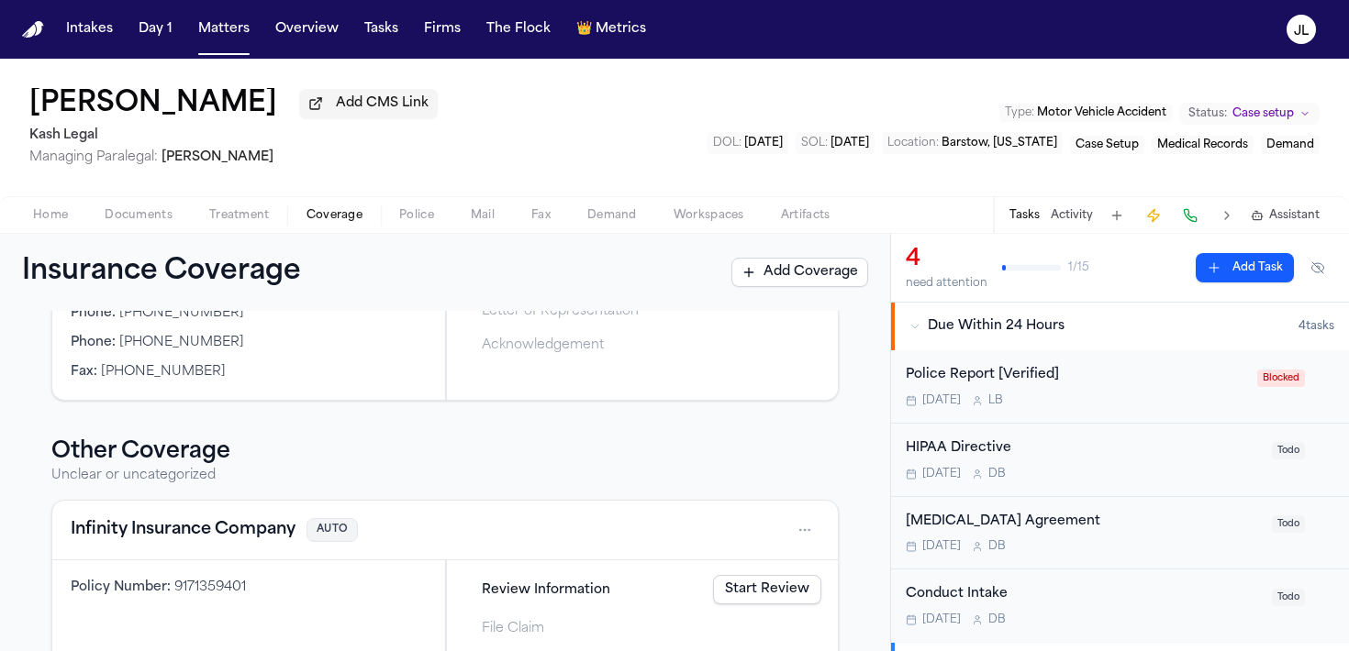
scroll to position [558, 0]
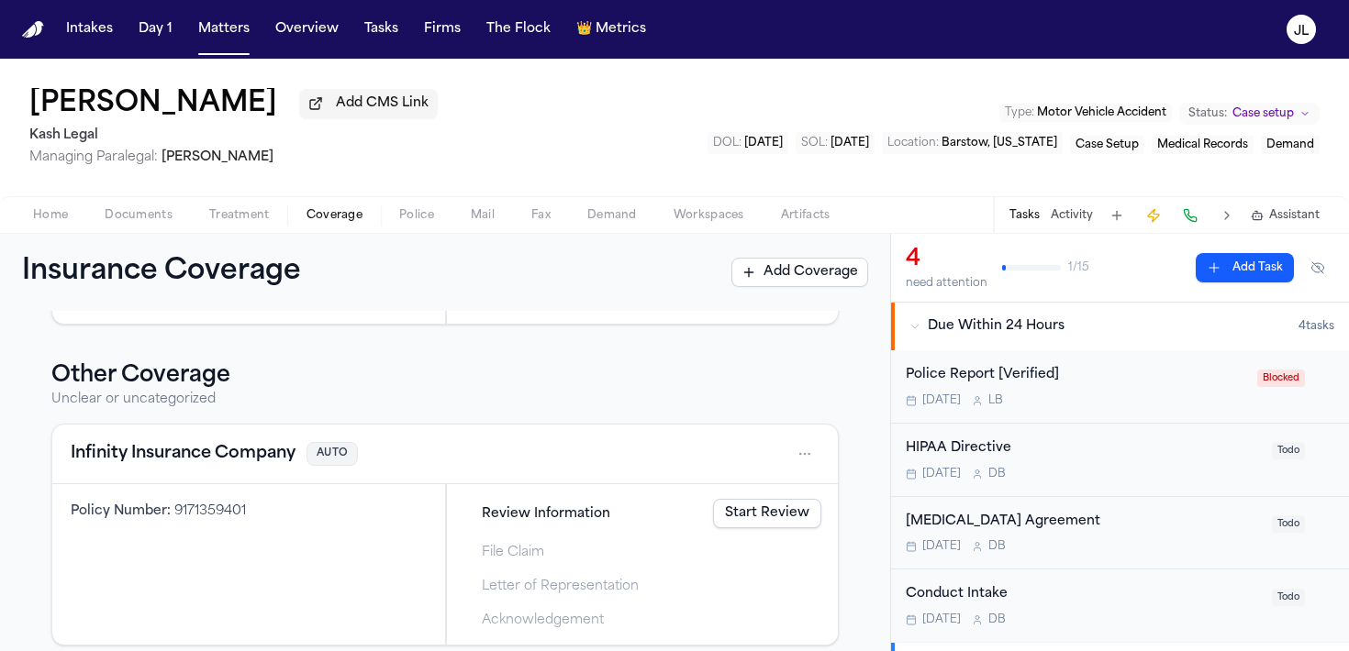
click at [253, 462] on button "Infinity Insurance Company" at bounding box center [183, 454] width 225 height 26
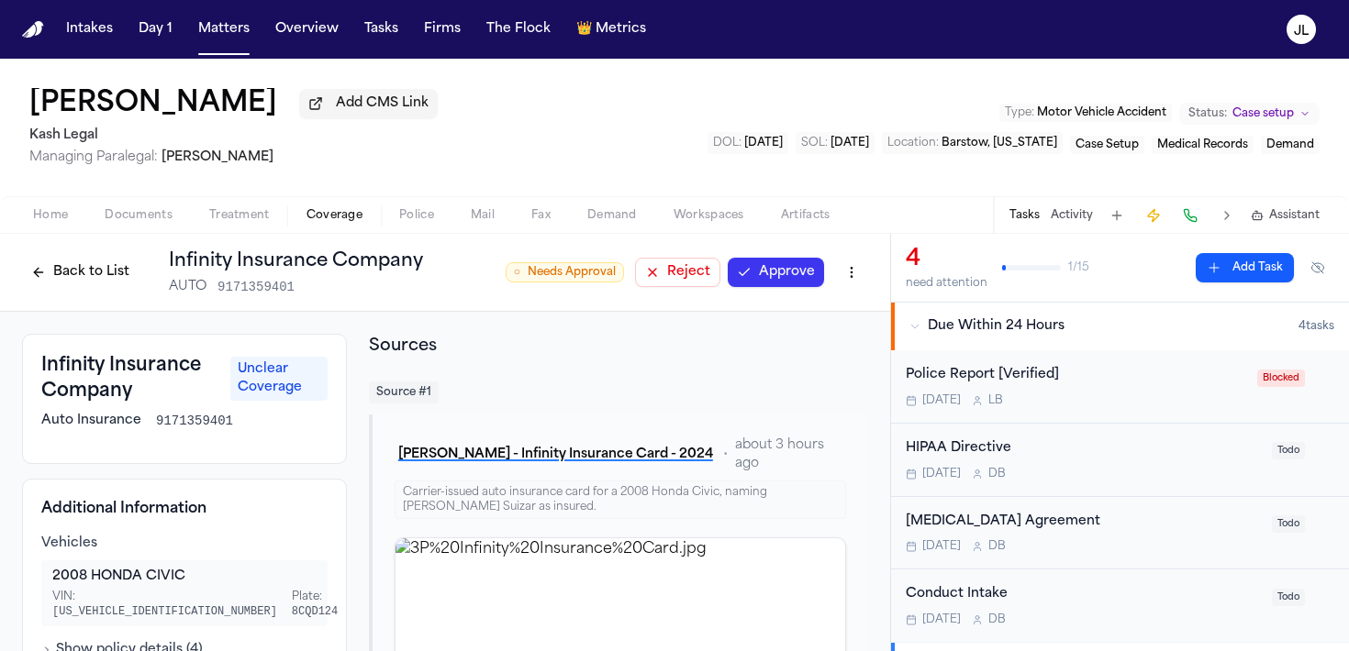
click at [845, 276] on html "Intakes Day 1 Matters Overview Tasks Firms The Flock 👑 Metrics JL Tekiya McGowe…" at bounding box center [674, 325] width 1349 height 651
click at [333, 361] on html "Intakes Day 1 Matters Overview Tasks Firms The Flock 👑 Metrics JL Tekiya McGowe…" at bounding box center [674, 325] width 1349 height 651
click at [79, 267] on button "Back to List" at bounding box center [80, 272] width 117 height 29
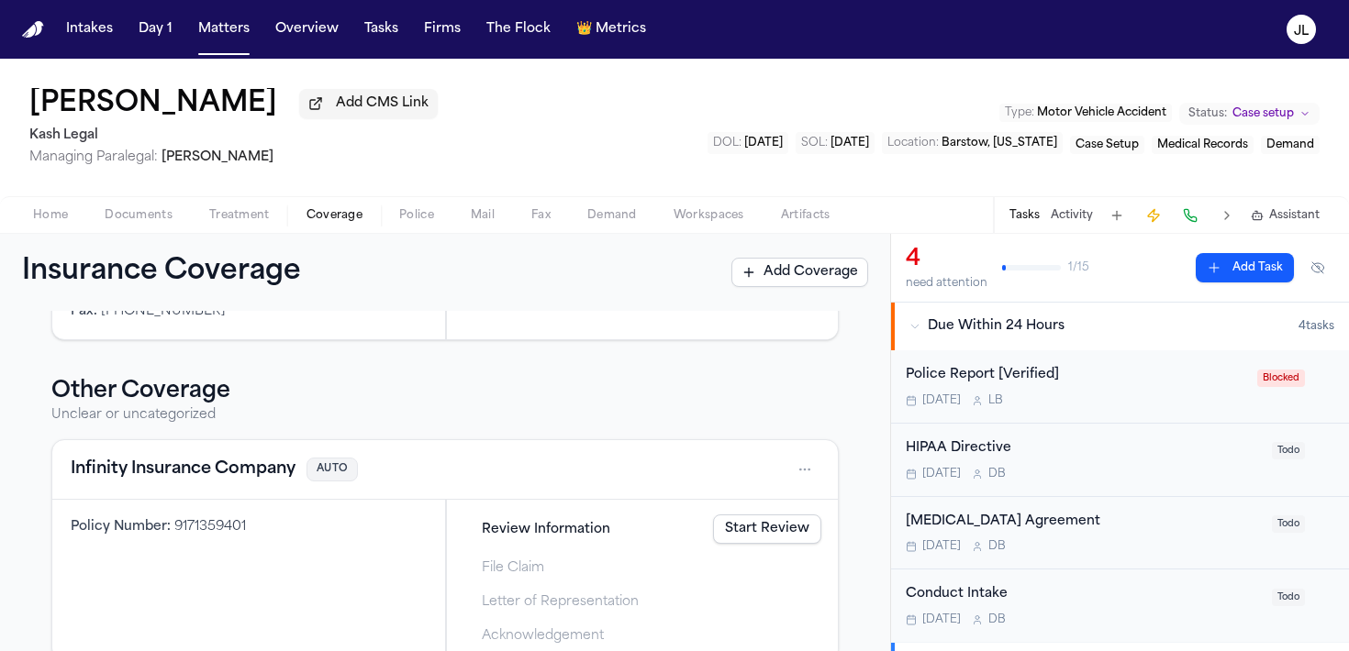
scroll to position [578, 0]
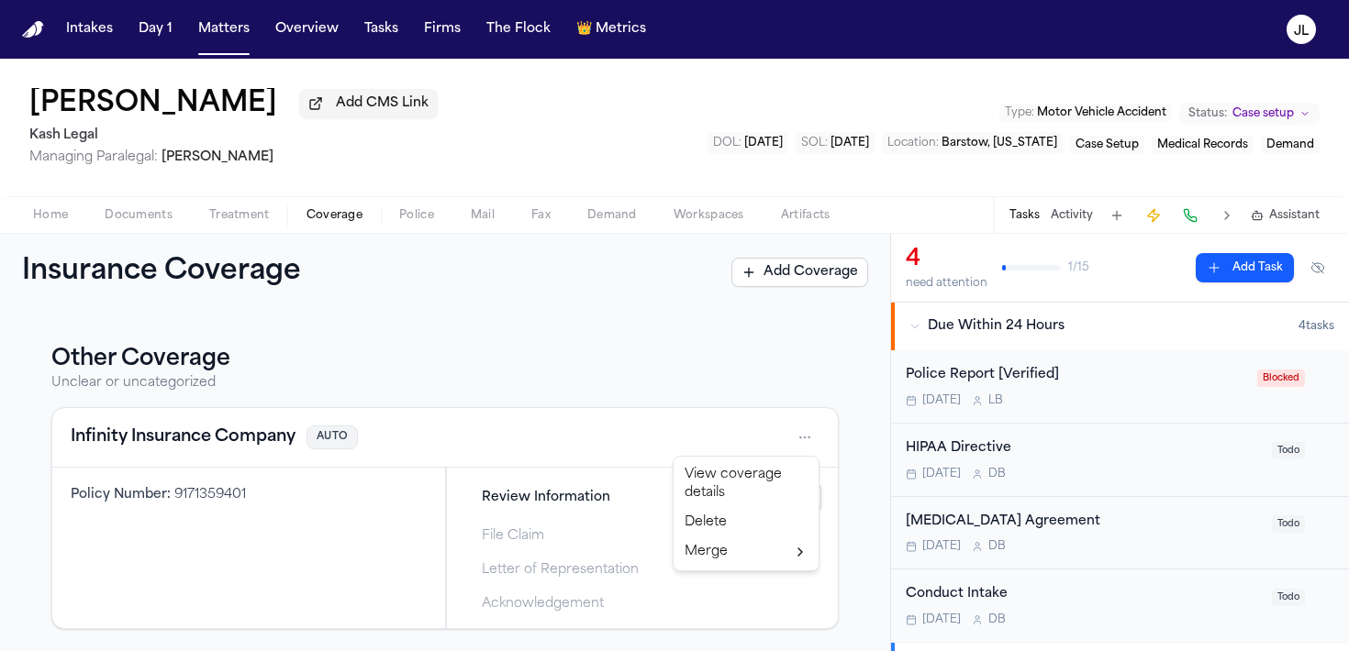
click at [811, 431] on html "Intakes Day 1 Matters Overview Tasks Firms The Flock 👑 Metrics JL Tekiya McGowe…" at bounding box center [674, 325] width 1349 height 651
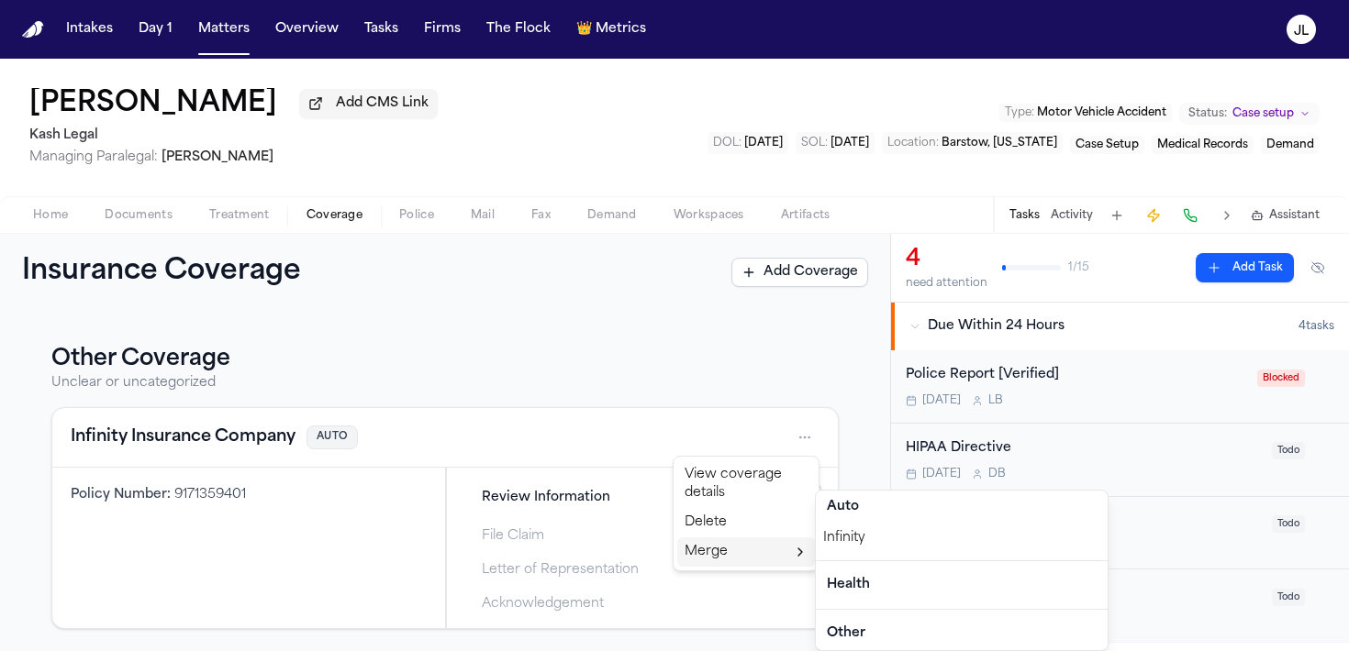
click at [854, 545] on div "Infinity" at bounding box center [962, 538] width 292 height 29
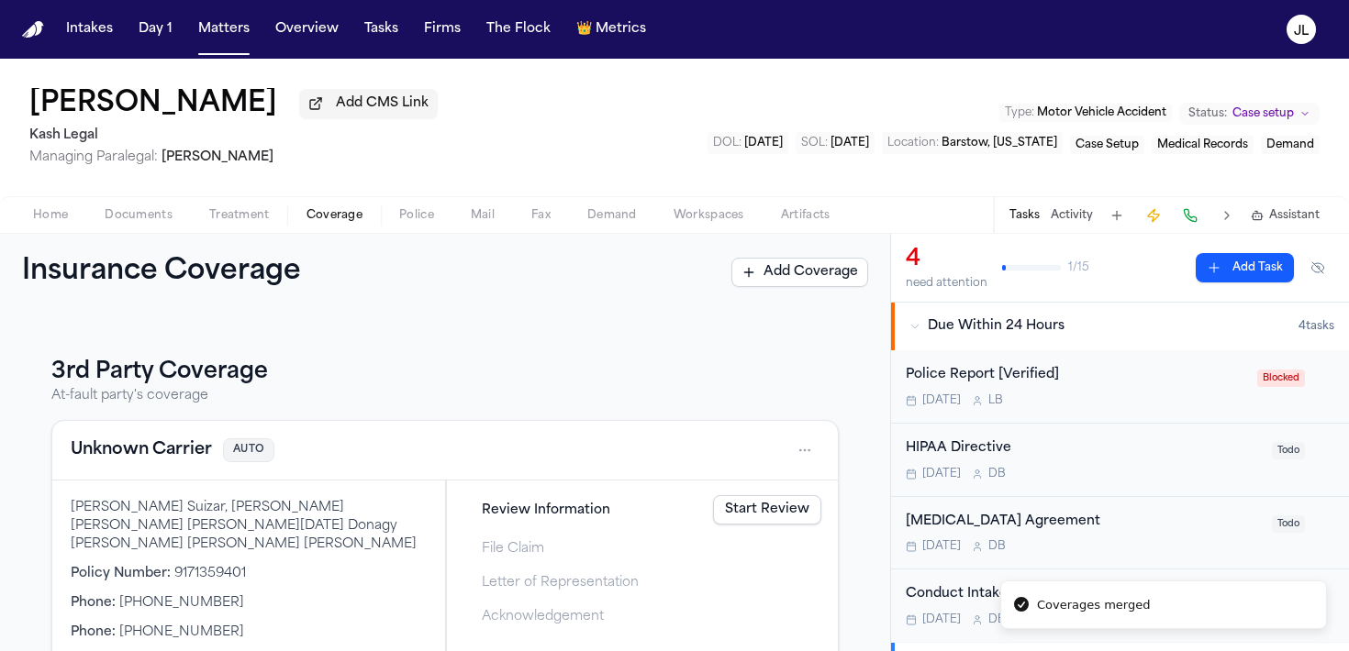
scroll to position [275, 0]
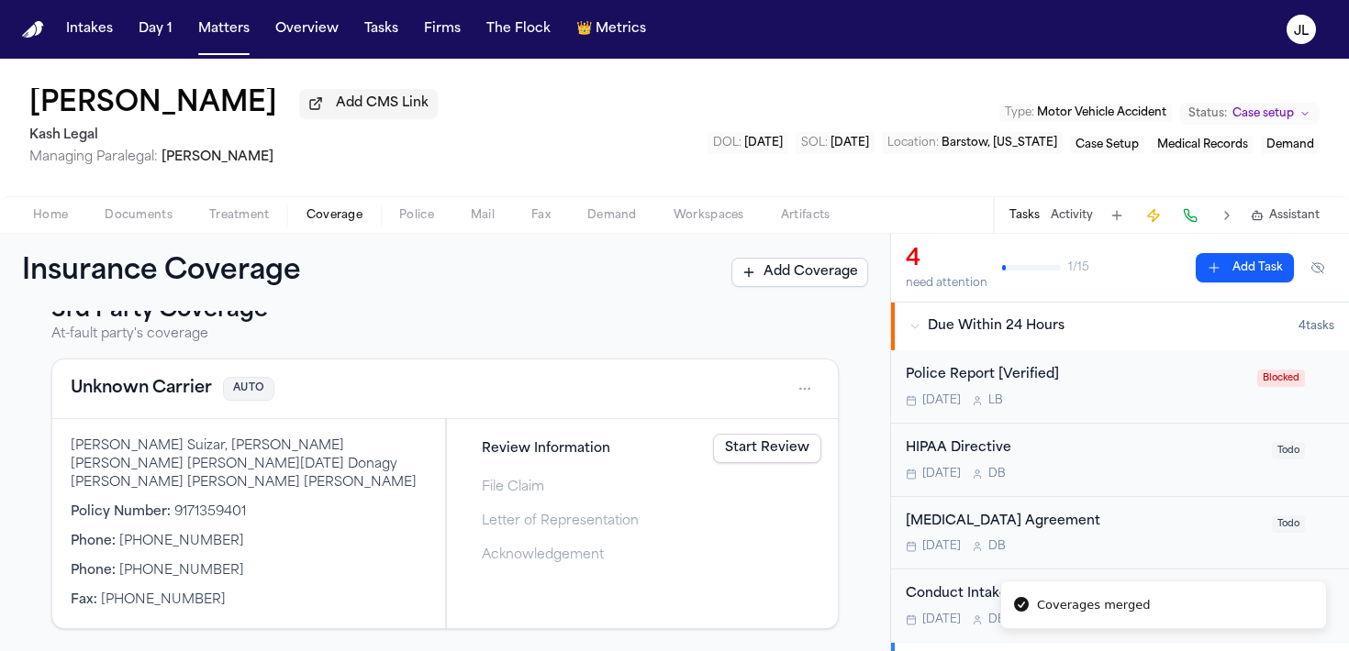
click at [169, 383] on button "Unknown Carrier" at bounding box center [141, 389] width 141 height 26
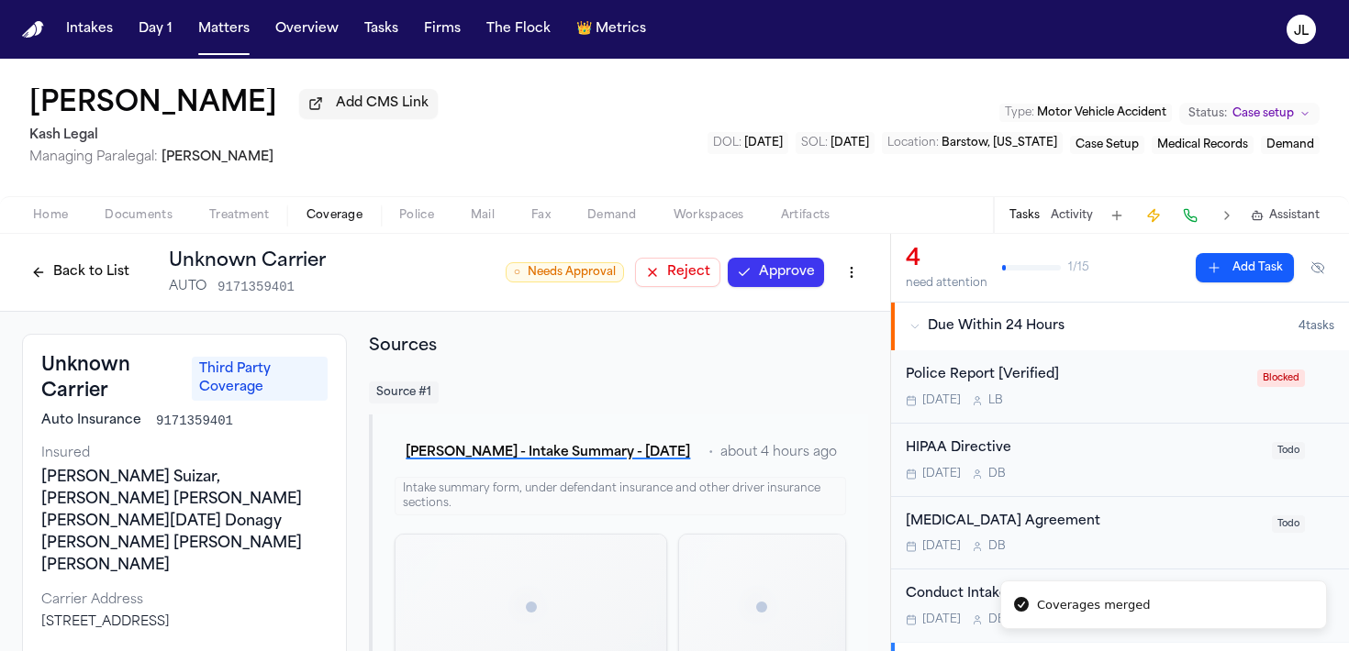
click at [789, 276] on button "Approve" at bounding box center [776, 272] width 96 height 29
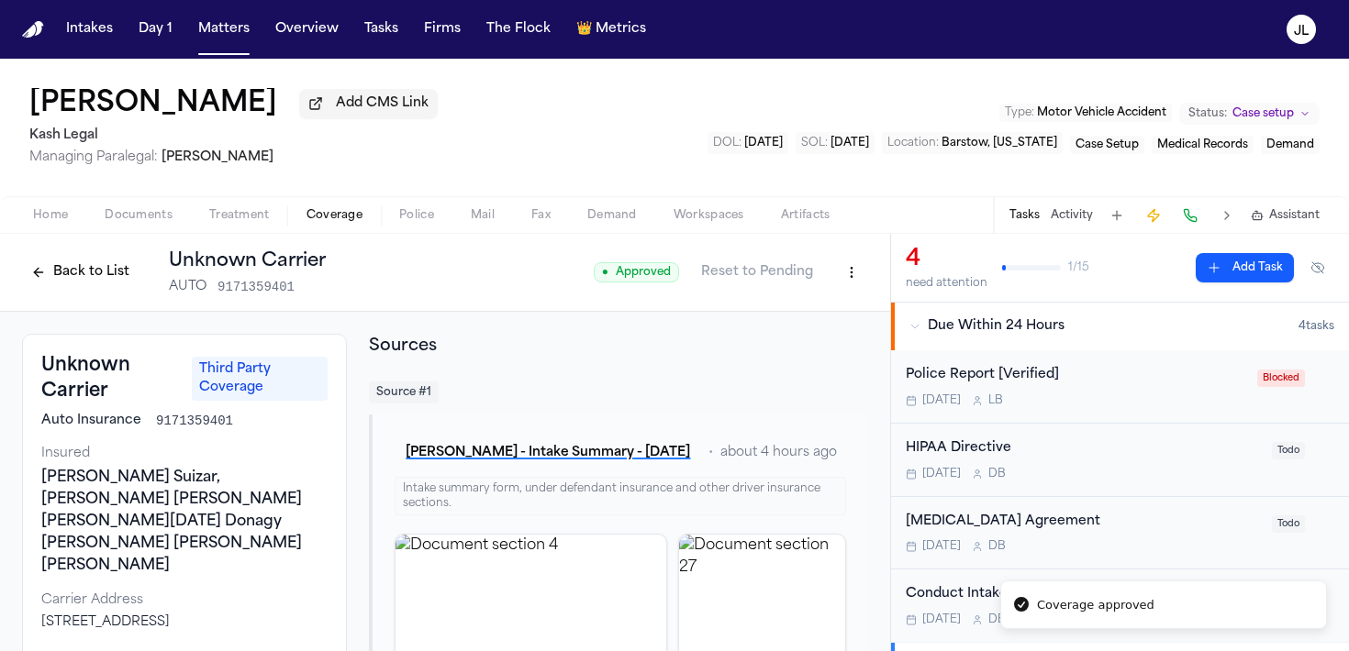
click at [857, 284] on html "Coverage approved Intakes Day 1 Matters Overview Tasks Firms The Flock 👑 Metric…" at bounding box center [674, 325] width 1349 height 651
click at [810, 317] on div "Edit Coverage" at bounding box center [788, 316] width 154 height 29
select select "**********"
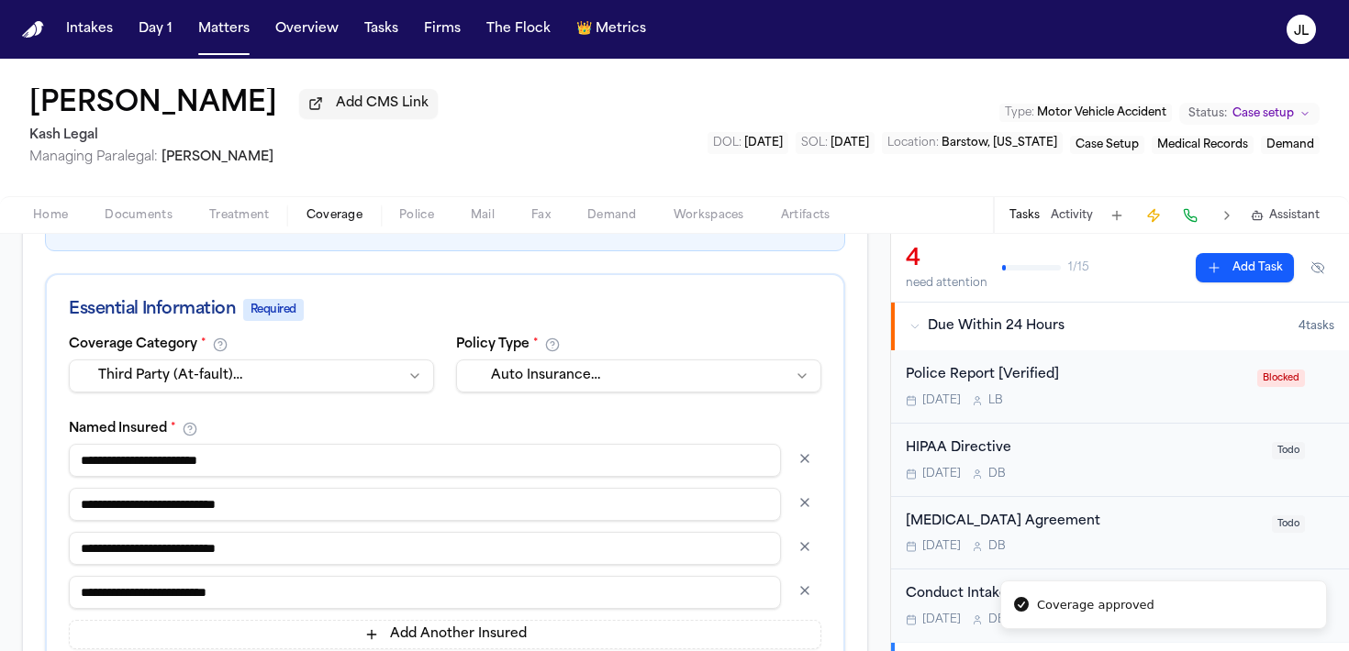
scroll to position [324, 0]
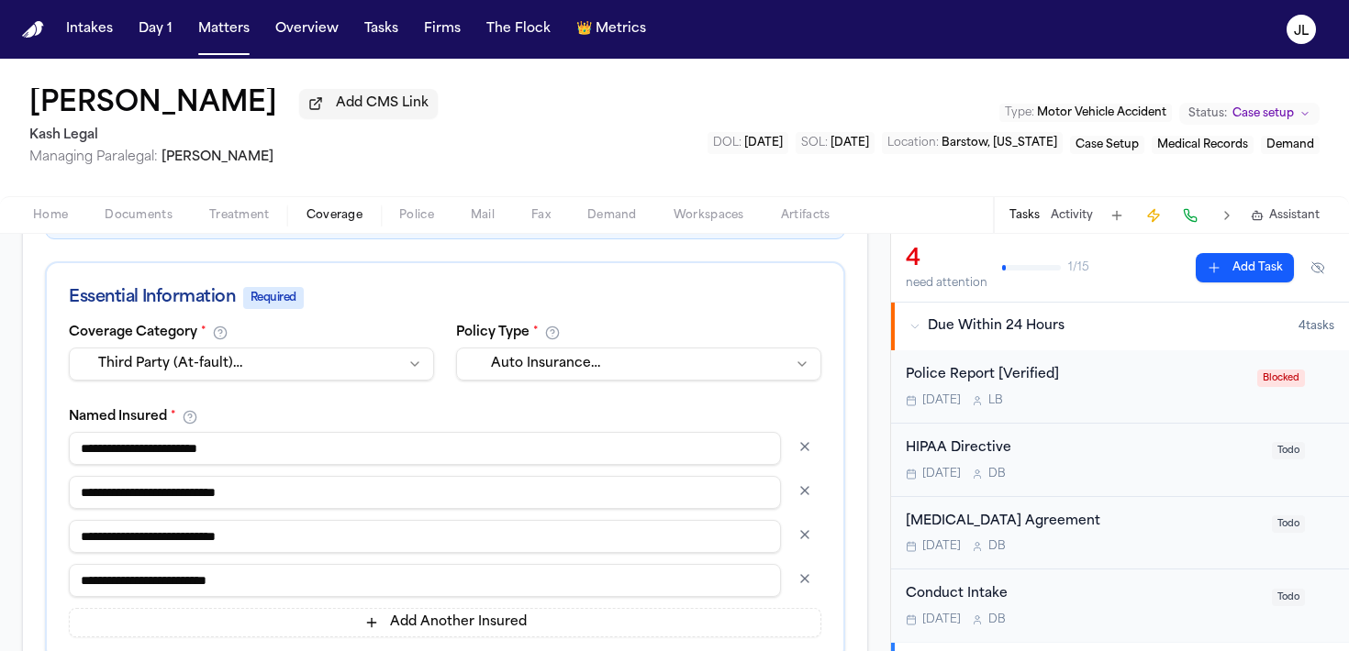
click at [807, 535] on button "button" at bounding box center [804, 534] width 33 height 29
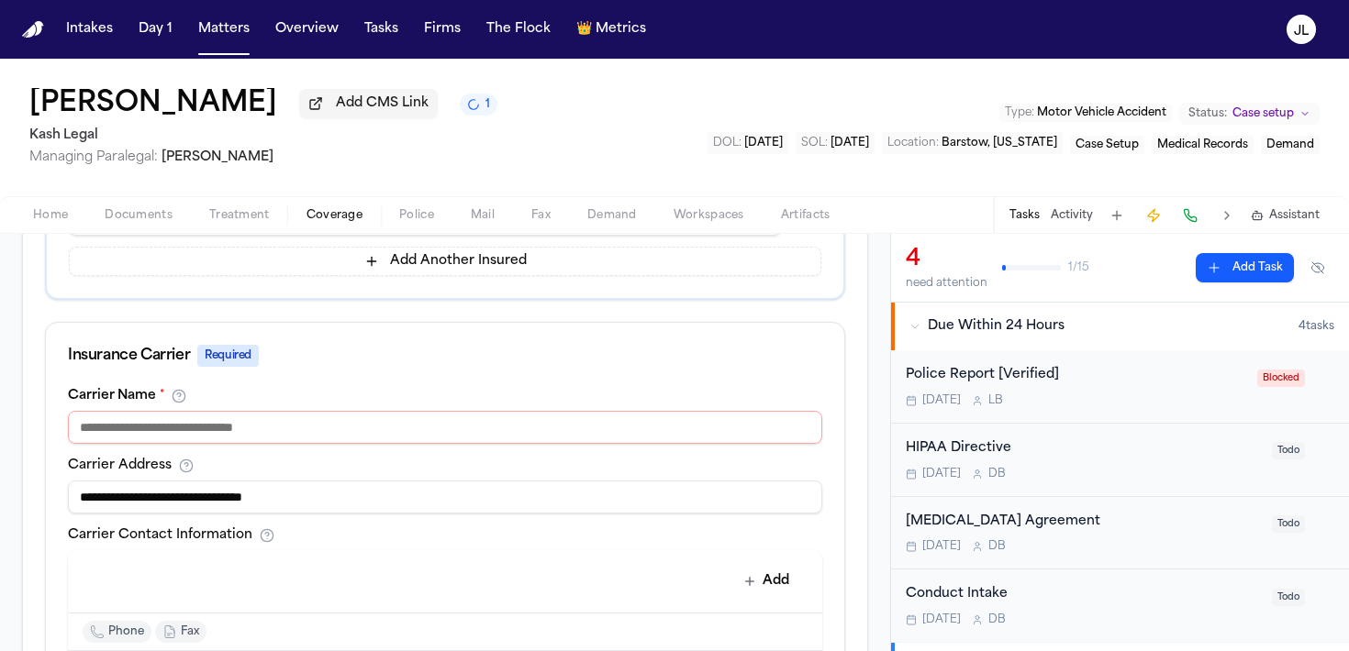
scroll to position [645, 0]
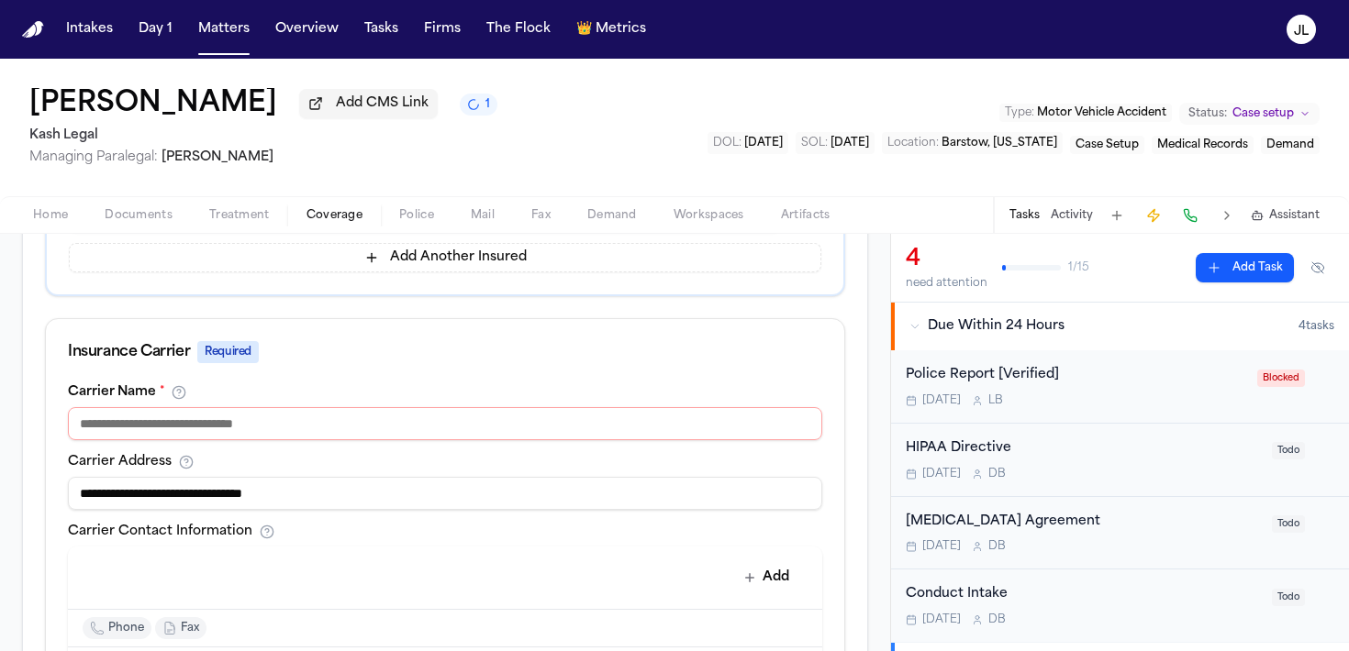
click at [384, 438] on input at bounding box center [445, 423] width 754 height 33
type input "********"
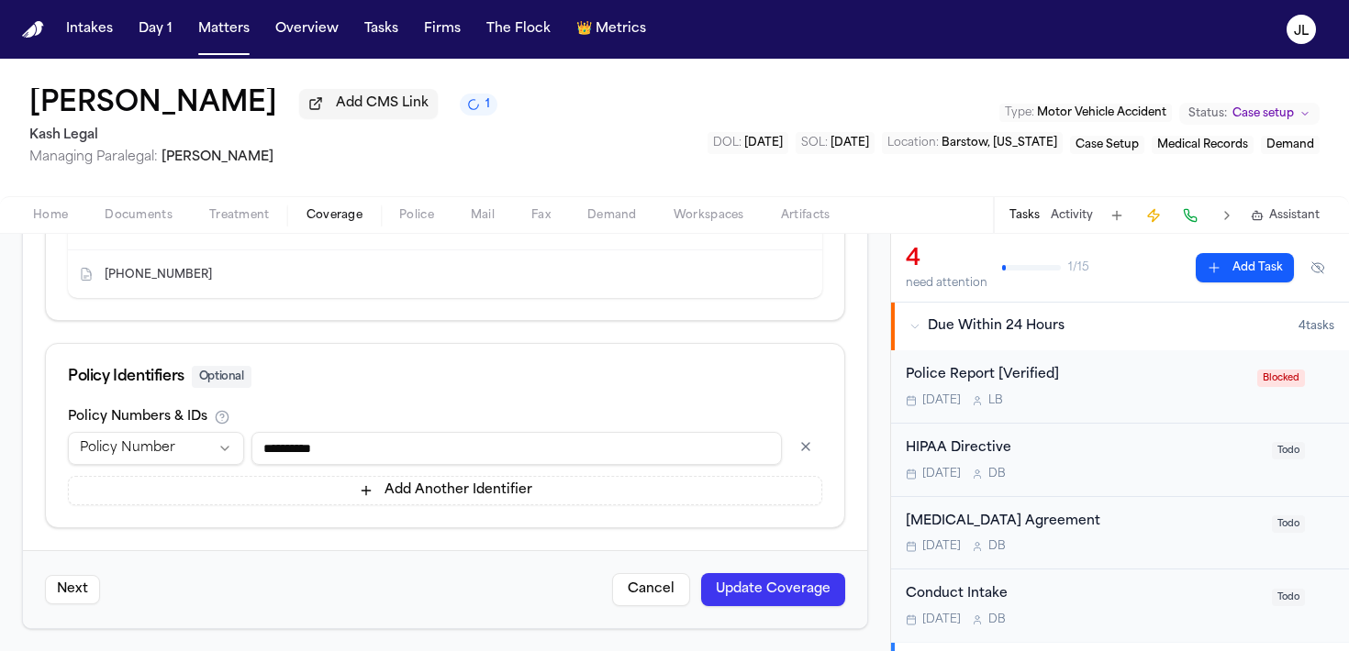
scroll to position [8, 0]
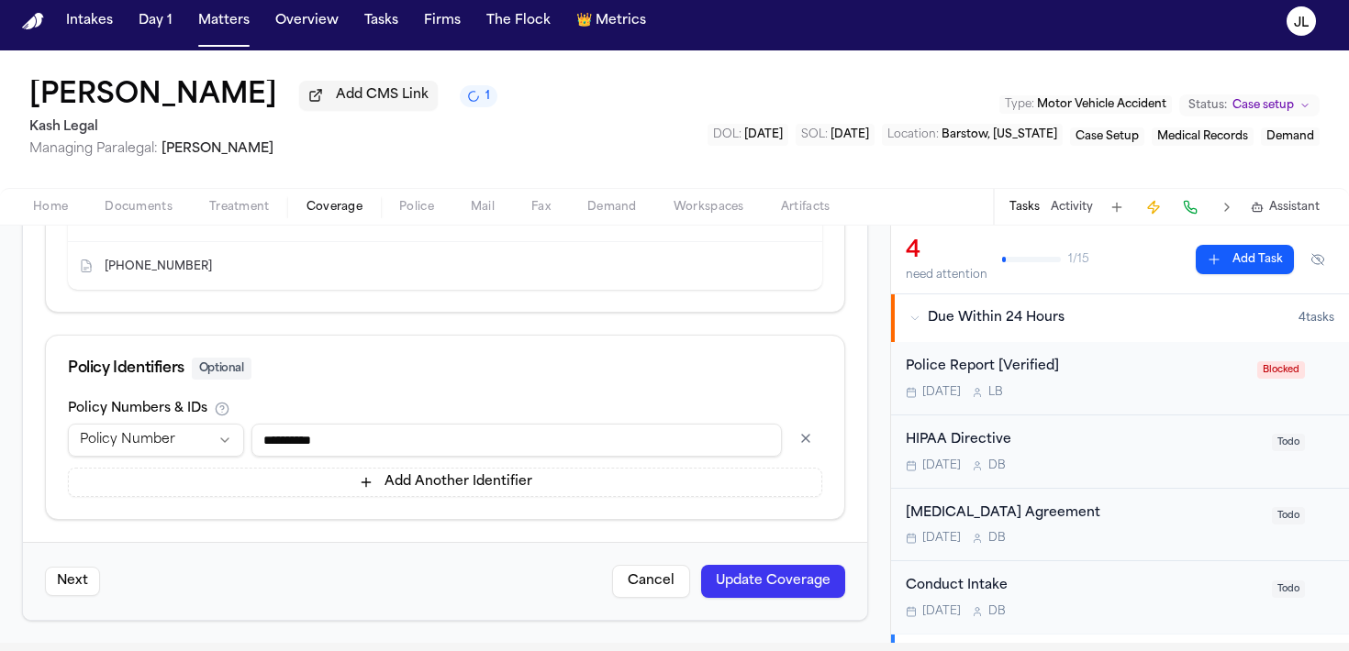
click at [812, 574] on button "Update Coverage" at bounding box center [773, 581] width 144 height 33
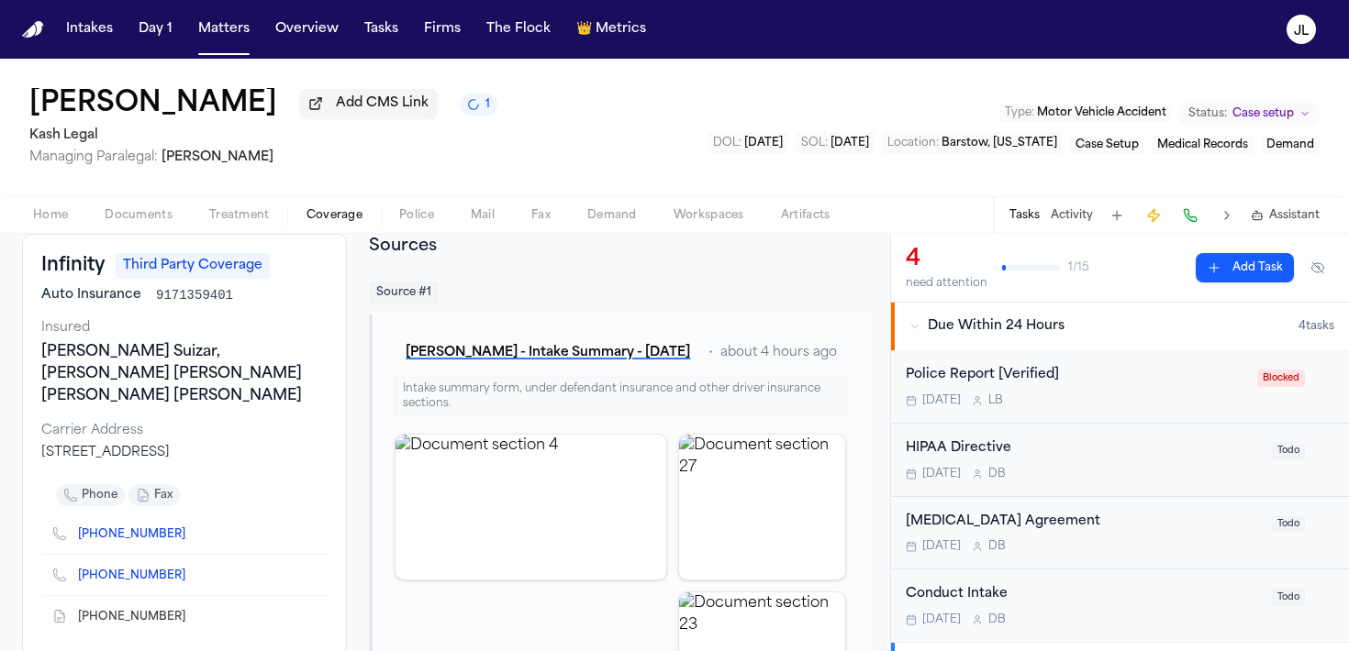
scroll to position [114, 0]
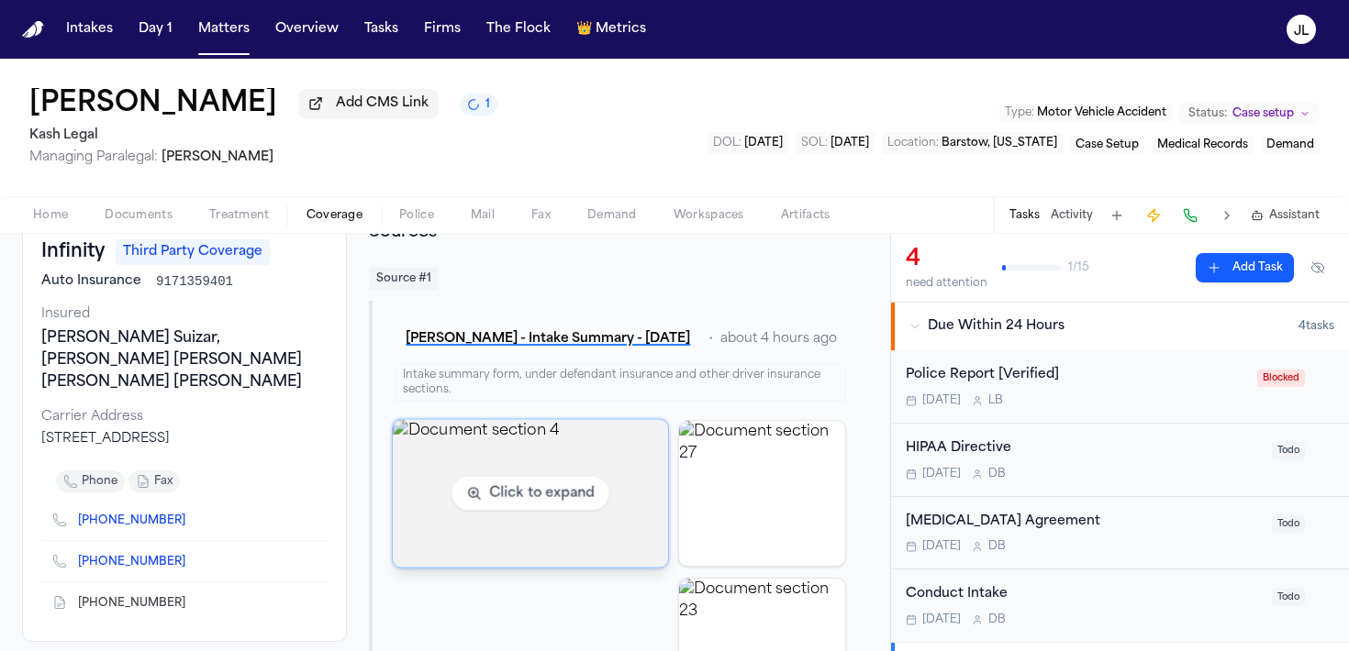
click at [493, 512] on img "View document section 4" at bounding box center [530, 493] width 275 height 148
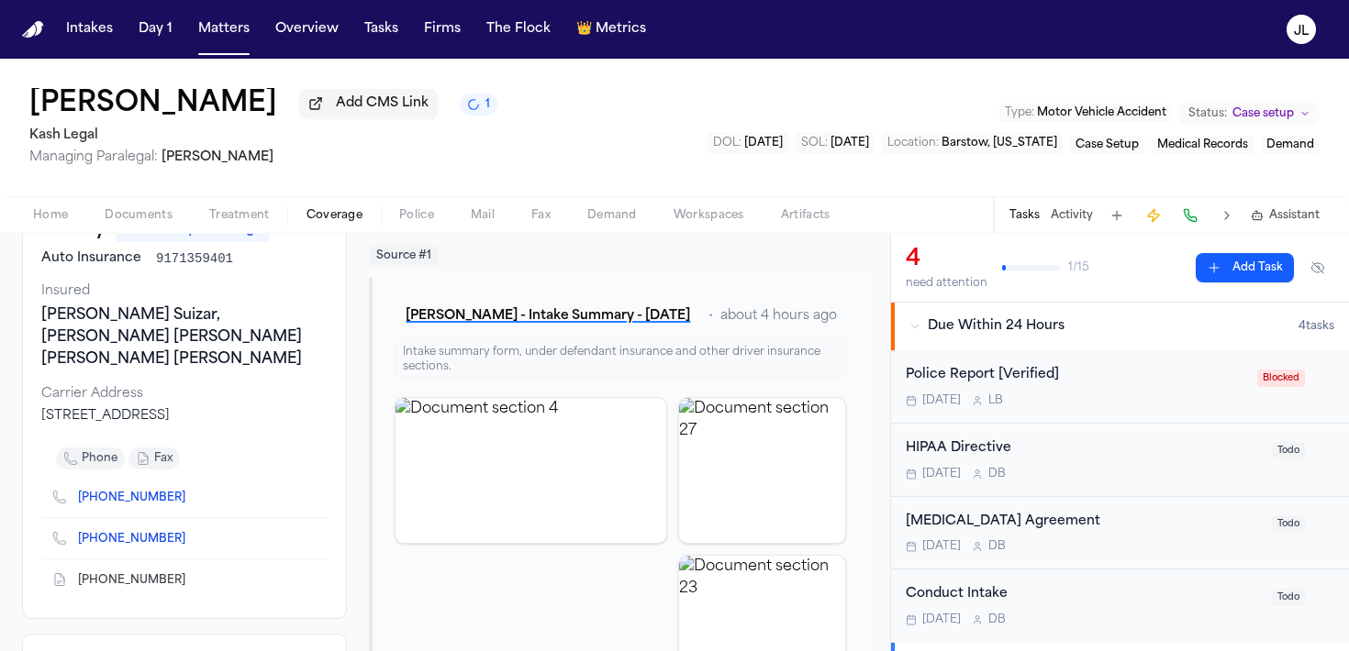
scroll to position [651, 0]
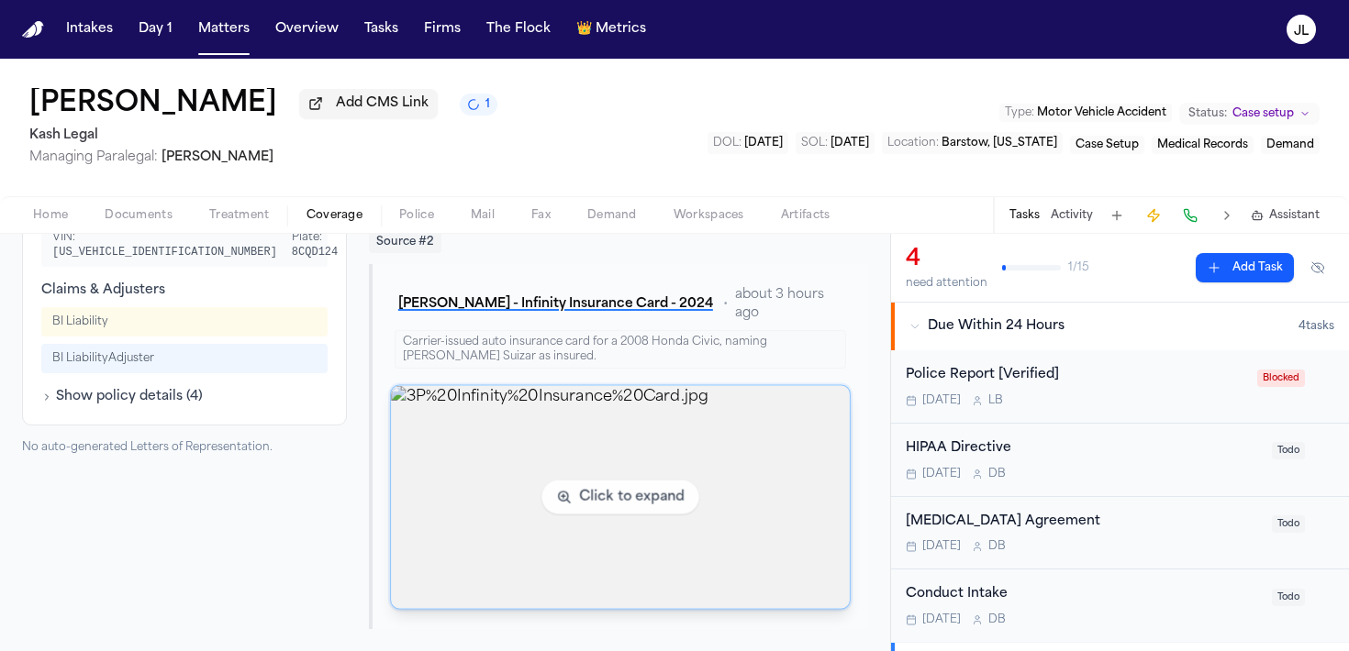
click at [515, 526] on img "View image 3P%20Infinity%20Insurance%20Card.jpg" at bounding box center [620, 497] width 458 height 223
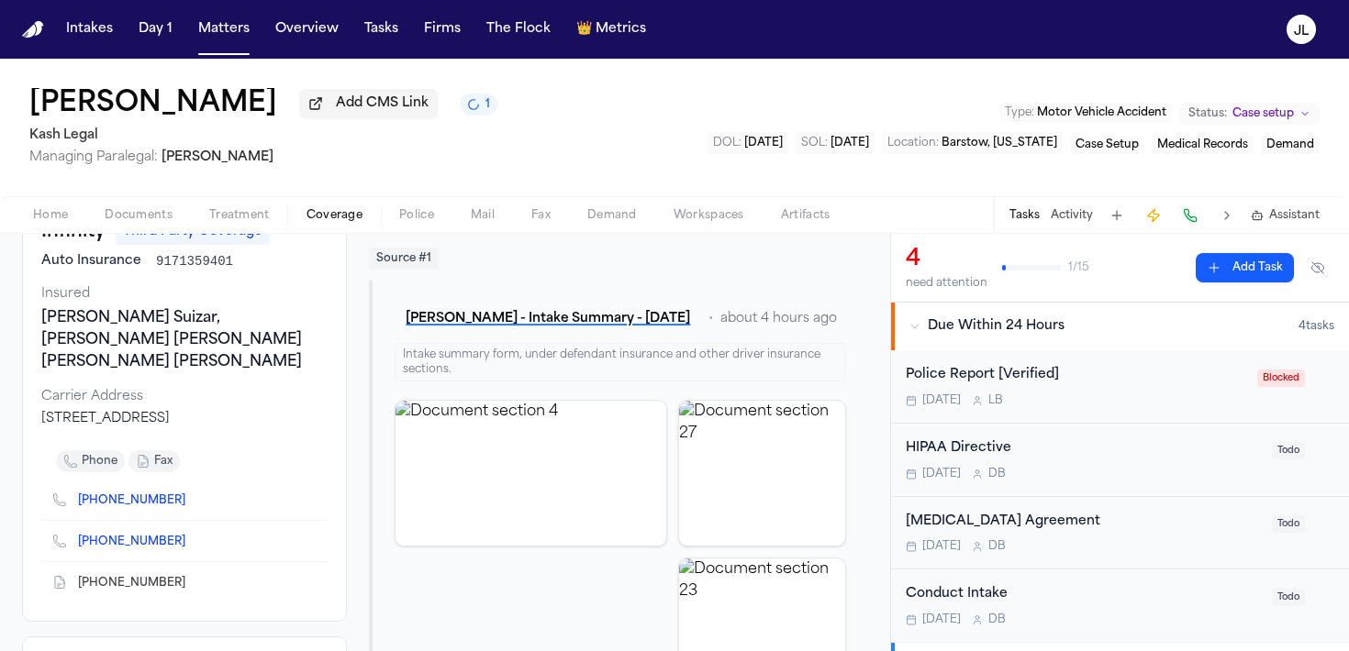
scroll to position [0, 0]
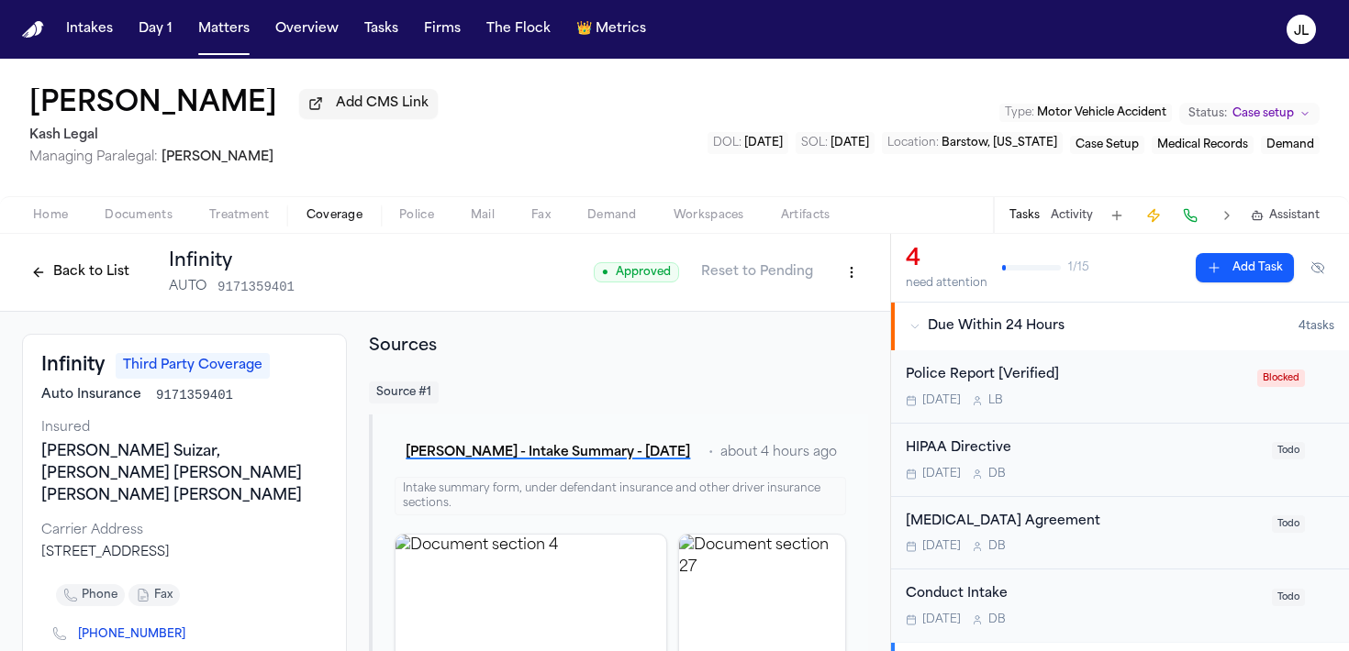
click at [81, 233] on div "Home Documents Treatment Coverage Police Mail Fax Demand Workspaces Artifacts T…" at bounding box center [674, 214] width 1349 height 37
click at [66, 223] on span "Home" at bounding box center [50, 215] width 35 height 15
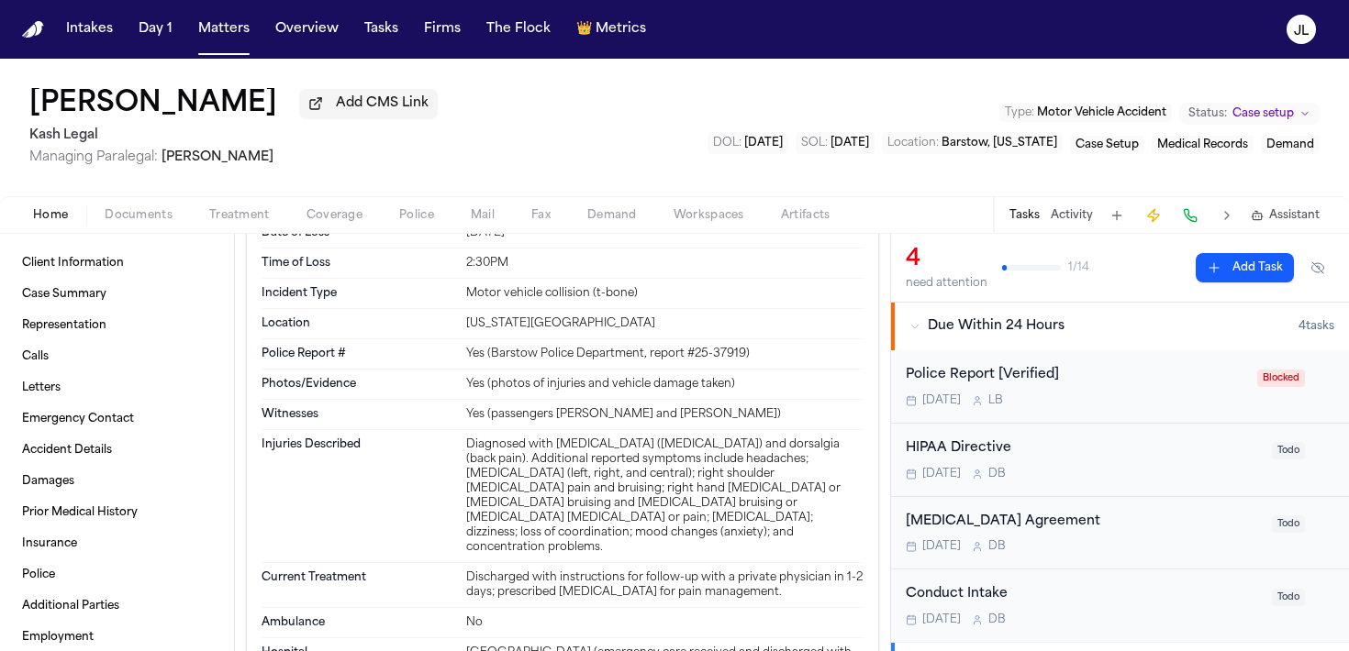
scroll to position [1164, 0]
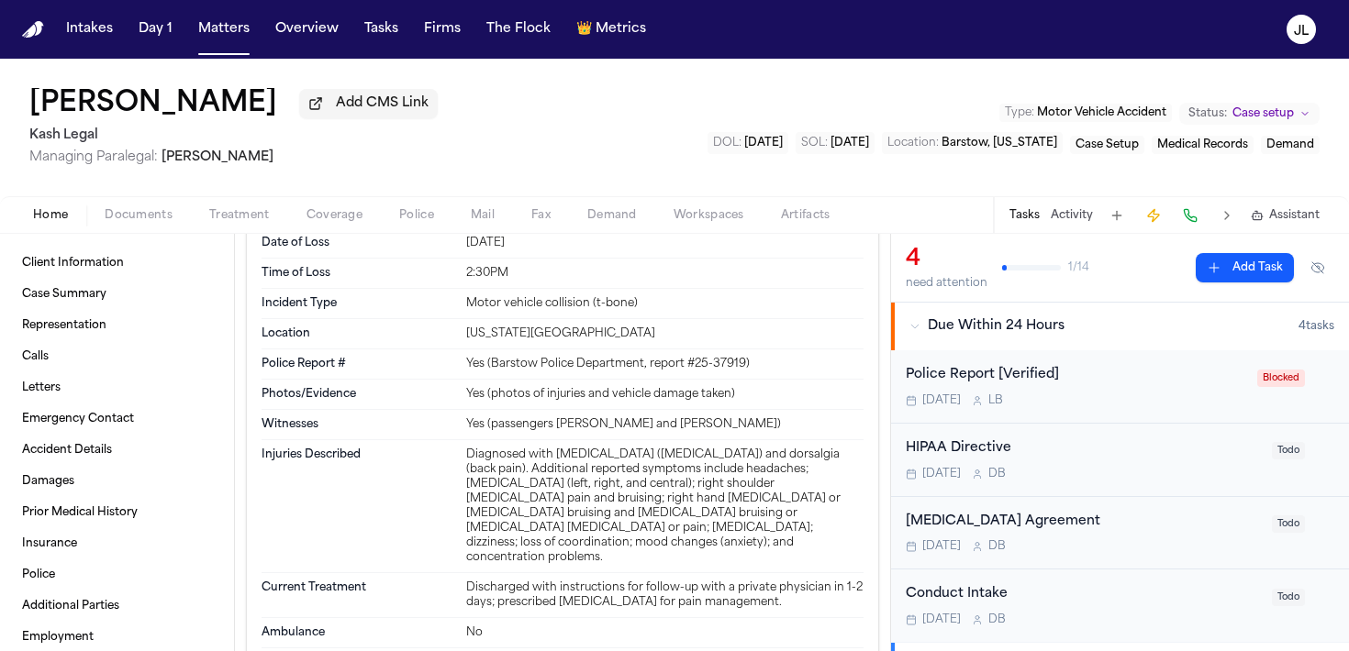
click at [337, 205] on div "Home Documents Treatment Coverage Police Mail Fax Demand Workspaces Artifacts T…" at bounding box center [674, 214] width 1349 height 37
click at [332, 227] on button "Coverage" at bounding box center [334, 216] width 93 height 22
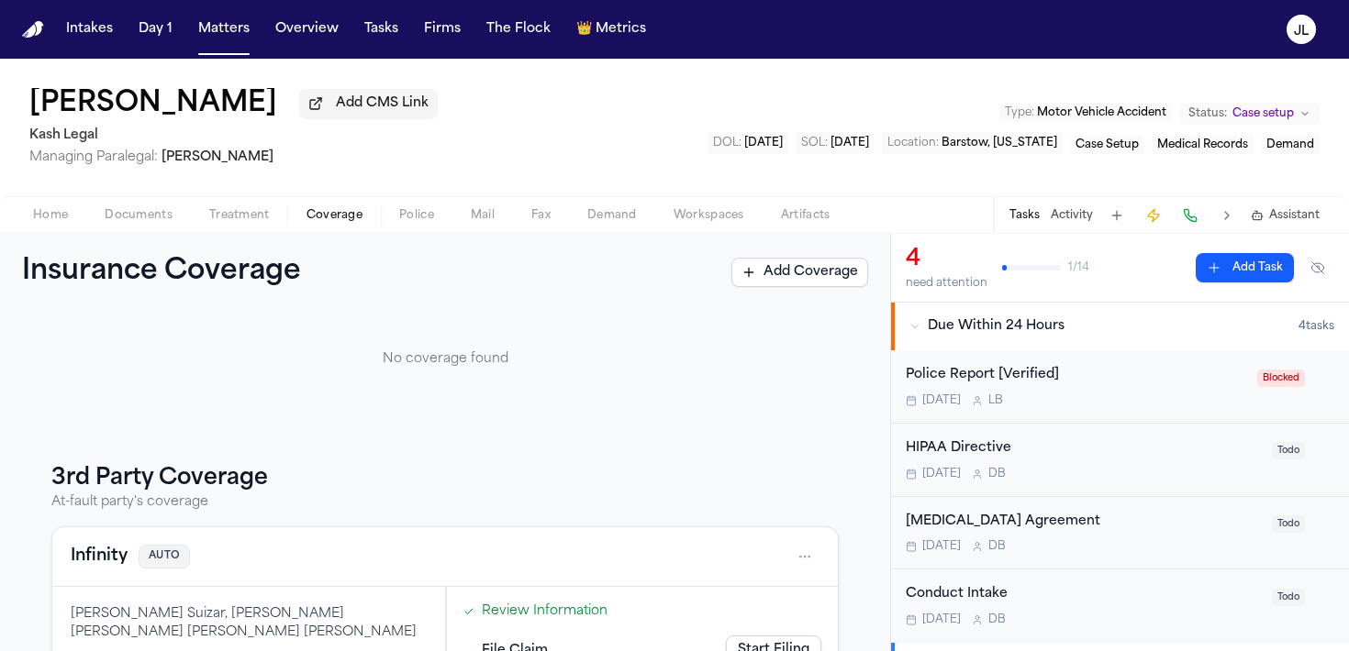
scroll to position [257, 0]
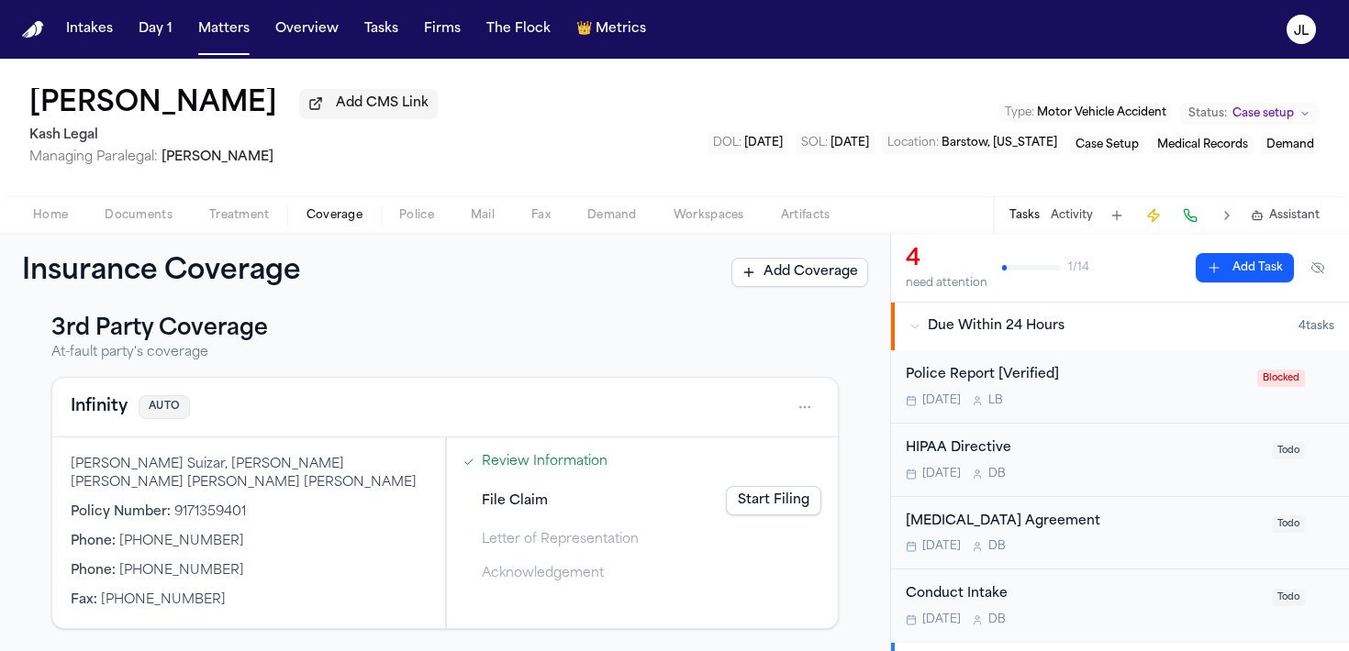
click at [102, 408] on button "Infinity" at bounding box center [99, 408] width 57 height 26
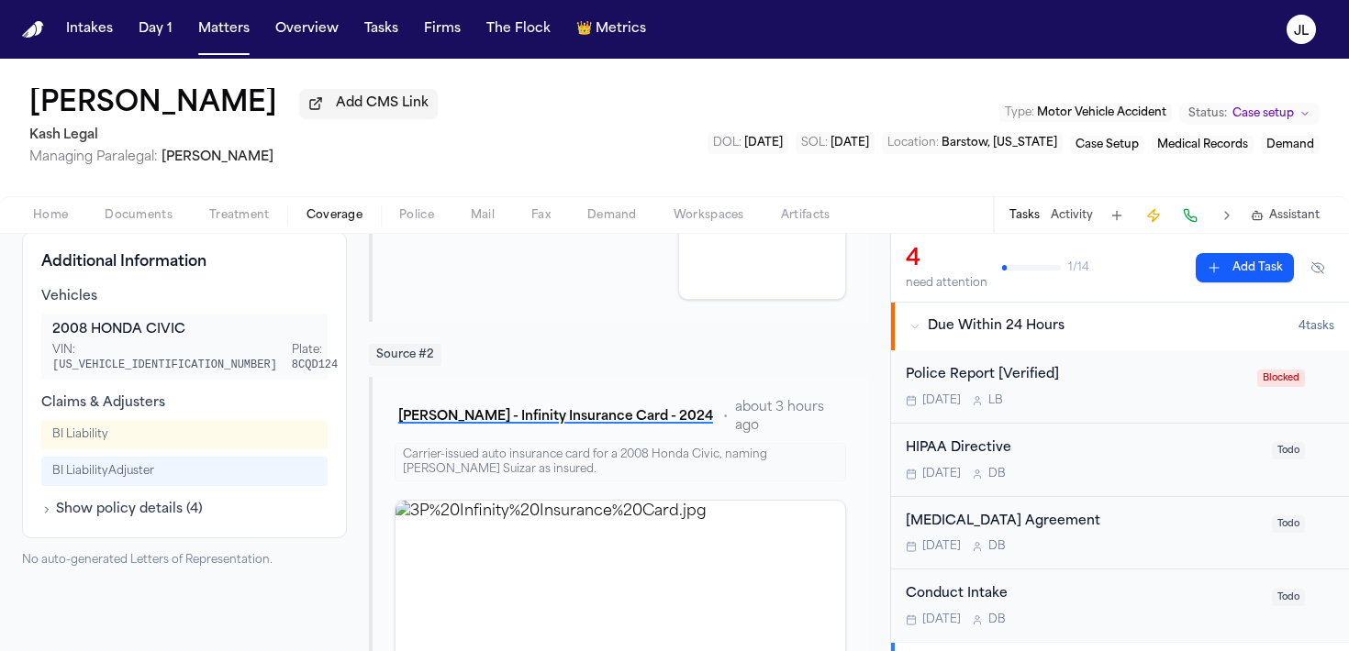
scroll to position [575, 0]
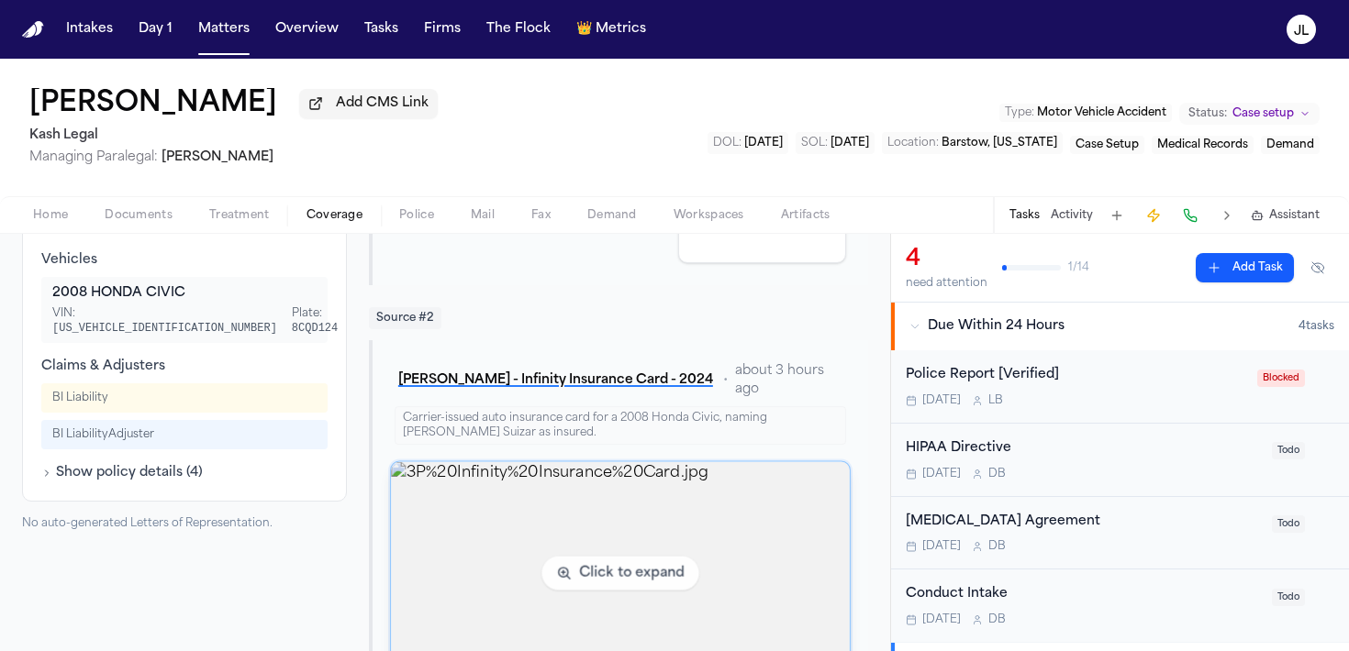
click at [504, 529] on img "View image 3P%20Infinity%20Insurance%20Card.jpg" at bounding box center [620, 573] width 458 height 223
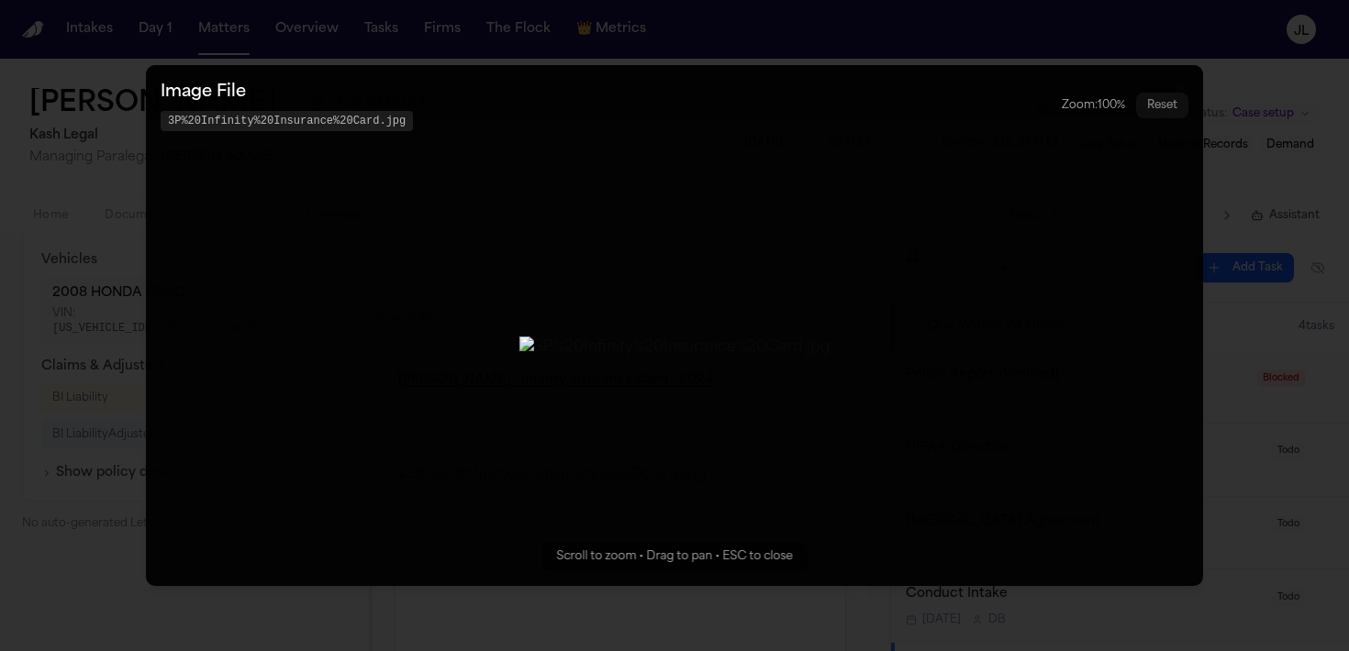
click at [1126, 421] on button "Zoomable image viewer. Use mouse wheel to zoom, drag to pan, or press R to rese…" at bounding box center [674, 325] width 1057 height 521
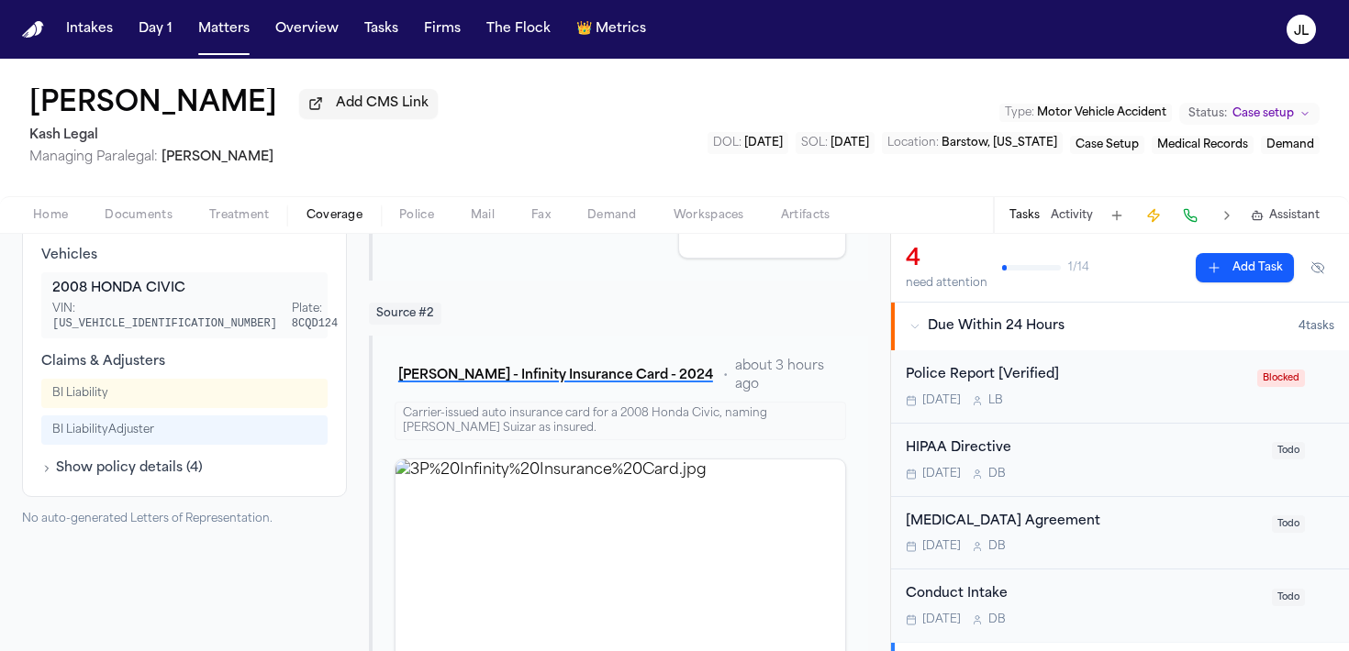
scroll to position [651, 0]
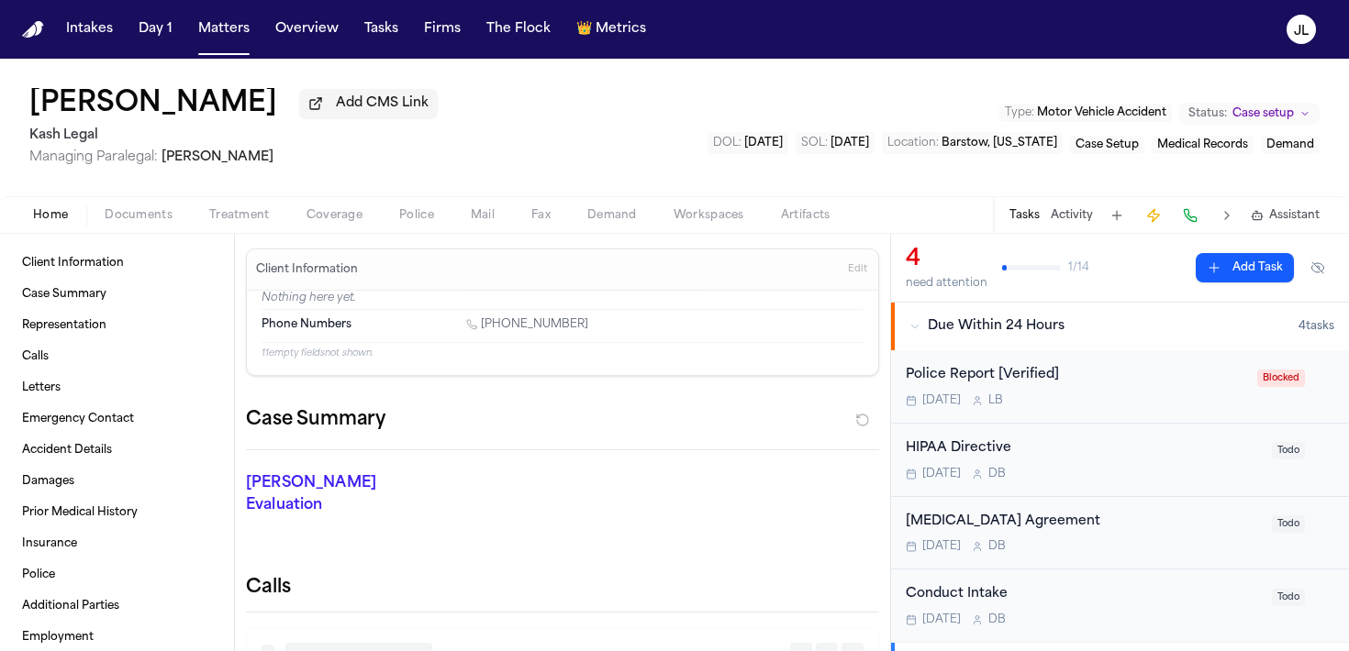
click at [44, 212] on span "Home" at bounding box center [50, 215] width 35 height 15
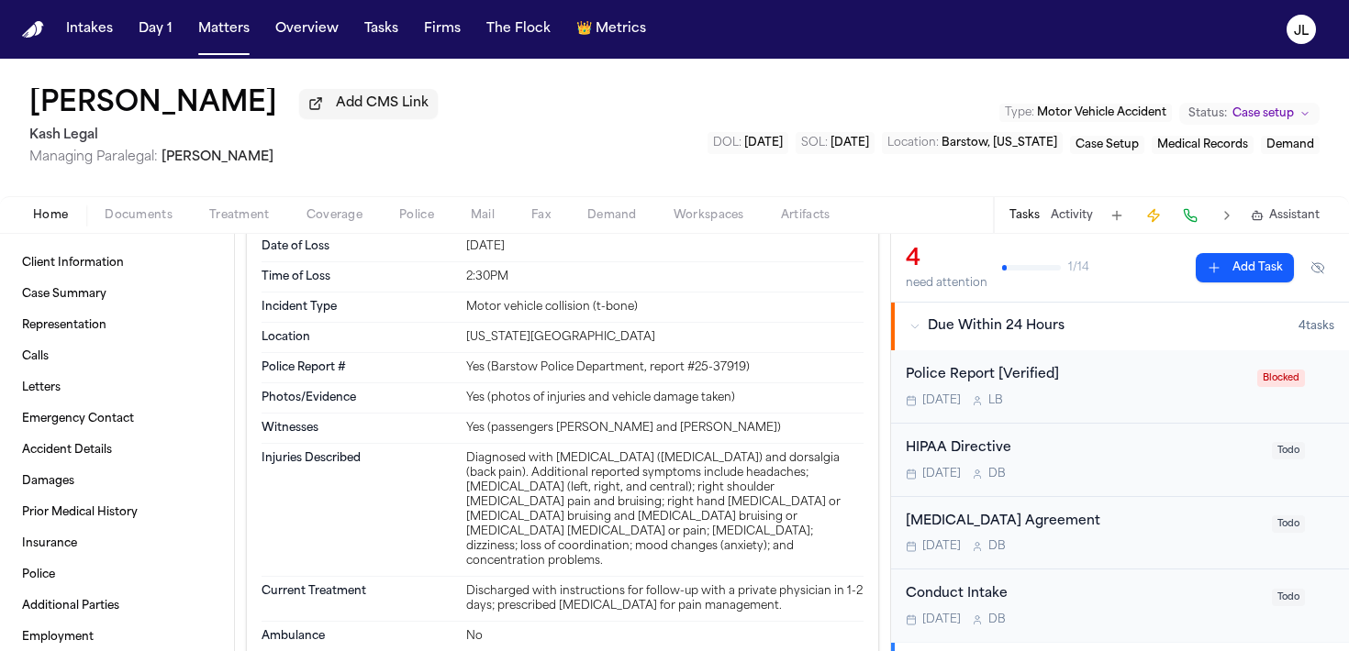
scroll to position [1172, 0]
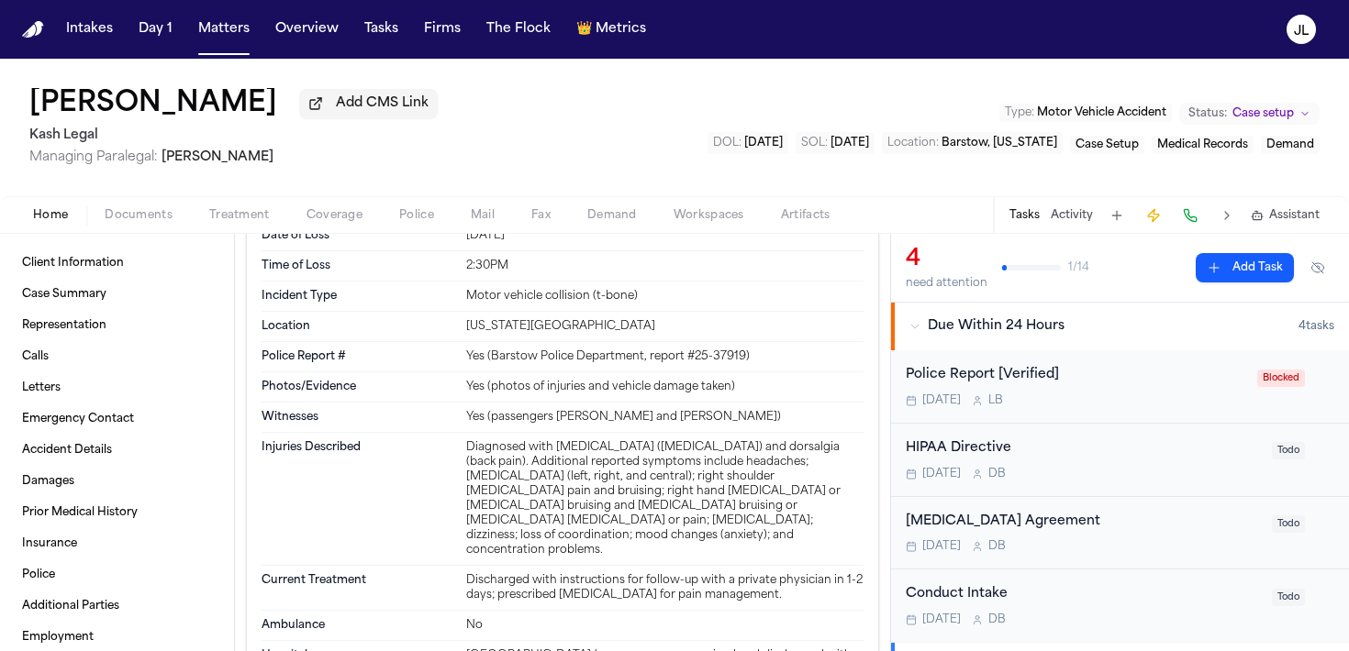
click at [345, 216] on span "Coverage" at bounding box center [334, 215] width 56 height 15
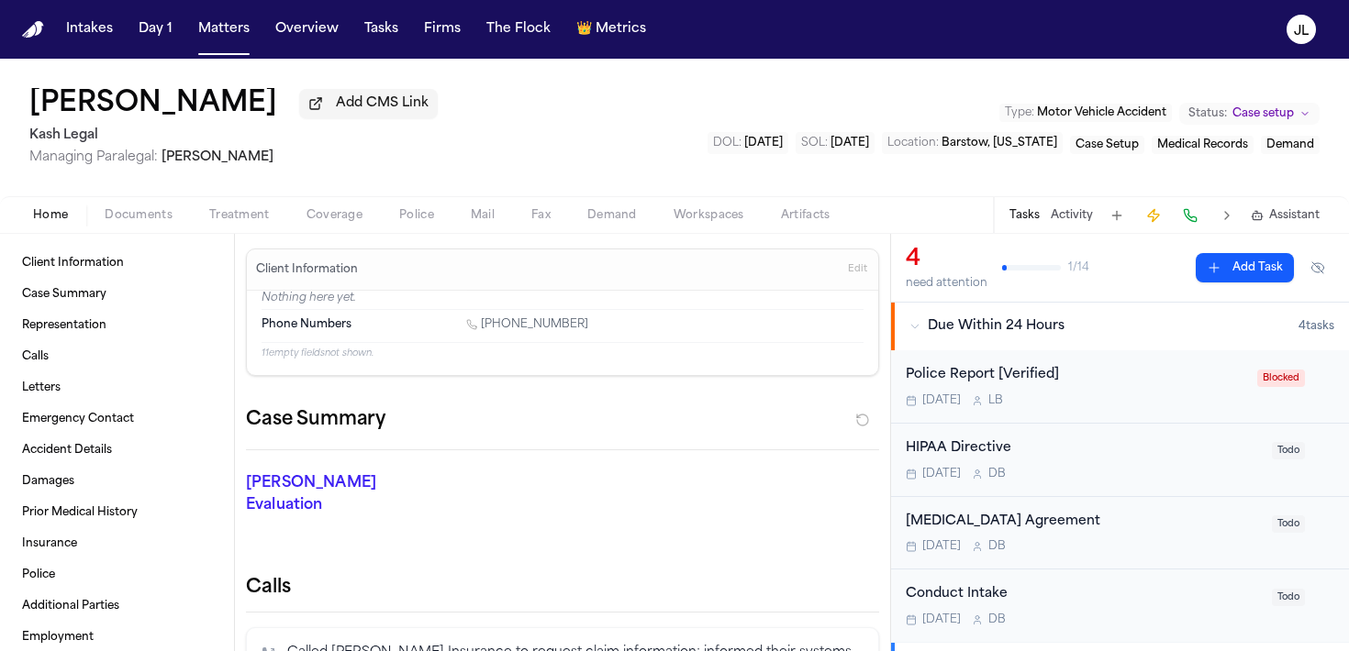
click at [59, 217] on span "Home" at bounding box center [50, 215] width 35 height 15
click at [111, 223] on span "Documents" at bounding box center [139, 215] width 68 height 15
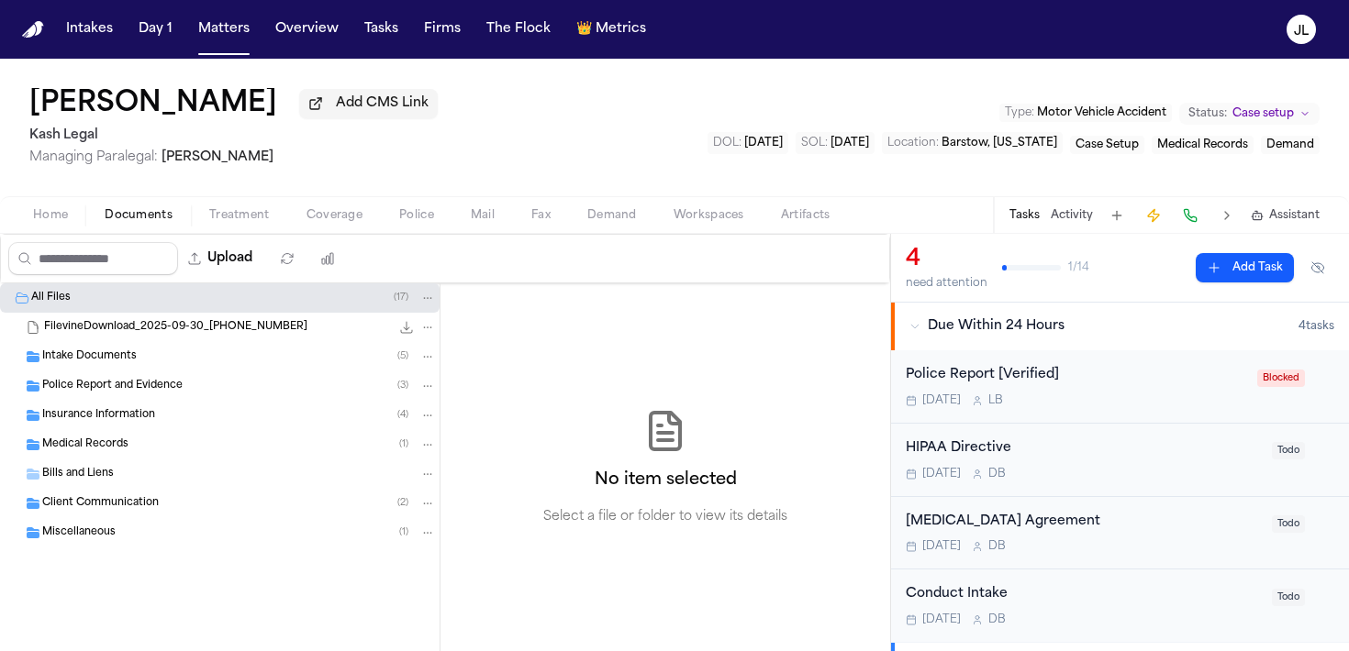
click at [107, 393] on span "Police Report and Evidence" at bounding box center [112, 387] width 140 height 16
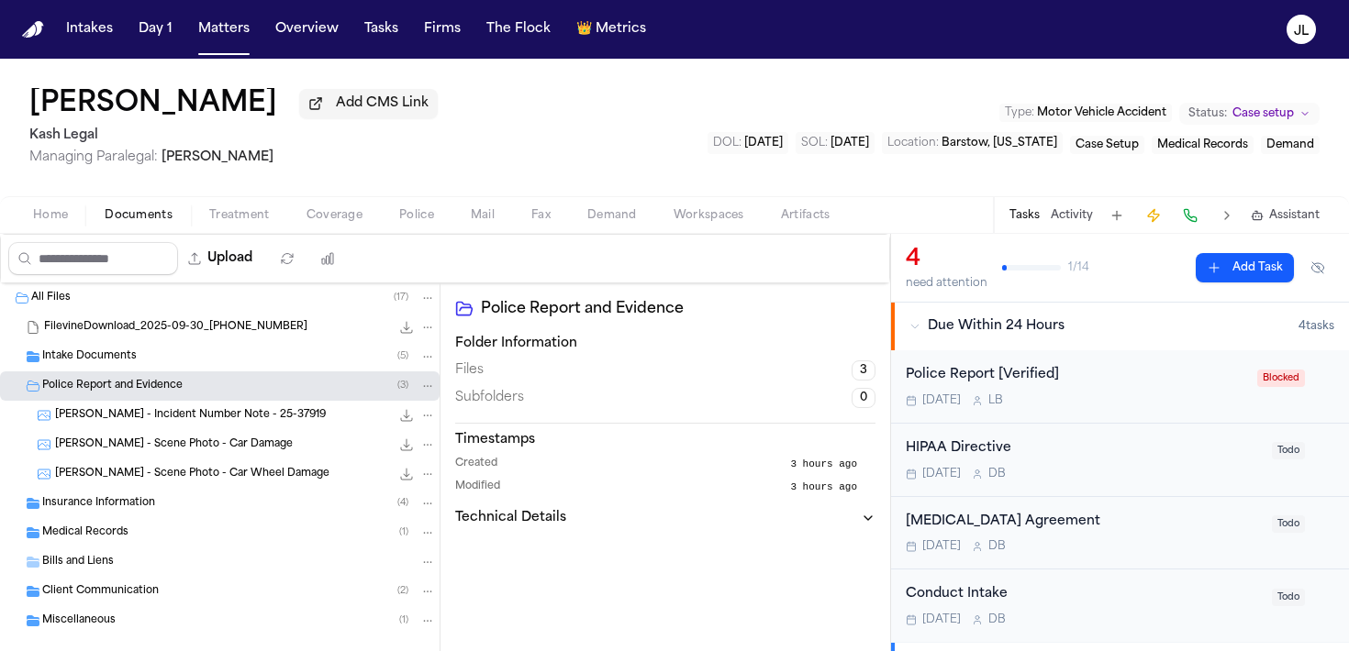
click at [112, 472] on span "T. McGowen - Scene Photo - Car Wheel Damage" at bounding box center [192, 475] width 274 height 16
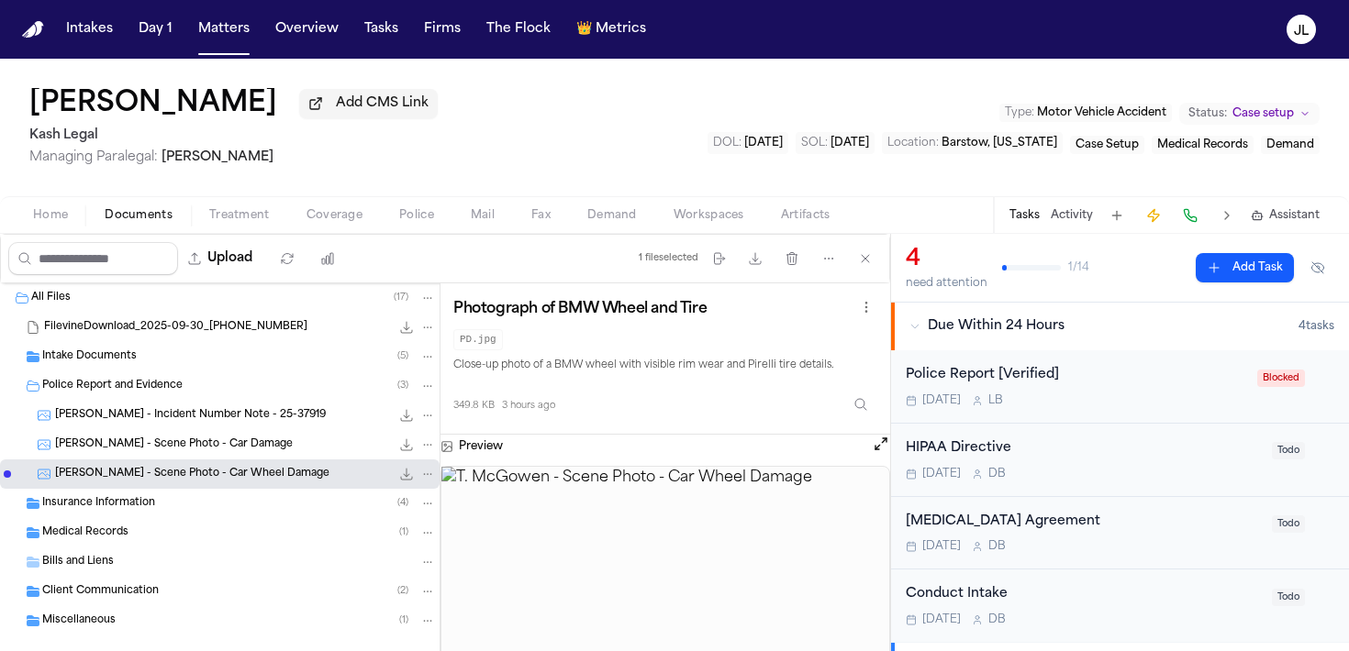
click at [113, 447] on span "T. McGowen - Scene Photo - Car Damage" at bounding box center [174, 446] width 238 height 16
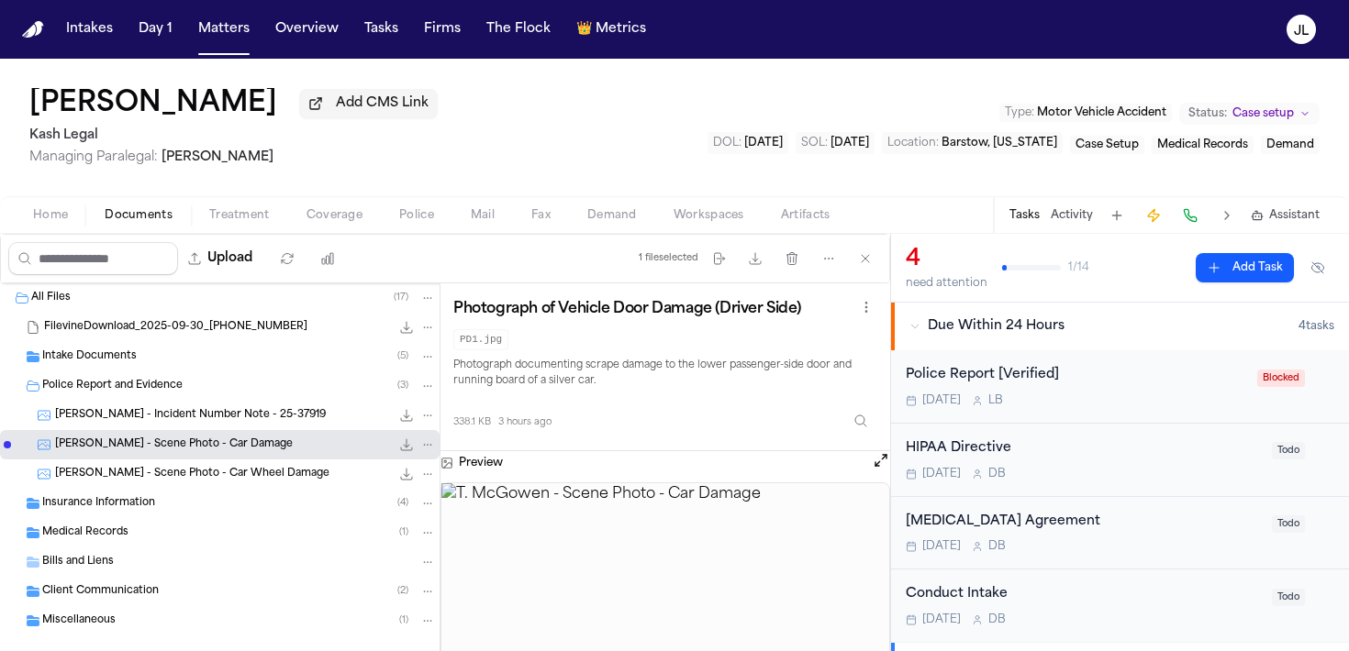
click at [116, 423] on span "T. McGowen - Incident Number Note - 25-37919" at bounding box center [190, 416] width 271 height 16
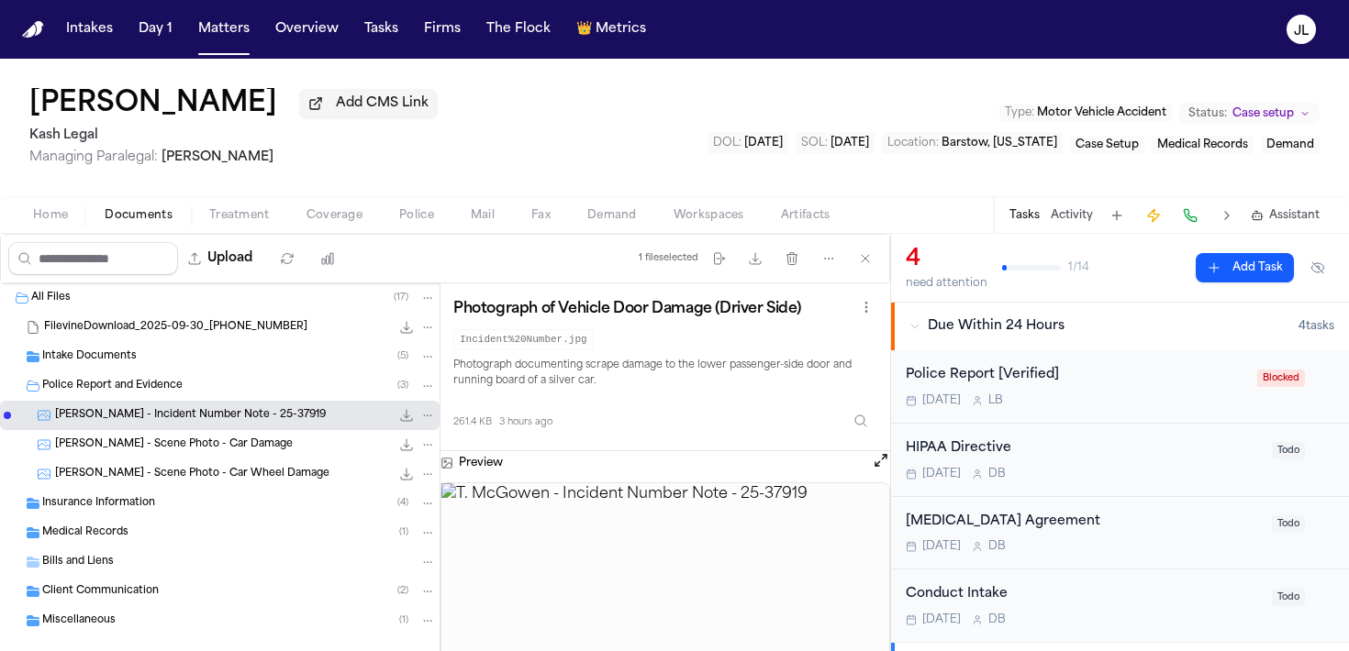
click at [115, 448] on span "T. McGowen - Scene Photo - Car Damage" at bounding box center [174, 446] width 238 height 16
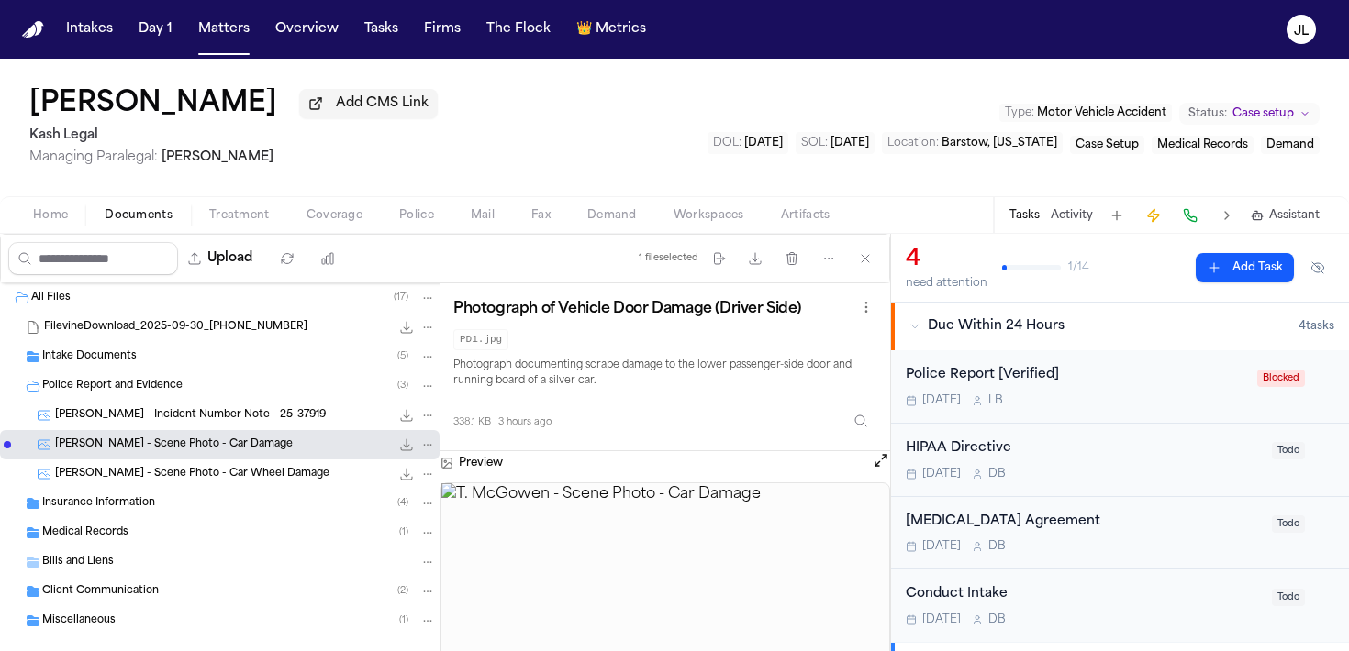
click at [216, 460] on div "T. McGowen - Scene Photo - Car Damage 338.1 KB • JPG" at bounding box center [220, 444] width 440 height 29
click at [216, 473] on span "T. McGowen - Scene Photo - Car Wheel Damage" at bounding box center [192, 475] width 274 height 16
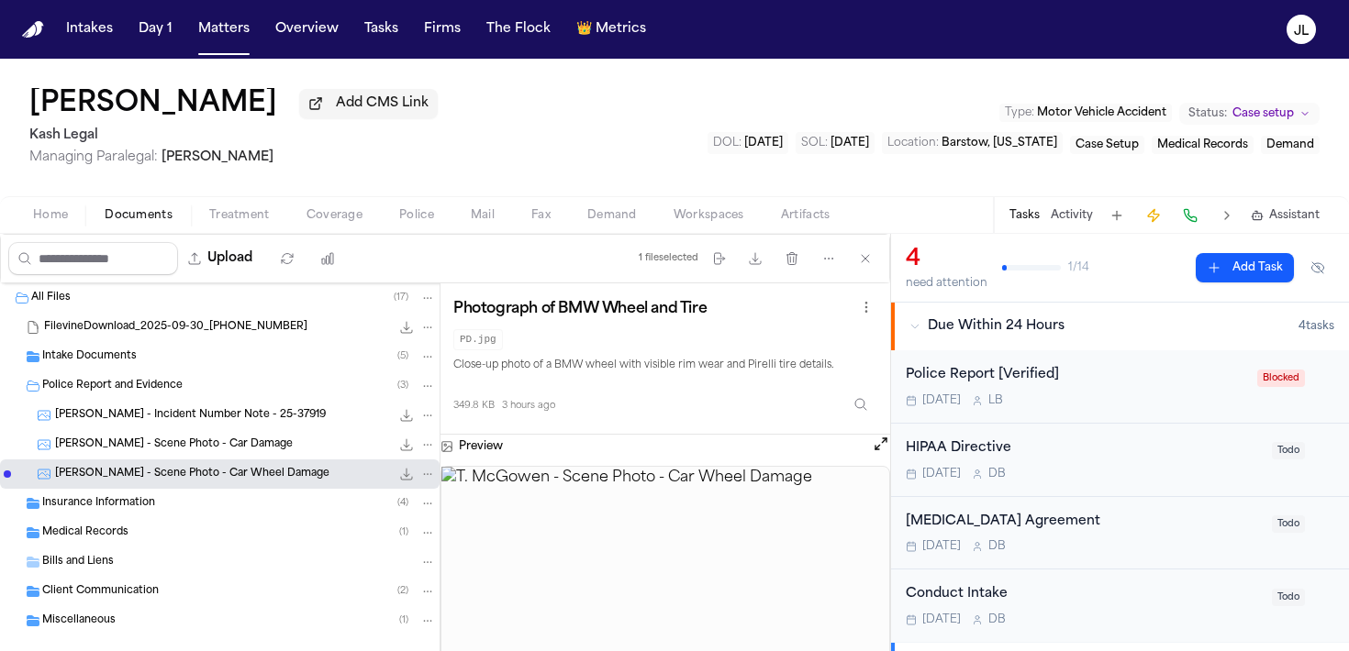
click at [268, 454] on div "T. McGowen - Scene Photo - Car Damage 338.1 KB • JPG" at bounding box center [245, 445] width 381 height 18
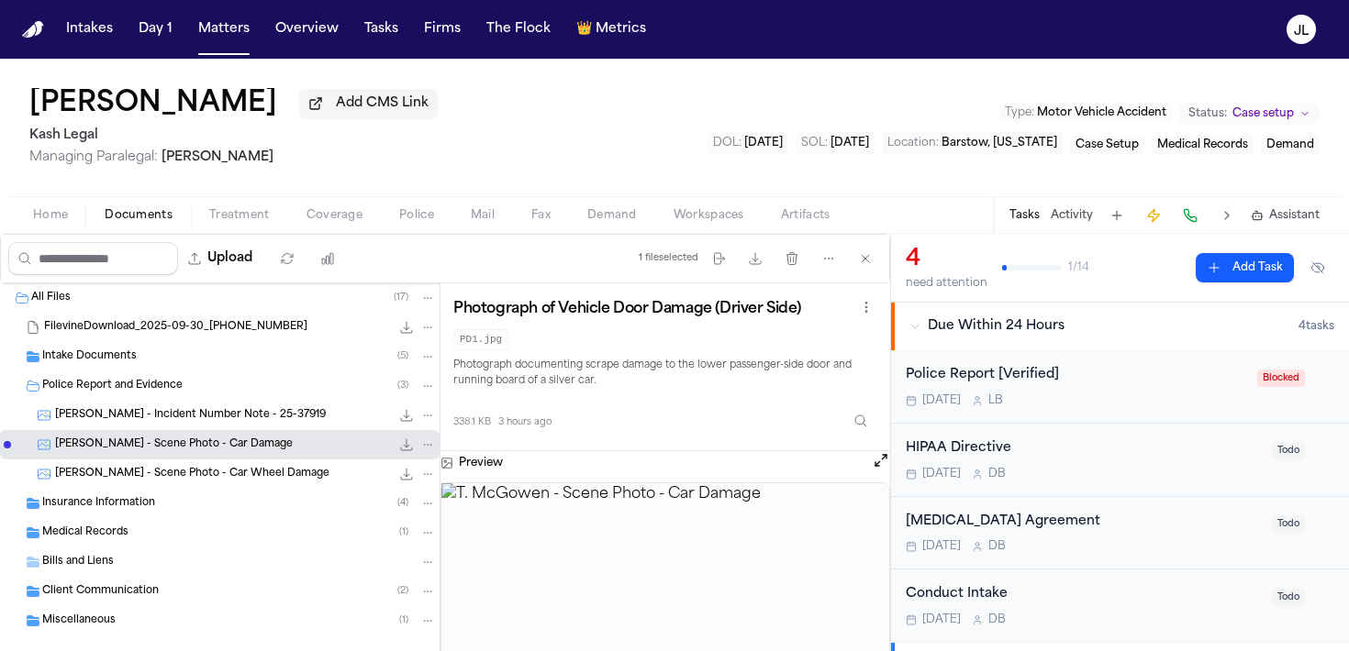
click at [241, 417] on span "T. McGowen - Incident Number Note - 25-37919" at bounding box center [190, 416] width 271 height 16
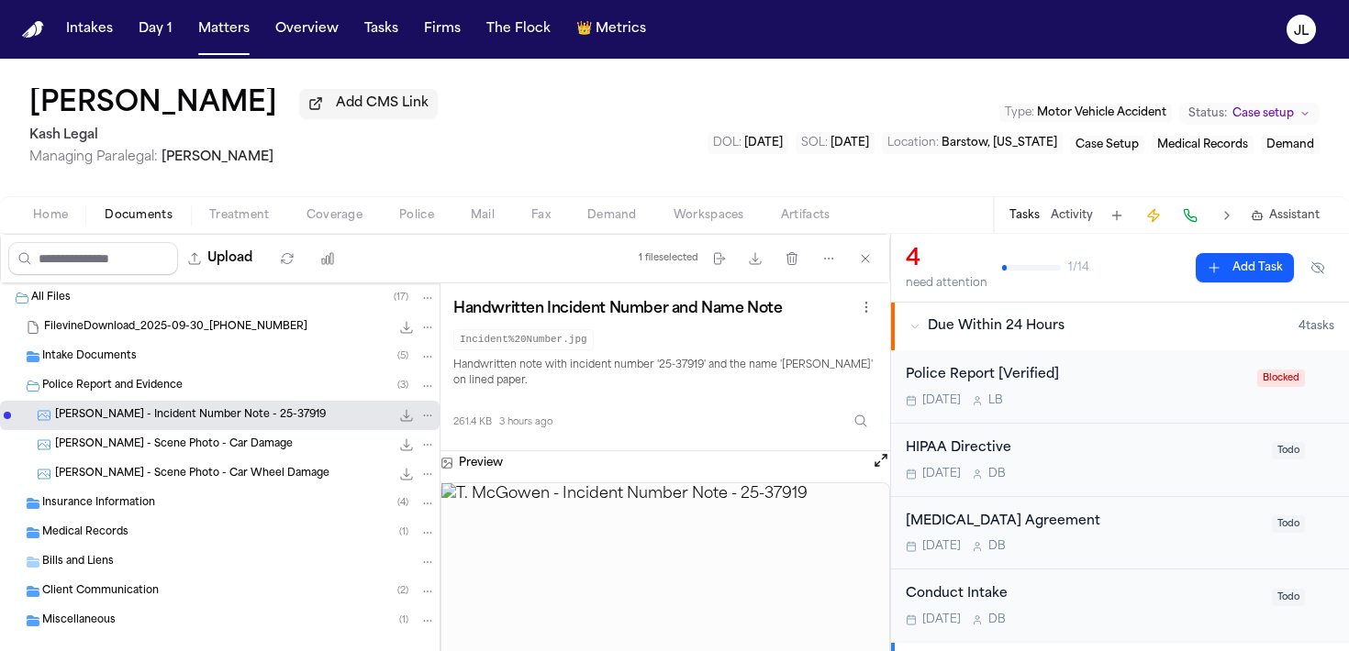
click at [348, 223] on span "Coverage" at bounding box center [334, 215] width 56 height 15
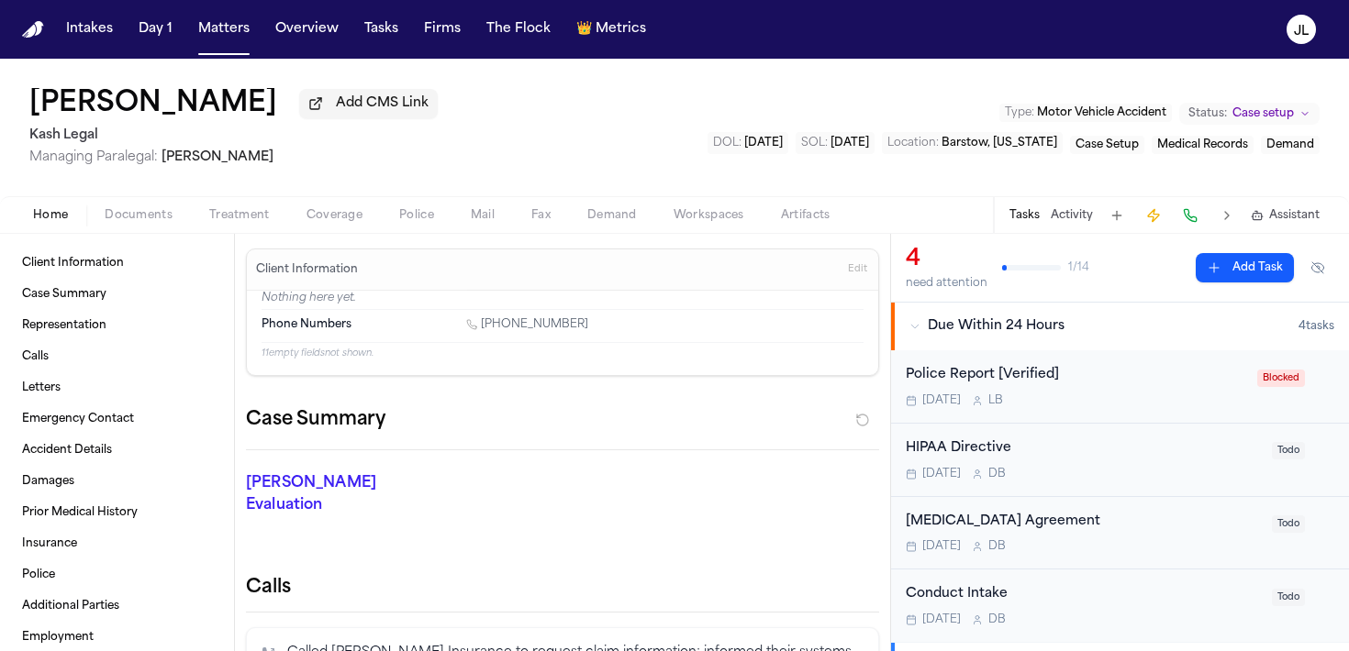
click at [46, 209] on span "Home" at bounding box center [50, 215] width 35 height 15
click at [352, 223] on span "Coverage" at bounding box center [334, 215] width 56 height 15
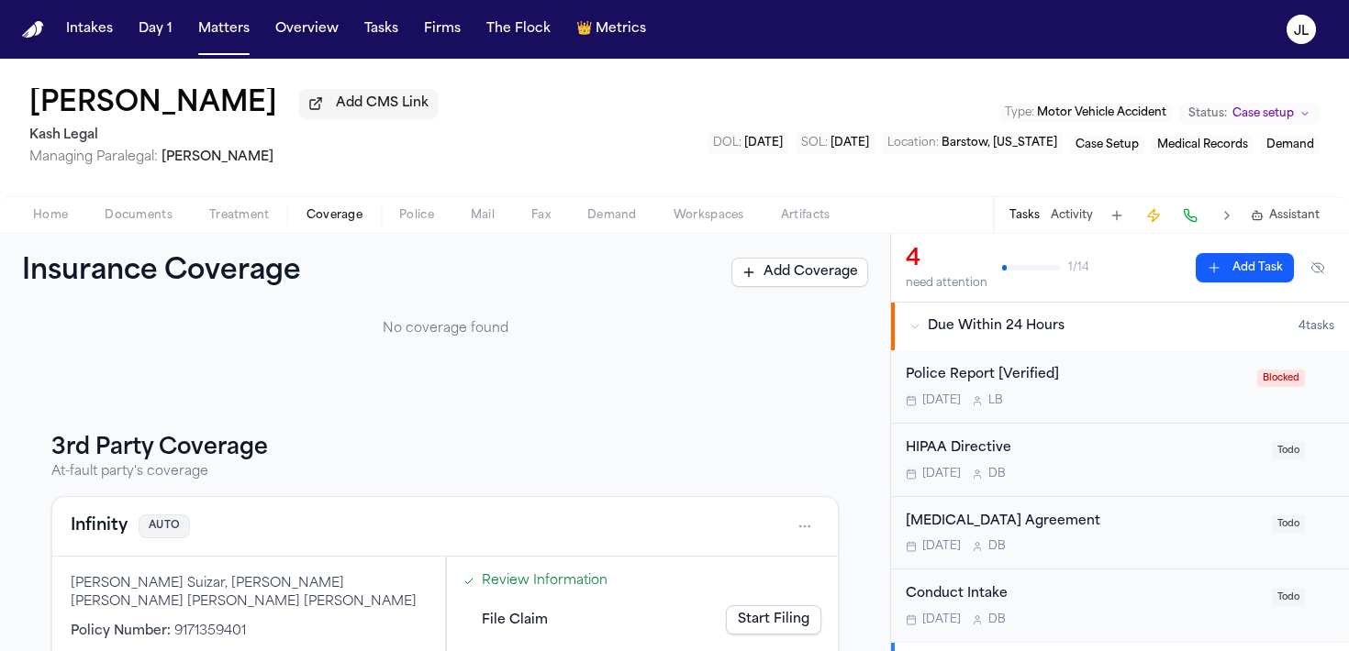
scroll to position [257, 0]
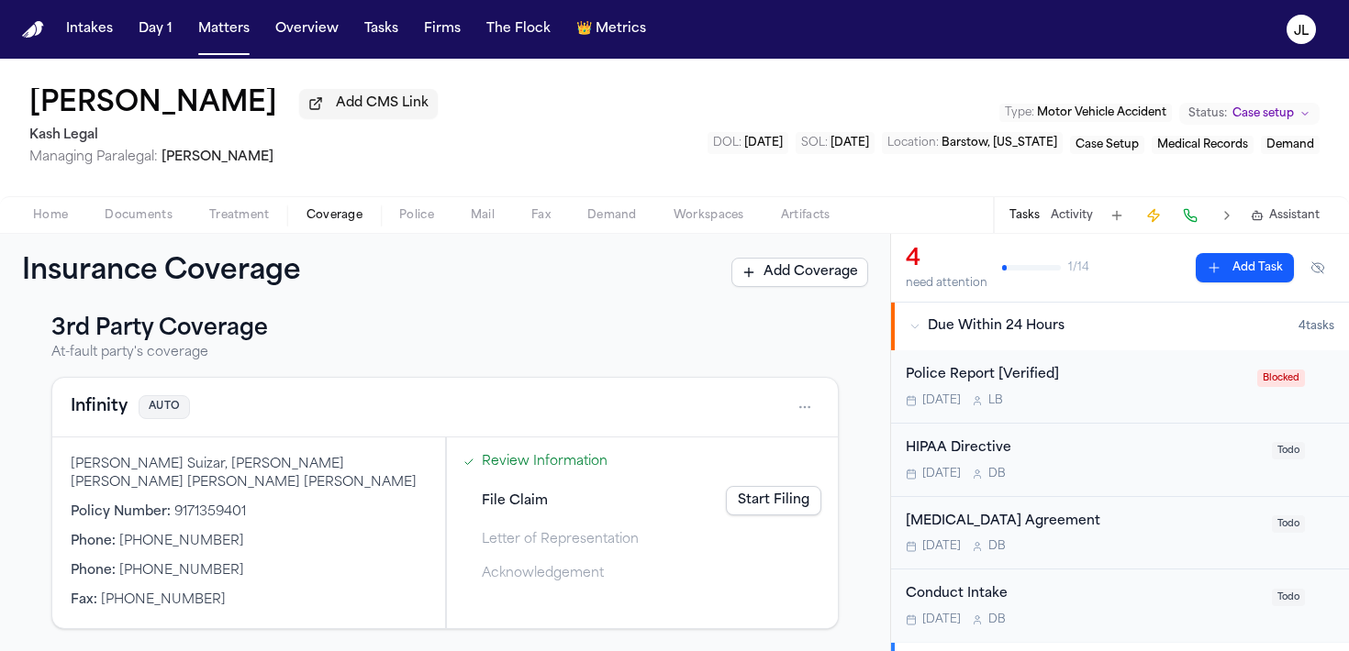
click at [122, 414] on button "Infinity" at bounding box center [99, 408] width 57 height 26
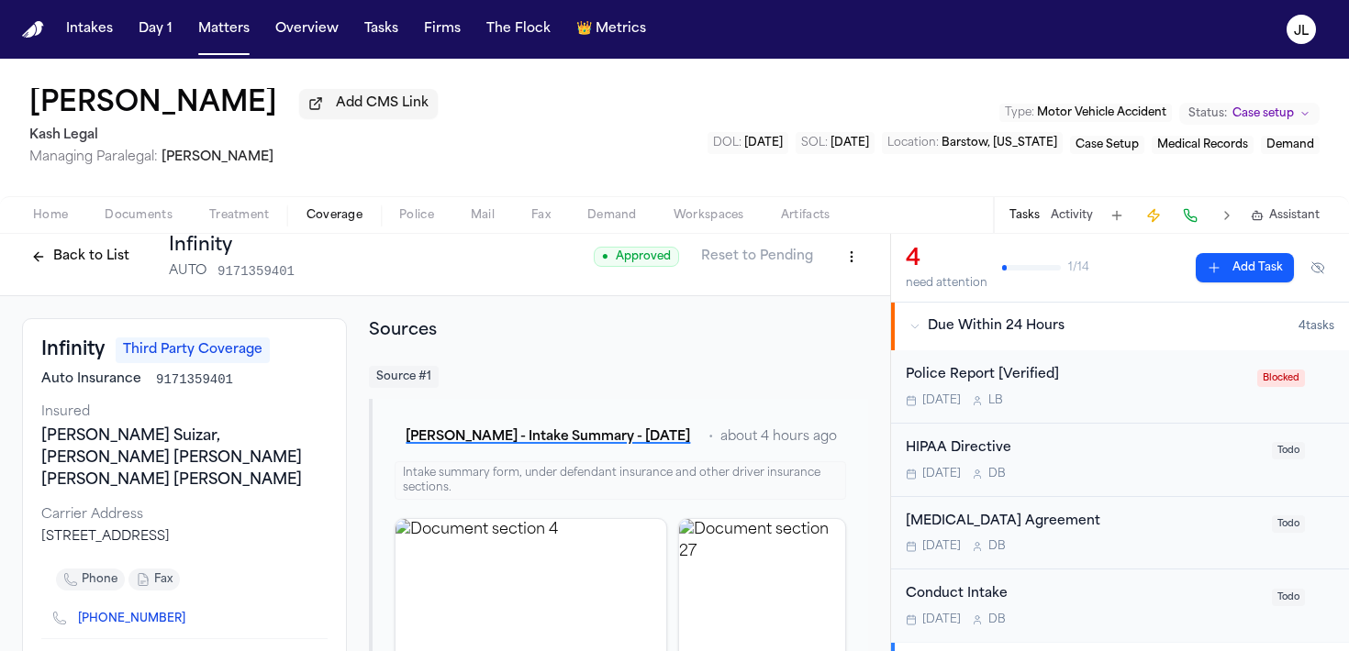
scroll to position [14, 0]
click at [55, 206] on div "Home Documents Treatment Coverage Police Mail Fax Demand Workspaces Artifacts T…" at bounding box center [674, 214] width 1349 height 37
click at [55, 218] on span "Home" at bounding box center [50, 215] width 35 height 15
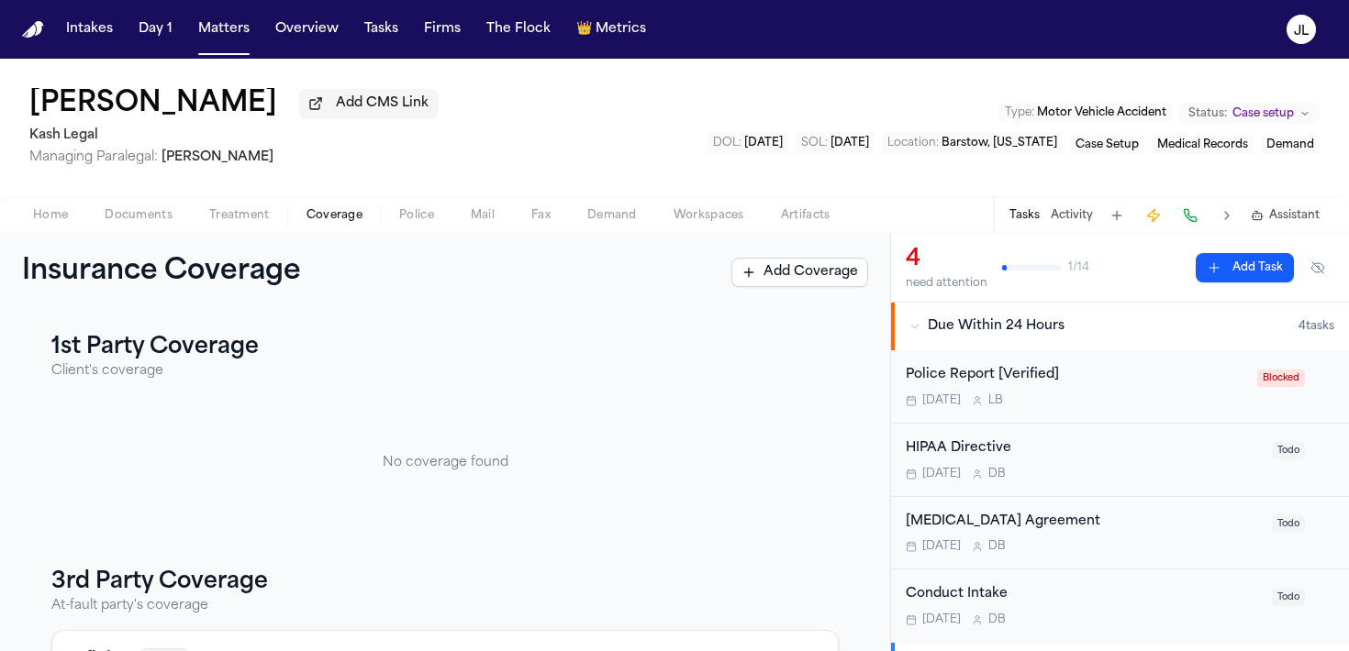
click at [330, 216] on span "Coverage" at bounding box center [334, 215] width 56 height 15
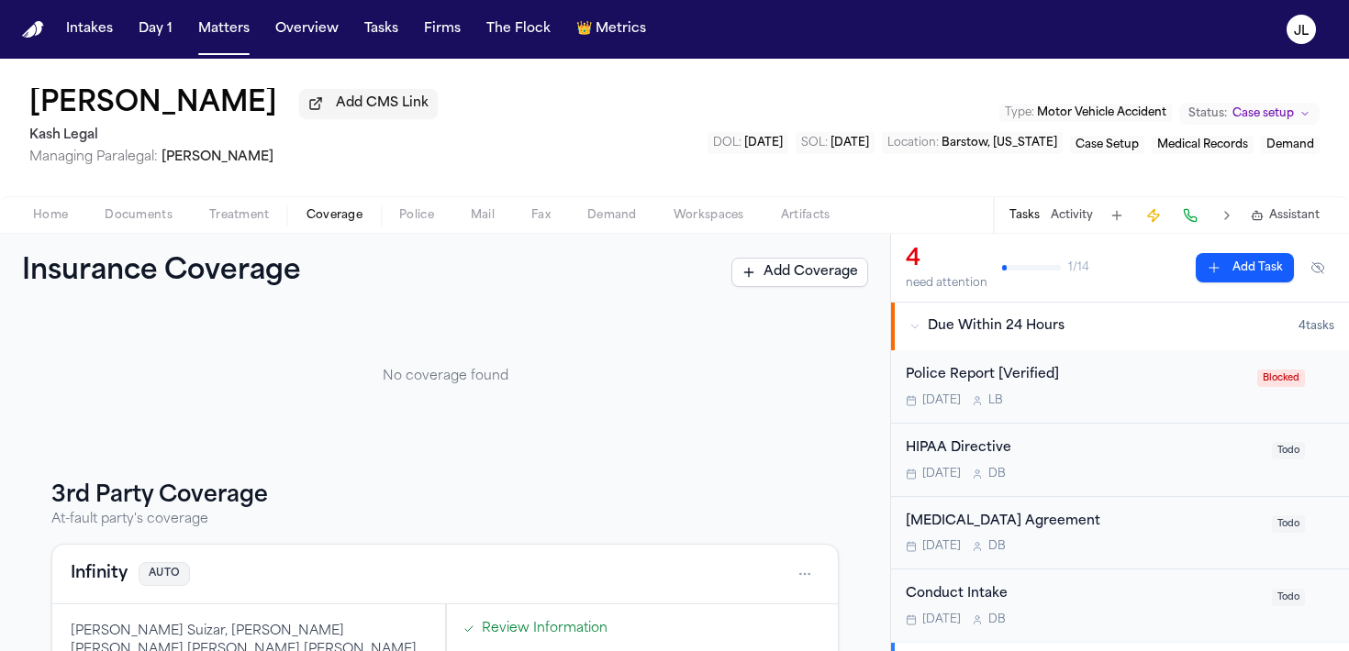
scroll to position [257, 0]
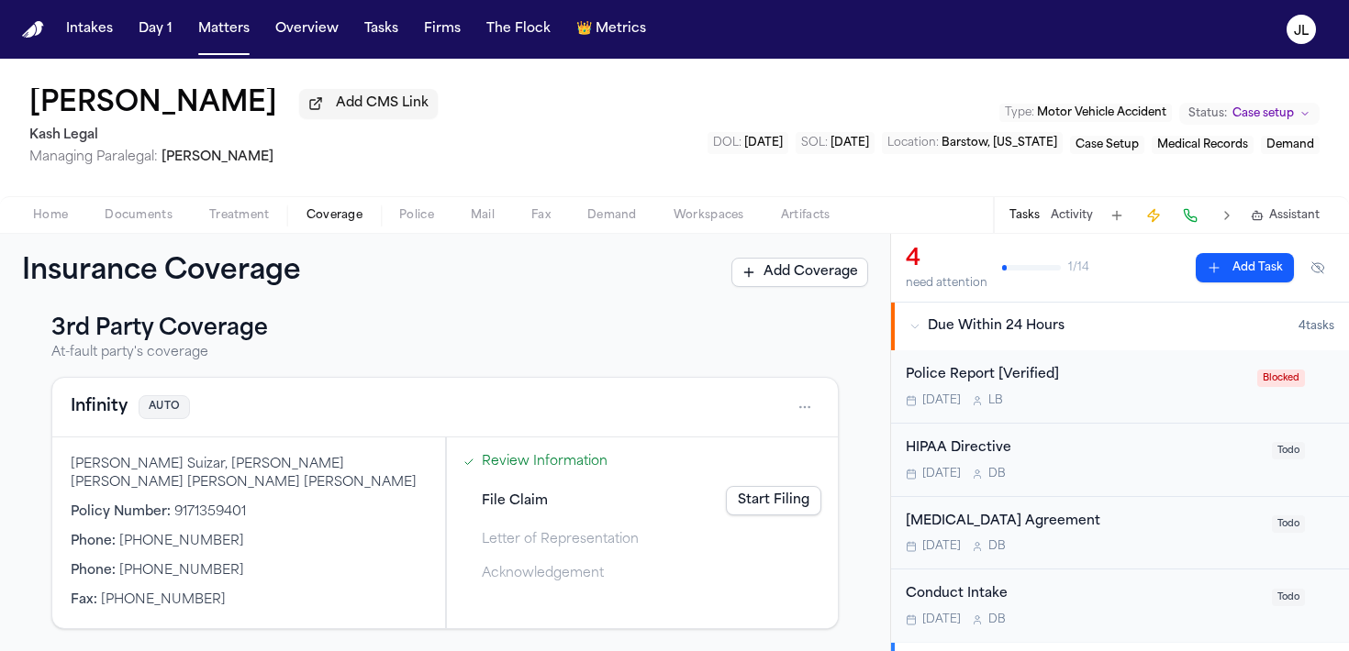
click at [95, 399] on button "Infinity" at bounding box center [99, 408] width 57 height 26
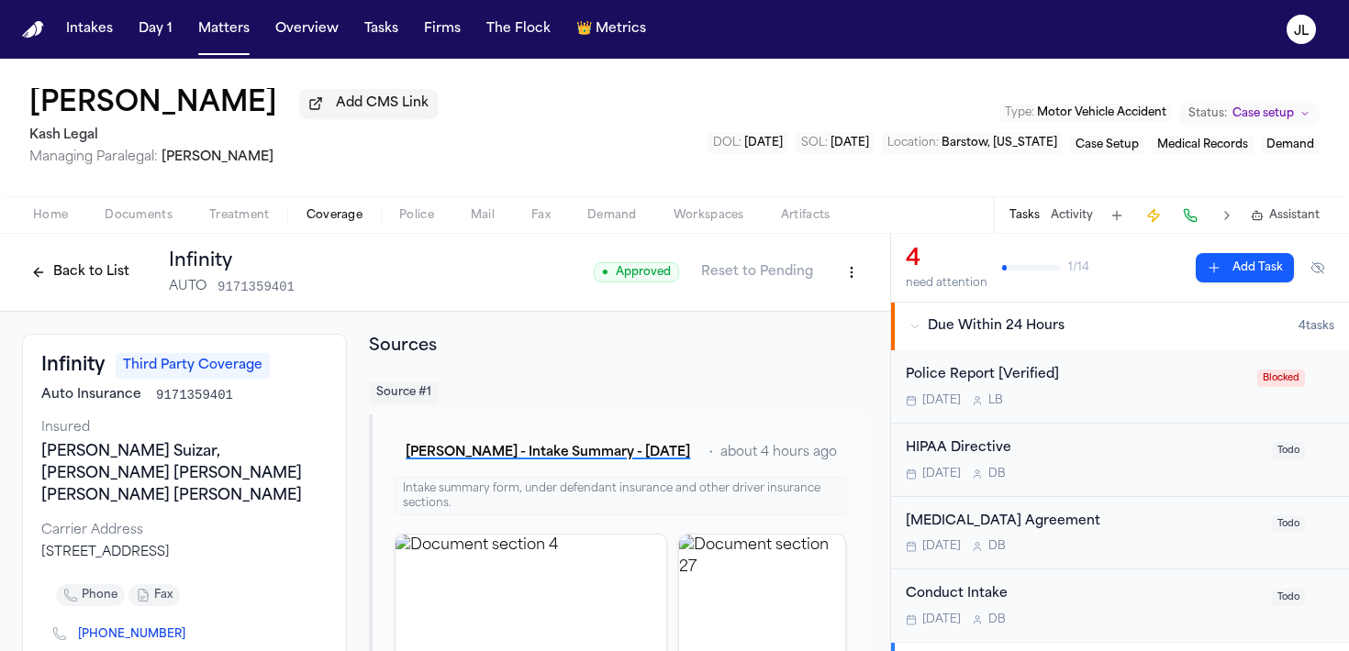
click at [64, 267] on button "Back to List" at bounding box center [80, 272] width 117 height 29
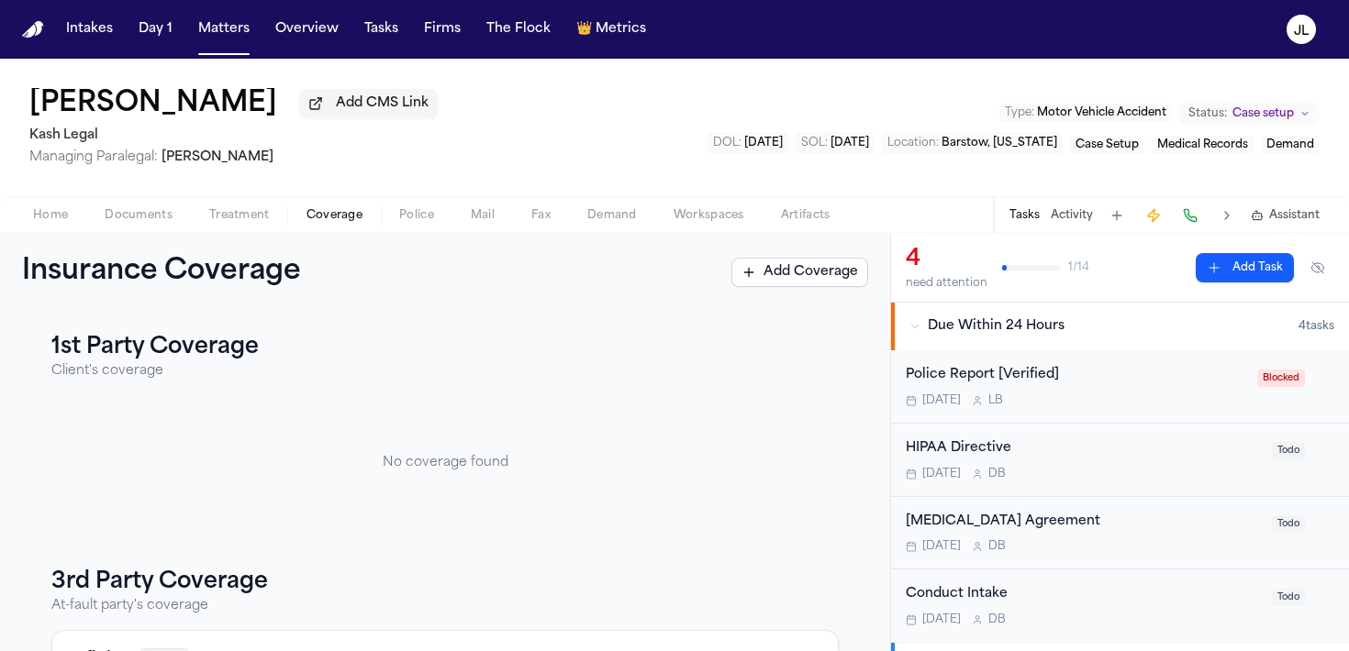
click at [69, 217] on button "Home" at bounding box center [51, 216] width 72 height 22
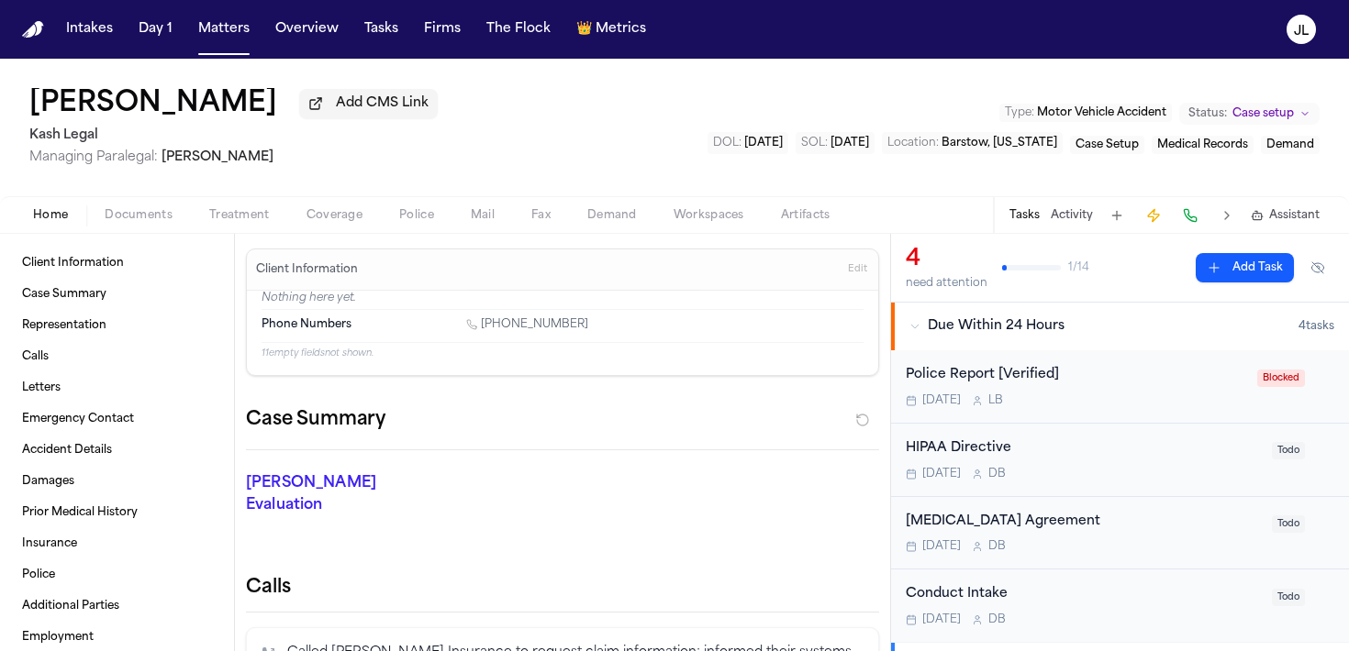
click at [339, 213] on span "Coverage" at bounding box center [334, 215] width 56 height 15
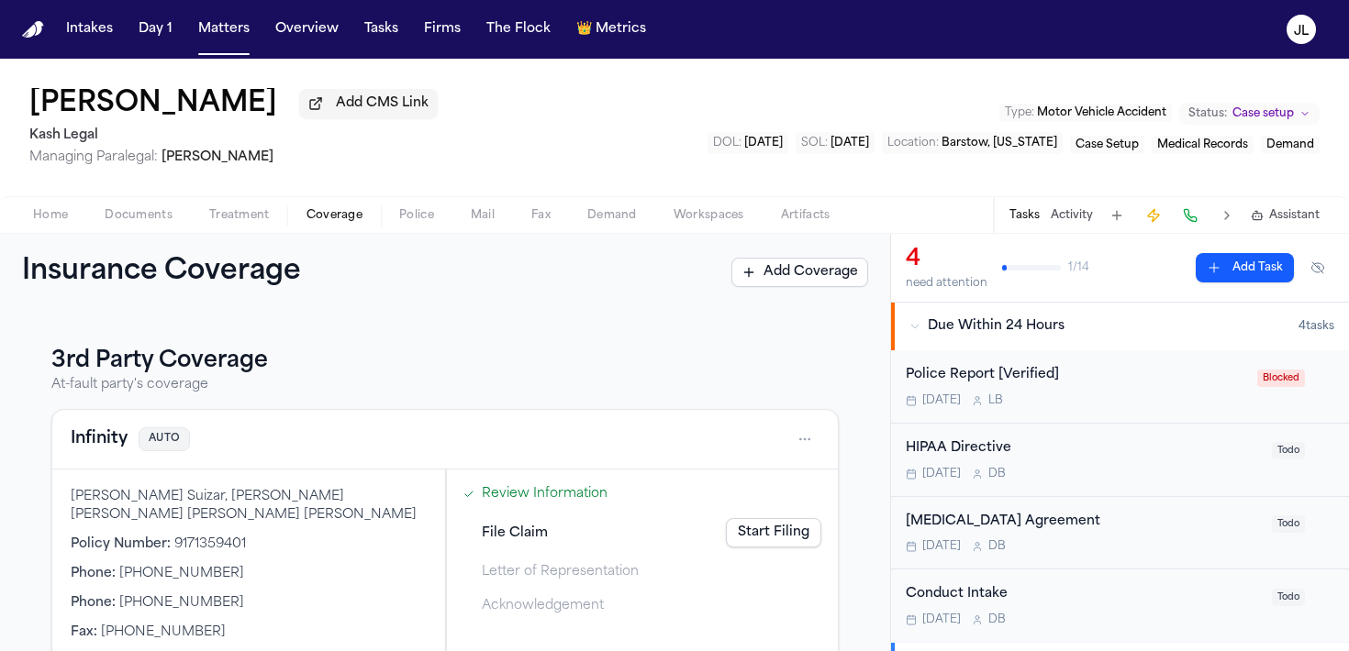
scroll to position [257, 0]
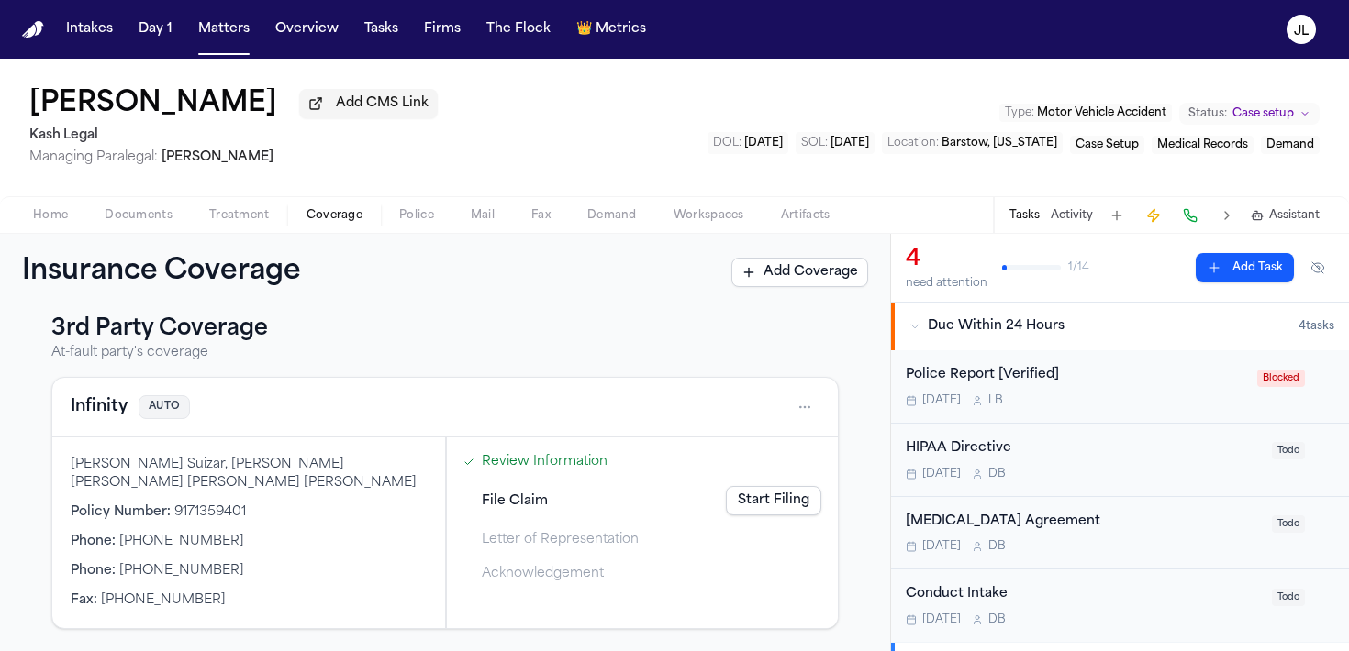
click at [106, 398] on button "Infinity" at bounding box center [99, 408] width 57 height 26
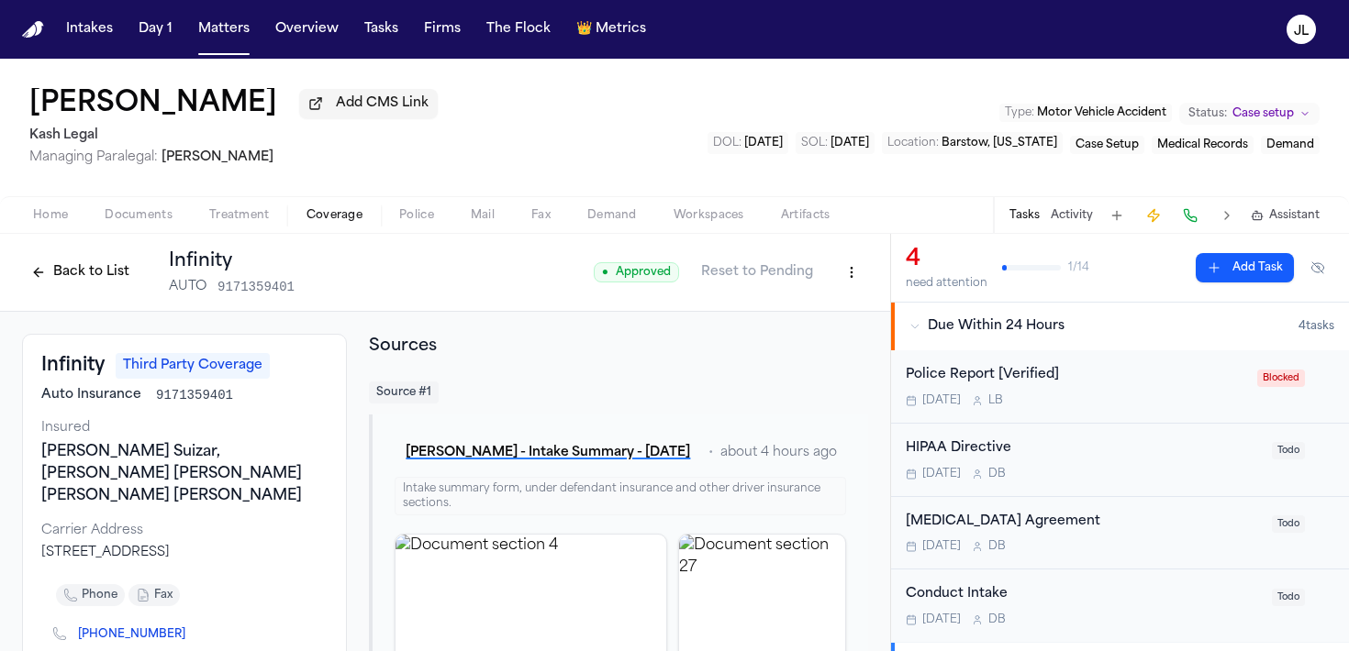
click at [840, 268] on html "Intakes Day 1 Matters Overview Tasks Firms The Flock 👑 Metrics JL Tekiya McGowe…" at bounding box center [674, 325] width 1349 height 651
click at [774, 318] on div "Edit Coverage" at bounding box center [788, 316] width 154 height 29
select select "**********"
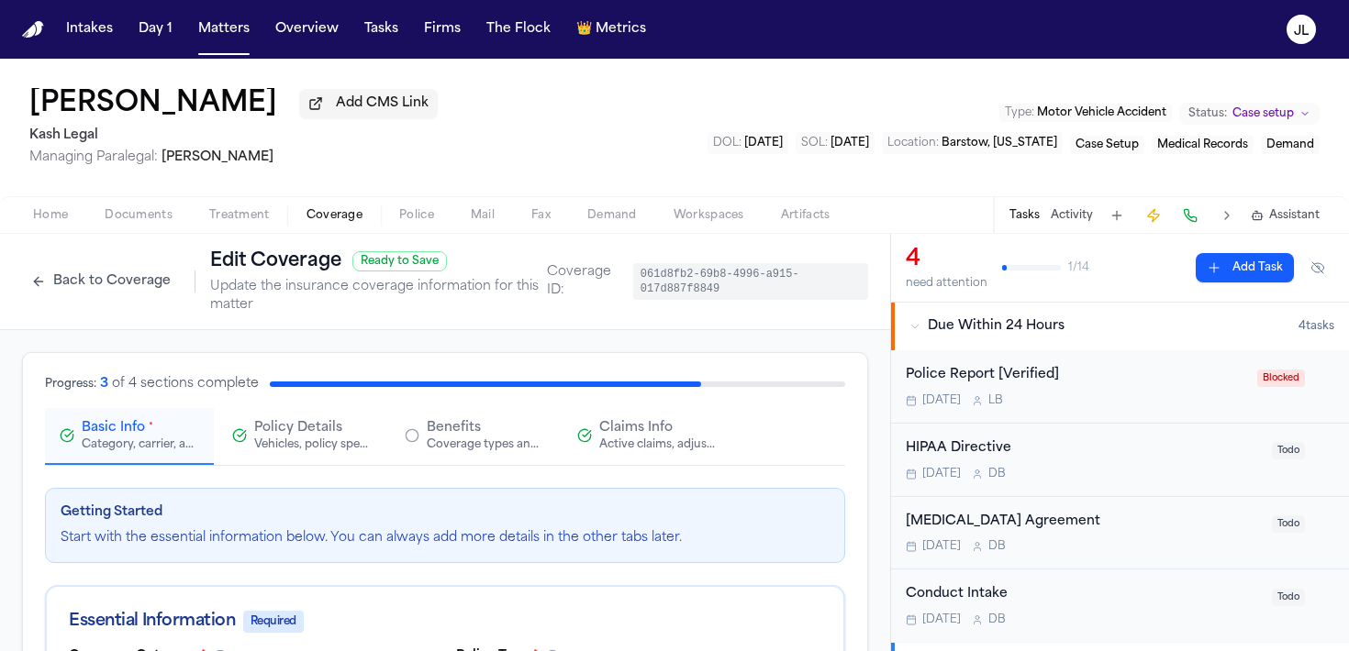
click at [627, 448] on div "Active claims, adjusters, and subrogation details" at bounding box center [657, 445] width 117 height 15
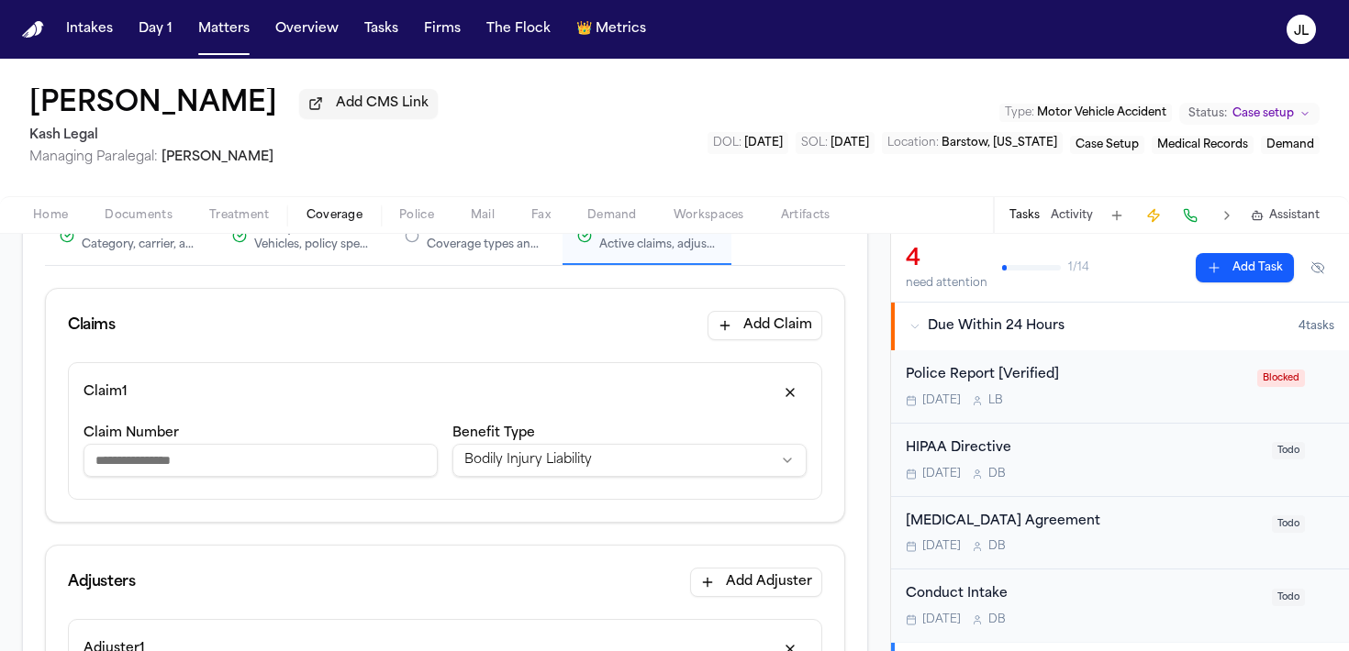
scroll to position [189, 0]
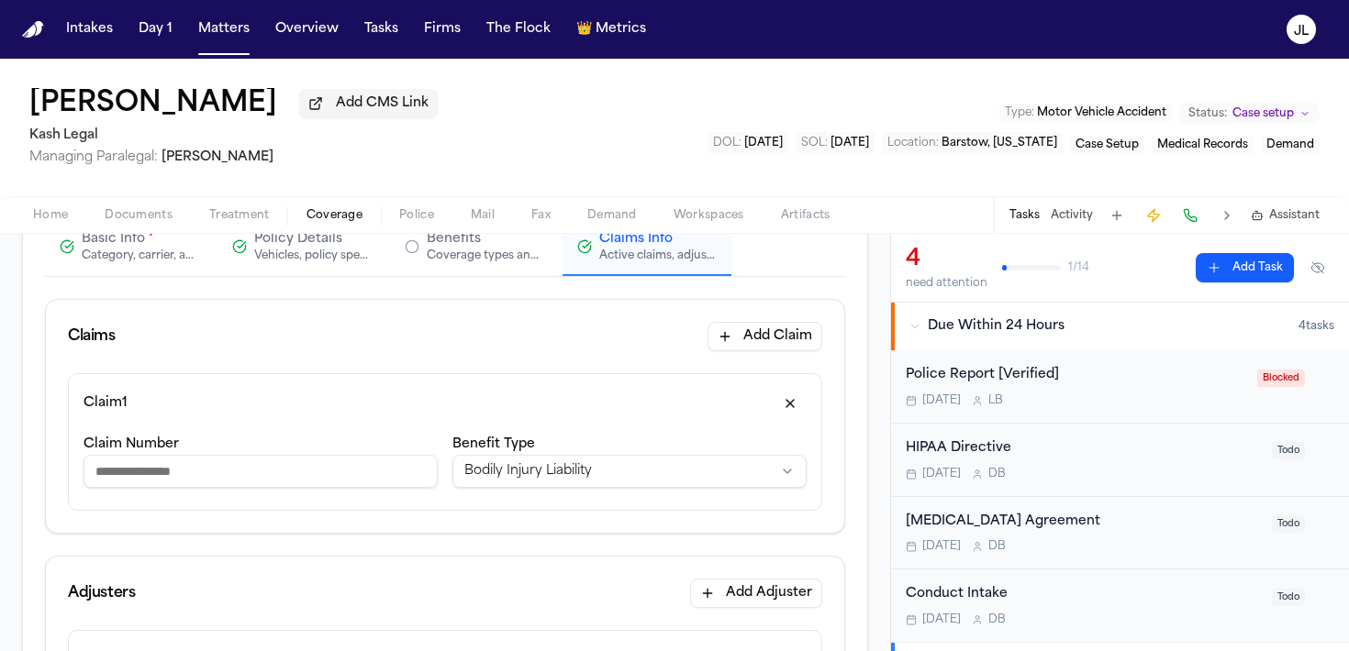
click at [314, 468] on input "Claim Number" at bounding box center [260, 471] width 354 height 33
click at [105, 346] on div "Claims" at bounding box center [92, 337] width 48 height 22
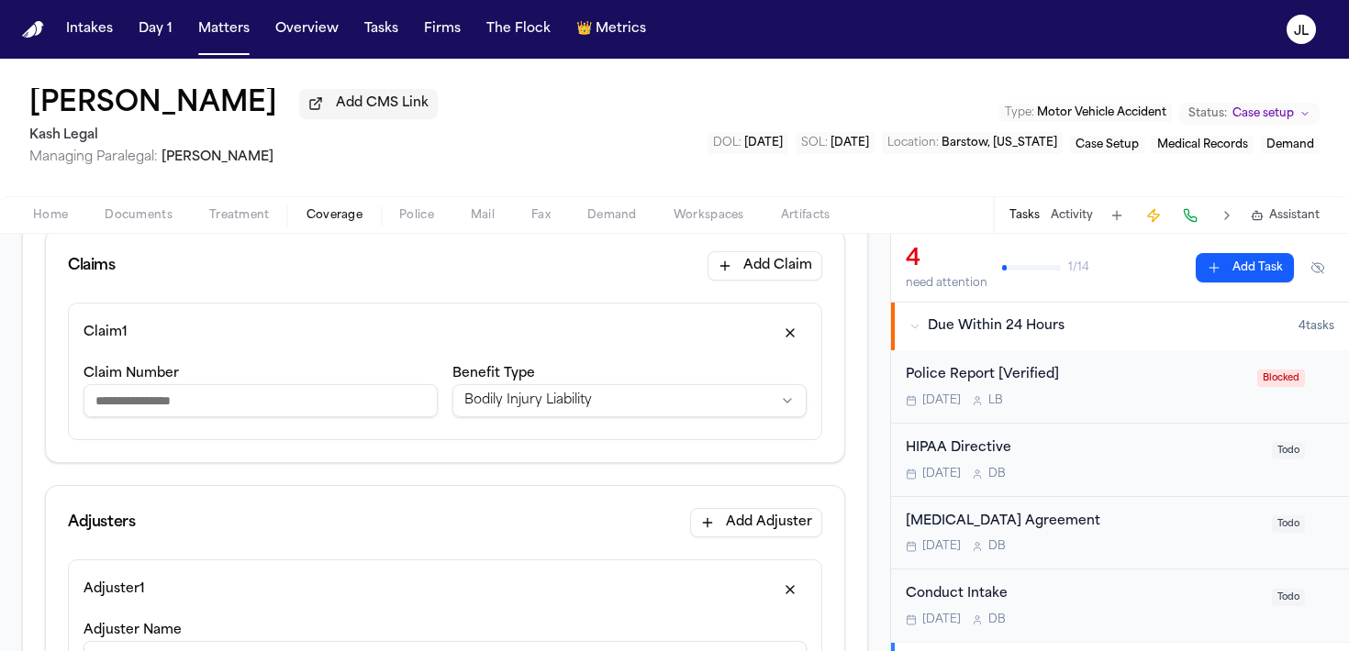
scroll to position [261, 0]
click at [132, 407] on input "Claim Number" at bounding box center [260, 400] width 354 height 33
click at [255, 399] on input "Claim Number" at bounding box center [260, 400] width 354 height 33
click at [55, 223] on span "Home" at bounding box center [50, 215] width 35 height 15
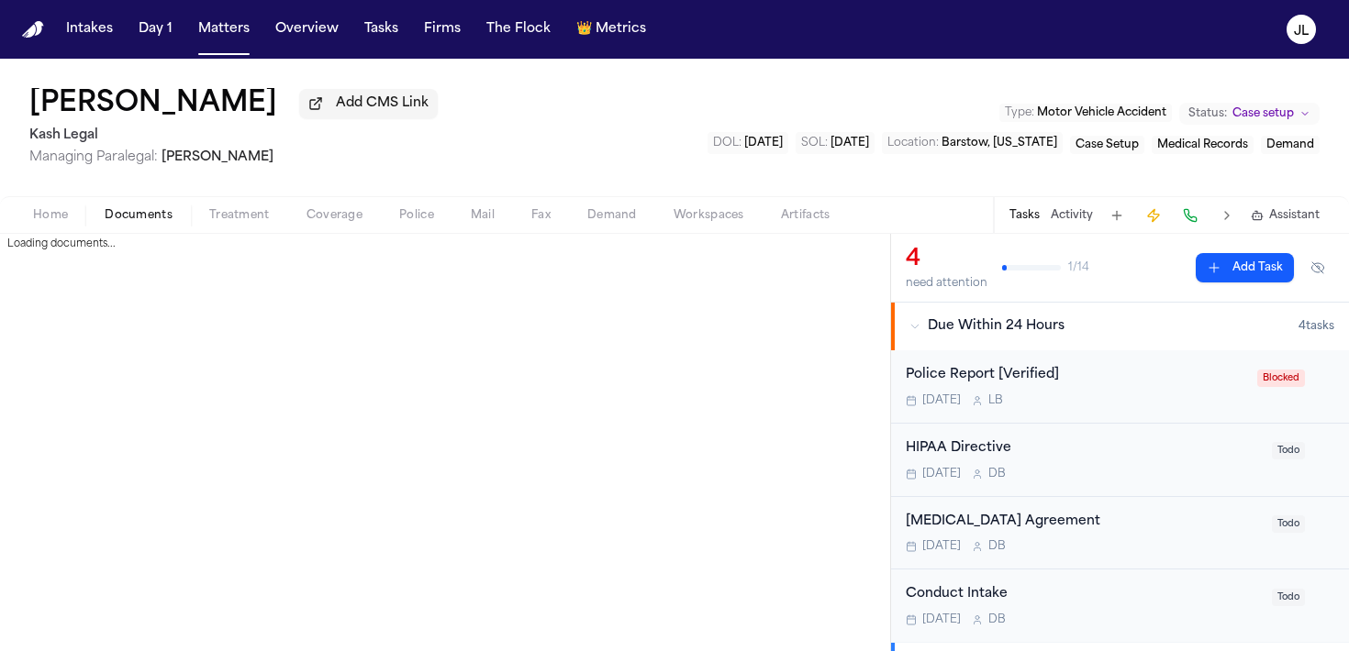
click at [144, 223] on span "Documents" at bounding box center [139, 215] width 68 height 15
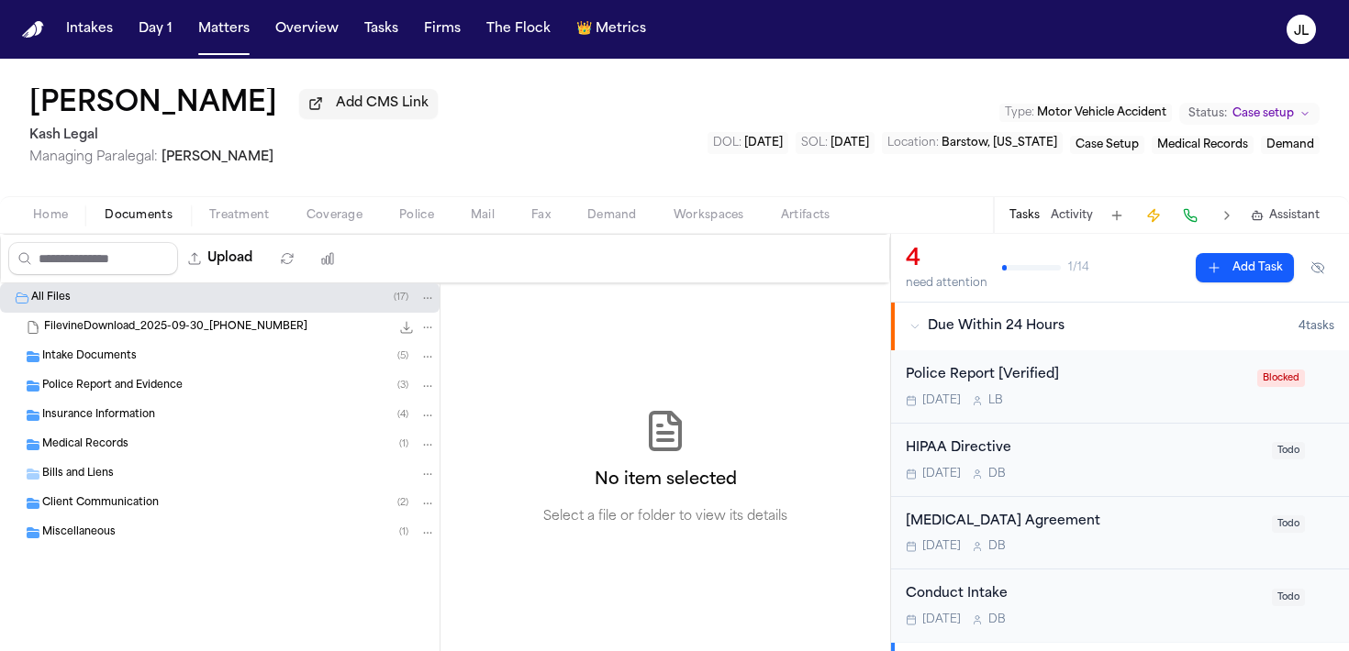
click at [99, 372] on div "Intake Documents ( 5 )" at bounding box center [220, 356] width 440 height 29
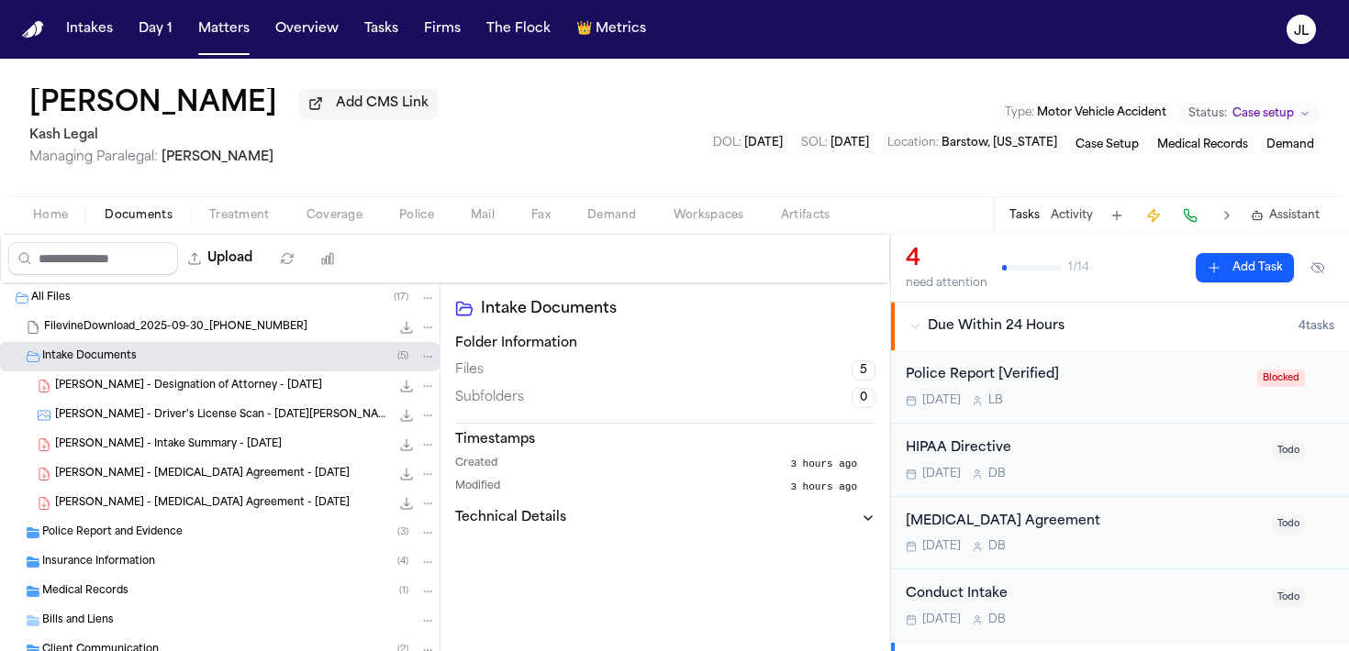
click at [108, 451] on span "T. McGowen - Intake Summary - 9.29.25" at bounding box center [168, 446] width 227 height 16
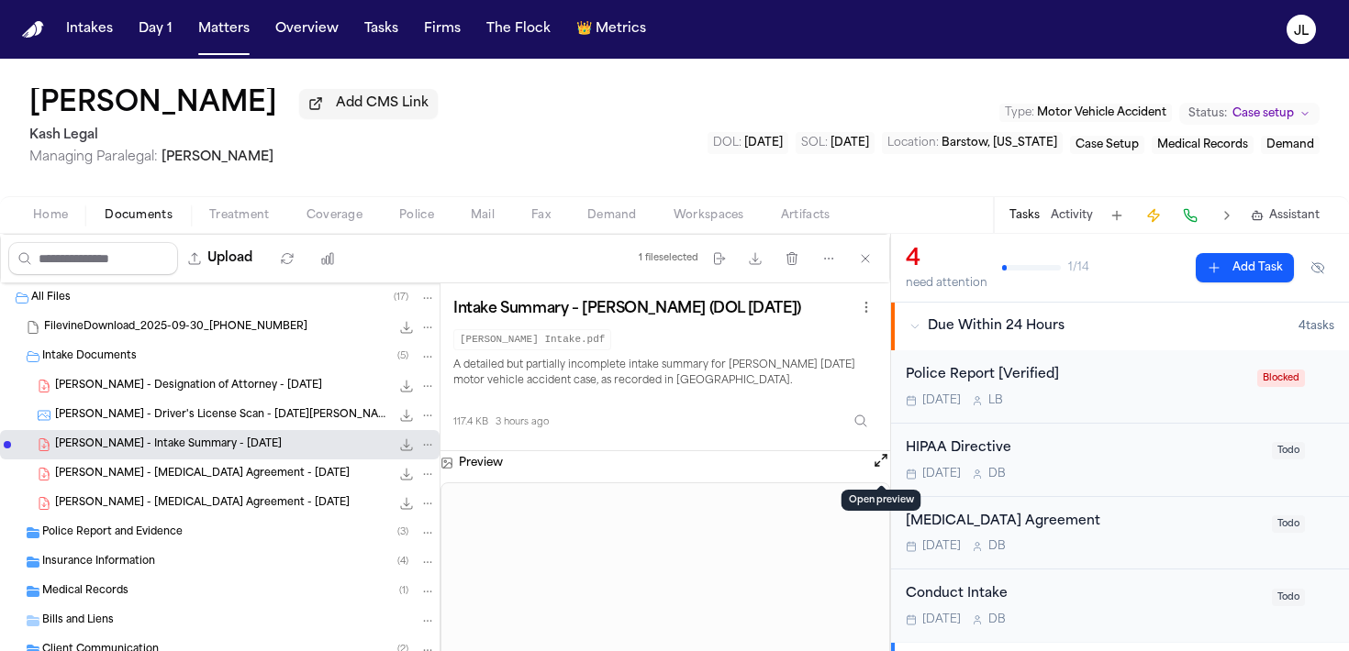
click at [887, 467] on button "Open preview" at bounding box center [881, 460] width 18 height 18
click at [124, 469] on div "T. McGowen - Retainer Agreement - 9.30.25 884.2 KB • PDF" at bounding box center [220, 474] width 440 height 29
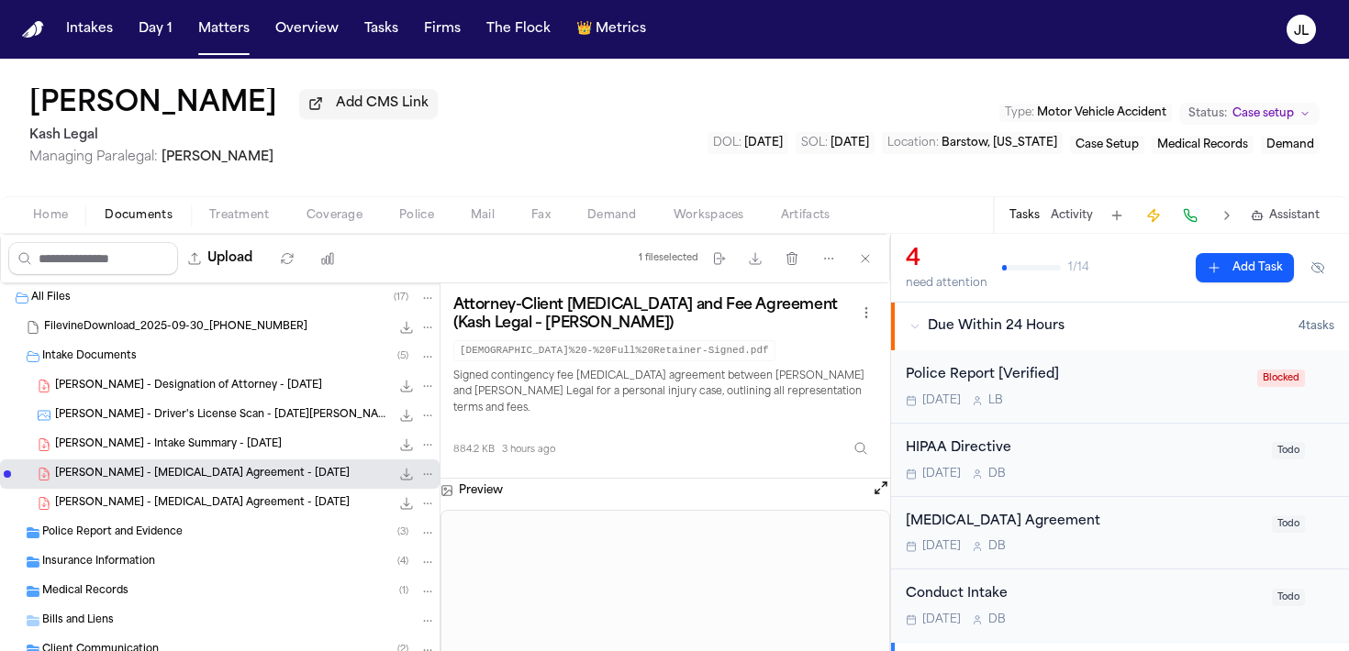
scroll to position [36, 0]
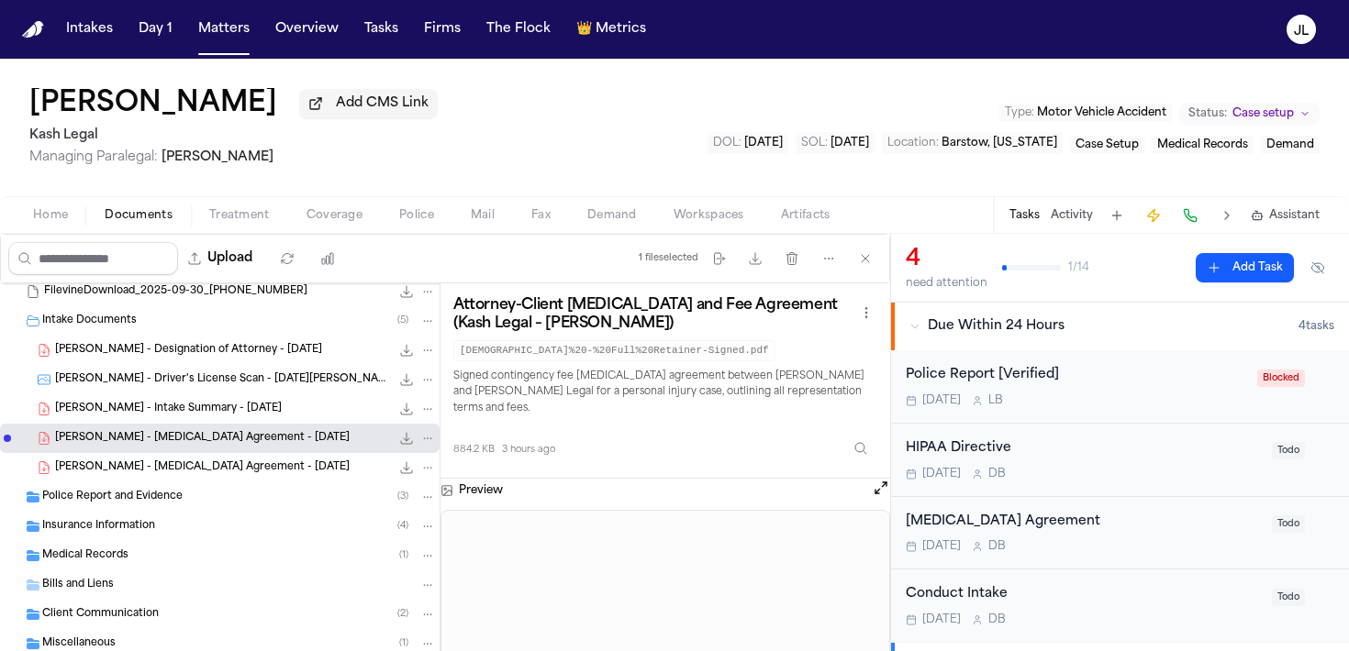
click at [121, 500] on span "Police Report and Evidence" at bounding box center [112, 498] width 140 height 16
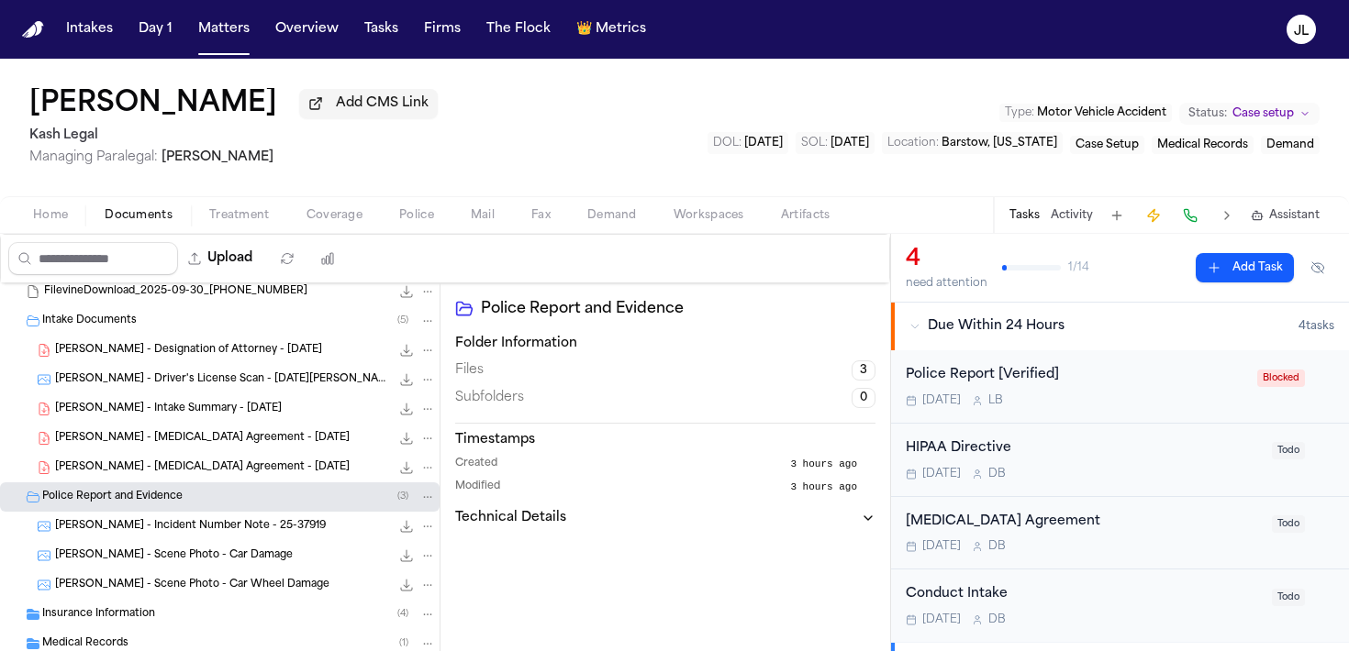
click at [139, 528] on span "T. McGowen - Incident Number Note - 25-37919" at bounding box center [190, 527] width 271 height 16
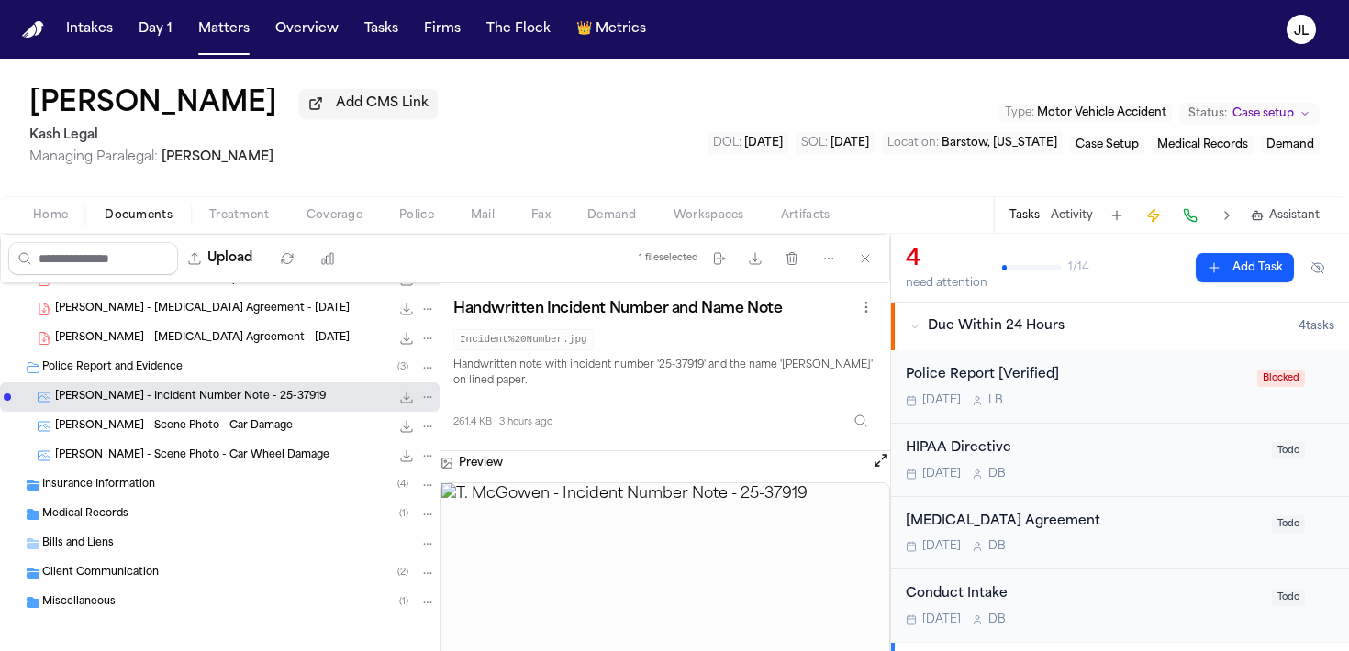
scroll to position [177, 0]
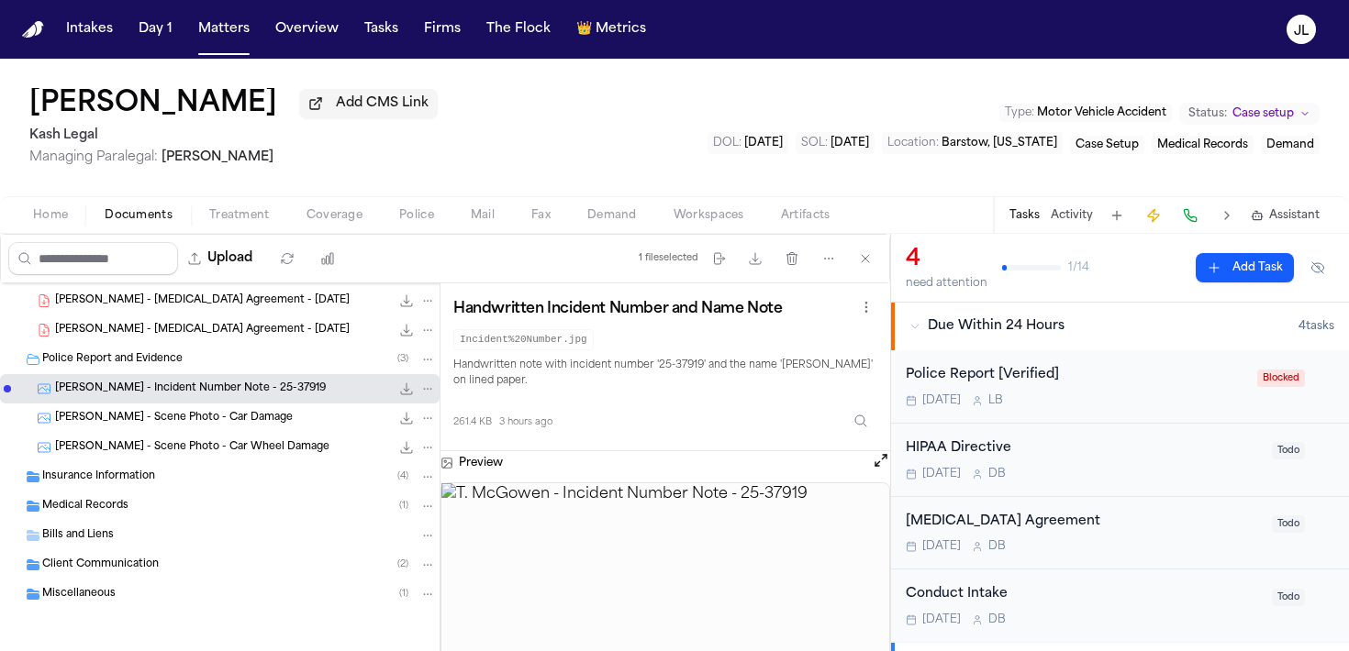
click at [137, 536] on div "Bills and Liens" at bounding box center [239, 536] width 394 height 17
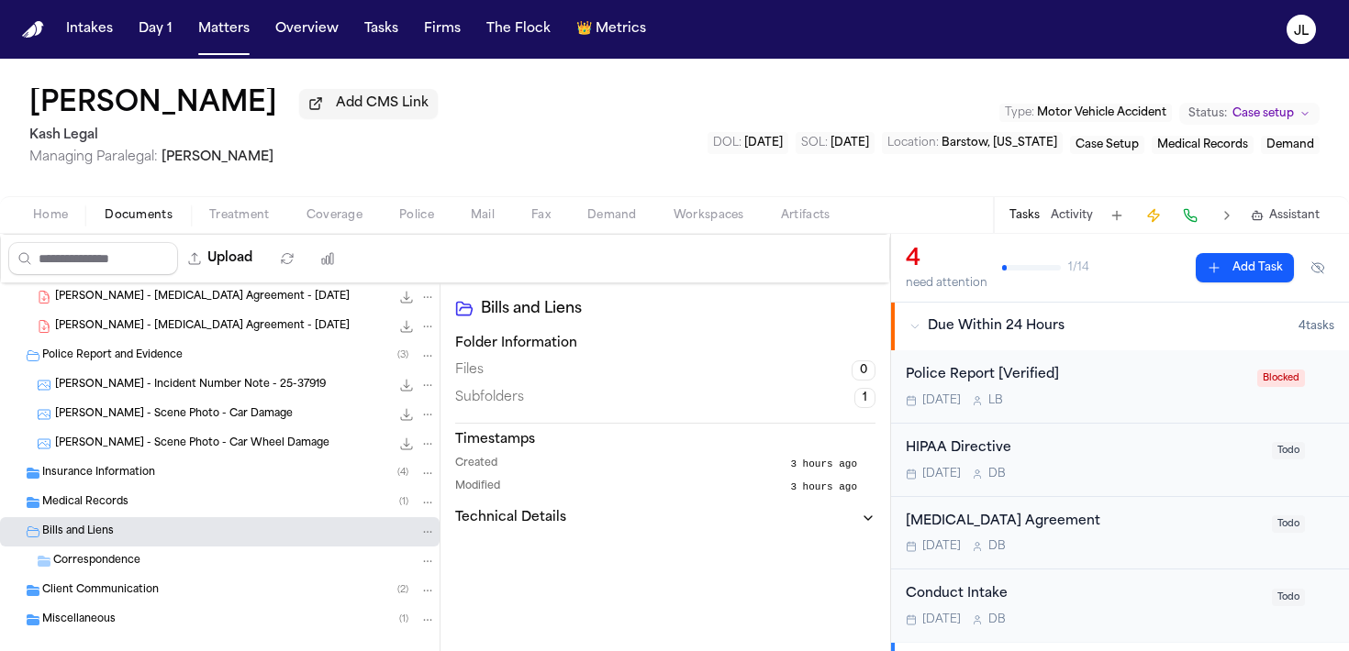
click at [110, 509] on span "Medical Records" at bounding box center [85, 503] width 86 height 16
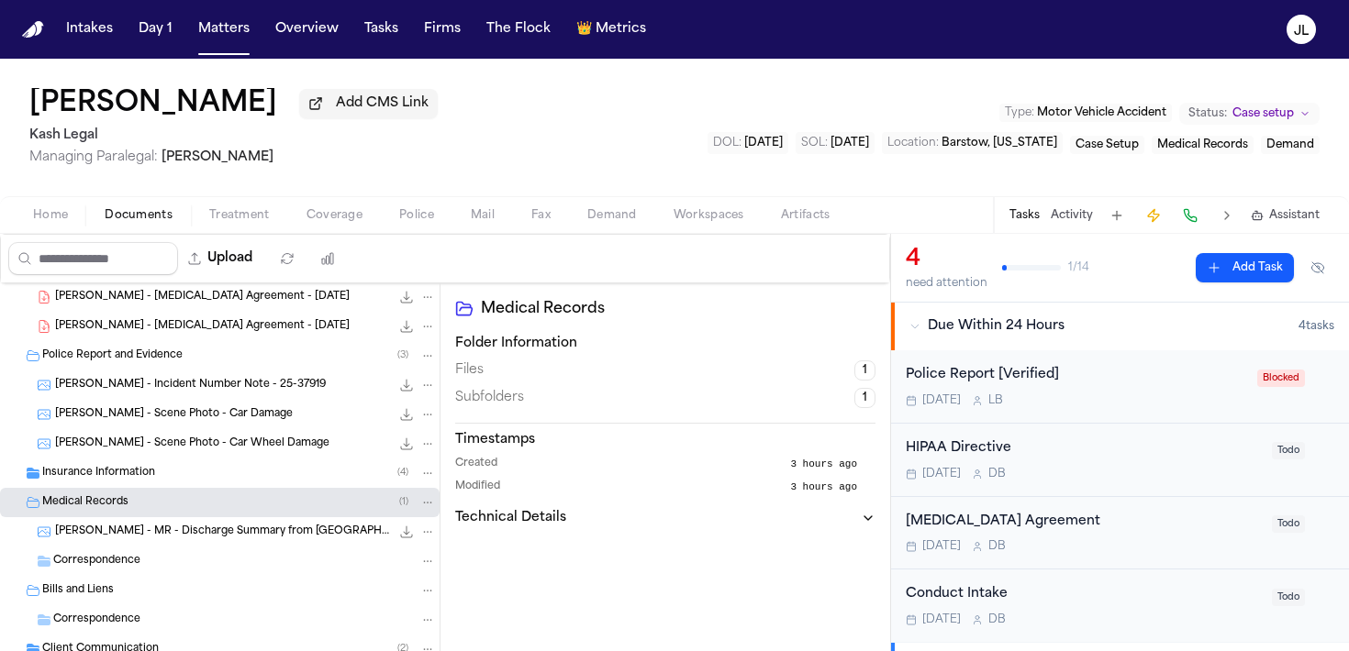
click at [110, 477] on span "Insurance Information" at bounding box center [98, 474] width 113 height 16
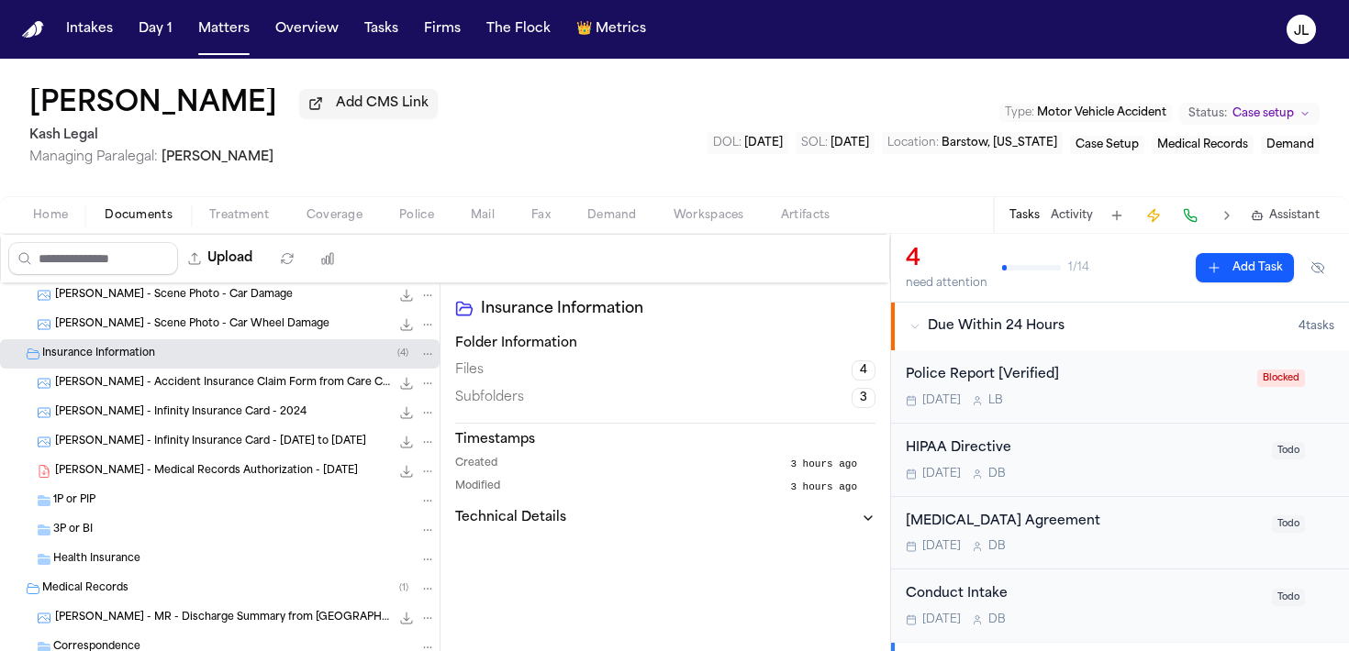
scroll to position [303, 0]
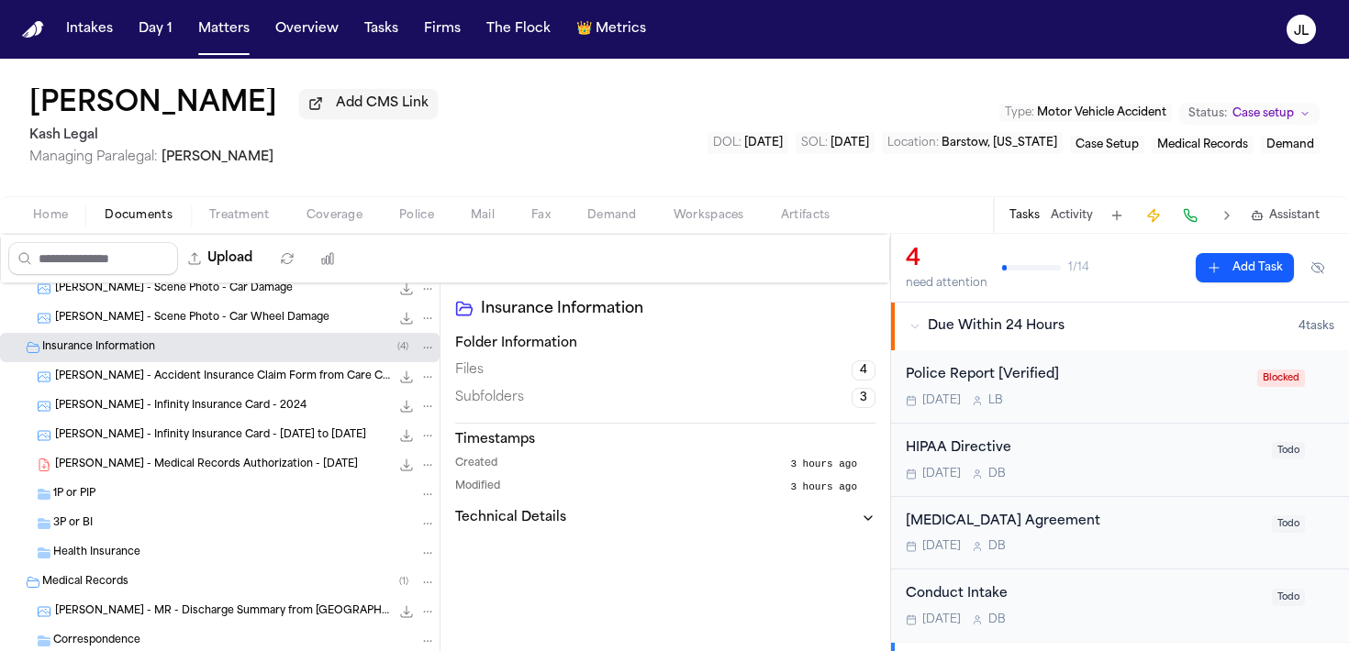
click at [139, 606] on div "T. McGowen - MR - Discharge Summary from Barstow Community Hospital - 9.29.25 2…" at bounding box center [245, 612] width 381 height 18
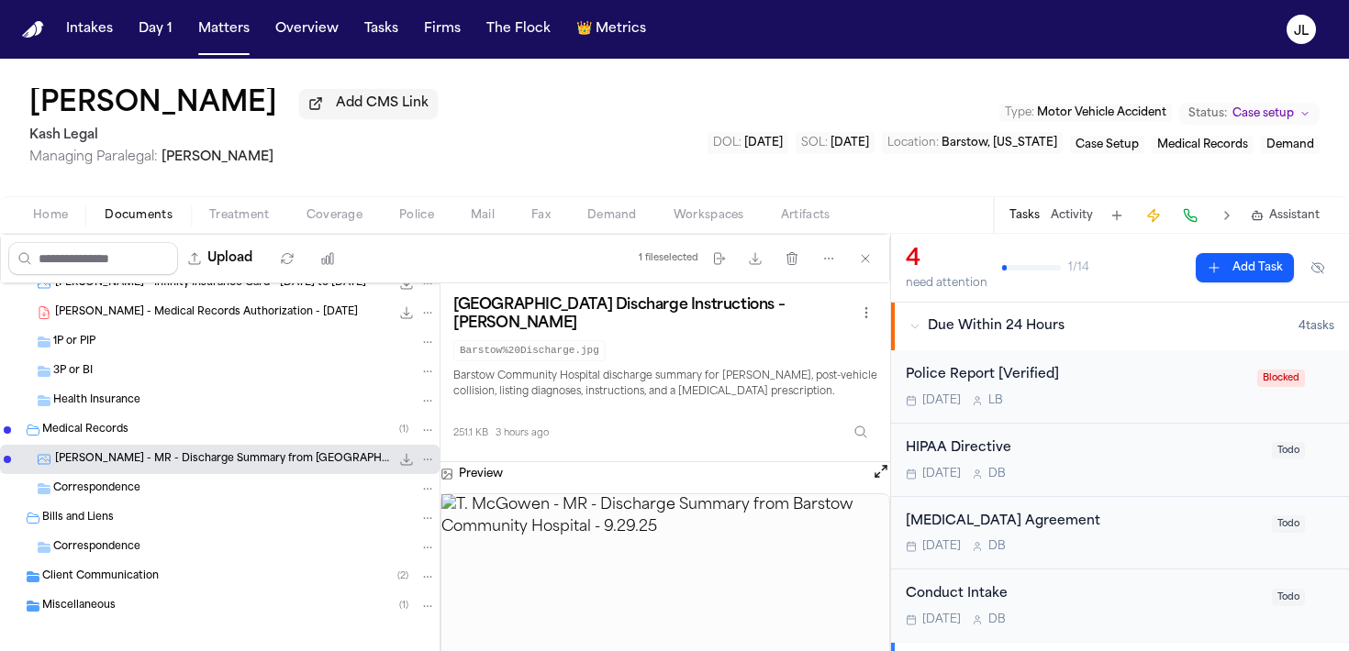
scroll to position [471, 0]
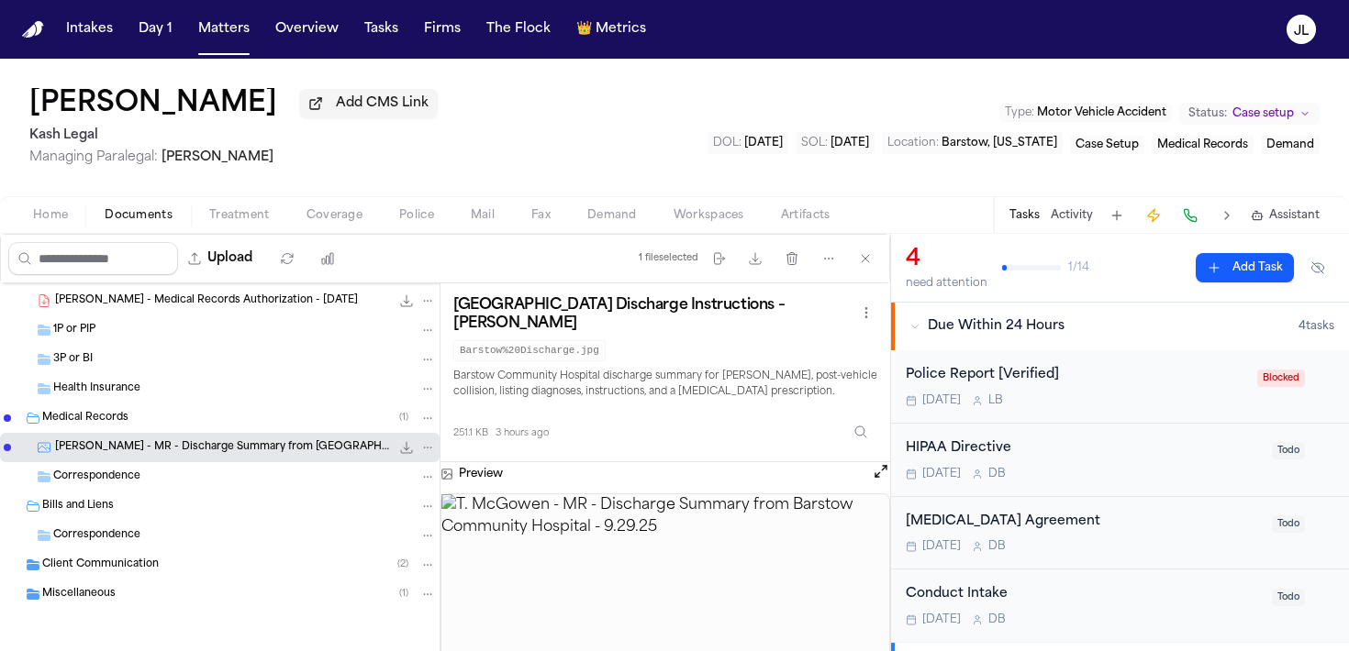
click at [876, 473] on button "Open preview" at bounding box center [881, 471] width 18 height 18
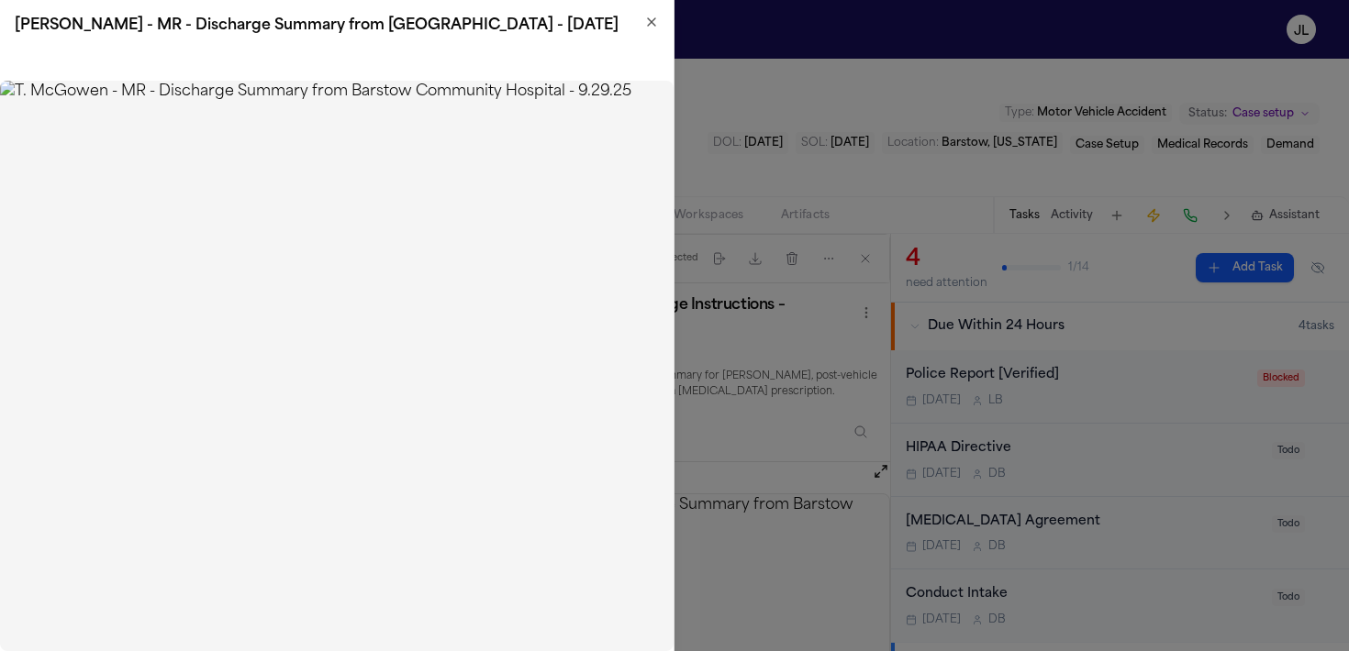
click at [673, 220] on img at bounding box center [336, 366] width 673 height 571
click at [647, 23] on icon "button" at bounding box center [651, 22] width 15 height 15
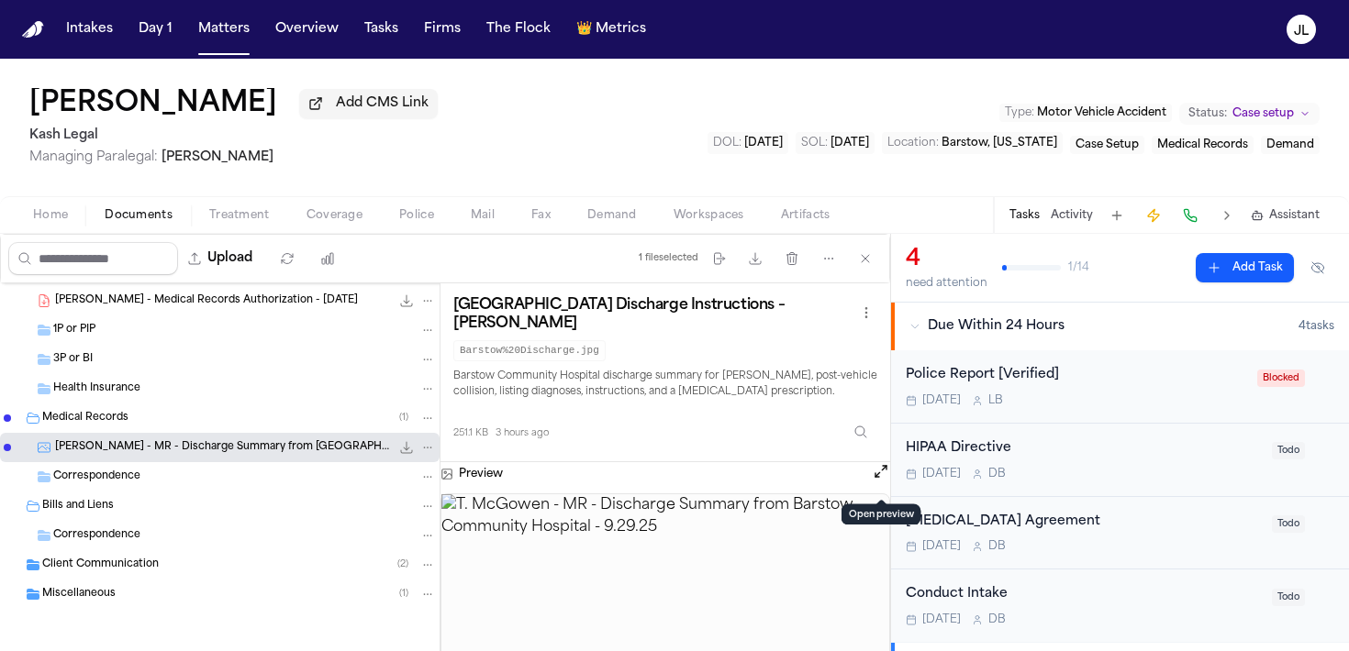
click at [84, 420] on span "Medical Records" at bounding box center [85, 419] width 86 height 16
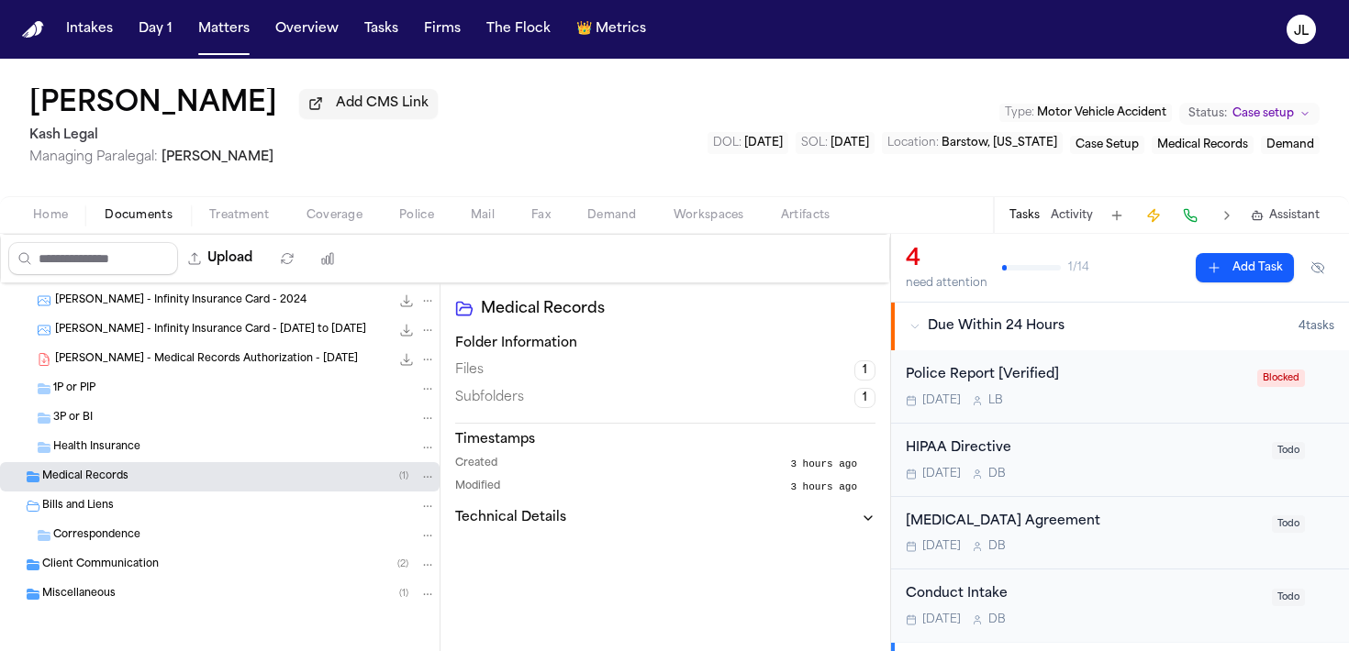
scroll to position [412, 0]
click at [90, 449] on span "Health Insurance" at bounding box center [96, 448] width 87 height 16
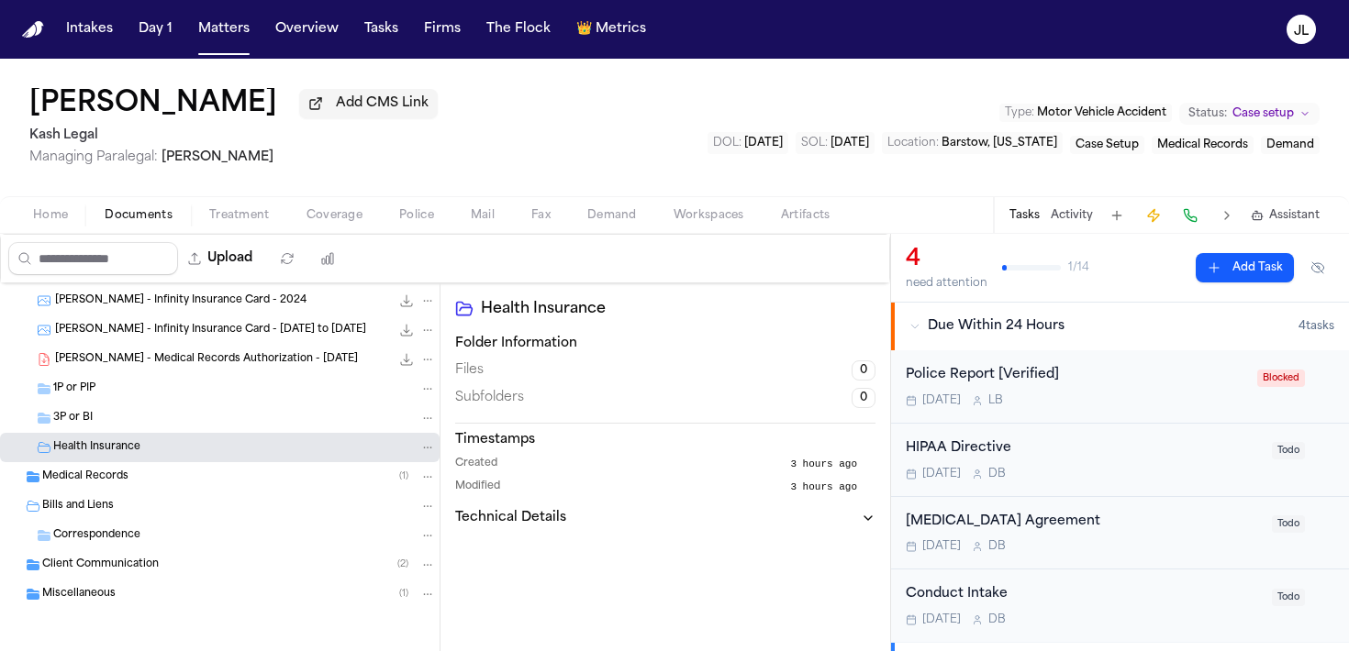
click at [88, 483] on span "Medical Records" at bounding box center [85, 478] width 86 height 16
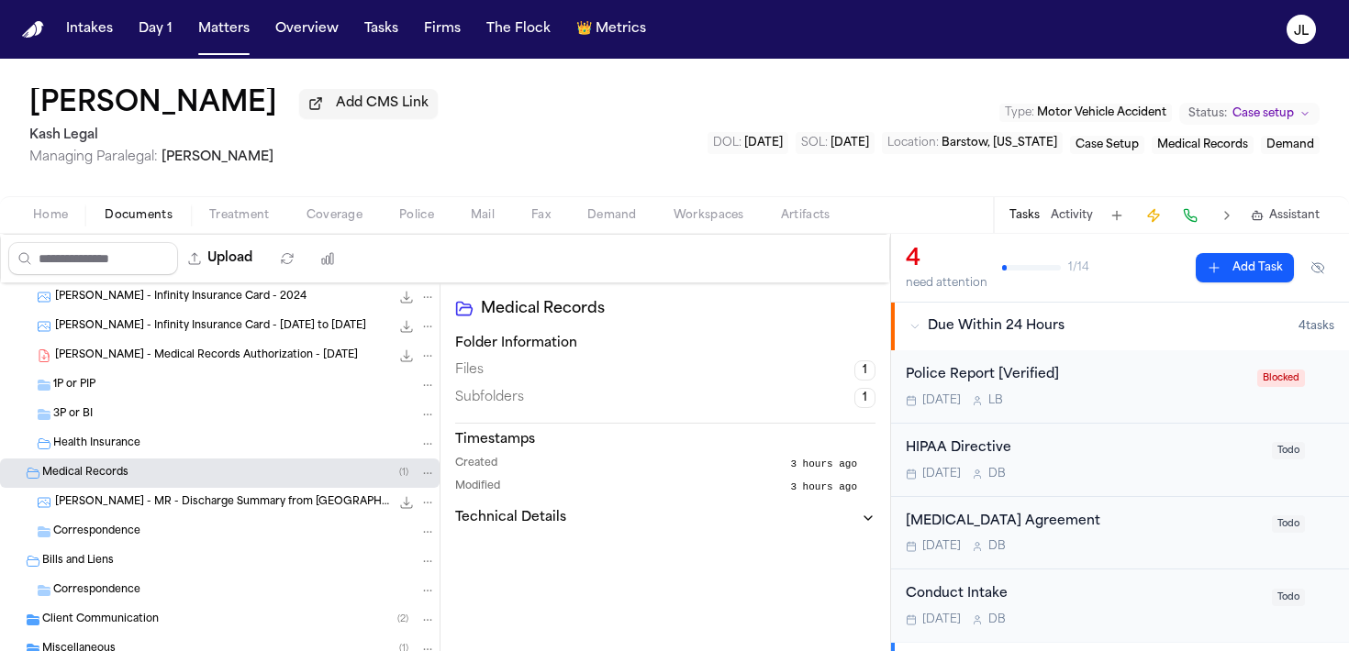
click at [87, 509] on span "T. McGowen - MR - Discharge Summary from Barstow Community Hospital - 9.29.25" at bounding box center [222, 503] width 335 height 16
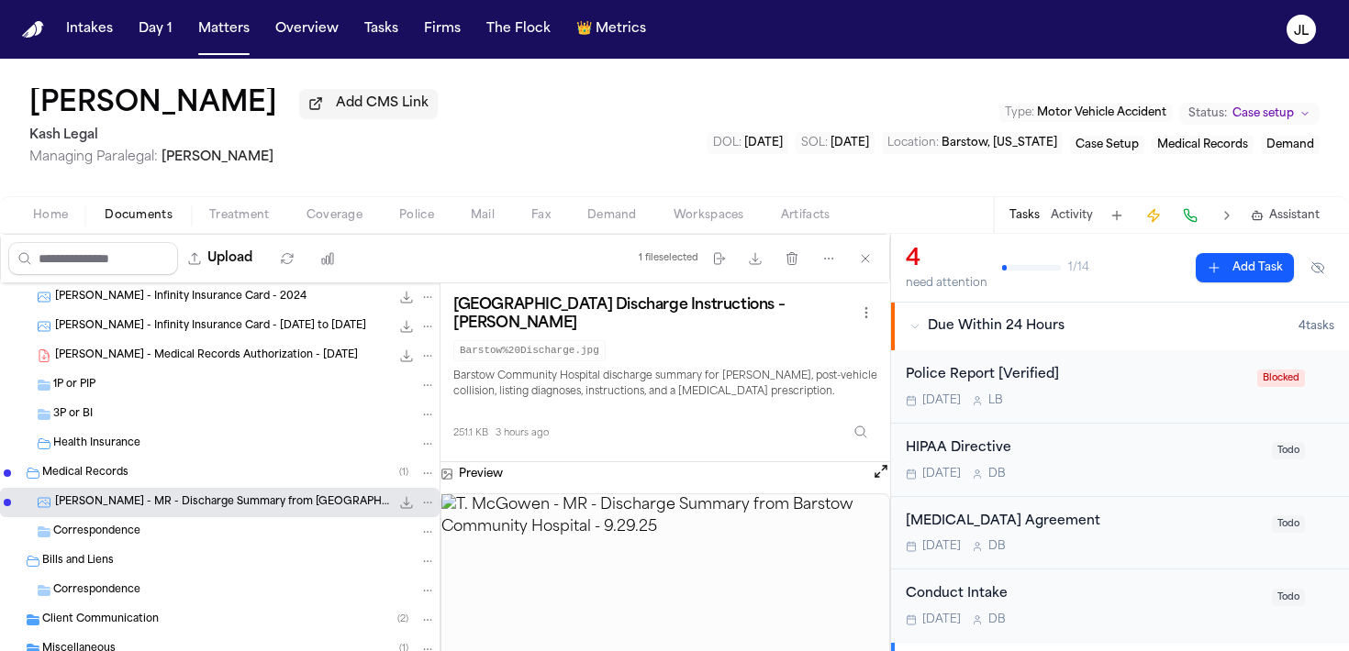
click at [88, 406] on div "3P or BI" at bounding box center [220, 414] width 440 height 29
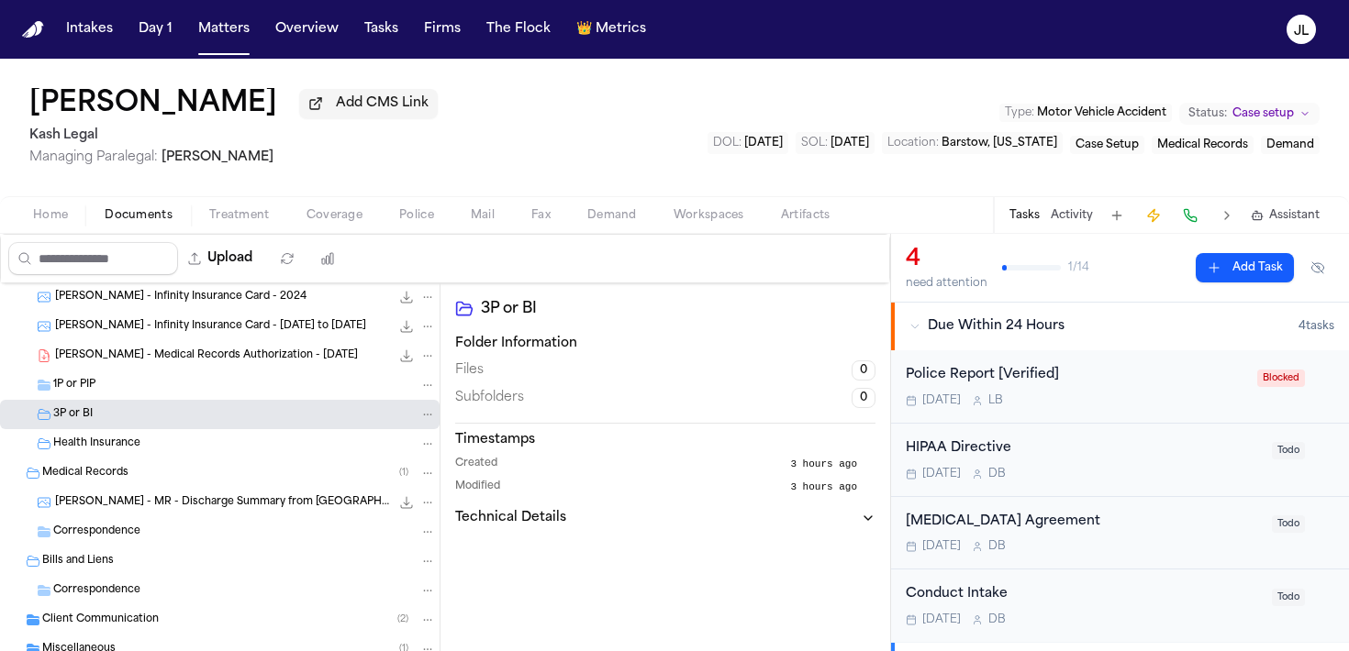
click at [88, 392] on span "1P or PIP" at bounding box center [74, 386] width 42 height 16
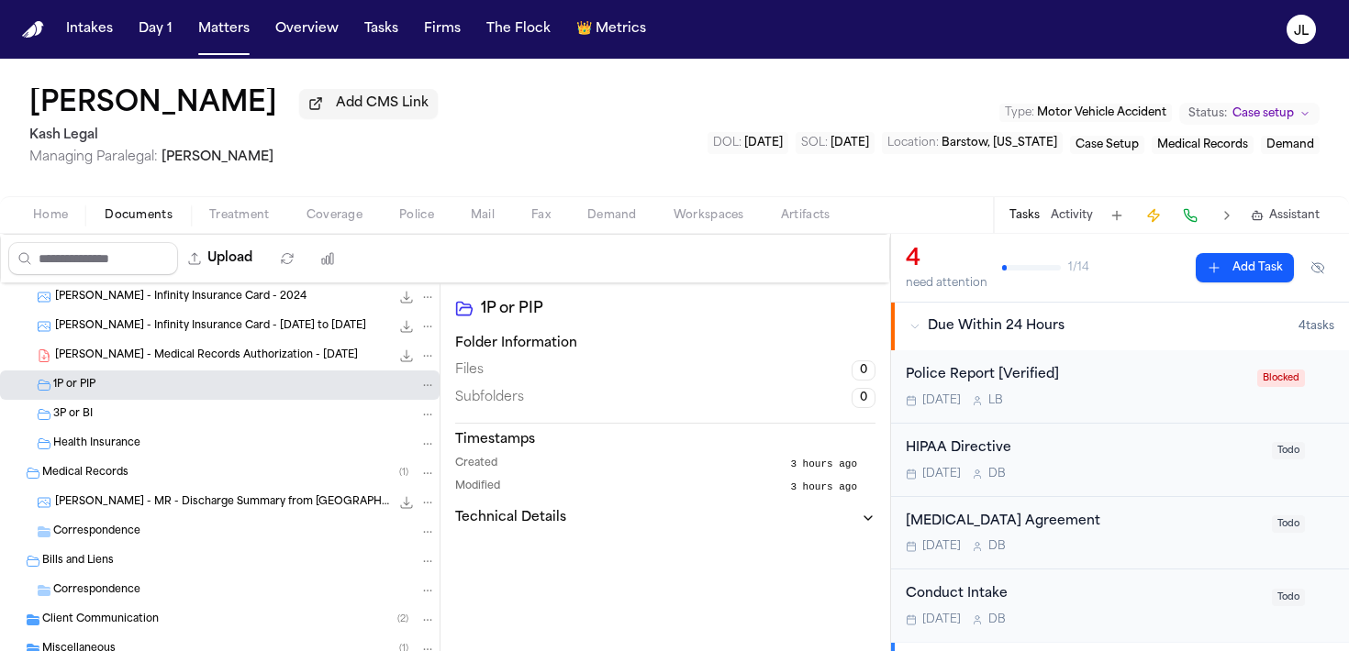
click at [94, 362] on span "T. McGowen - Medical Records Authorization - 9.30.25" at bounding box center [206, 357] width 303 height 16
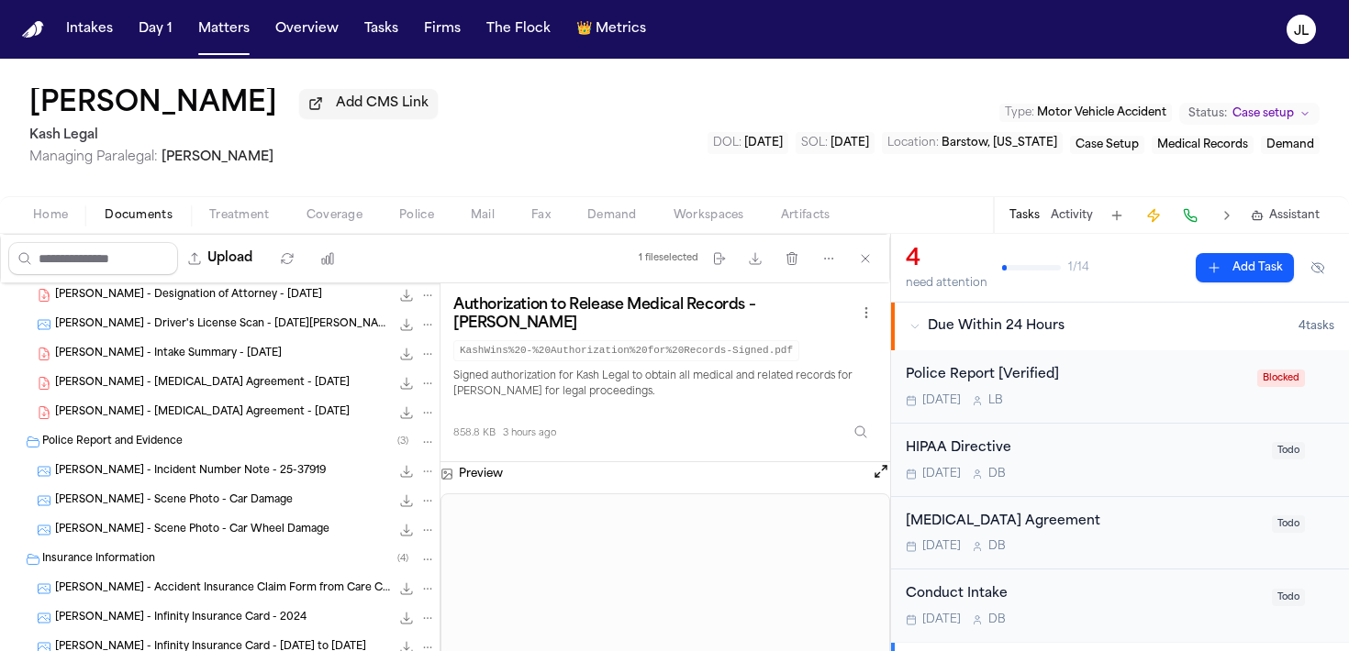
scroll to position [84, 0]
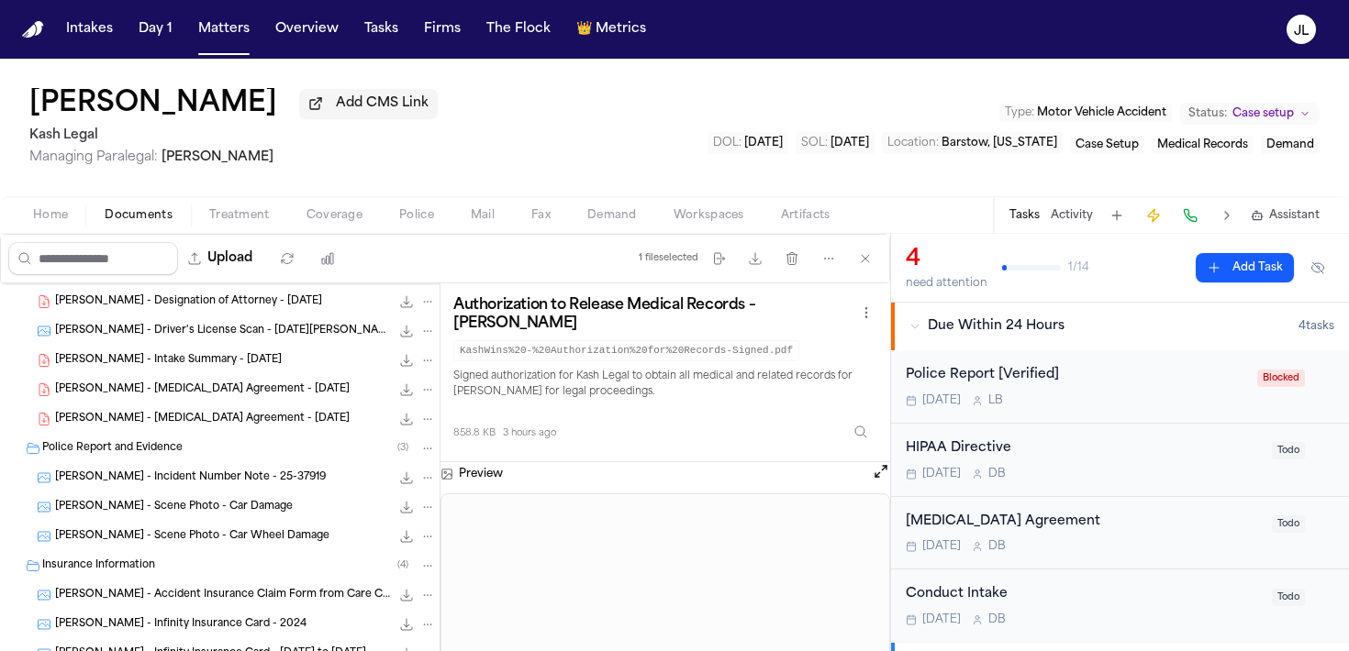
click at [195, 359] on span "T. McGowen - Intake Summary - 9.29.25" at bounding box center [168, 361] width 227 height 16
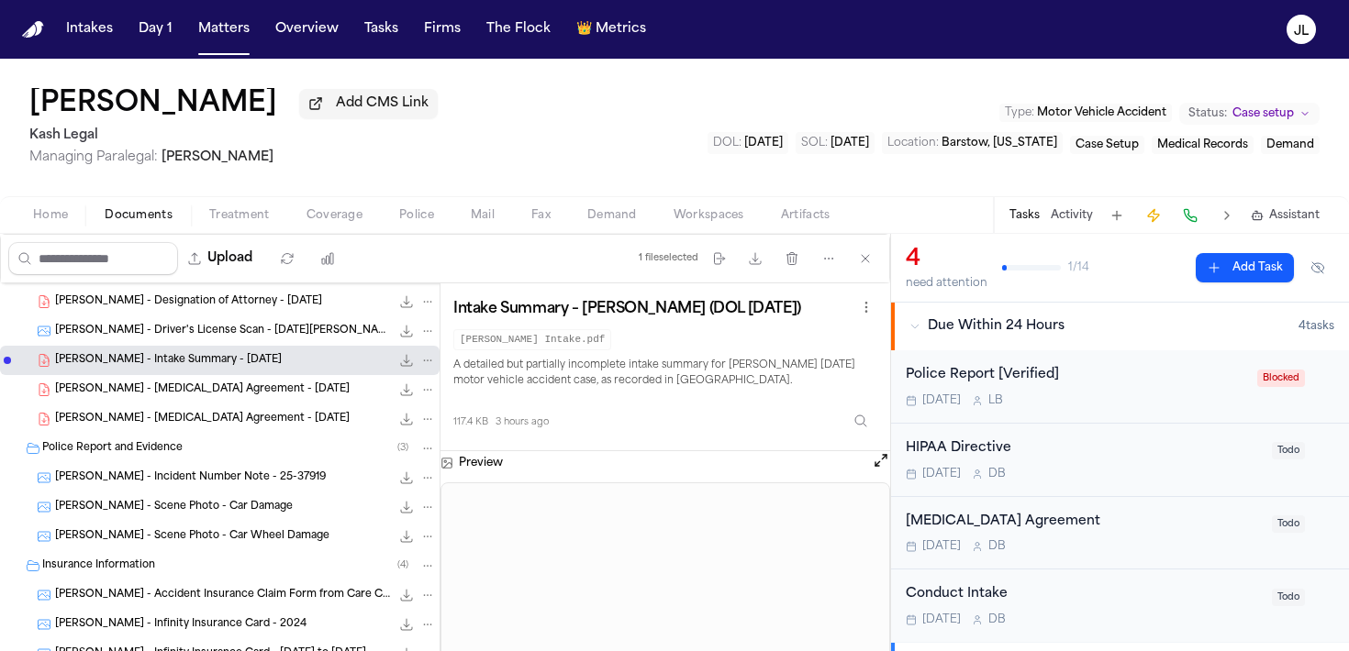
click at [288, 346] on div "T. McGowen - Driver's License Scan - Lucia Henriquez 189.4 KB • JPG" at bounding box center [220, 331] width 440 height 29
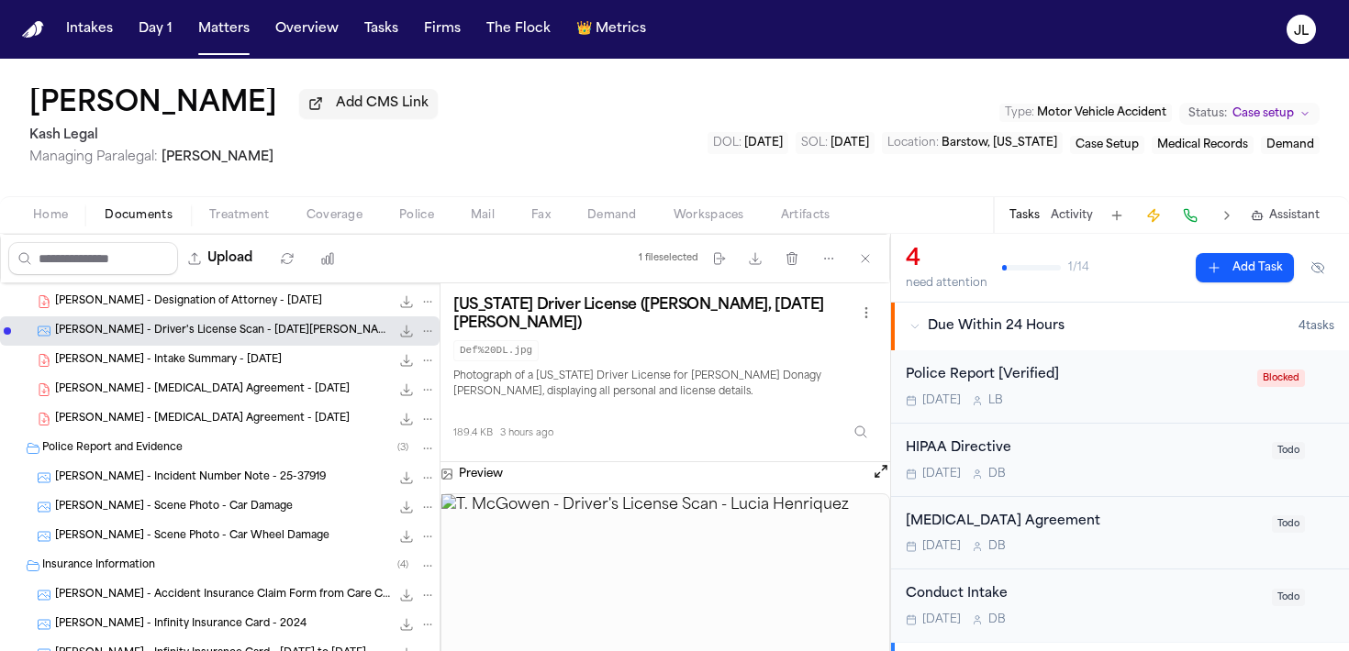
click at [278, 355] on div "T. McGowen - Intake Summary - 9.29.25 117.4 KB • PDF" at bounding box center [245, 360] width 381 height 18
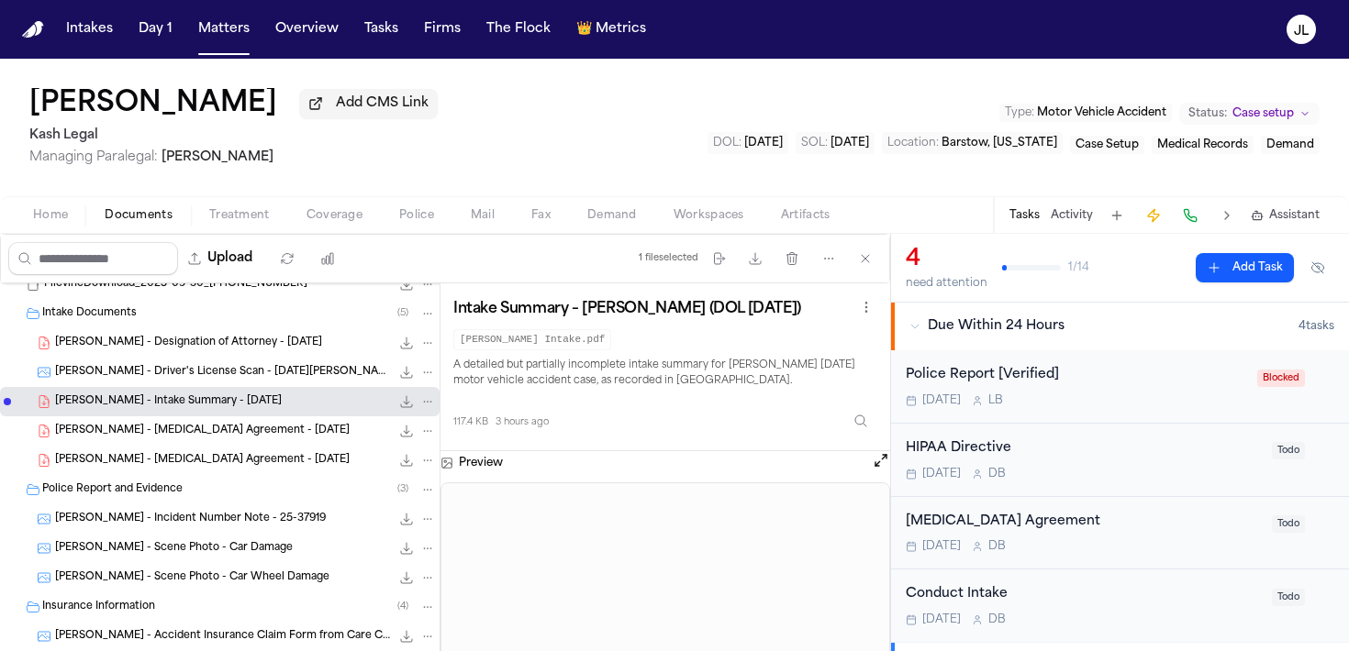
scroll to position [0, 0]
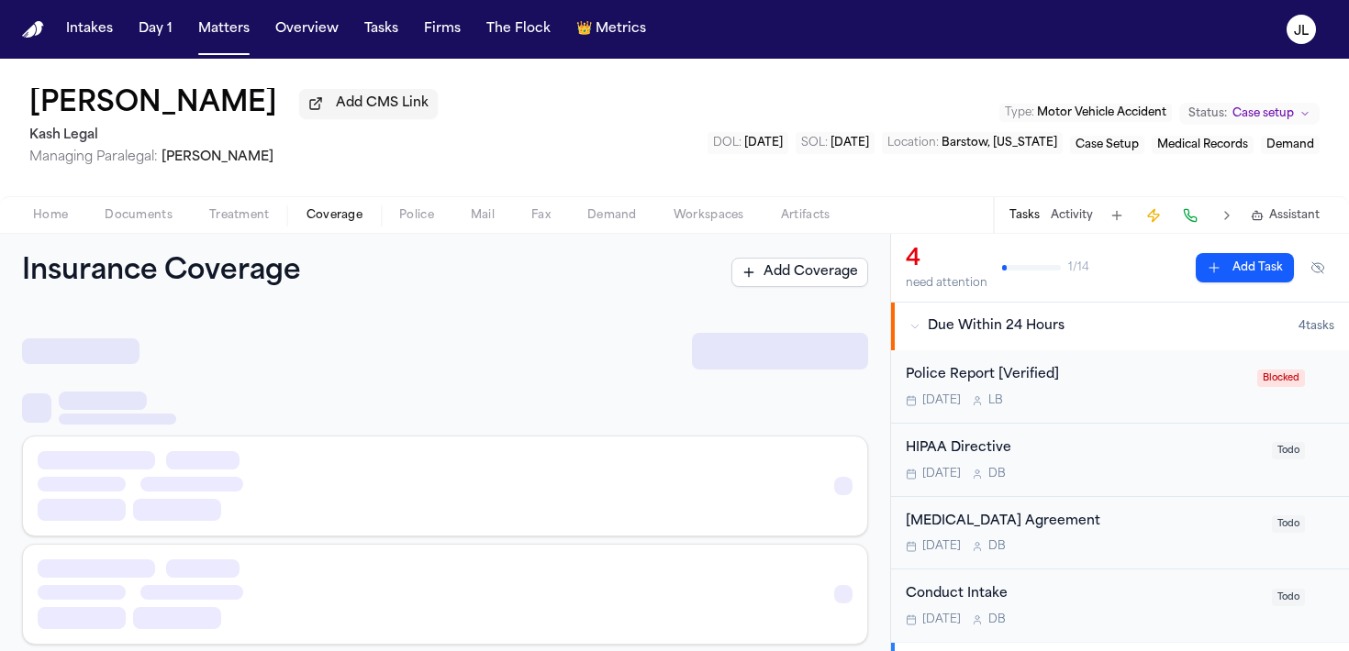
click at [339, 221] on span "Coverage" at bounding box center [334, 215] width 56 height 15
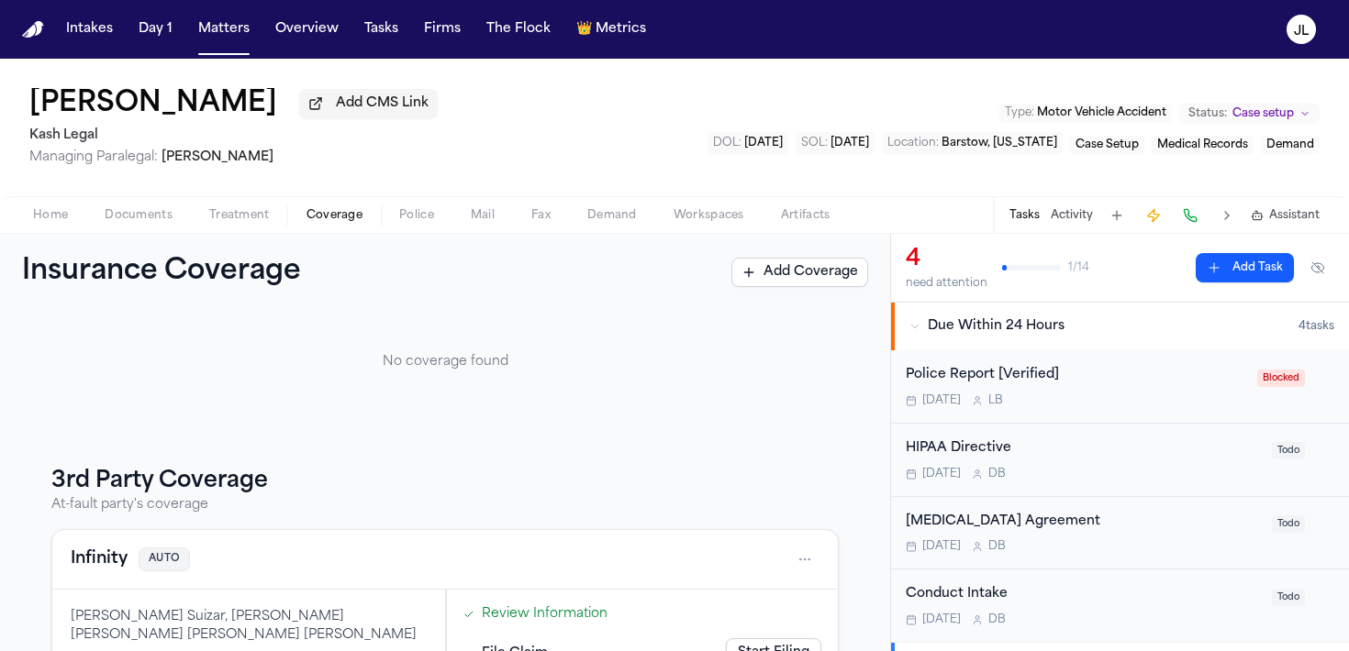
scroll to position [257, 0]
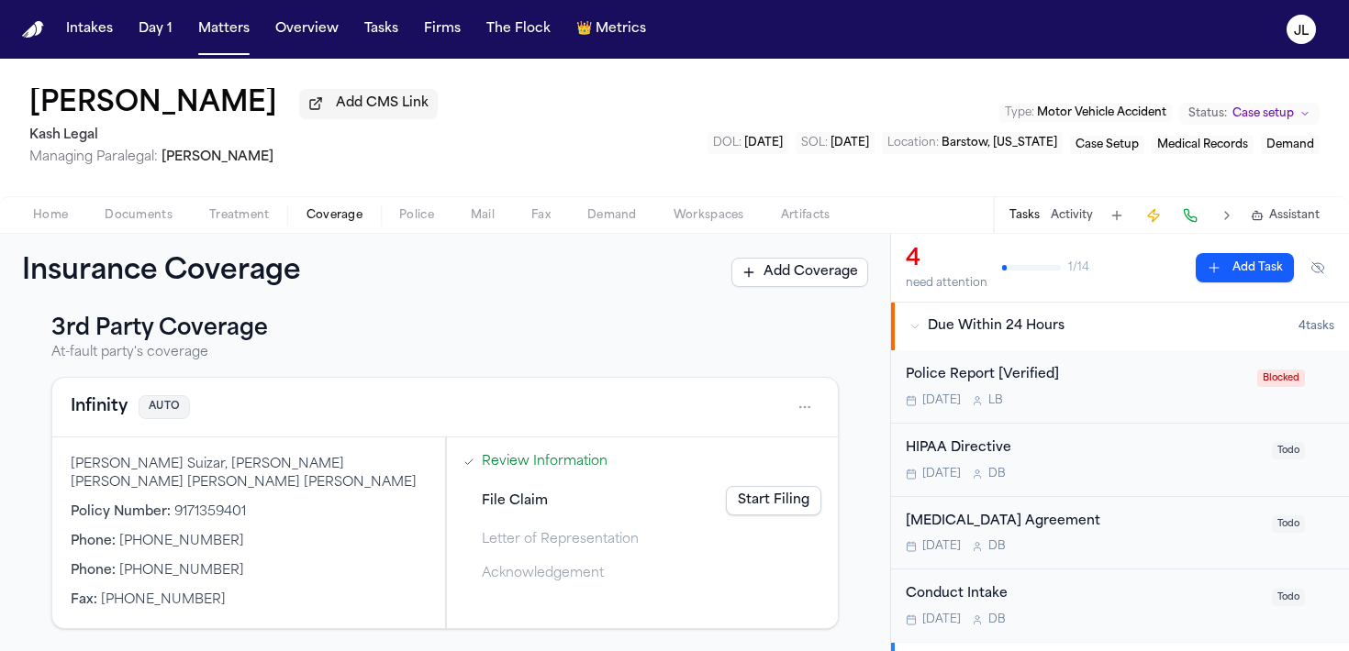
click at [110, 415] on button "Infinity" at bounding box center [99, 408] width 57 height 26
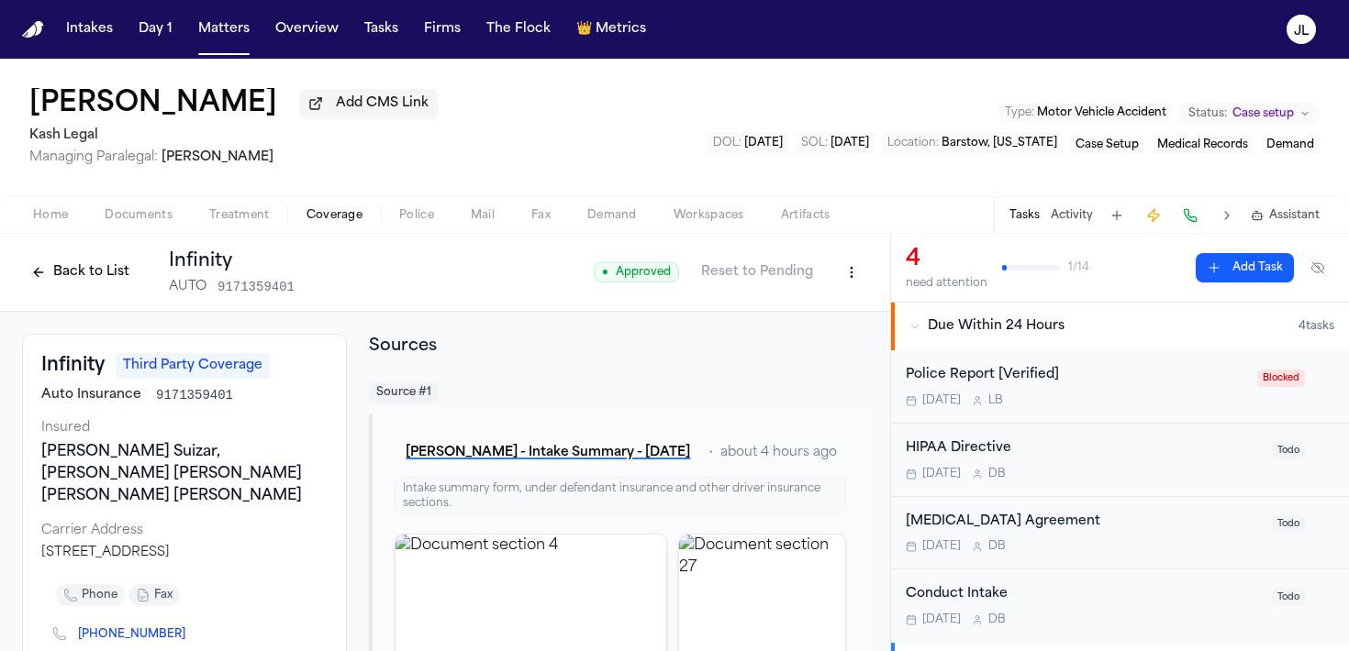
click at [842, 285] on html "Intakes Day 1 Matters Overview Tasks Firms The Flock 👑 Metrics JL Tekiya McGowe…" at bounding box center [674, 325] width 1349 height 651
click at [796, 318] on div "Edit Coverage" at bounding box center [788, 316] width 154 height 29
select select "**********"
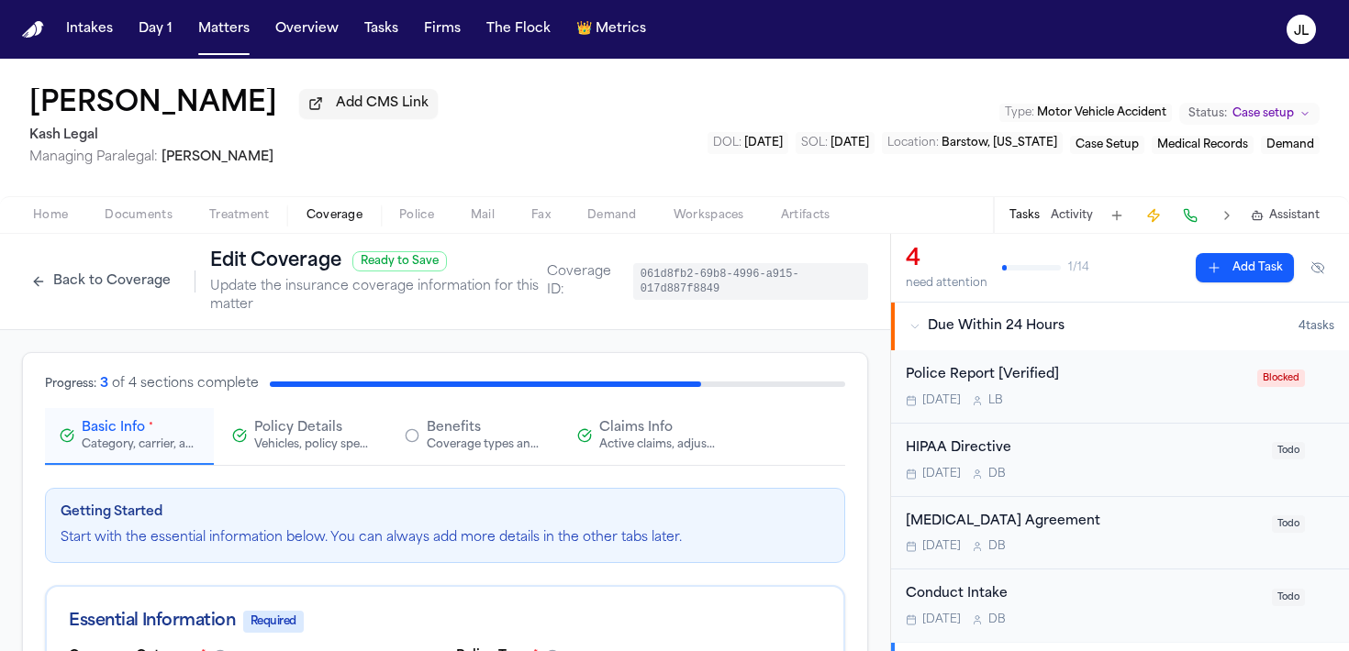
click at [618, 429] on span "Claims Info" at bounding box center [635, 428] width 73 height 18
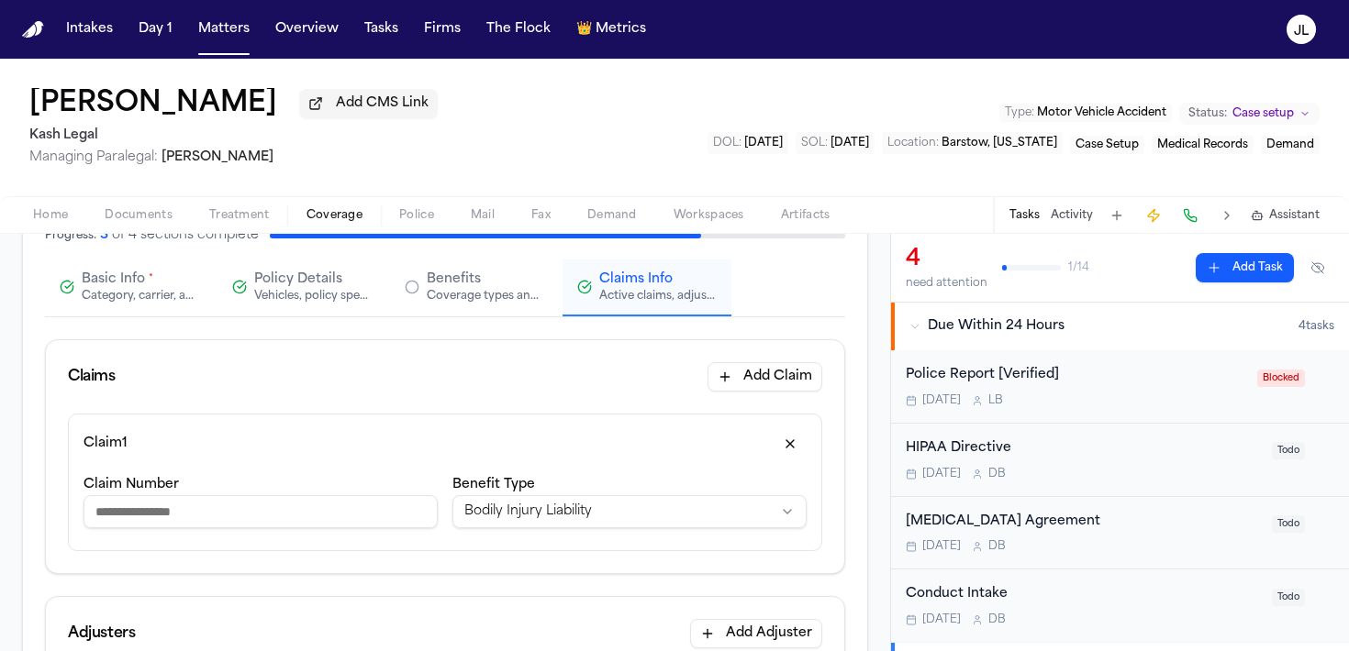
scroll to position [166, 0]
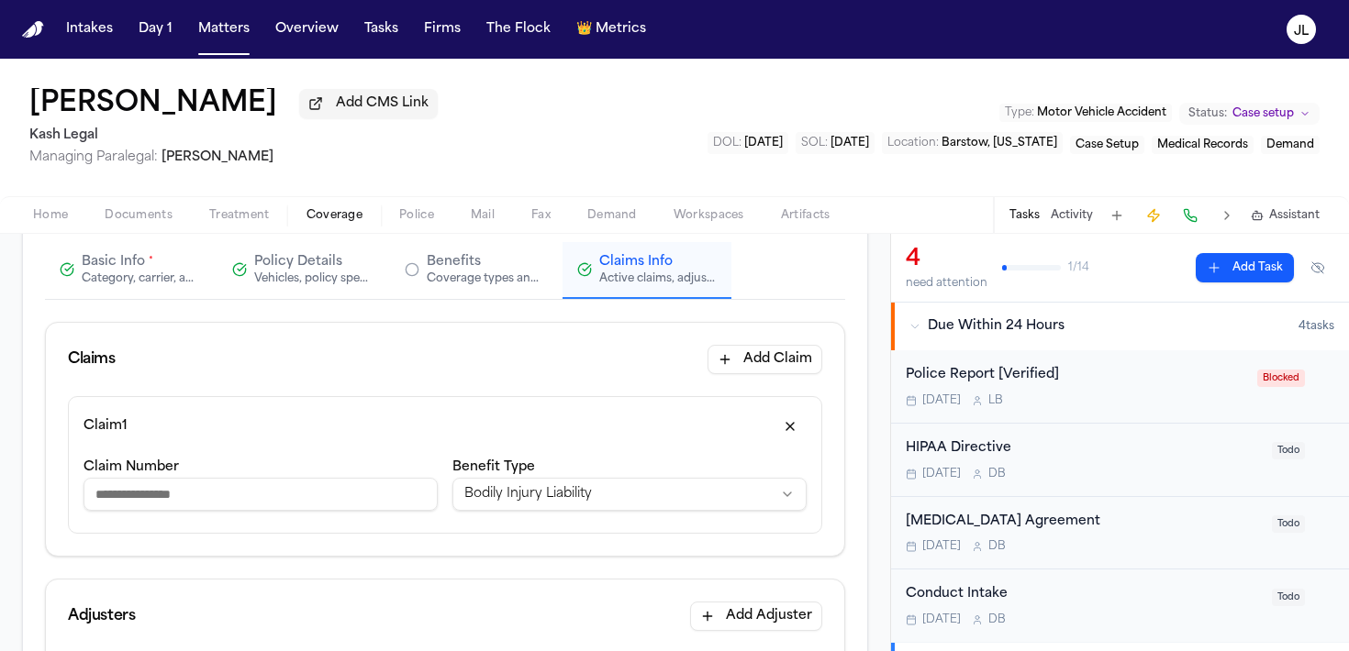
click at [312, 498] on input "Claim Number" at bounding box center [260, 494] width 354 height 33
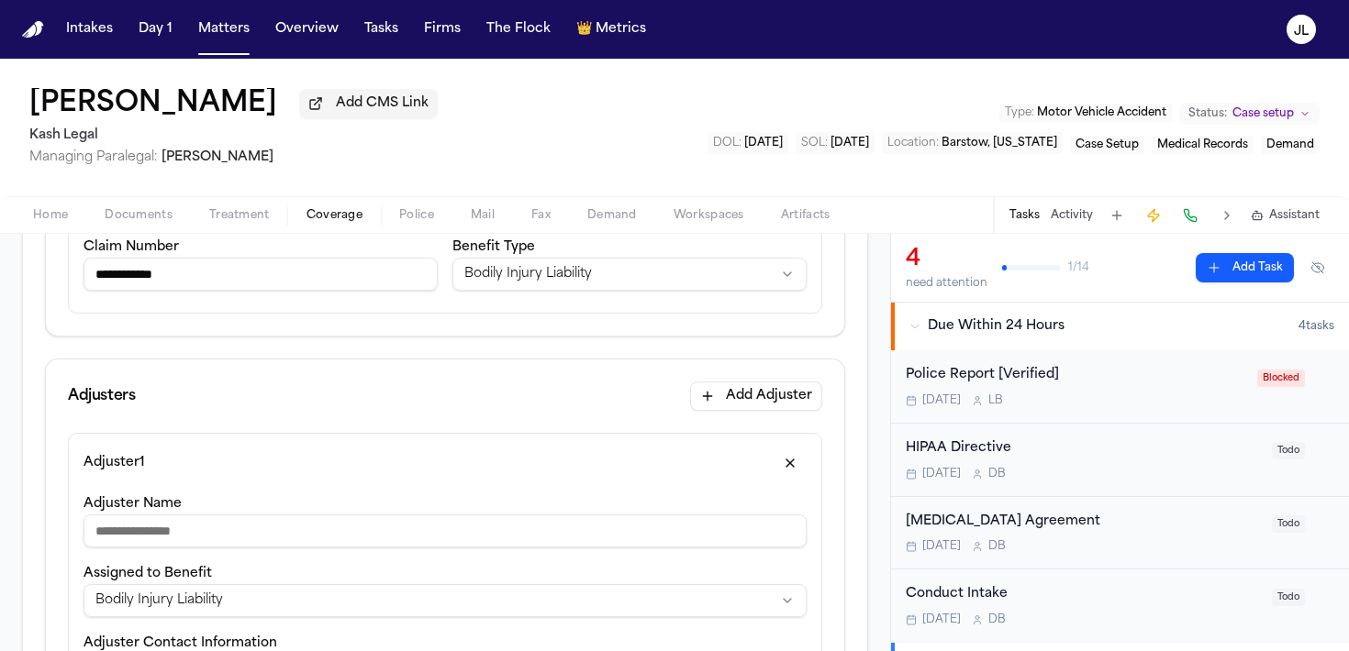
scroll to position [435, 0]
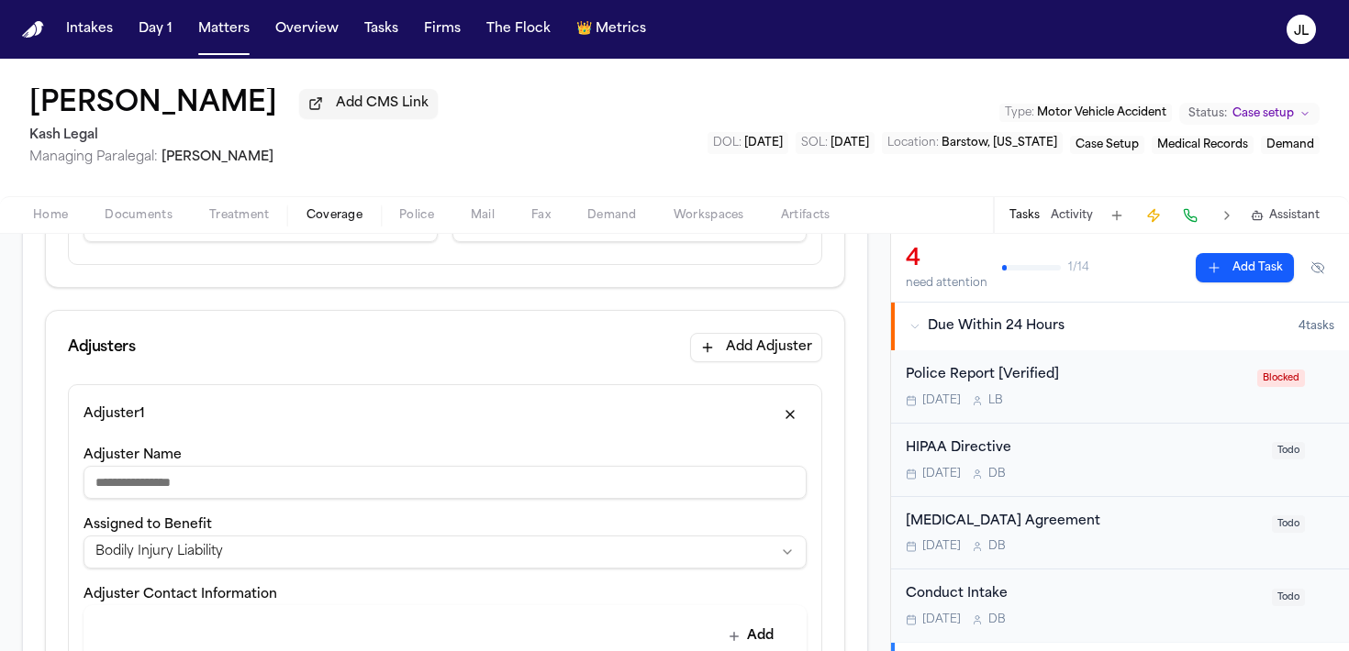
type input "**********"
click at [304, 496] on input "Adjuster Name" at bounding box center [444, 482] width 723 height 33
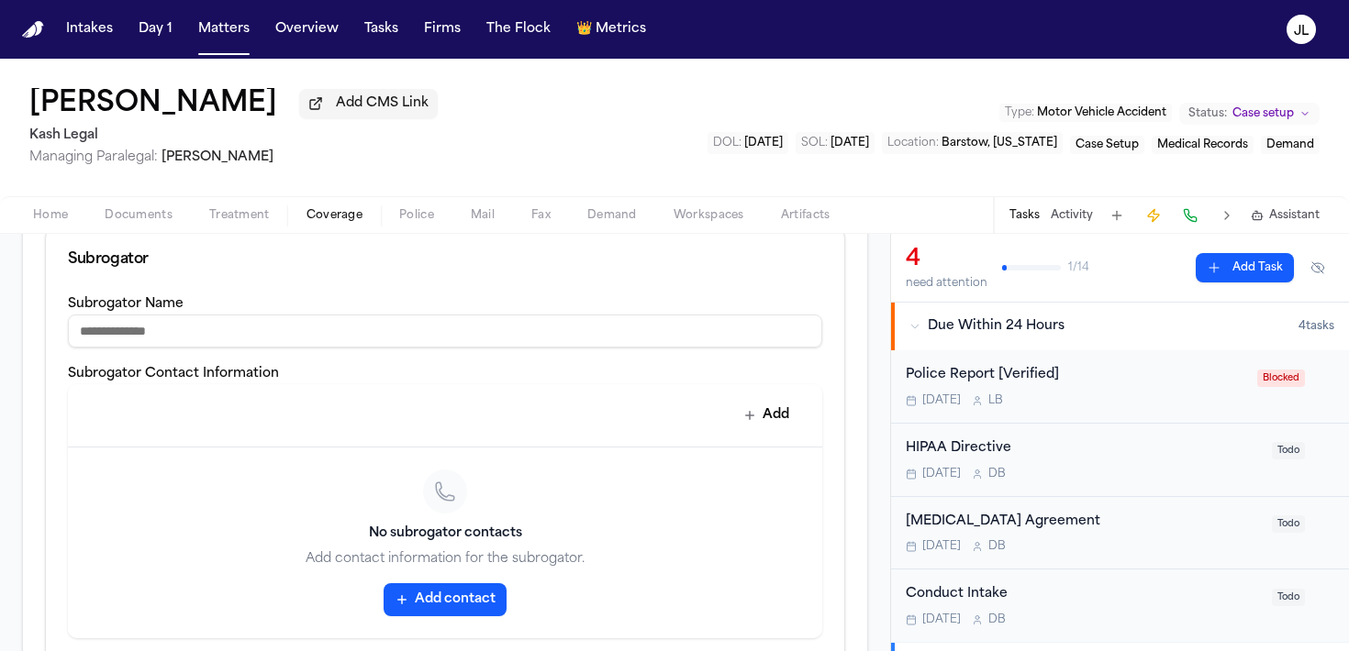
scroll to position [1321, 0]
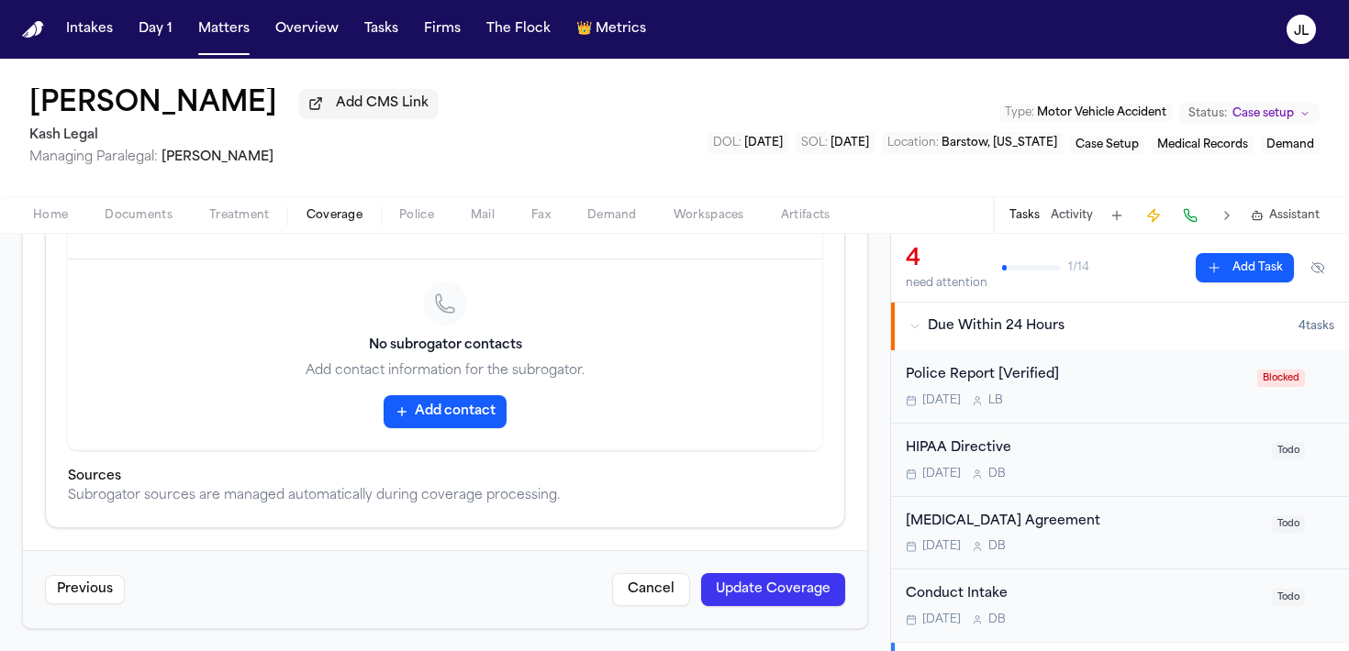
type input "**********"
click at [762, 595] on button "Update Coverage" at bounding box center [773, 589] width 144 height 33
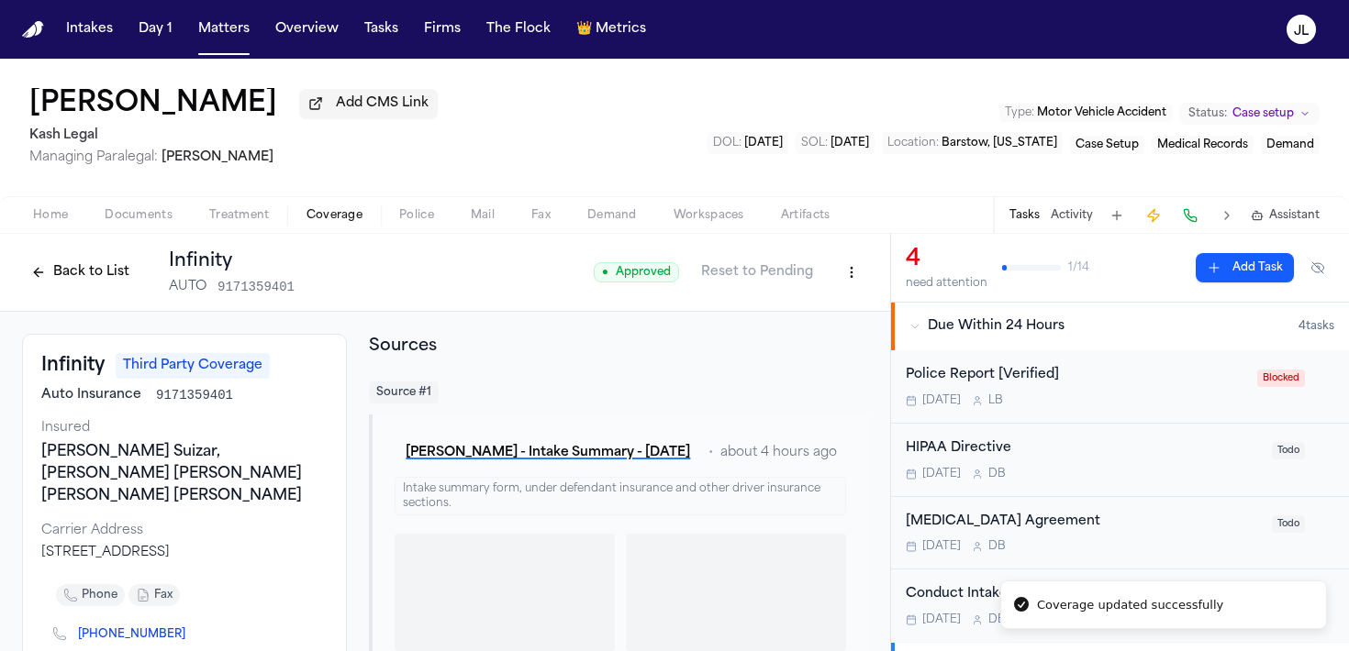
click at [70, 221] on button "Home" at bounding box center [51, 216] width 72 height 22
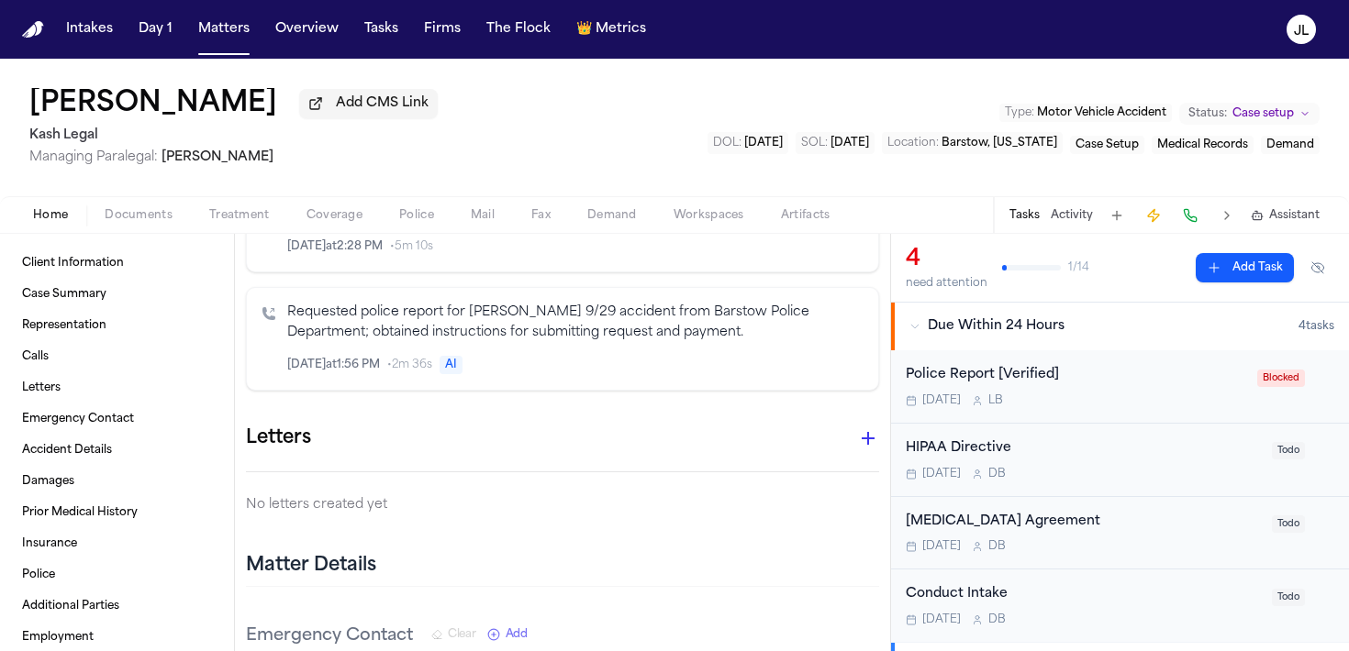
scroll to position [482, 0]
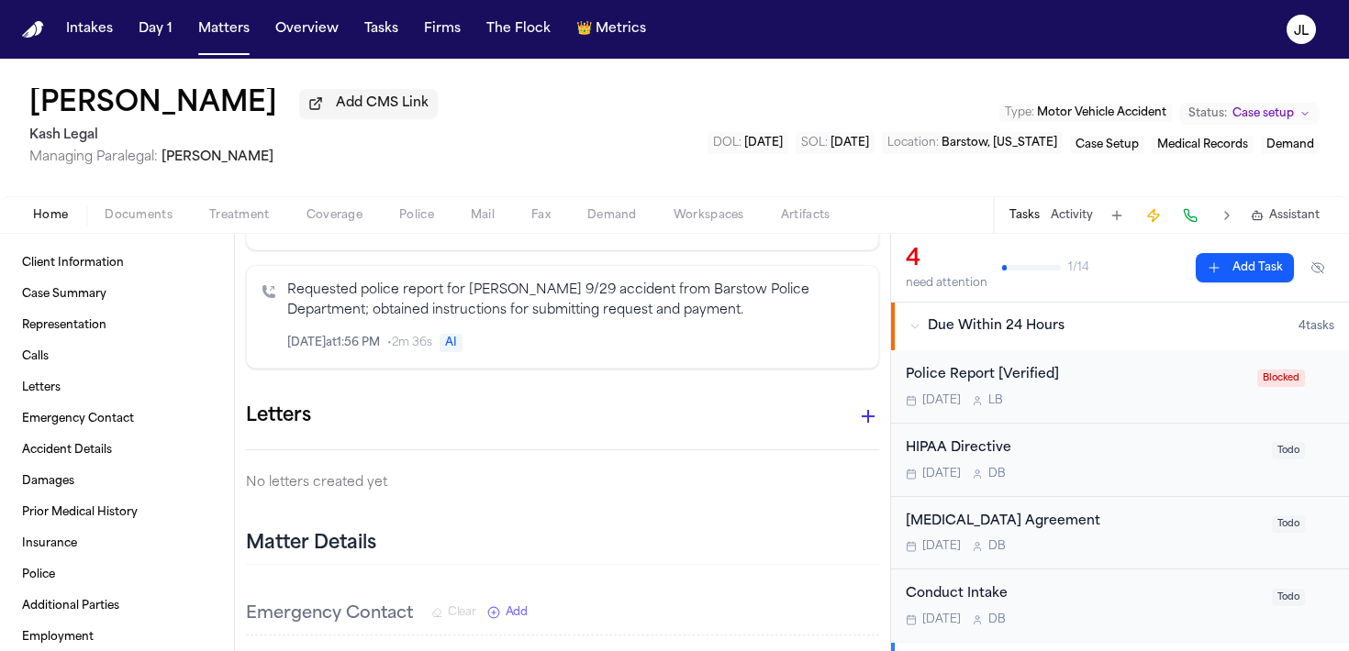
click at [864, 406] on icon "button" at bounding box center [868, 417] width 22 height 22
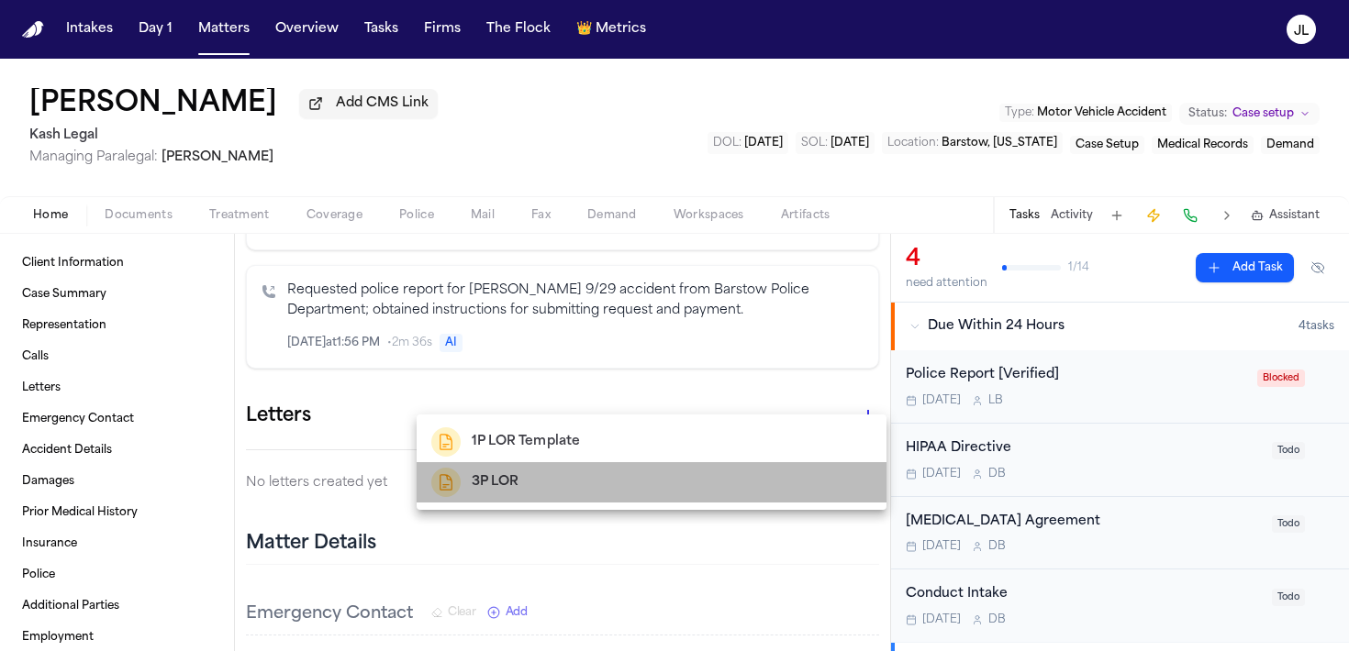
click at [589, 474] on div "3P LOR" at bounding box center [651, 482] width 440 height 29
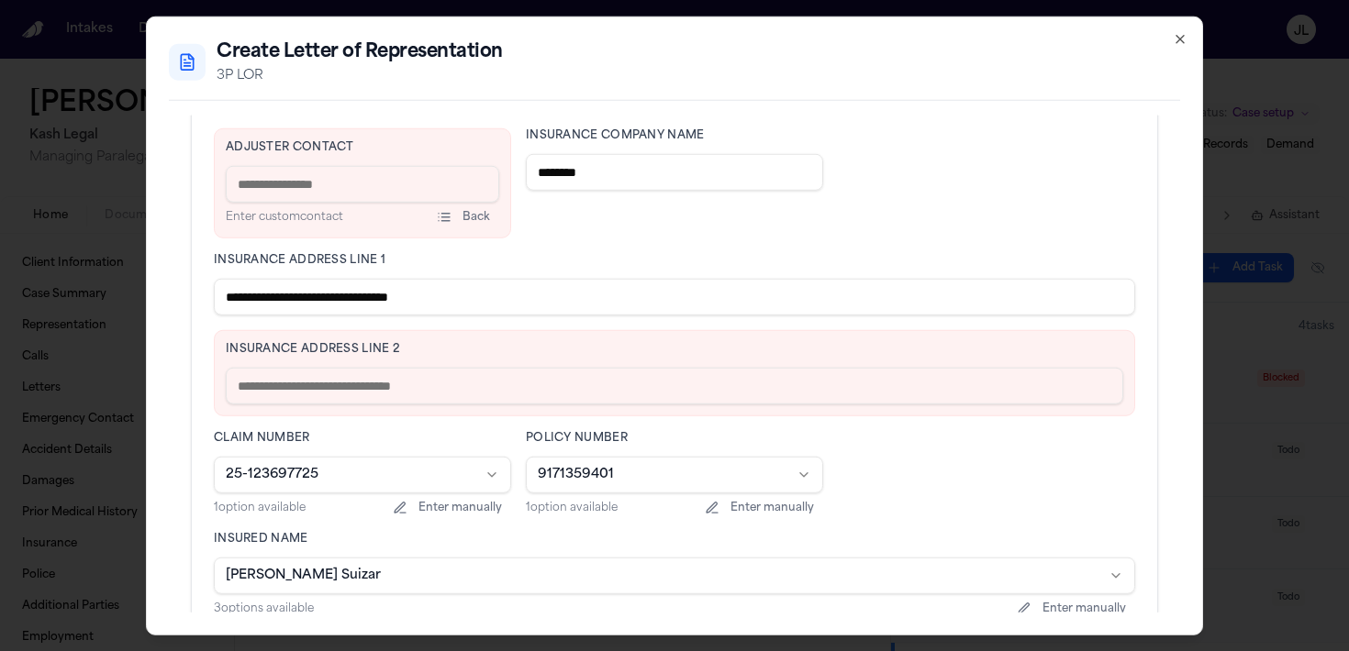
scroll to position [530, 0]
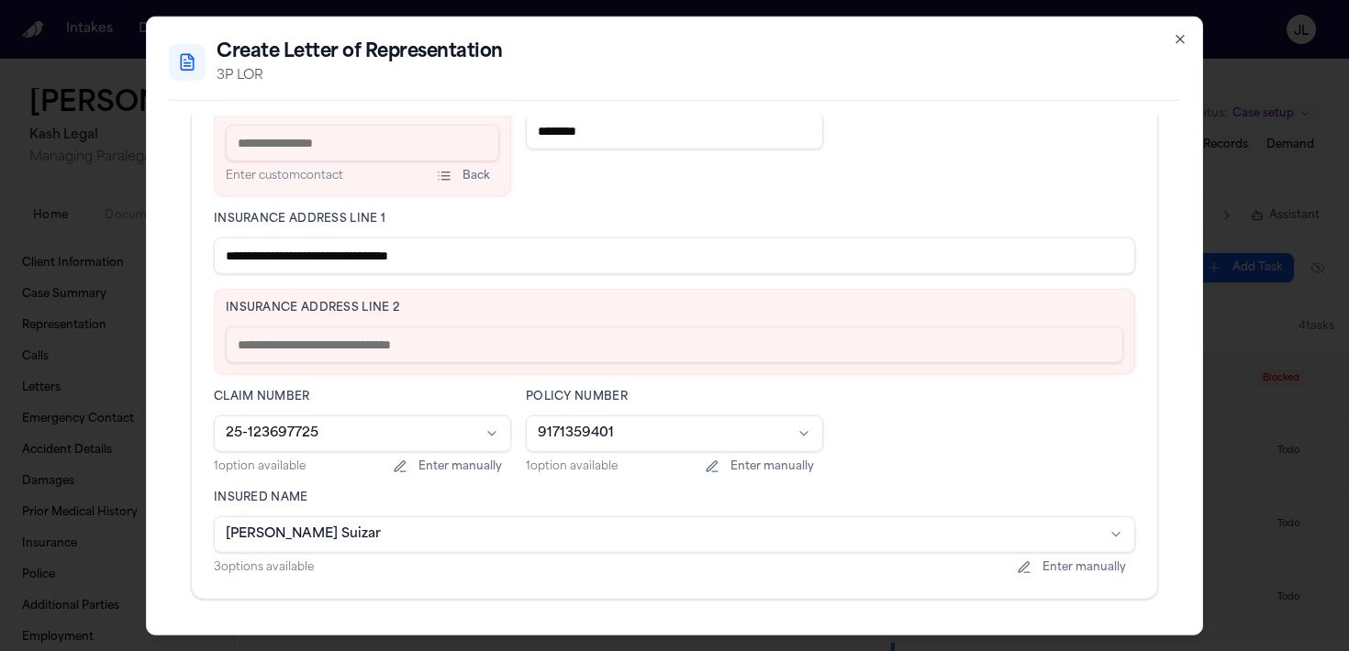
drag, startPoint x: 486, startPoint y: 248, endPoint x: 330, endPoint y: 254, distance: 156.1
click at [330, 254] on input "**********" at bounding box center [674, 256] width 921 height 37
type input "**********"
click at [314, 319] on div "Insurance Address Line 2" at bounding box center [674, 332] width 921 height 86
click at [314, 333] on input "text" at bounding box center [674, 345] width 897 height 37
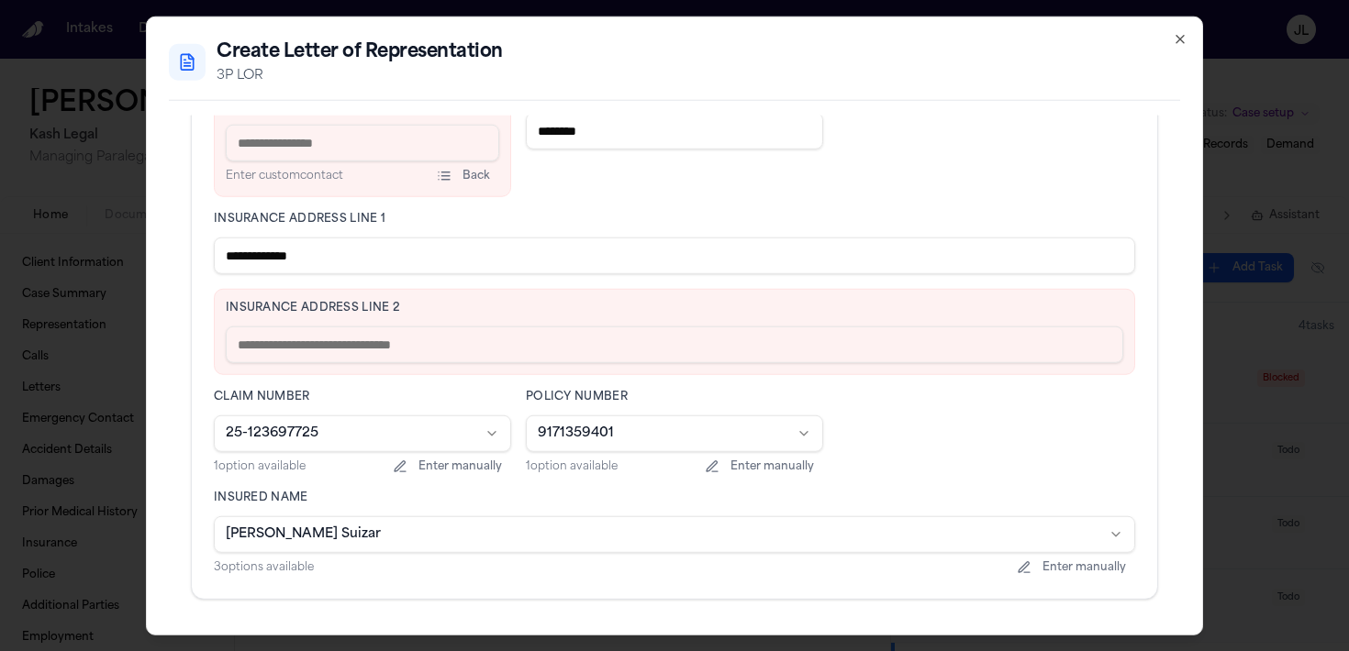
paste input "**********"
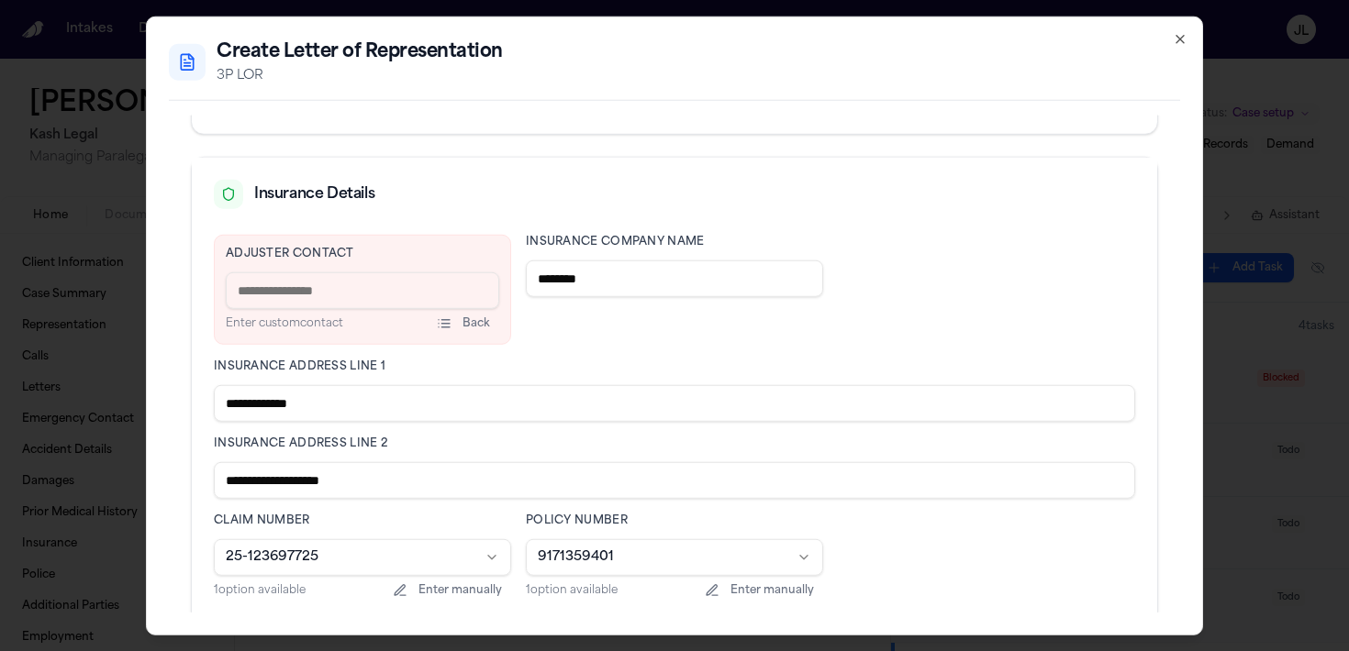
scroll to position [369, 0]
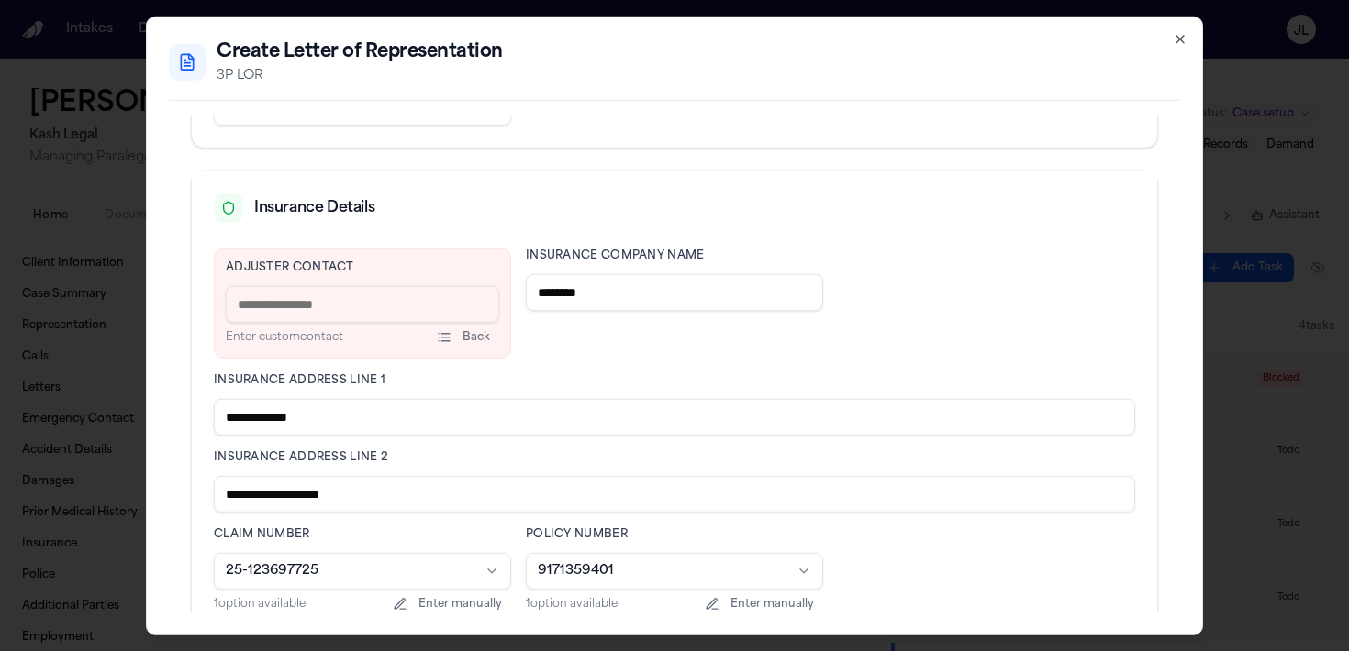
type input "**********"
click at [338, 309] on input at bounding box center [362, 304] width 273 height 37
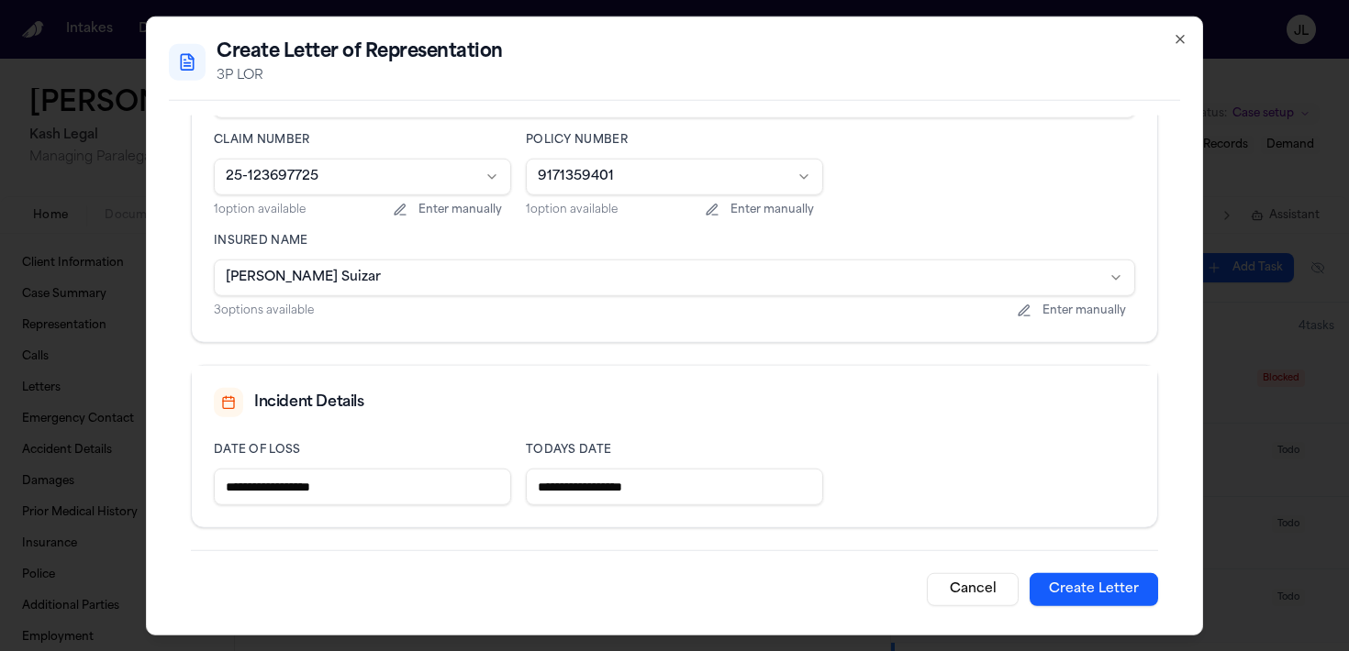
scroll to position [755, 0]
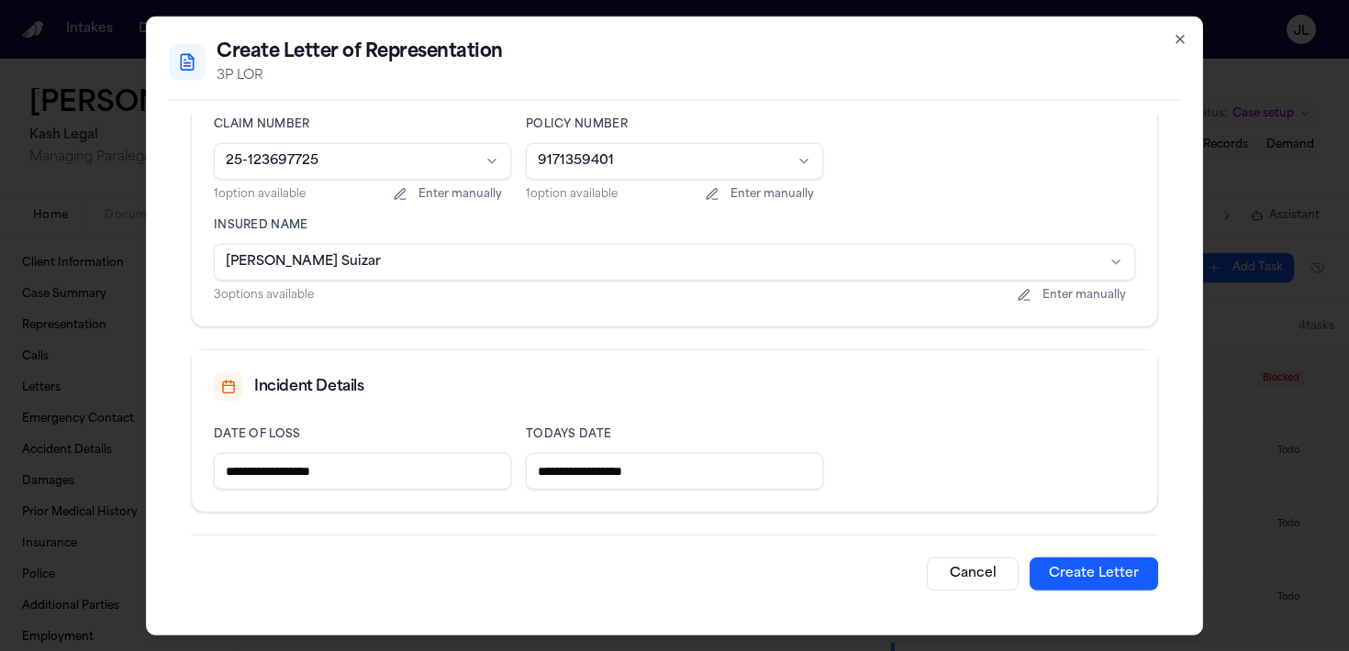
type input "**********"
click at [1090, 565] on button "Create Letter" at bounding box center [1094, 574] width 128 height 33
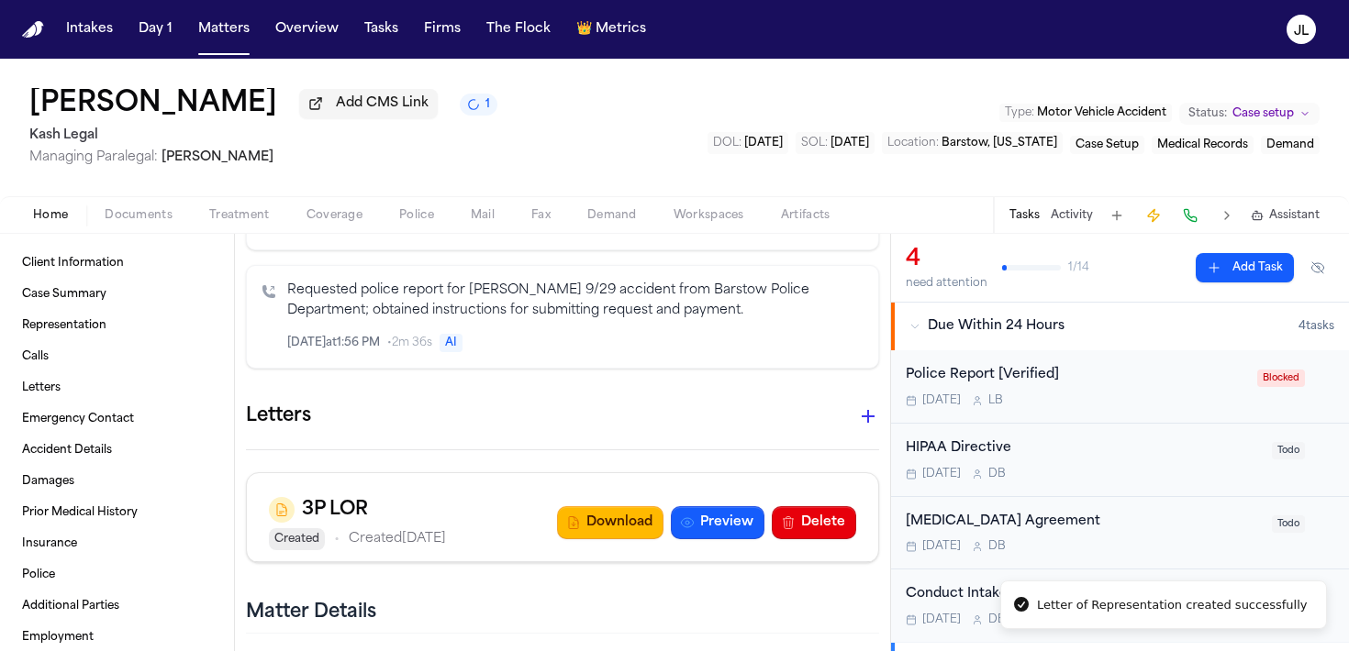
click at [625, 495] on div "3P LOR Created • Created Sep 30, 2025 Download Preview Delete" at bounding box center [562, 522] width 587 height 55
click at [625, 506] on button "Download" at bounding box center [610, 522] width 106 height 33
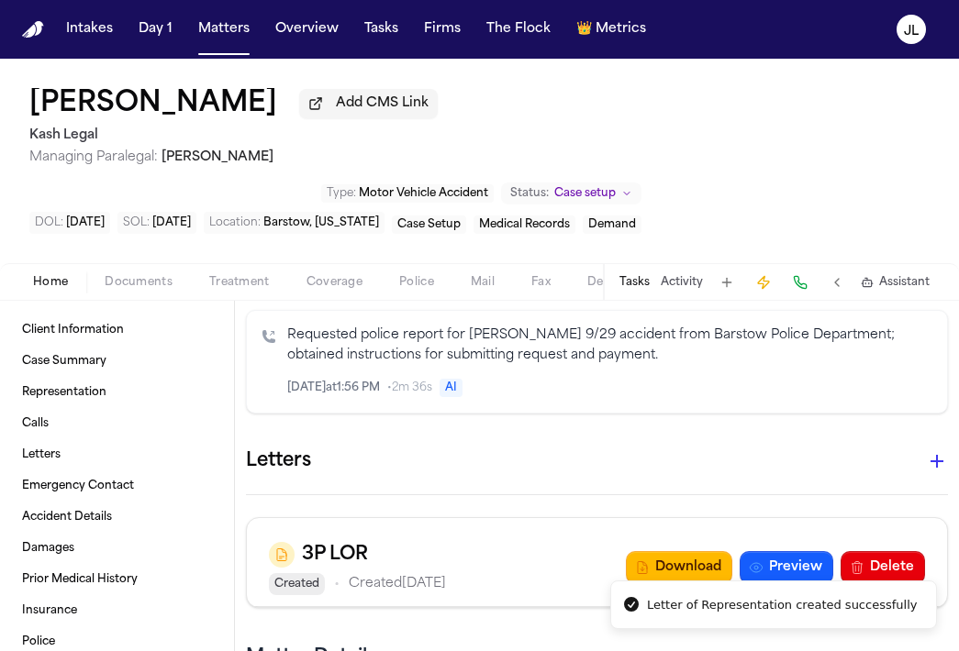
scroll to position [482, 0]
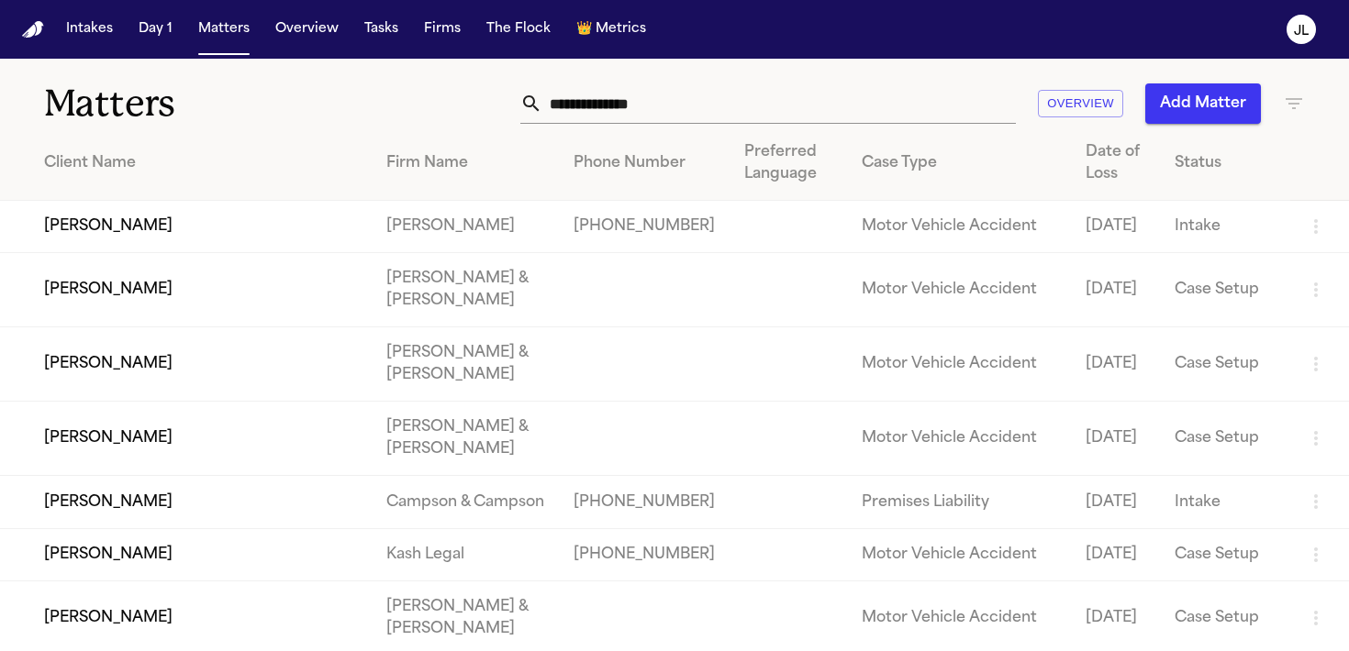
click at [642, 99] on input "text" at bounding box center [778, 103] width 473 height 40
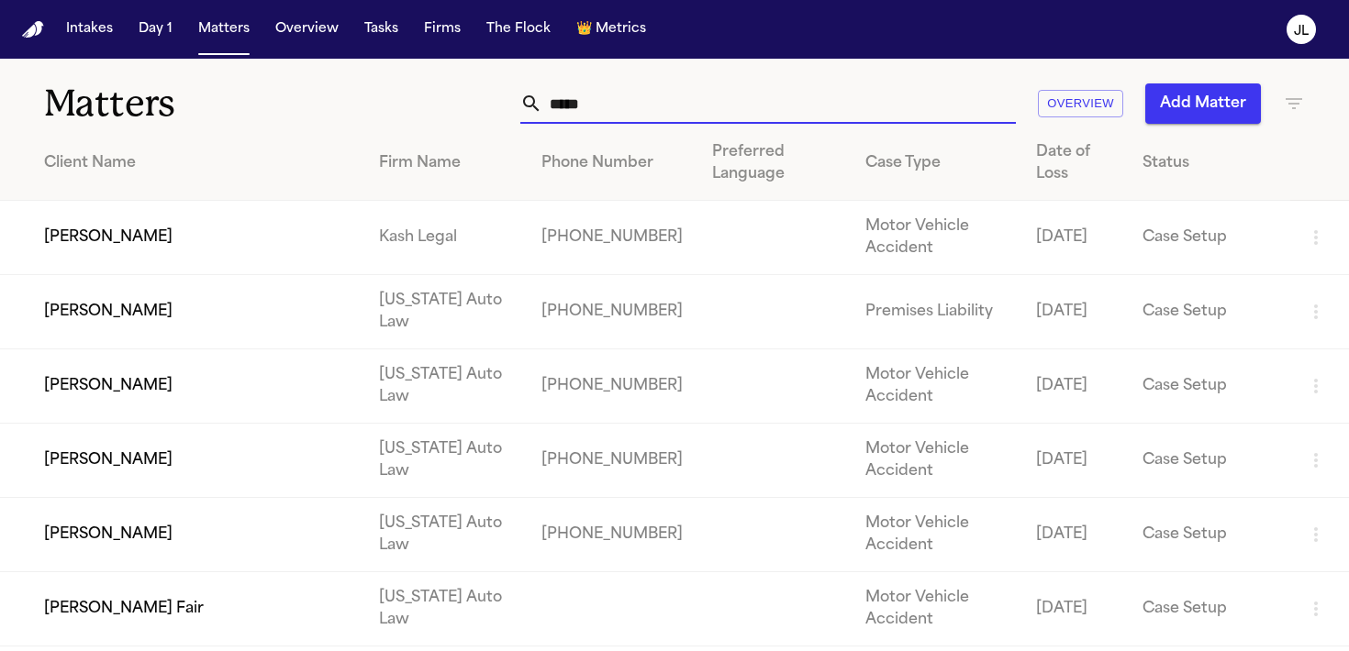
type input "*****"
click at [223, 231] on td "[PERSON_NAME]" at bounding box center [182, 238] width 364 height 74
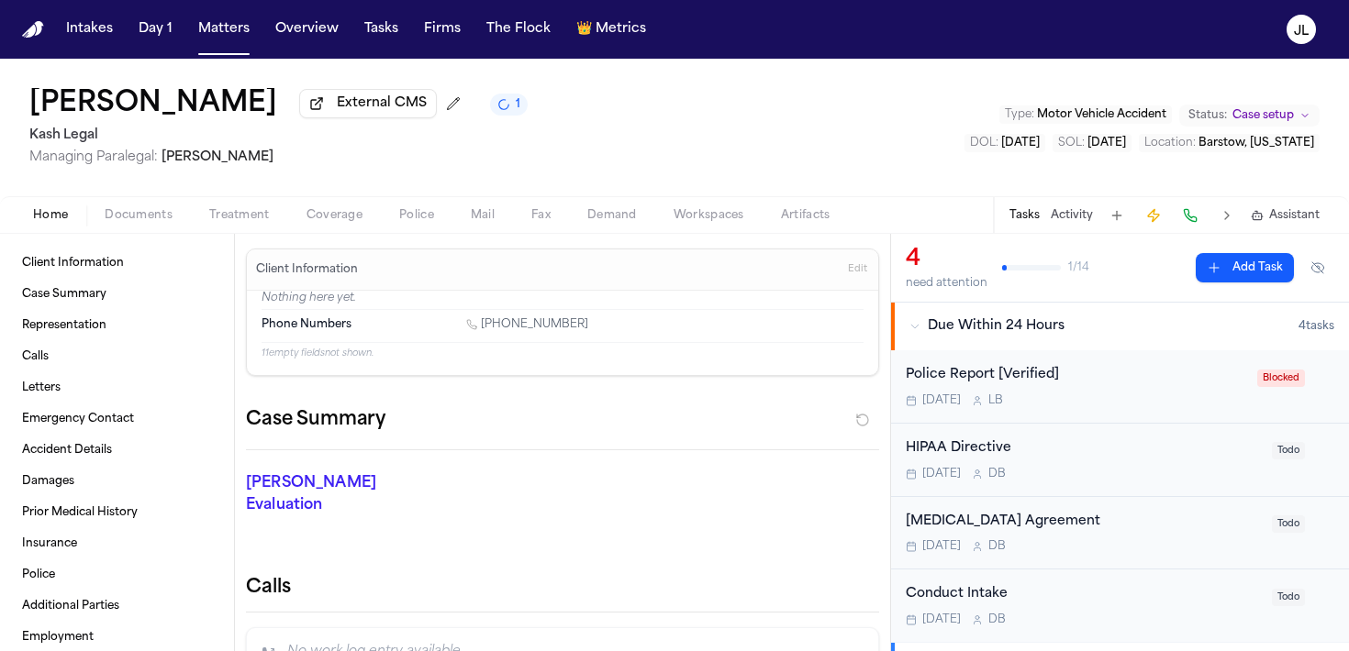
click at [373, 217] on button "Coverage" at bounding box center [334, 216] width 93 height 22
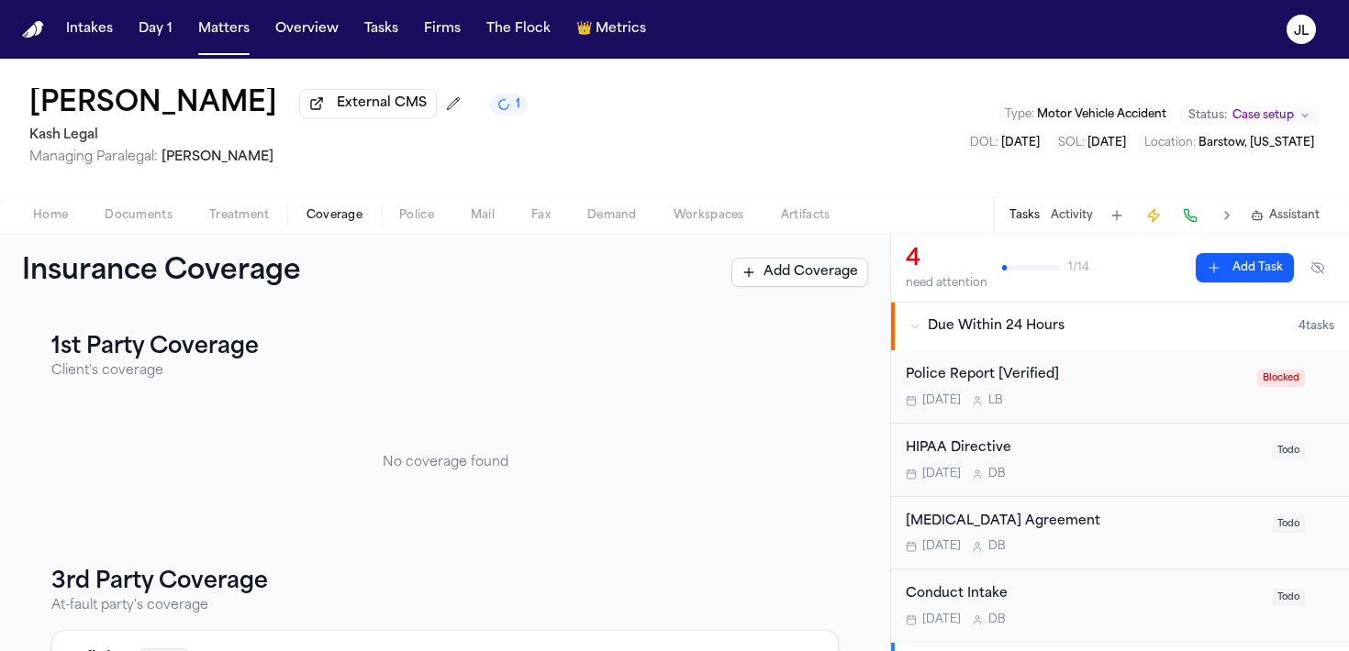
scroll to position [257, 0]
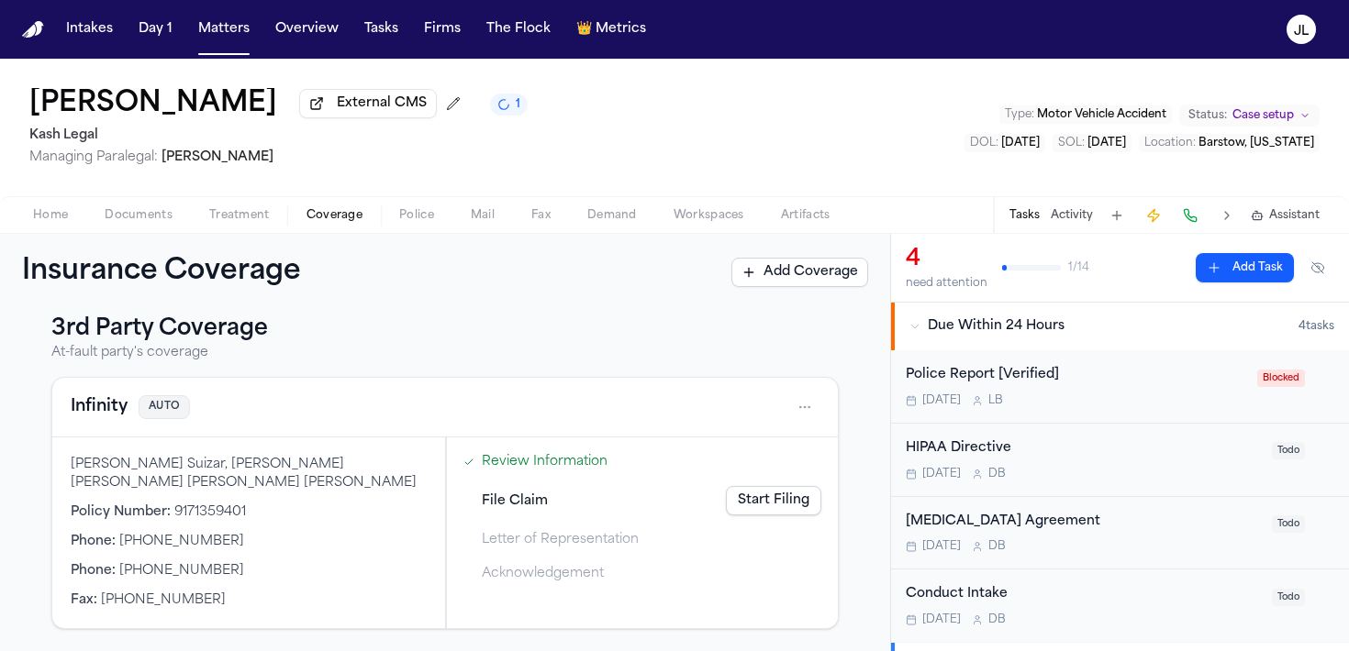
click at [78, 406] on button "Infinity" at bounding box center [99, 408] width 57 height 26
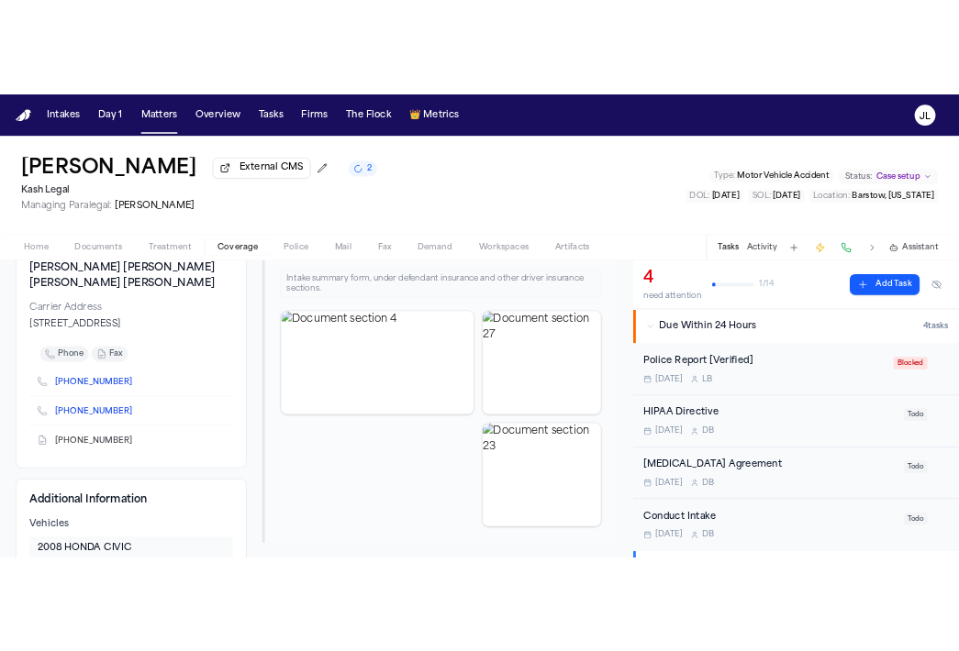
scroll to position [253, 0]
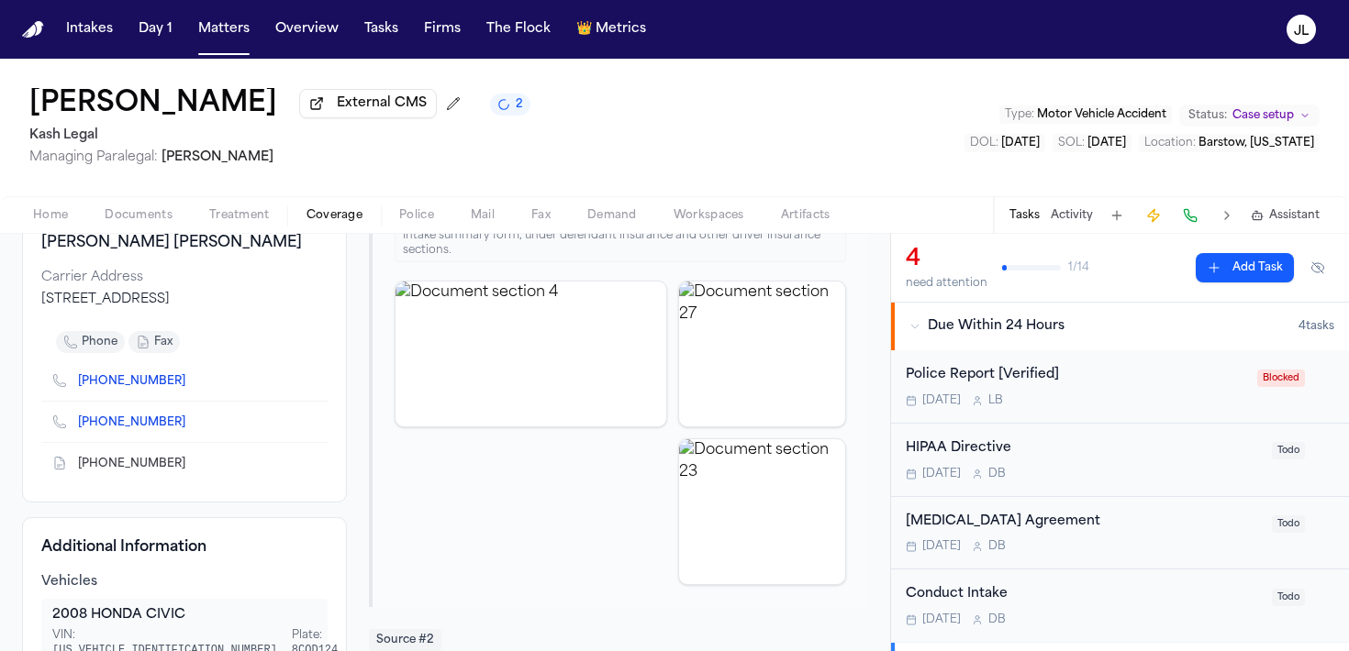
click at [189, 469] on icon "Copy to clipboard" at bounding box center [194, 464] width 11 height 11
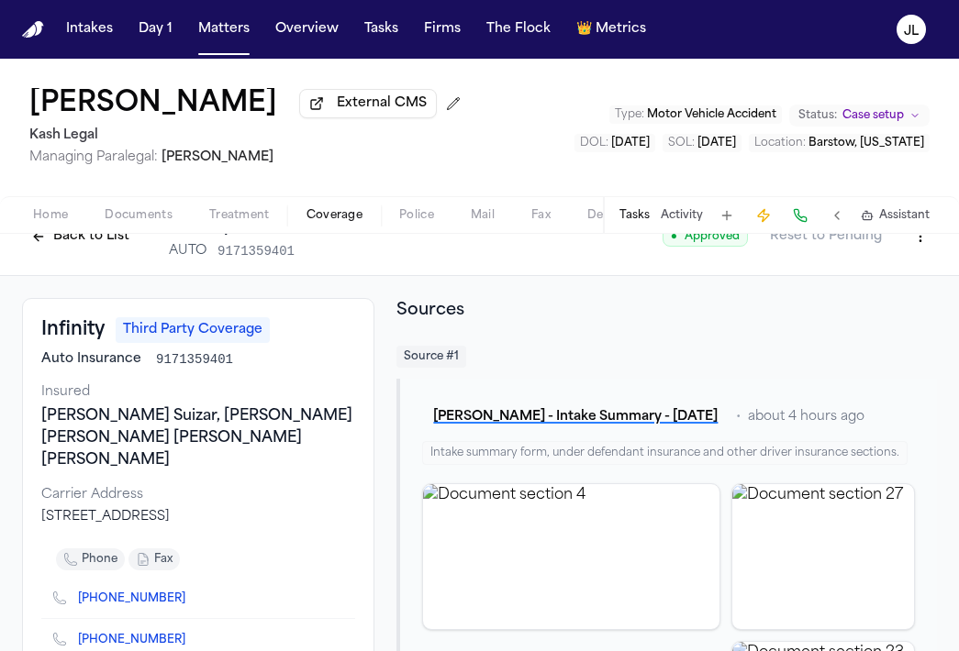
scroll to position [0, 0]
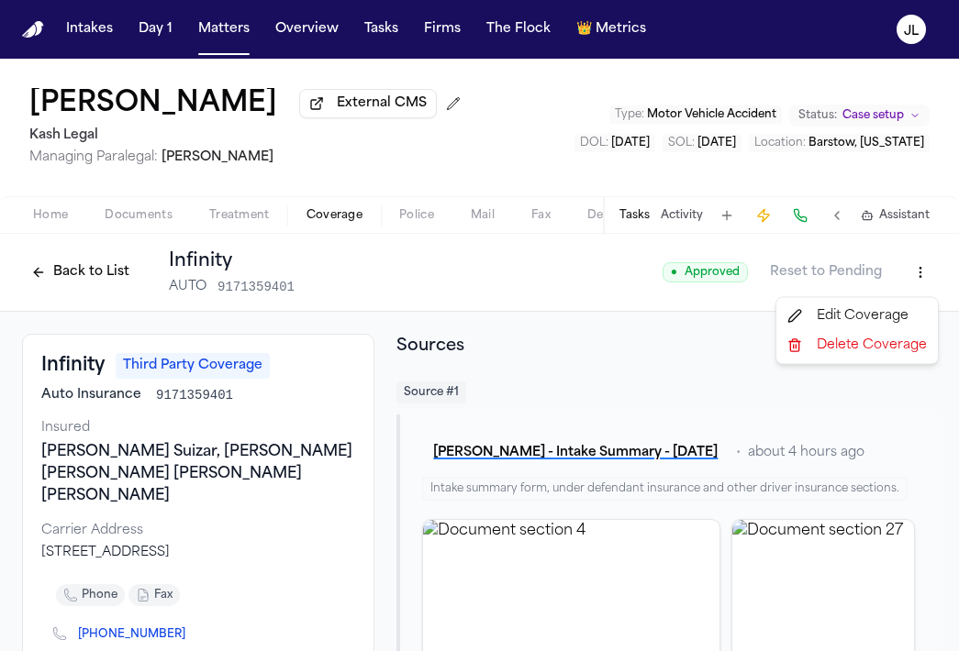
click at [919, 277] on html "Intakes Day 1 Matters Overview Tasks Firms The Flock 👑 Metrics JL Tekiya McGowe…" at bounding box center [479, 325] width 959 height 651
click at [885, 318] on div "Edit Coverage" at bounding box center [857, 316] width 154 height 29
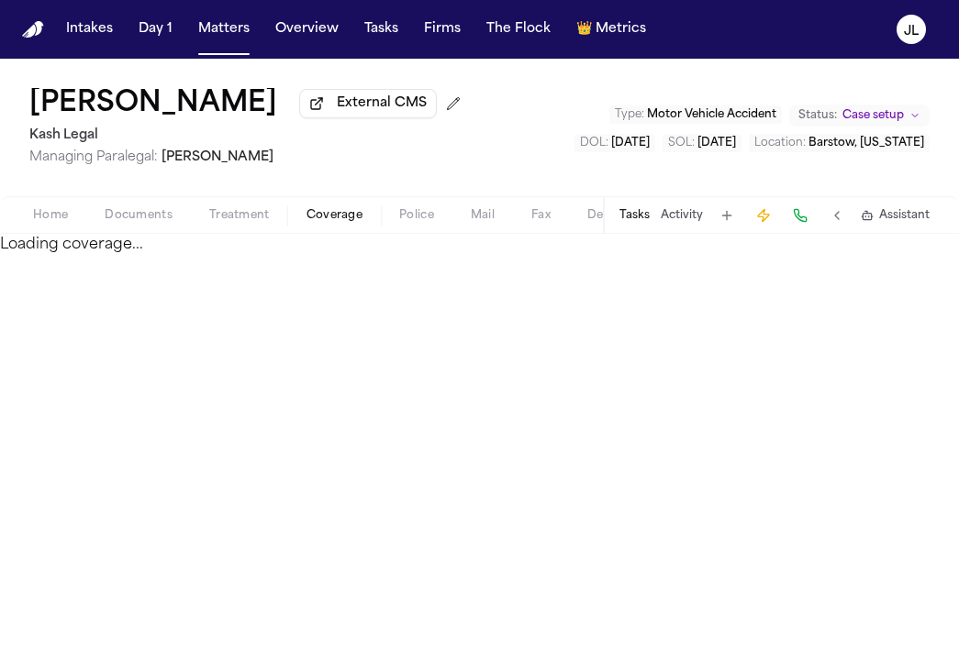
select select "**********"
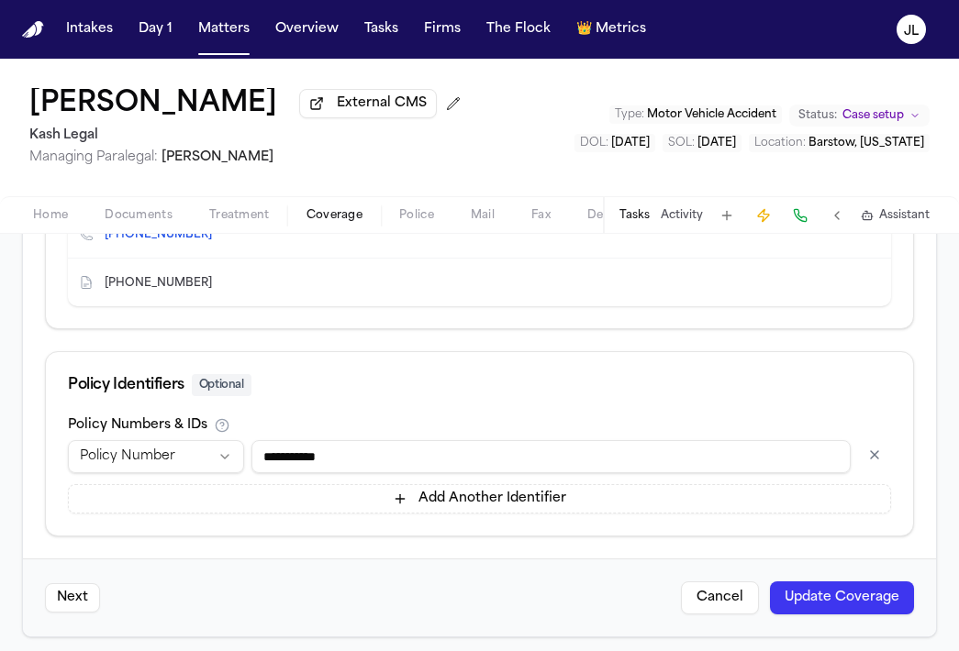
scroll to position [1125, 0]
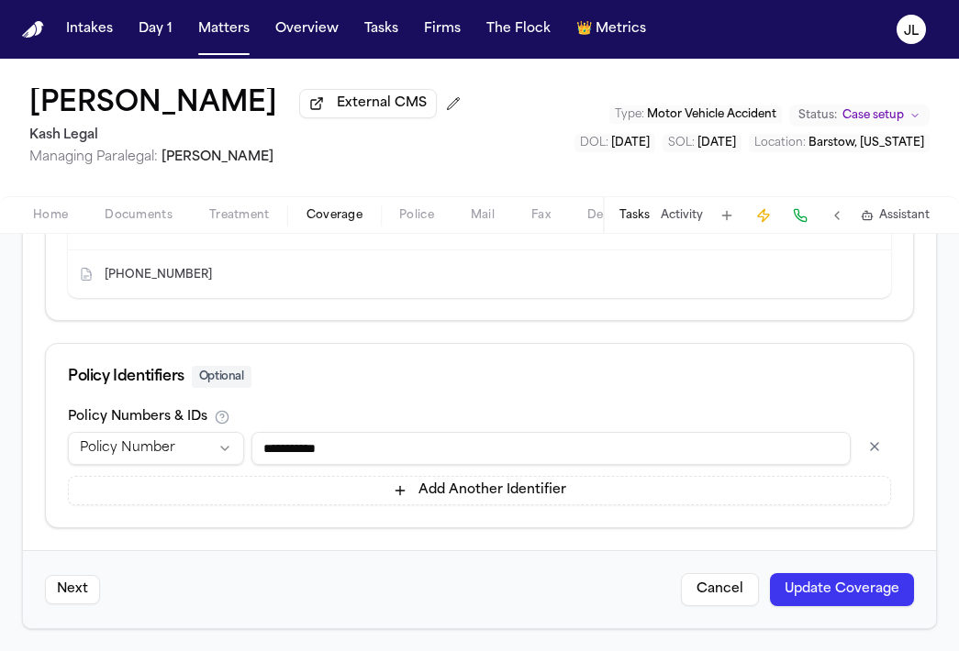
click at [826, 584] on button "Update Coverage" at bounding box center [842, 589] width 144 height 33
